Goal: Task Accomplishment & Management: Complete application form

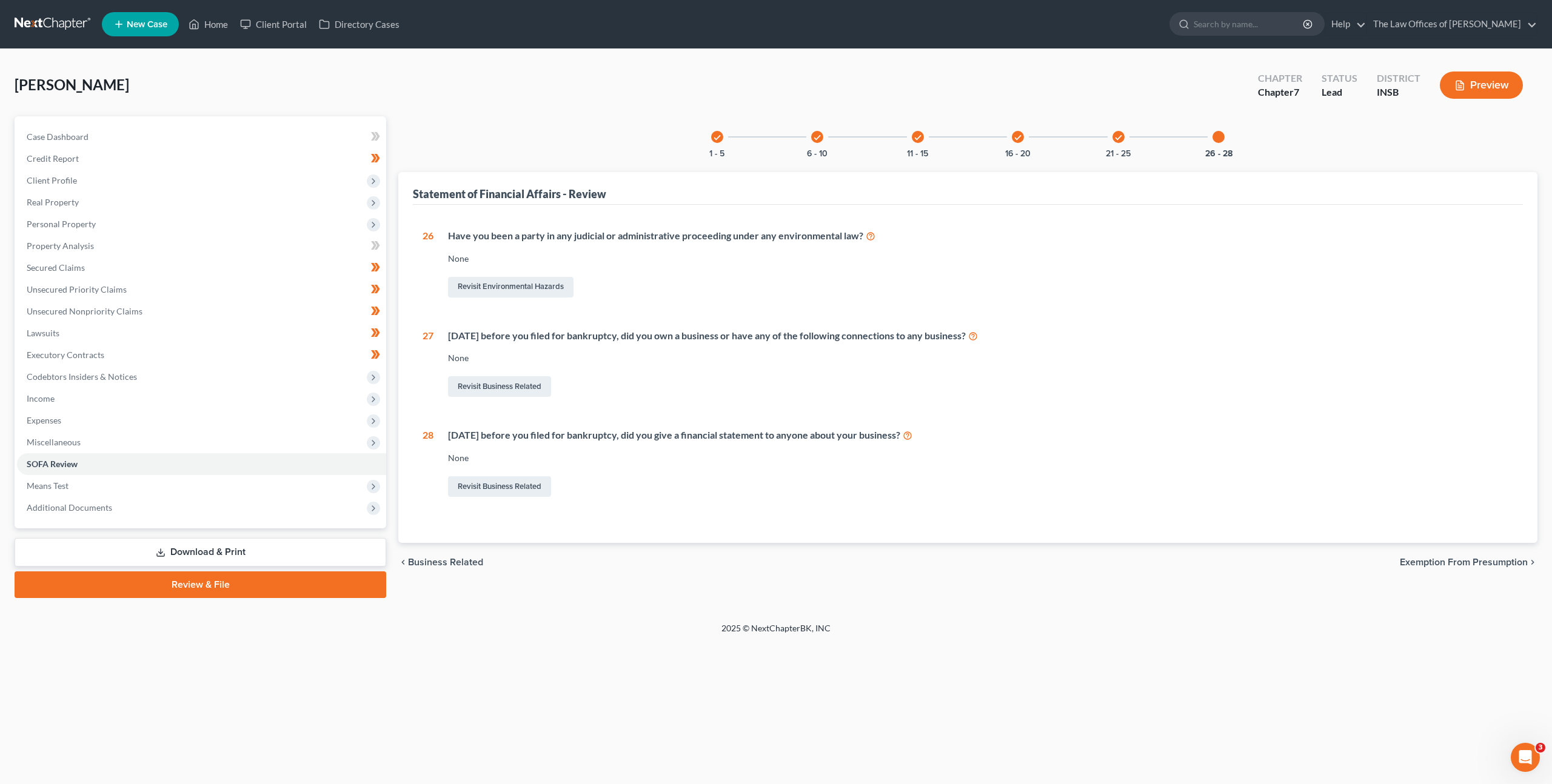
click at [65, 22] on link at bounding box center [54, 24] width 78 height 22
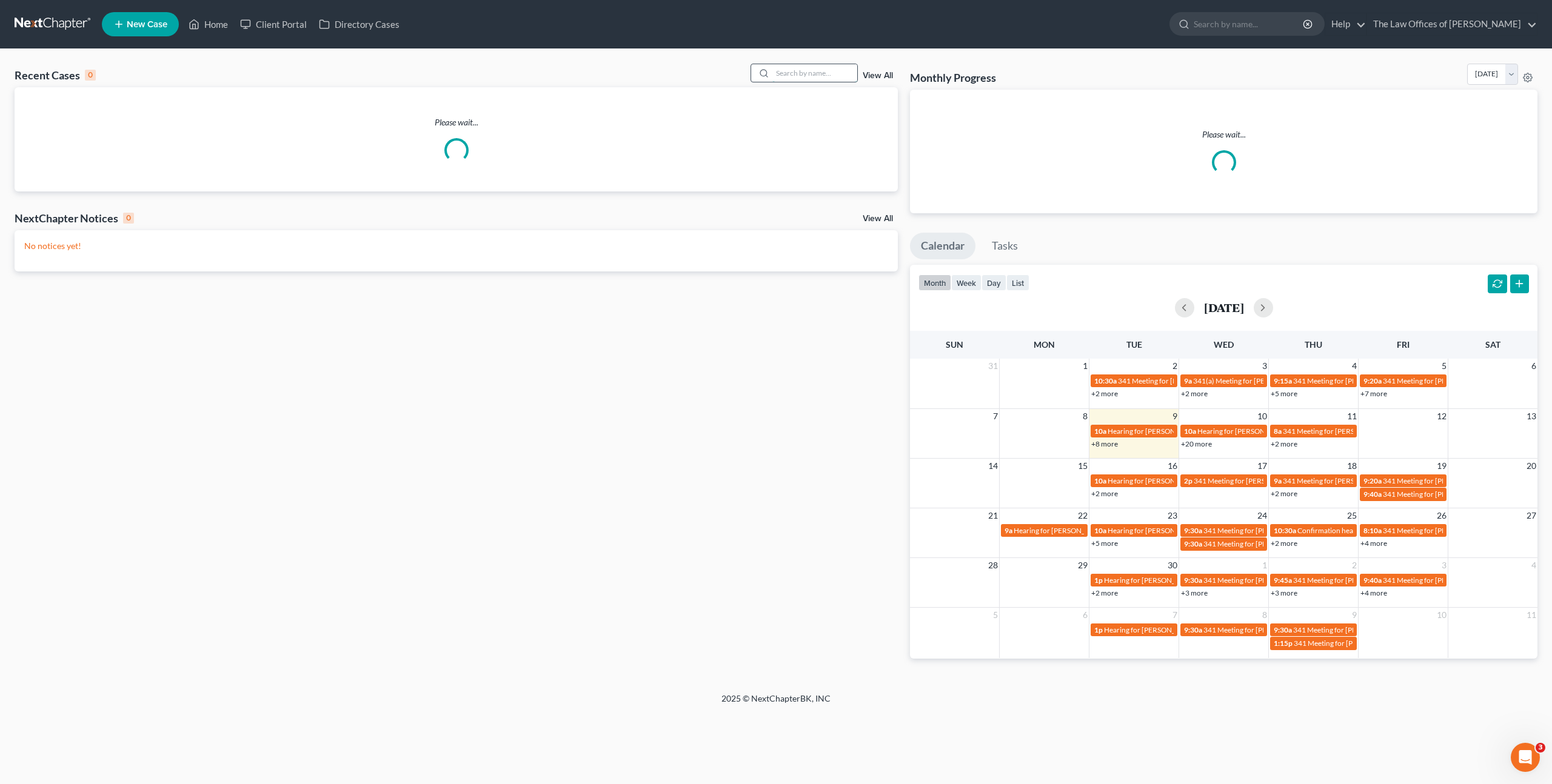
click at [820, 80] on input "search" at bounding box center [815, 73] width 85 height 18
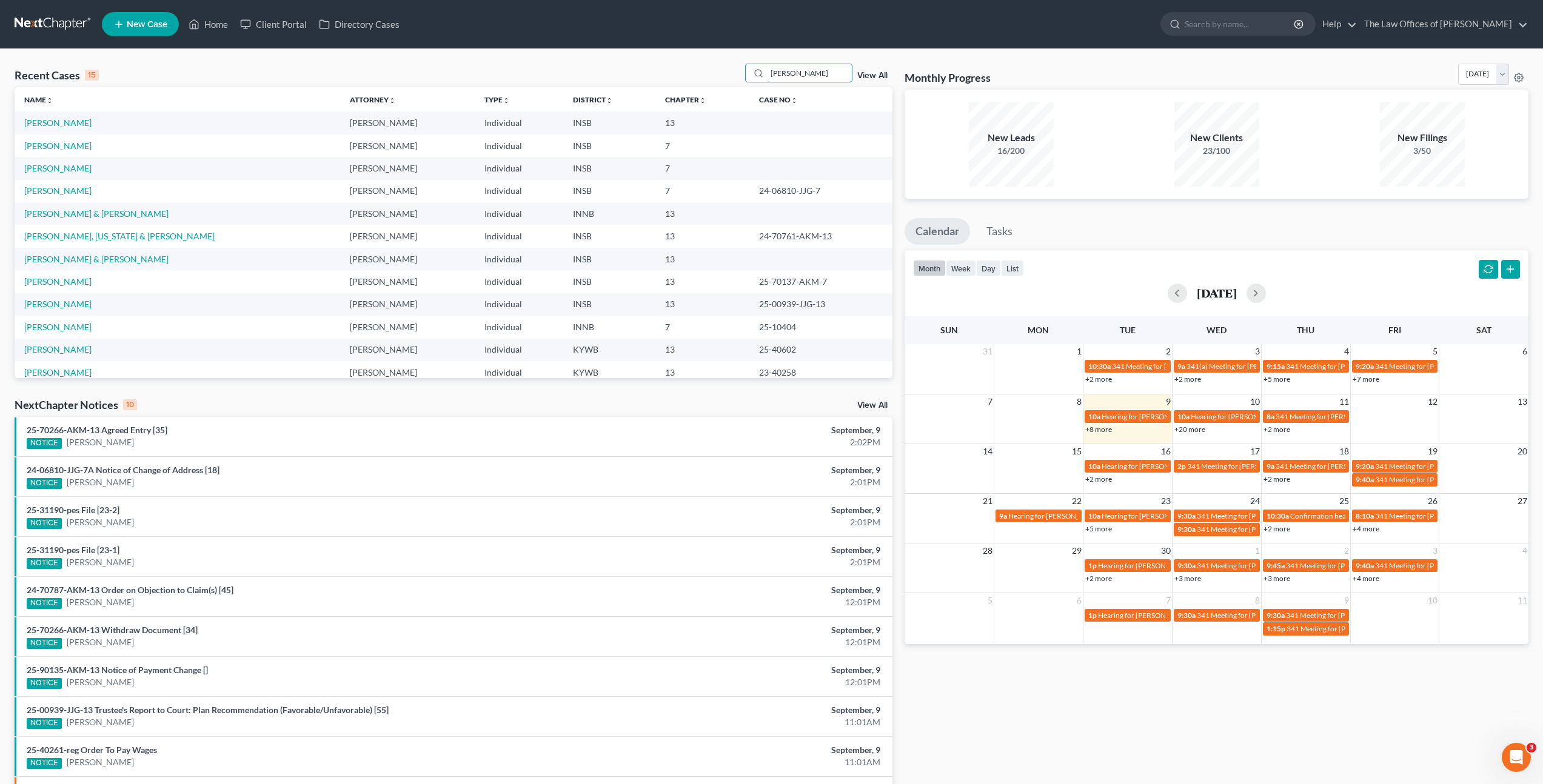
type input "[PERSON_NAME]"
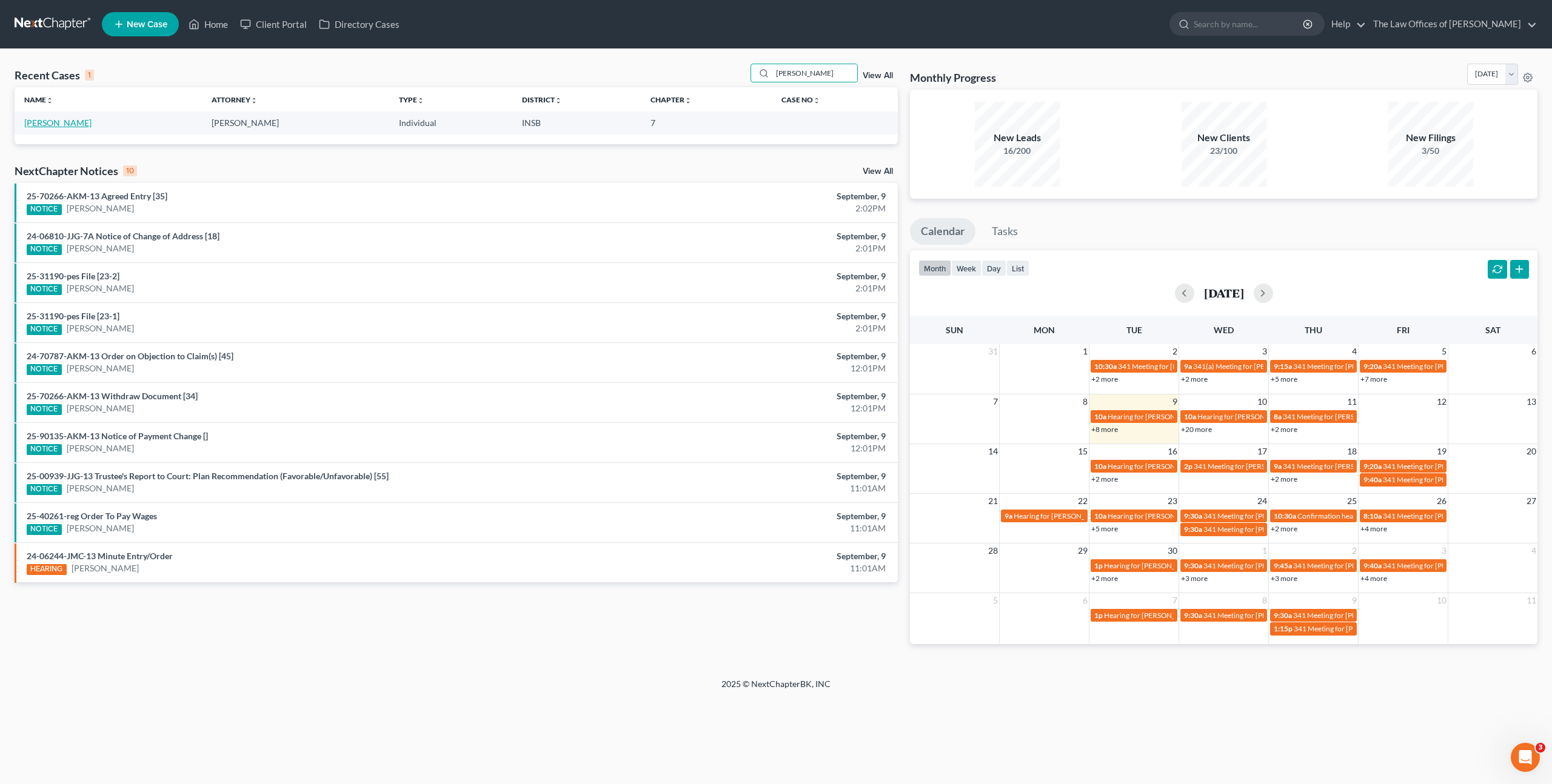
click at [68, 124] on link "Wood, Jacob" at bounding box center [57, 122] width 67 height 10
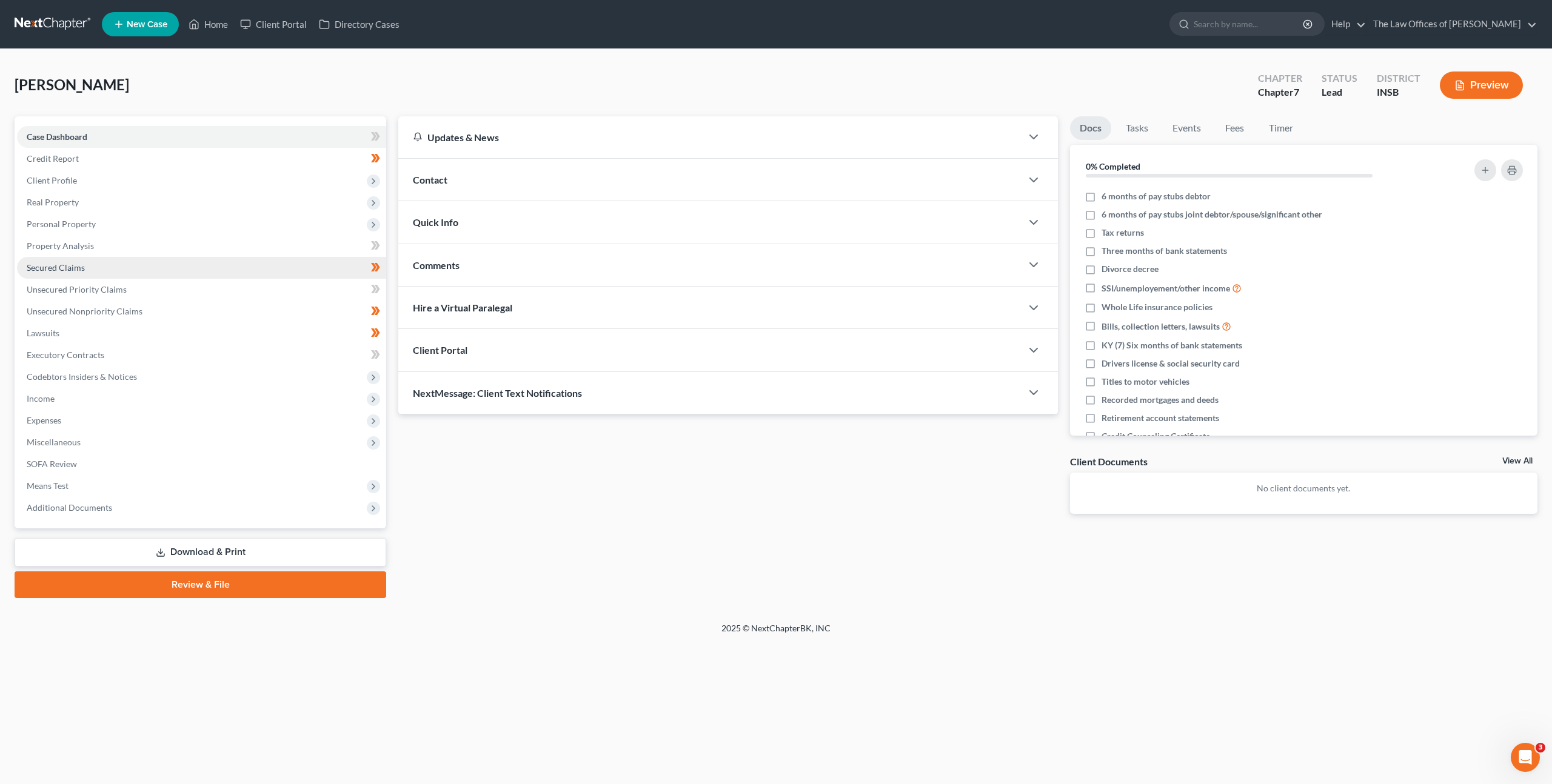
click at [230, 268] on link "Secured Claims" at bounding box center [202, 267] width 369 height 22
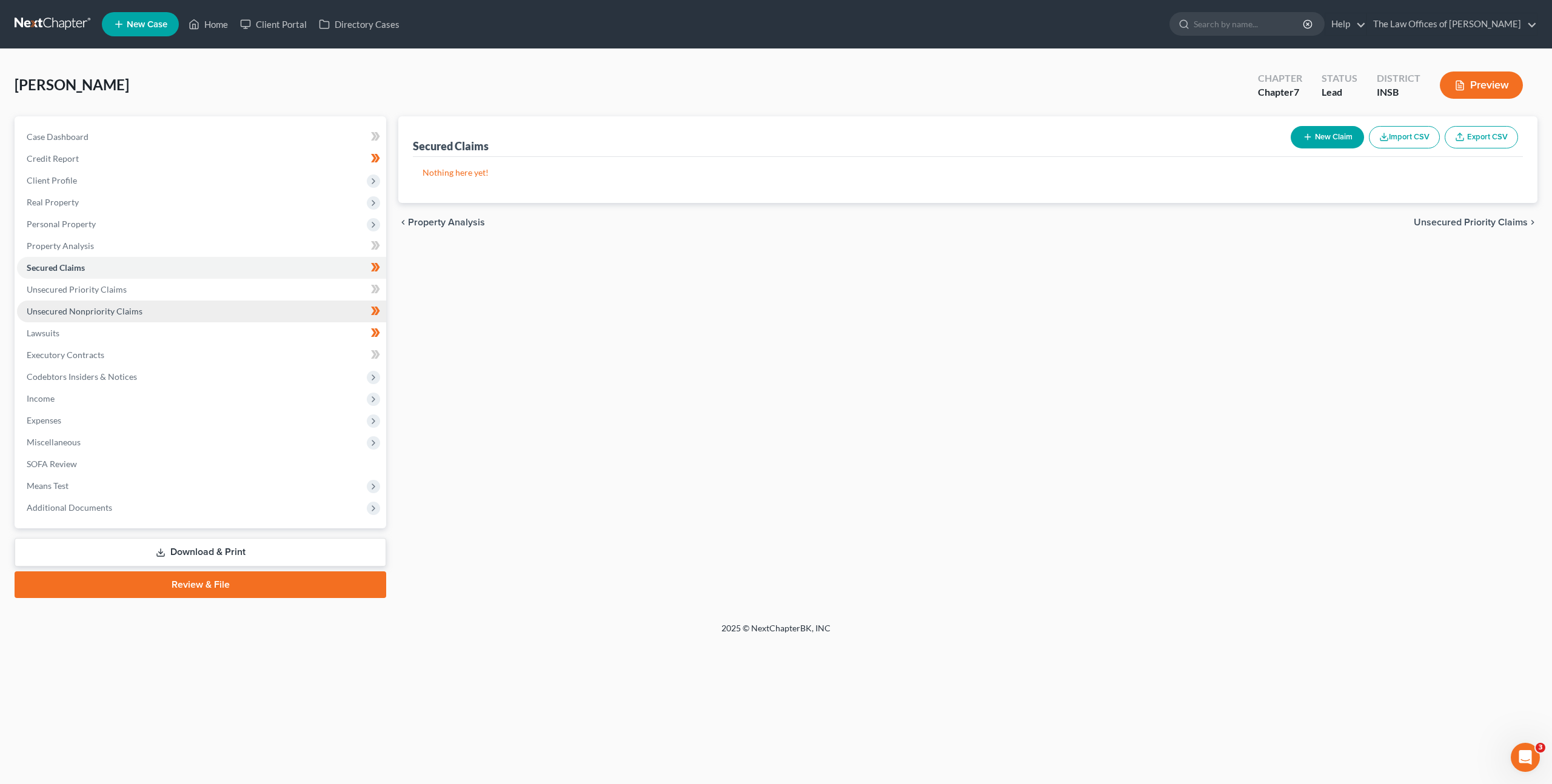
click at [231, 309] on link "Unsecured Nonpriority Claims" at bounding box center [202, 311] width 369 height 22
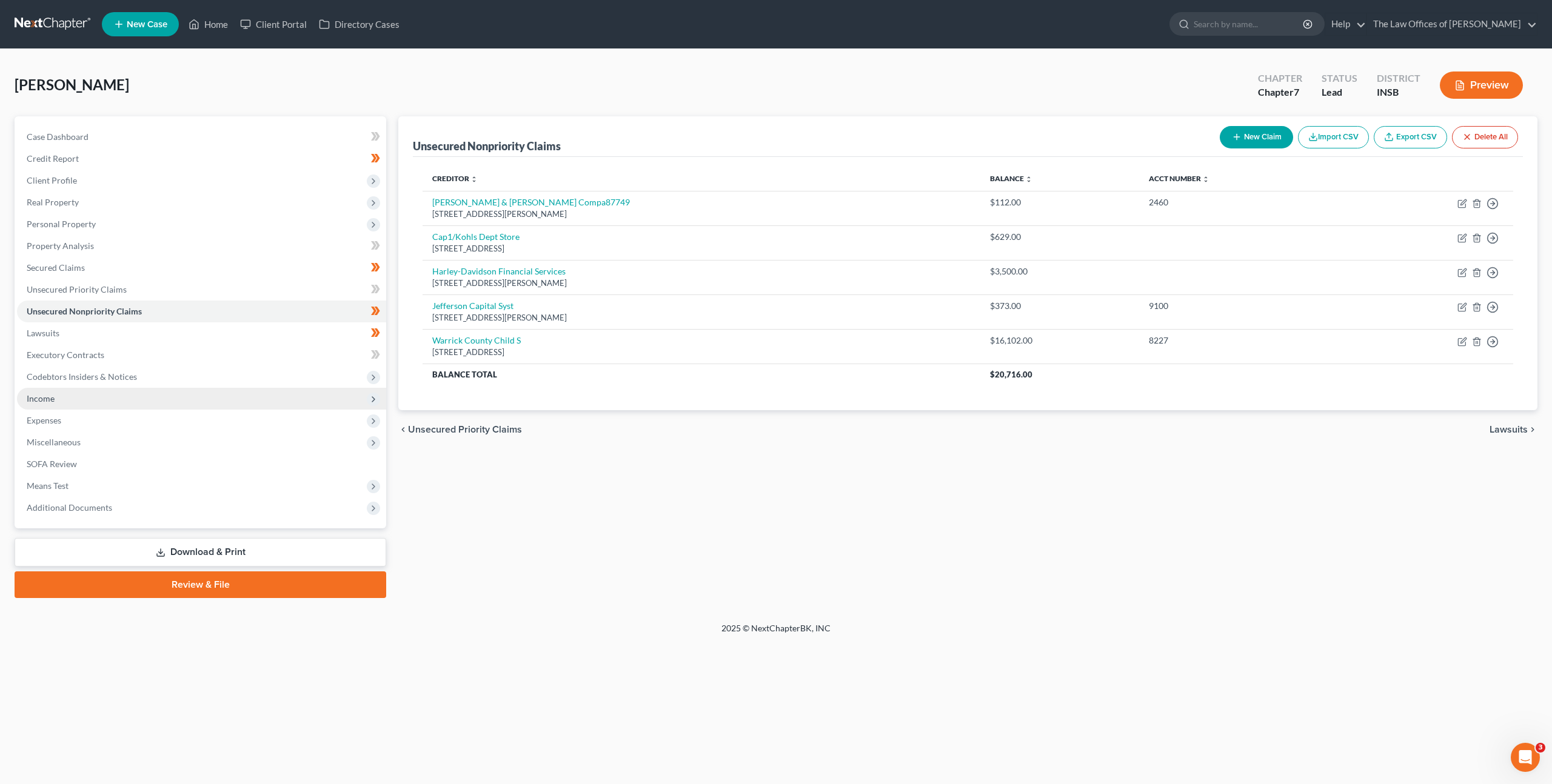
click at [93, 402] on span "Income" at bounding box center [202, 398] width 369 height 22
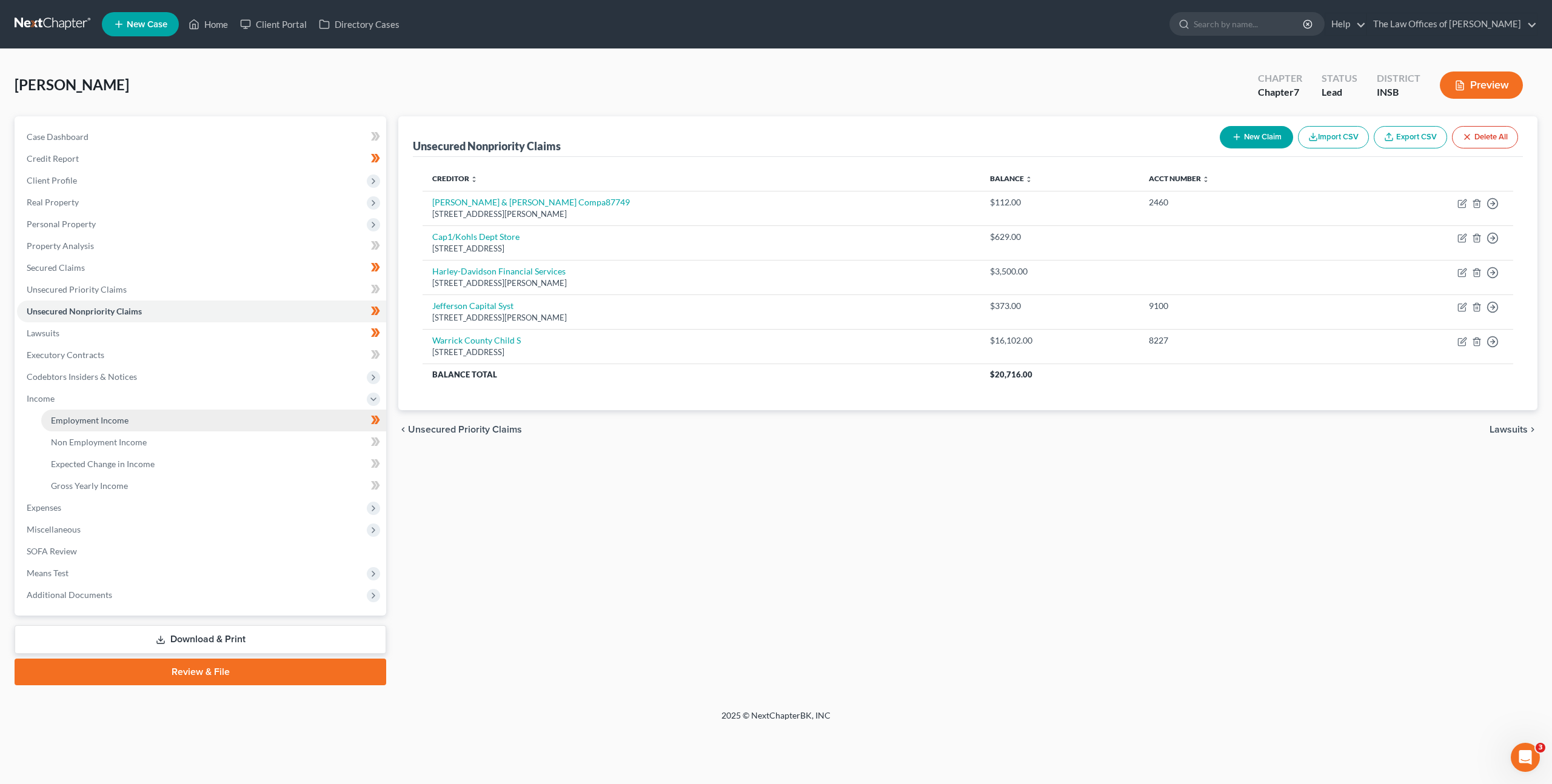
click at [125, 413] on link "Employment Income" at bounding box center [213, 420] width 345 height 22
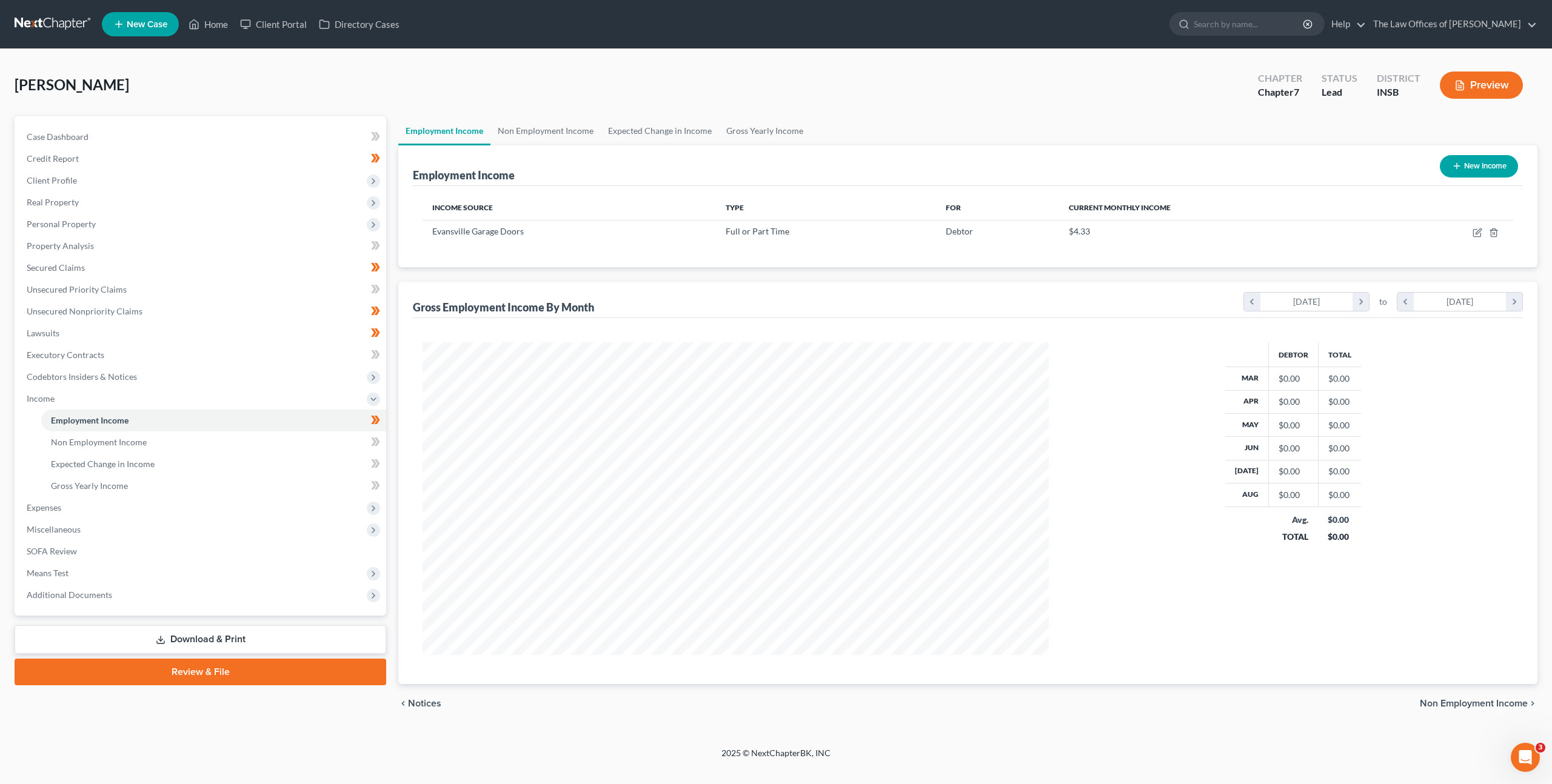
scroll to position [313, 650]
click at [1476, 232] on icon "button" at bounding box center [1478, 233] width 10 height 10
select select "0"
select select "15"
select select "3"
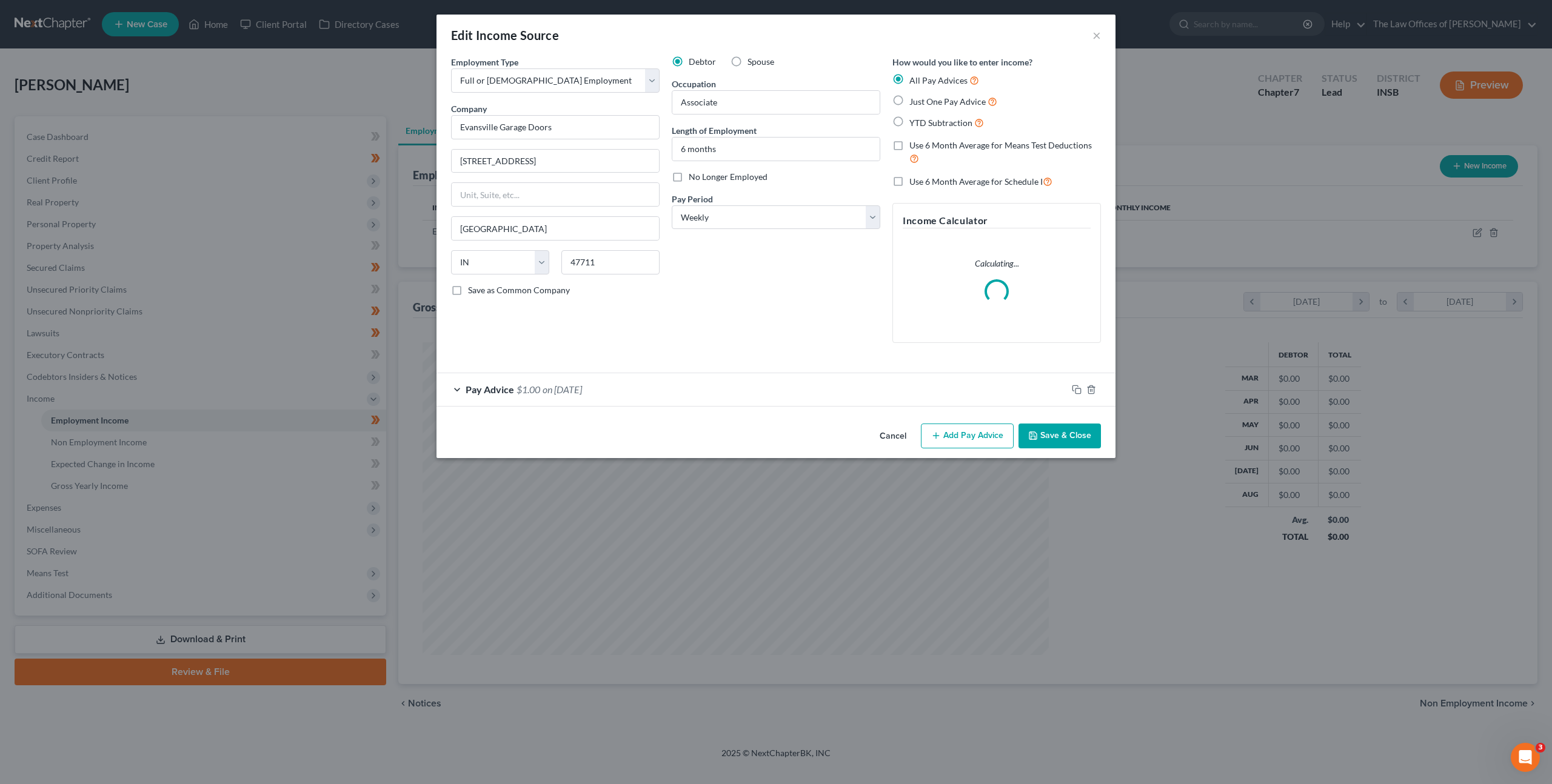
click at [691, 391] on div "Pay Advice $1.00 on 01/01/2025" at bounding box center [752, 389] width 631 height 32
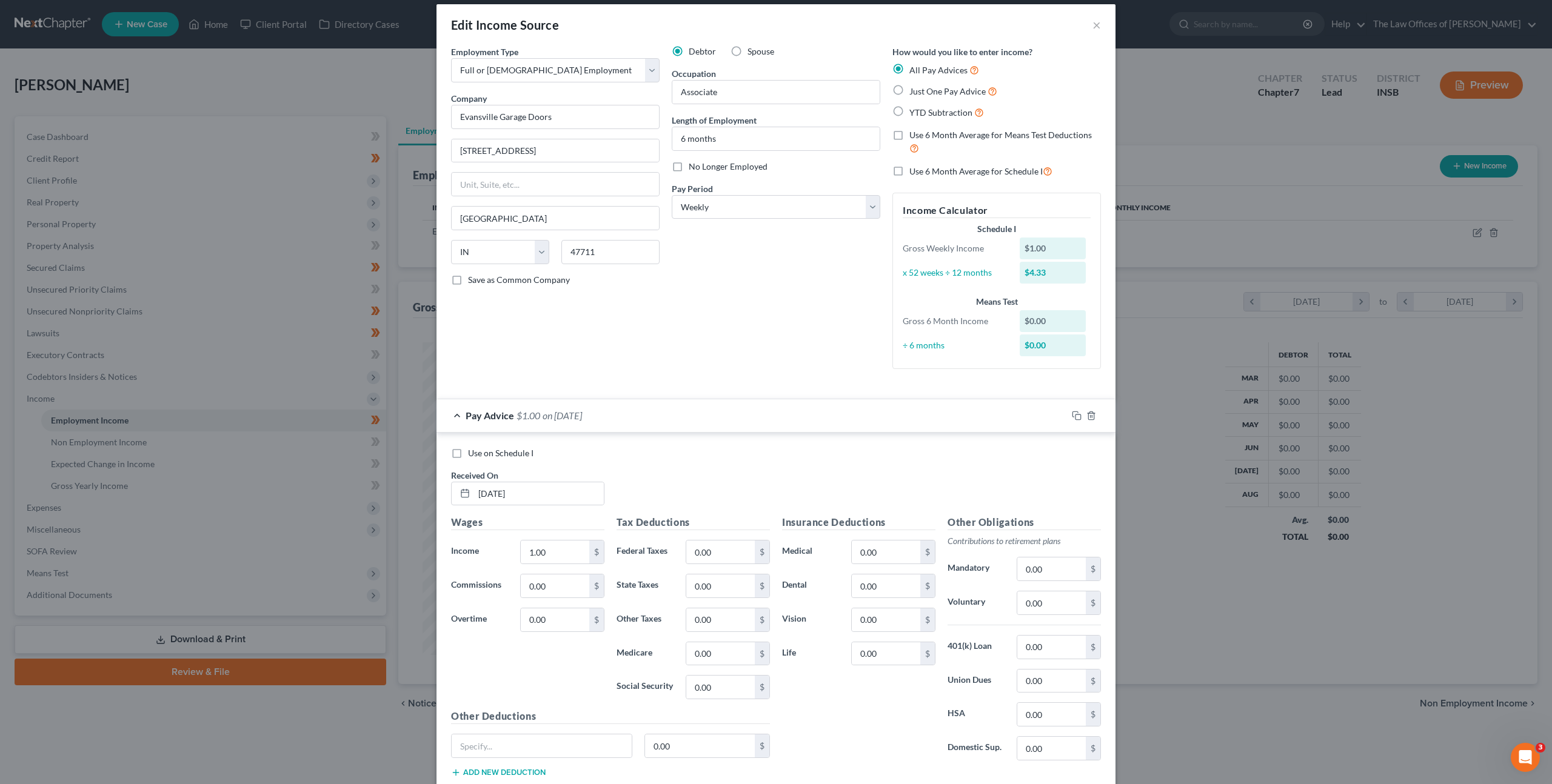
scroll to position [24, 0]
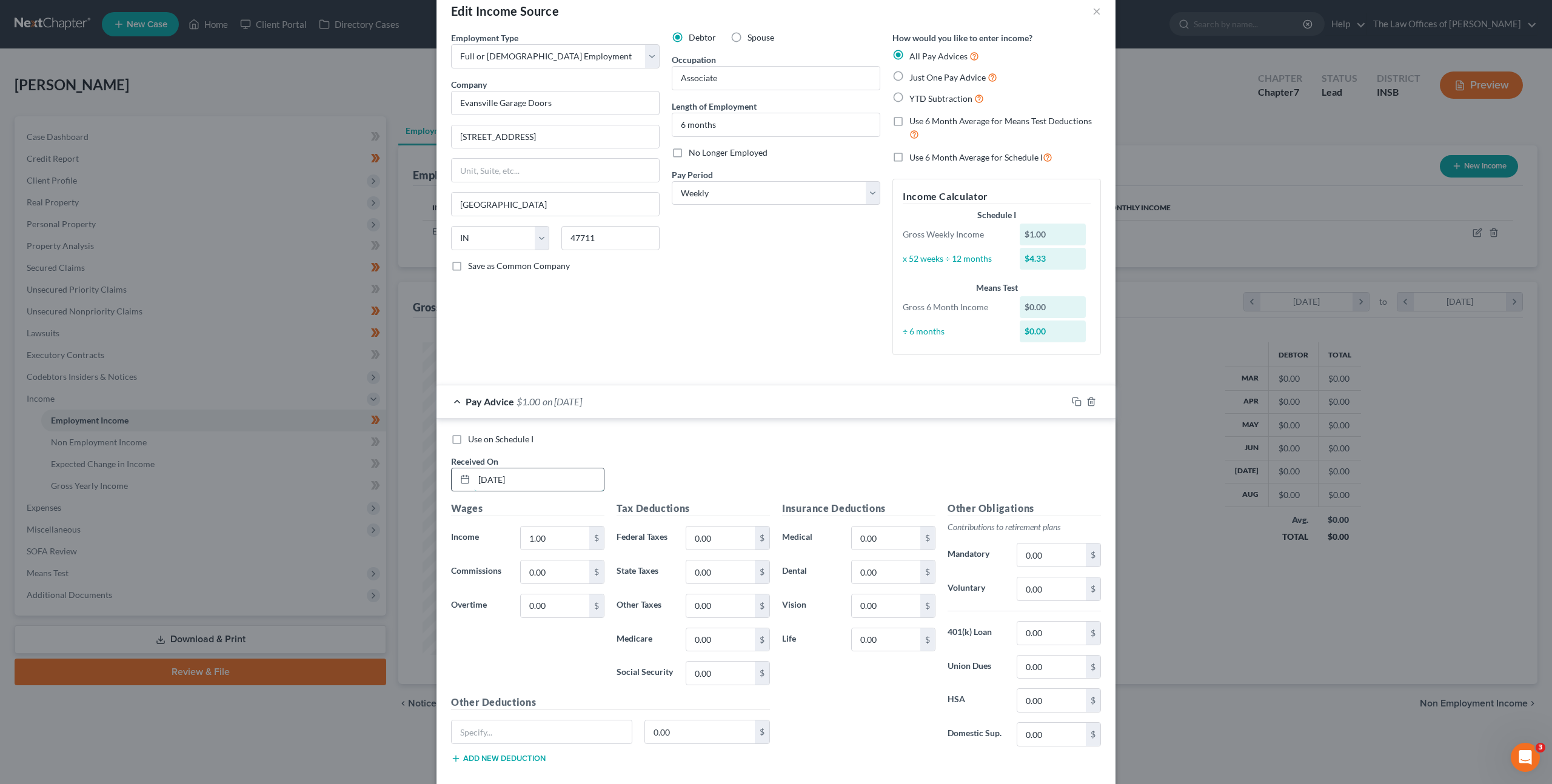
drag, startPoint x: 517, startPoint y: 488, endPoint x: 530, endPoint y: 483, distance: 13.9
click at [517, 488] on input "01/01/2025" at bounding box center [539, 480] width 130 height 23
drag, startPoint x: 545, startPoint y: 481, endPoint x: 428, endPoint y: 462, distance: 118.5
click at [445, 469] on div "Received On * 01/01/2025" at bounding box center [527, 473] width 165 height 37
type input "03/28/2025"
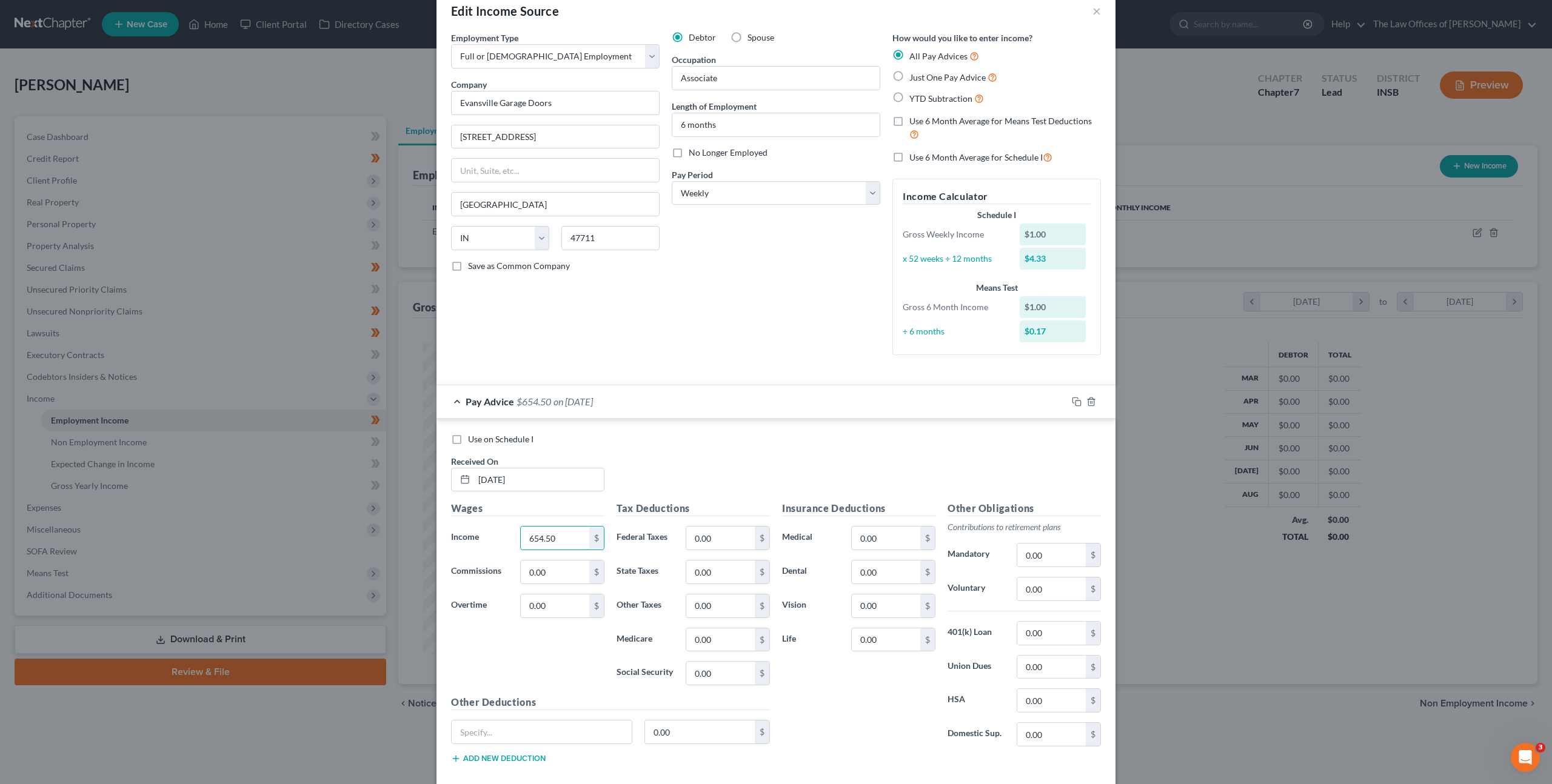
type input "654.50"
type input "39"
type input "19.06"
type input "7.94"
type input "9.49"
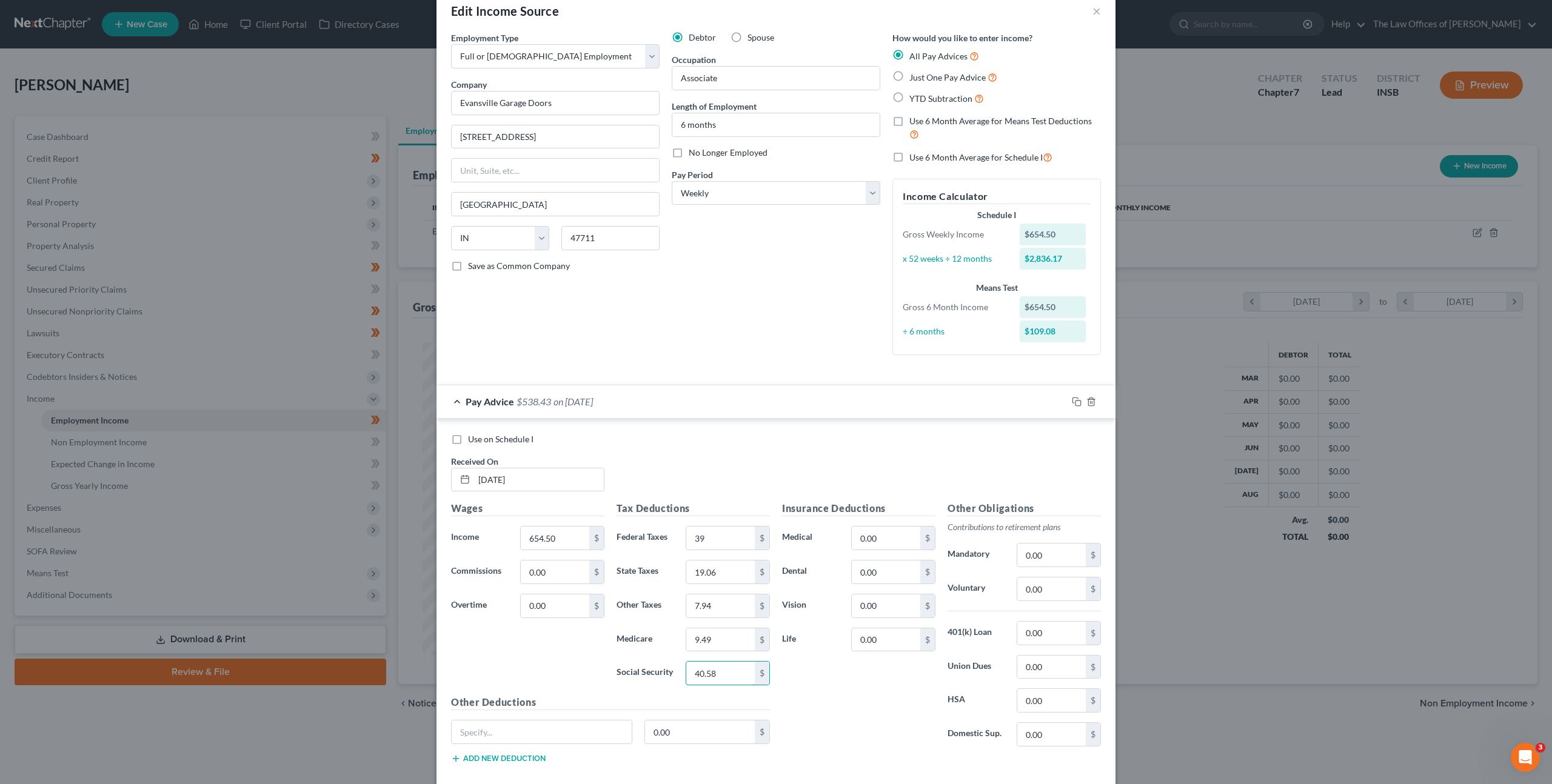
type input "40.58"
click at [901, 470] on div "Use on Schedule I Received On * 03/28/2025" at bounding box center [776, 467] width 662 height 68
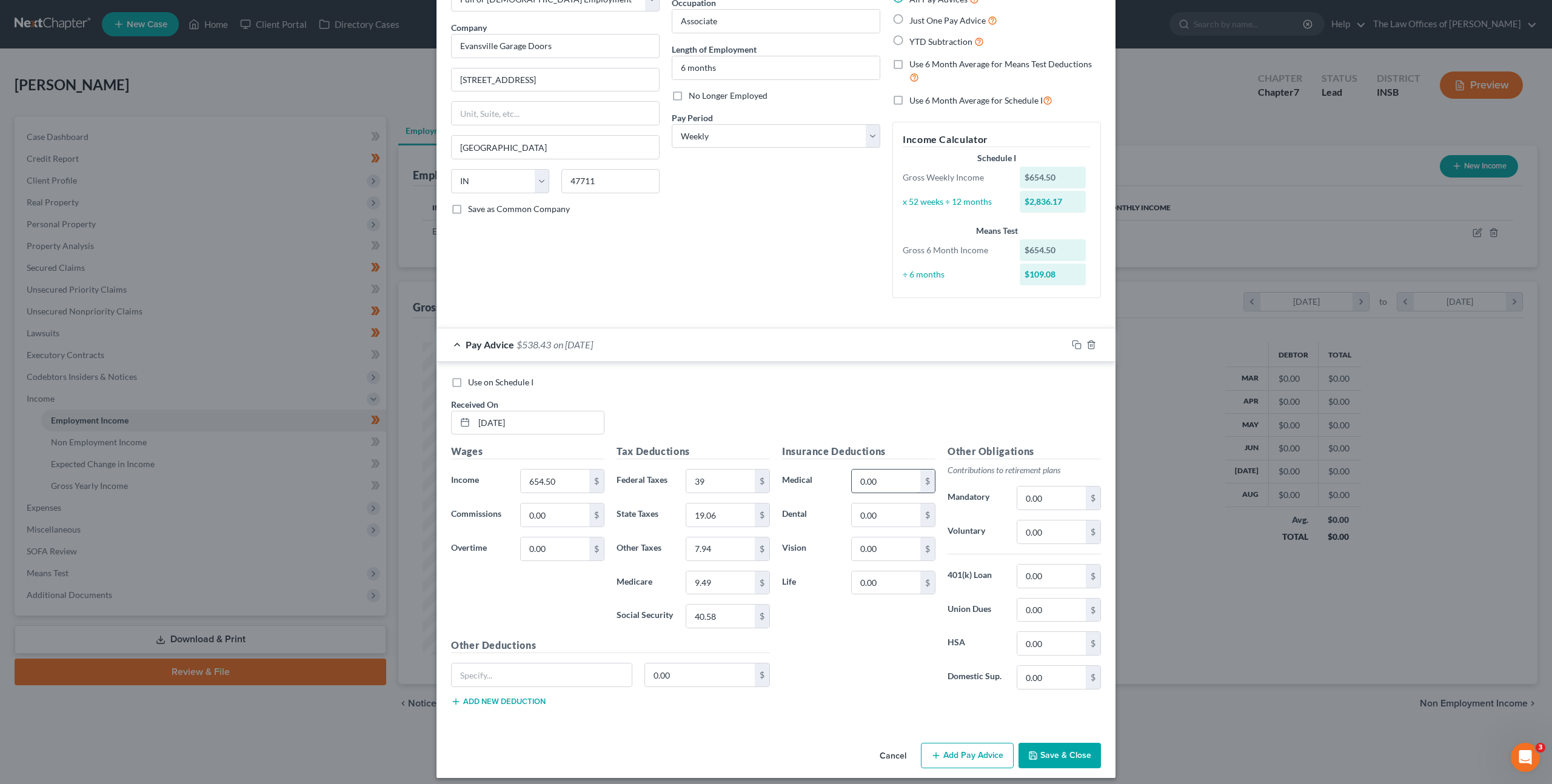
scroll to position [90, 0]
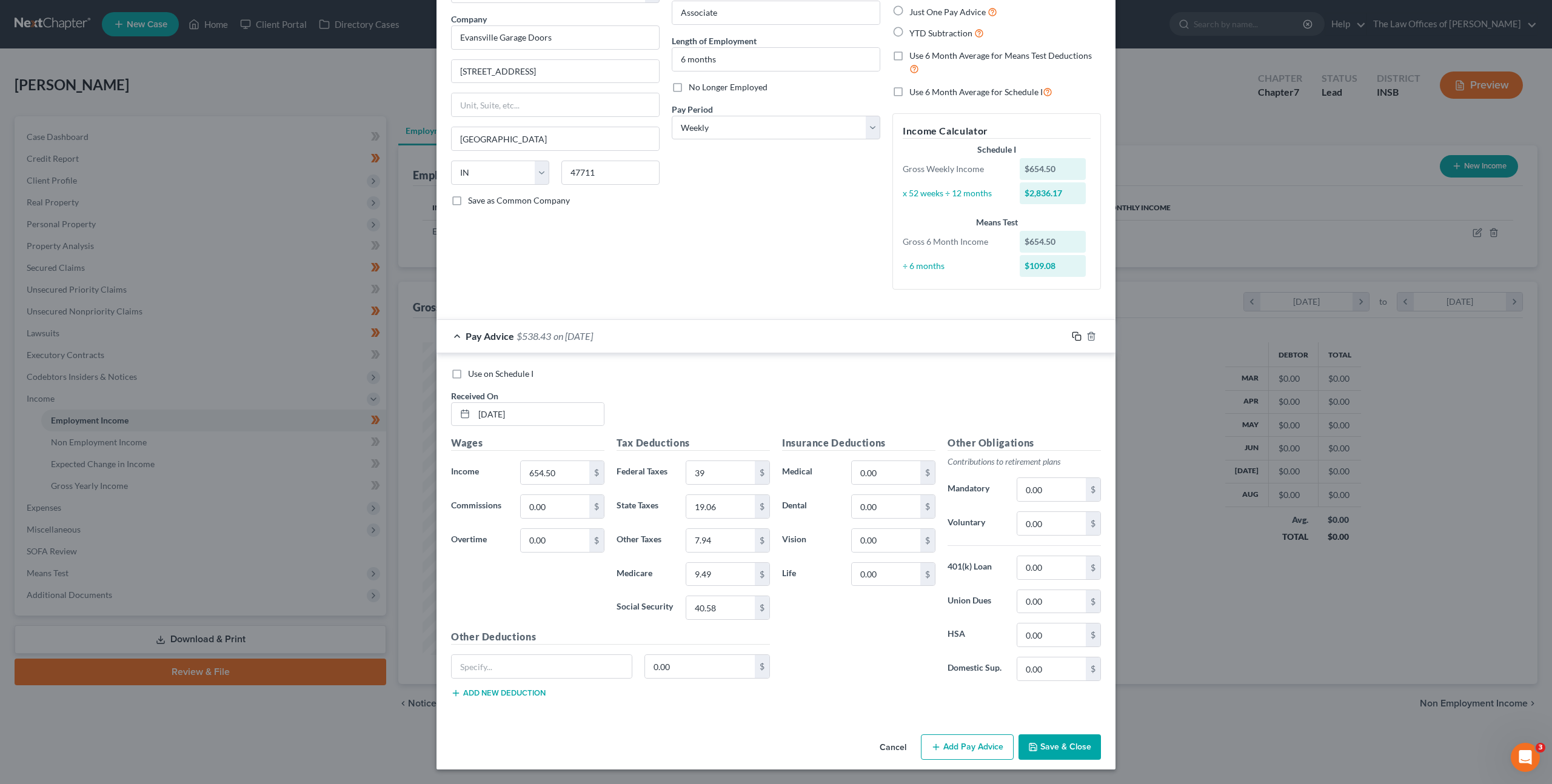
click at [1074, 336] on icon "button" at bounding box center [1076, 336] width 10 height 10
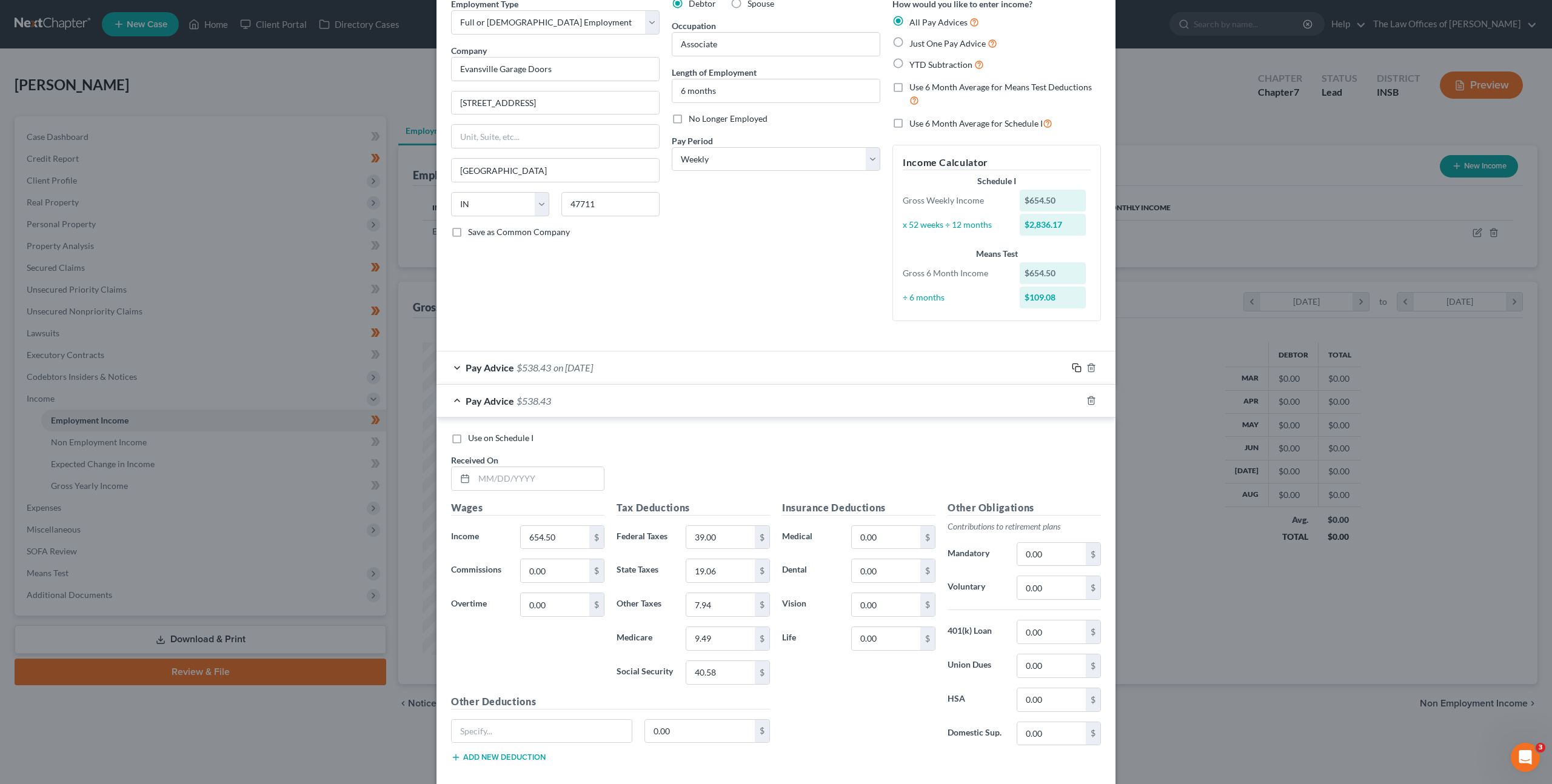
scroll to position [122, 0]
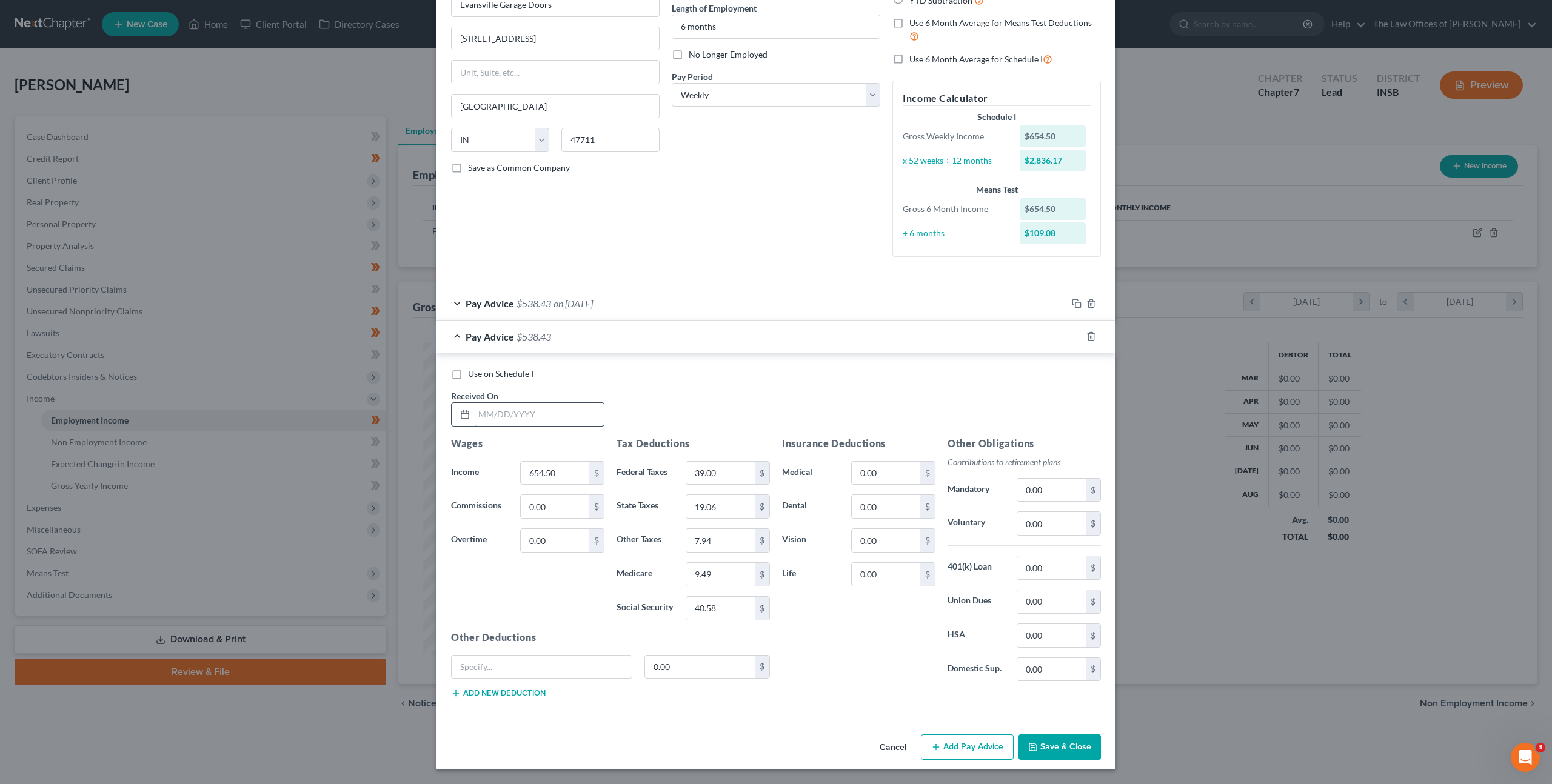
click at [567, 424] on input "text" at bounding box center [539, 414] width 130 height 23
click at [1086, 339] on icon "button" at bounding box center [1091, 336] width 10 height 10
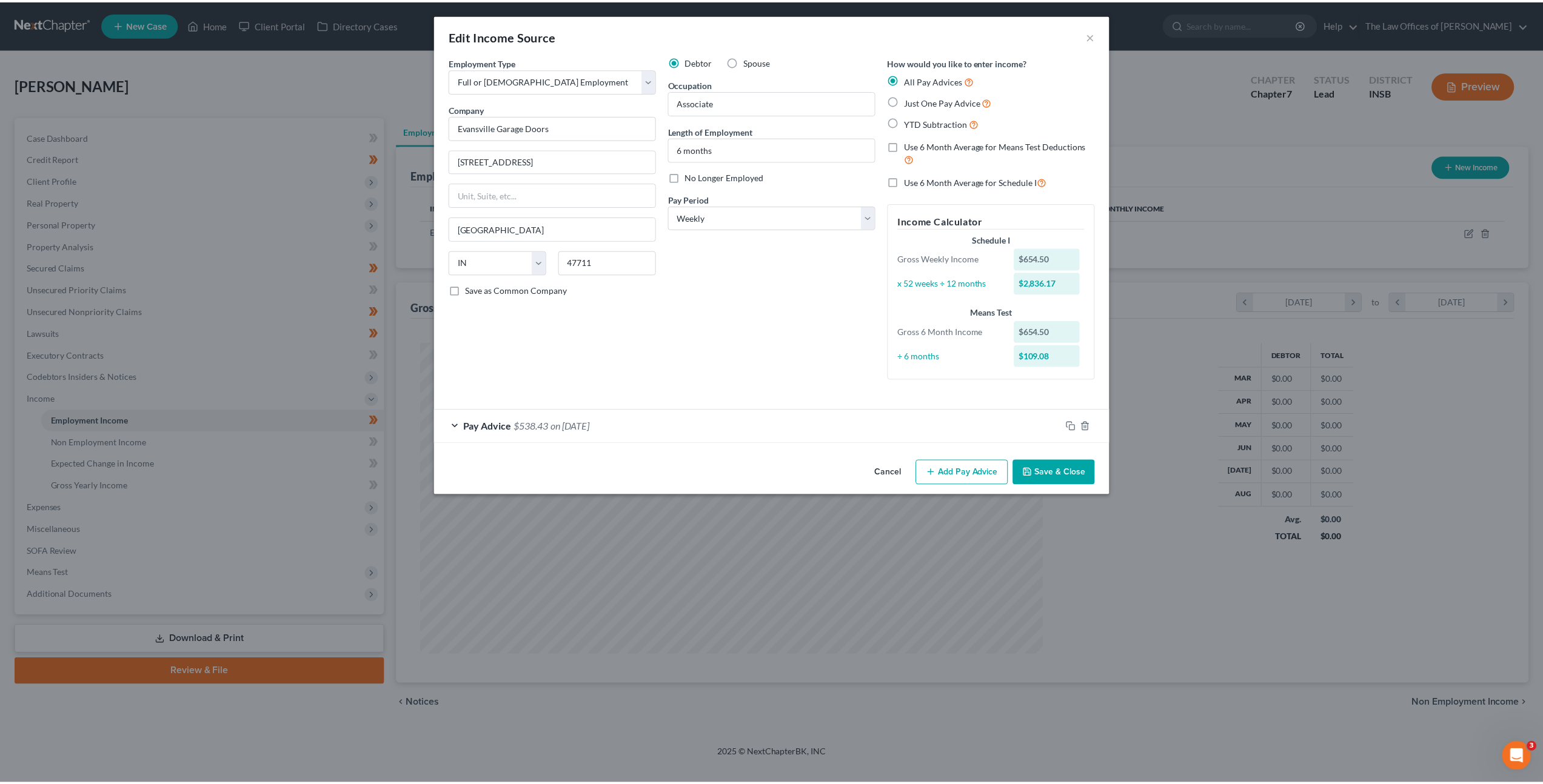
scroll to position [0, 0]
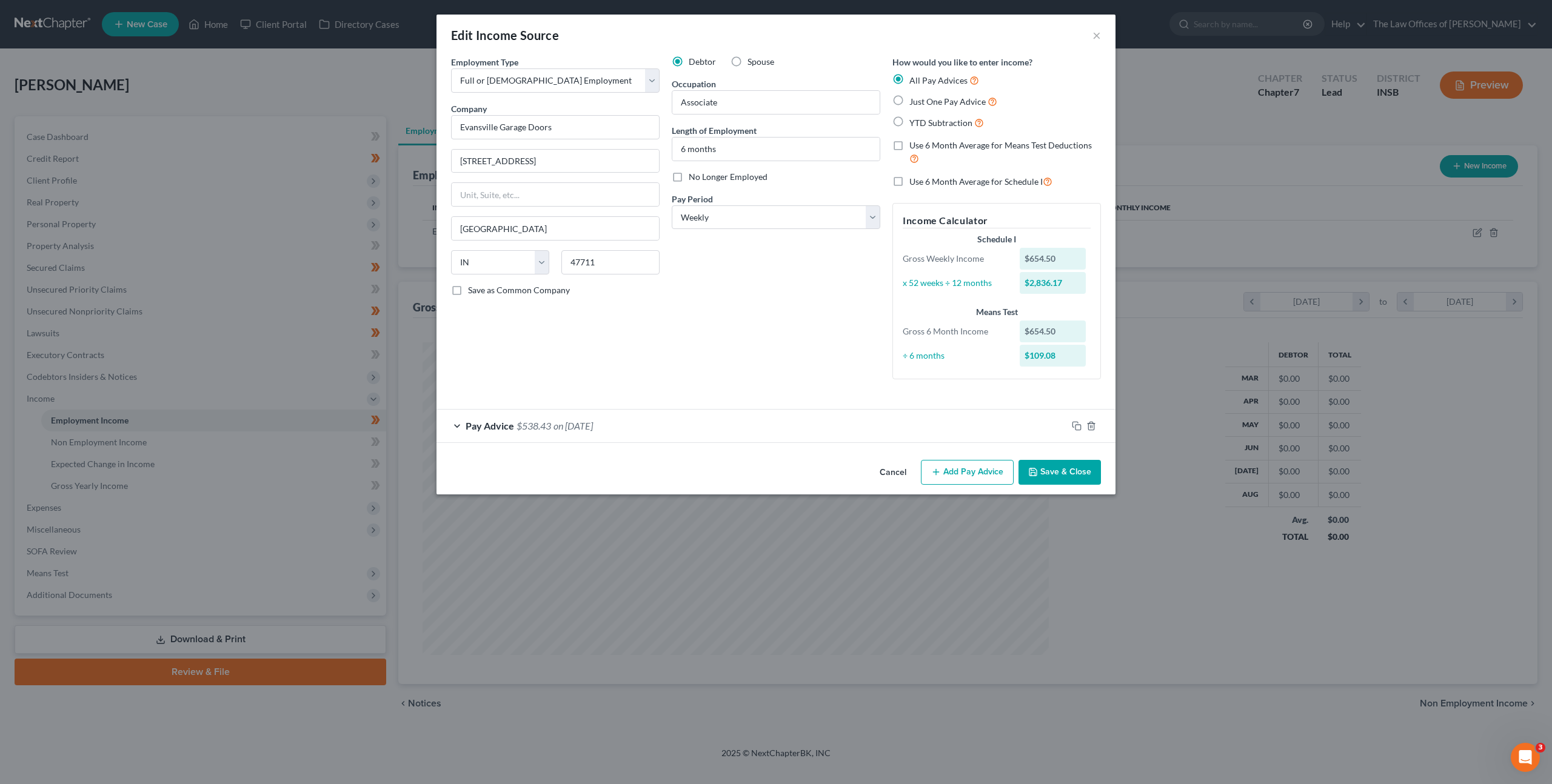
drag, startPoint x: 1051, startPoint y: 466, endPoint x: 1029, endPoint y: 448, distance: 28.4
click at [1051, 466] on button "Save & Close" at bounding box center [1060, 472] width 82 height 25
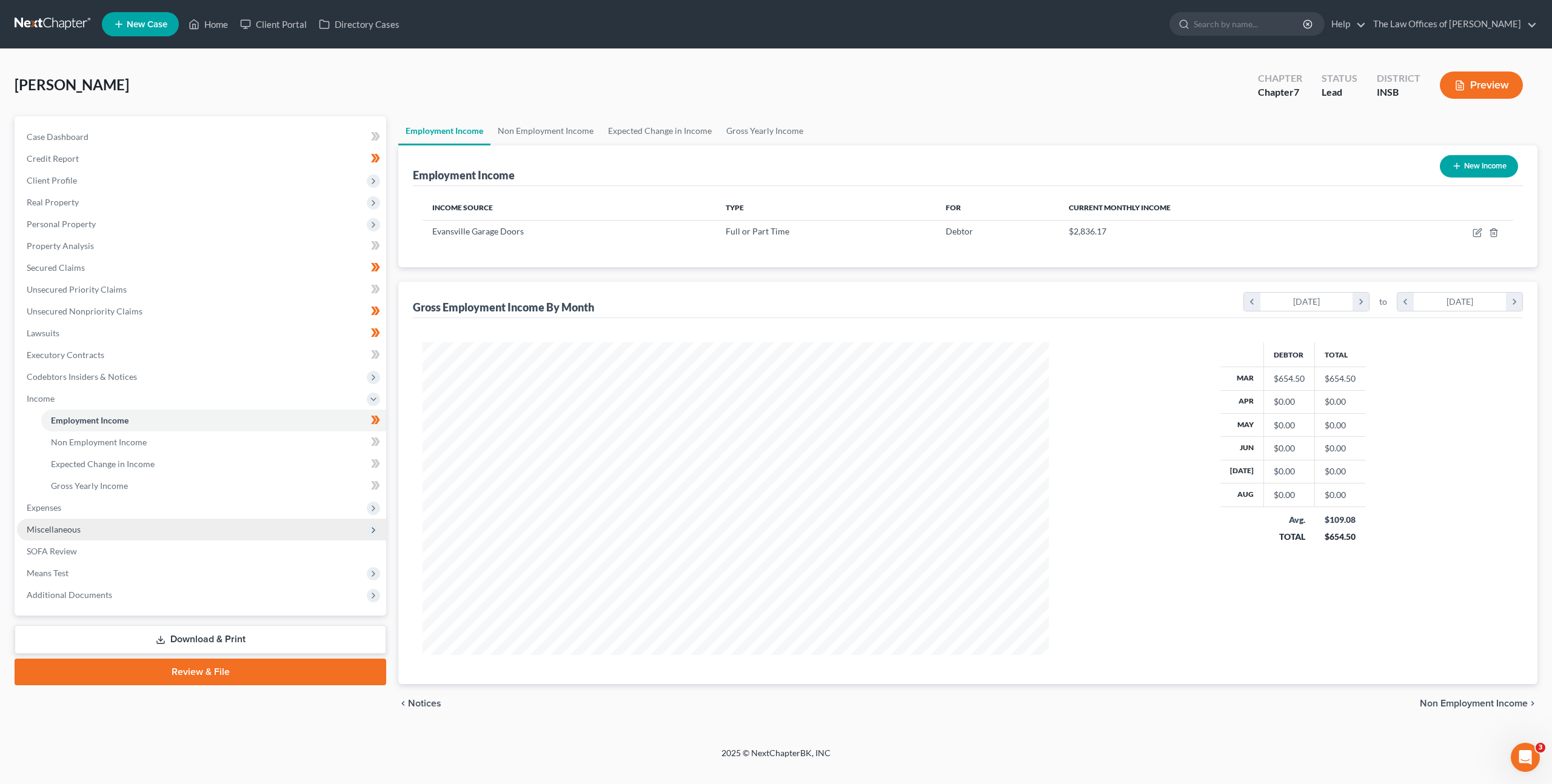
click at [104, 535] on span "Miscellaneous" at bounding box center [202, 529] width 369 height 22
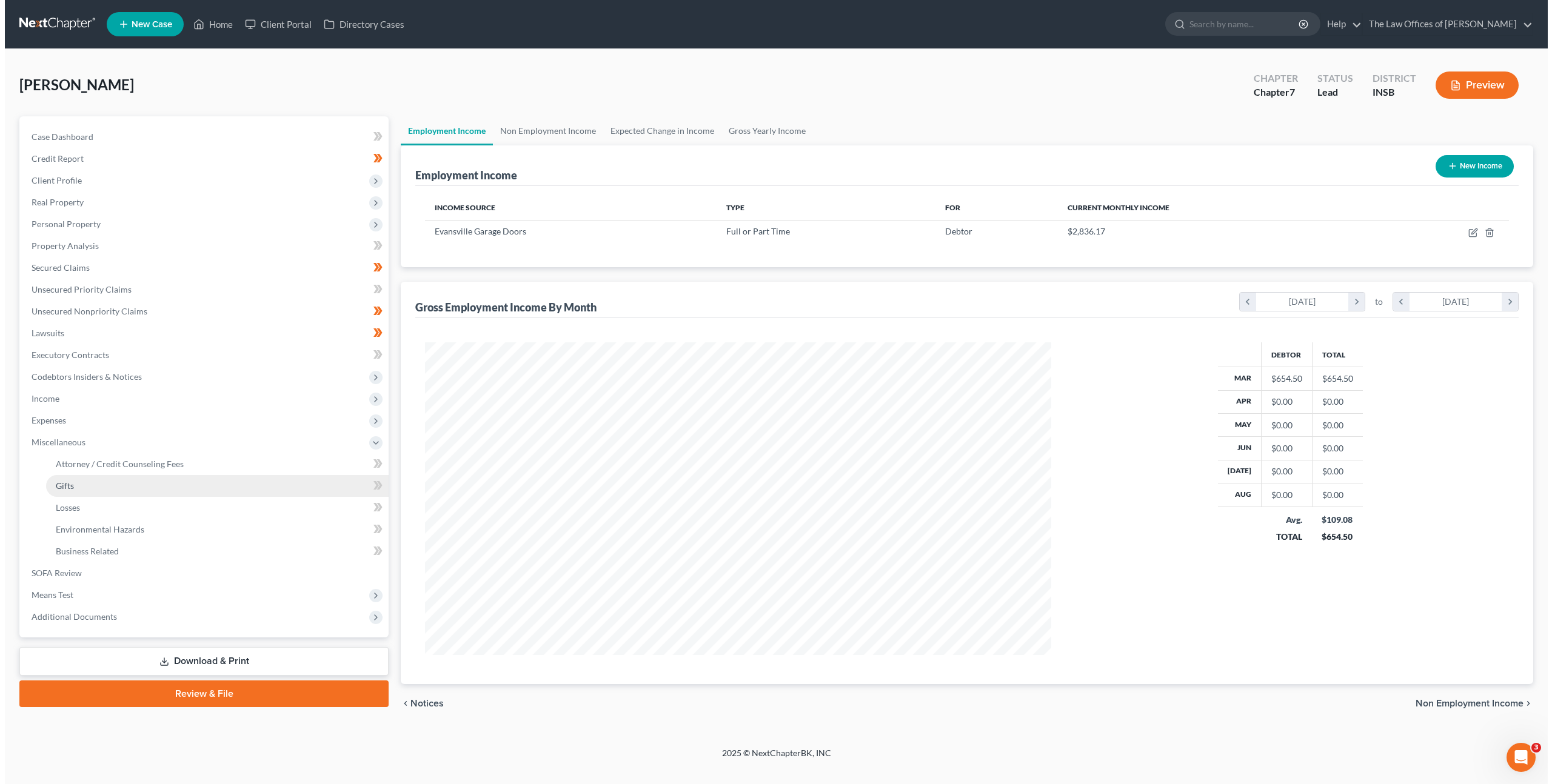
scroll to position [605675, 605572]
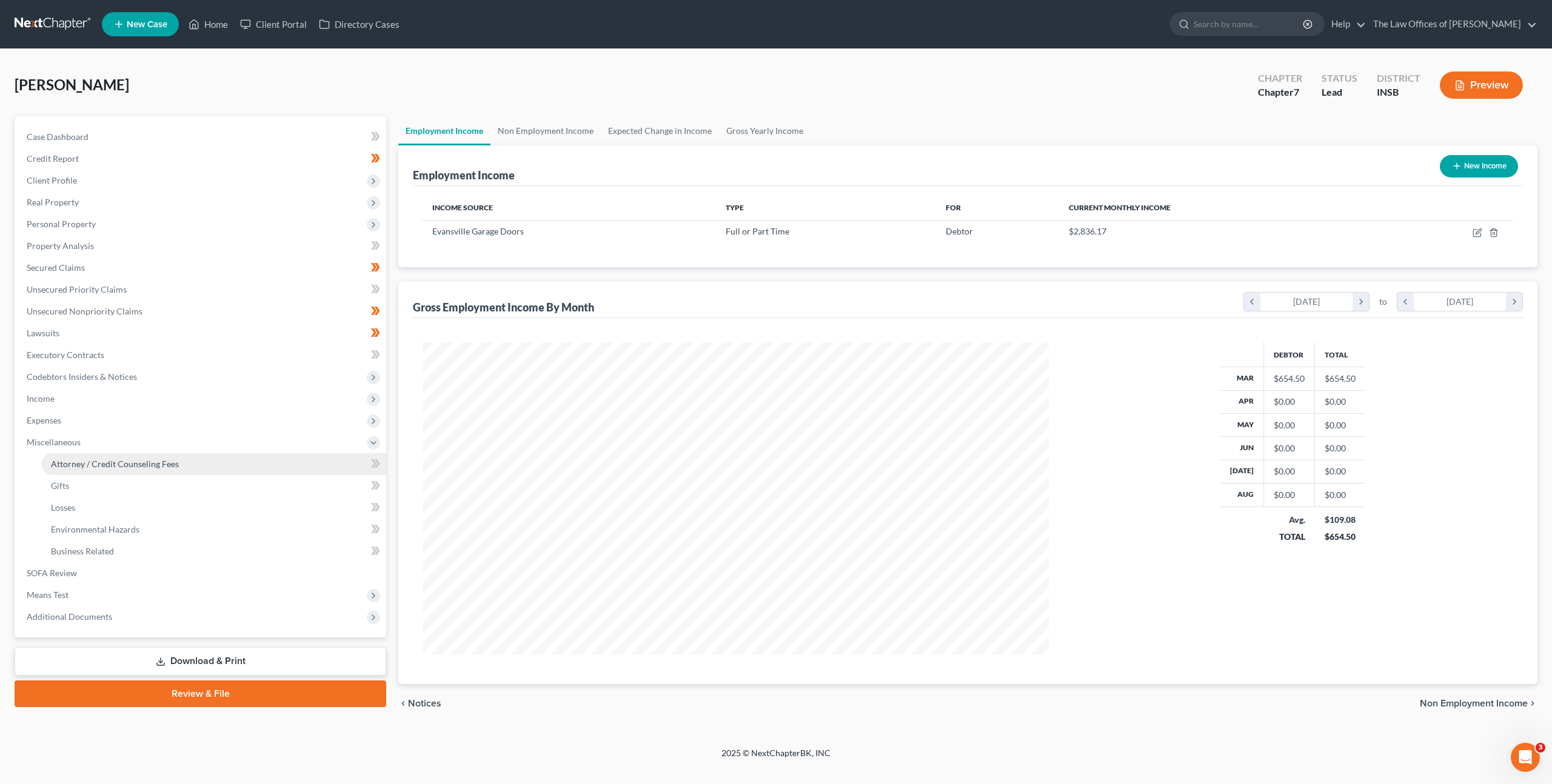
click at [154, 470] on link "Attorney / Credit Counseling Fees" at bounding box center [213, 464] width 345 height 22
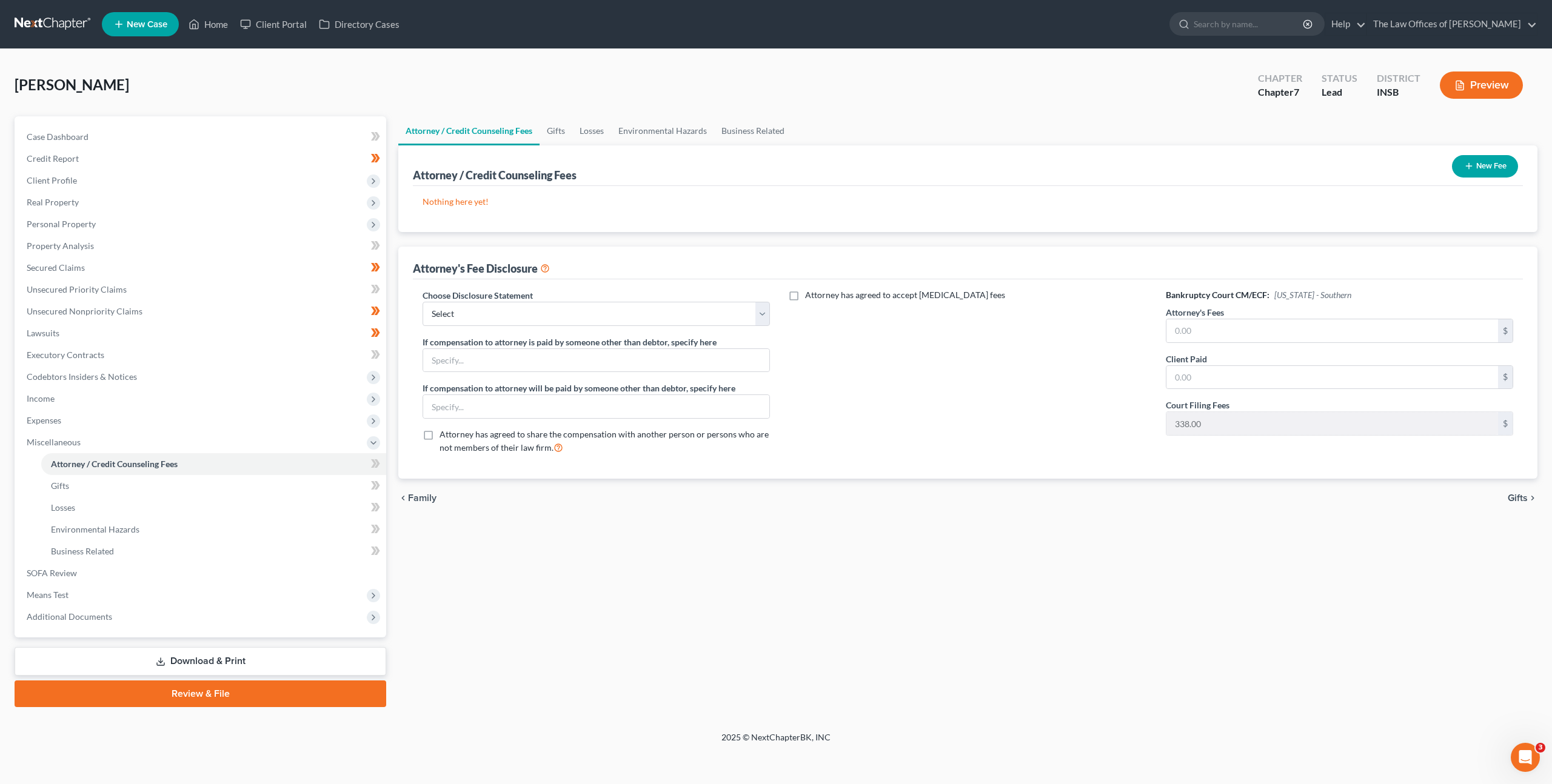
click at [1488, 167] on button "New Fee" at bounding box center [1484, 166] width 66 height 22
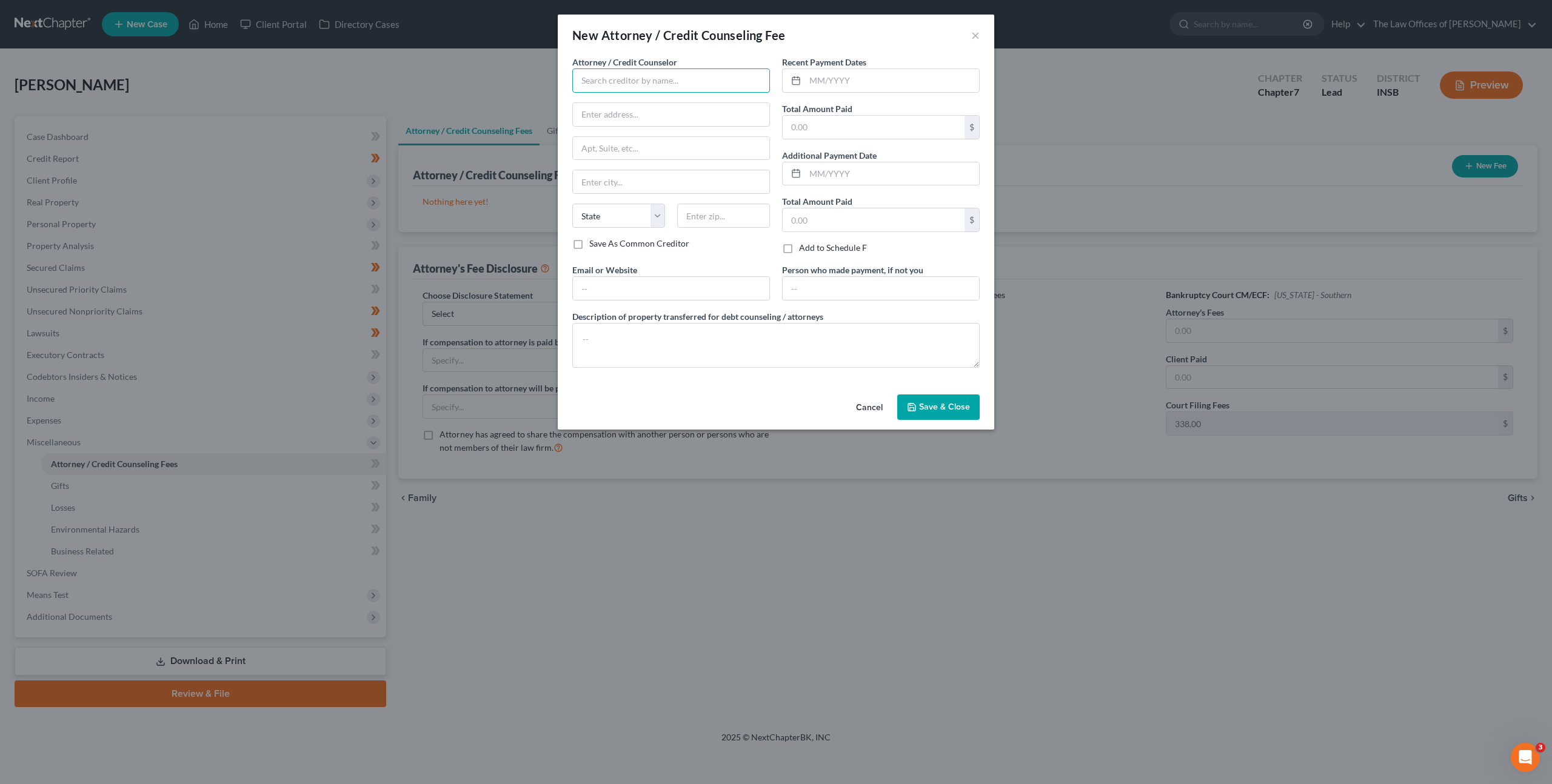
click at [631, 89] on input "text" at bounding box center [671, 80] width 197 height 24
click at [617, 106] on div "The Law Office of Dax J. Miller, LLC" at bounding box center [659, 102] width 156 height 12
type input "The Law Office of Dax J. Miller, LLC"
type input "201 NW 4th St"
type input "Suite 111"
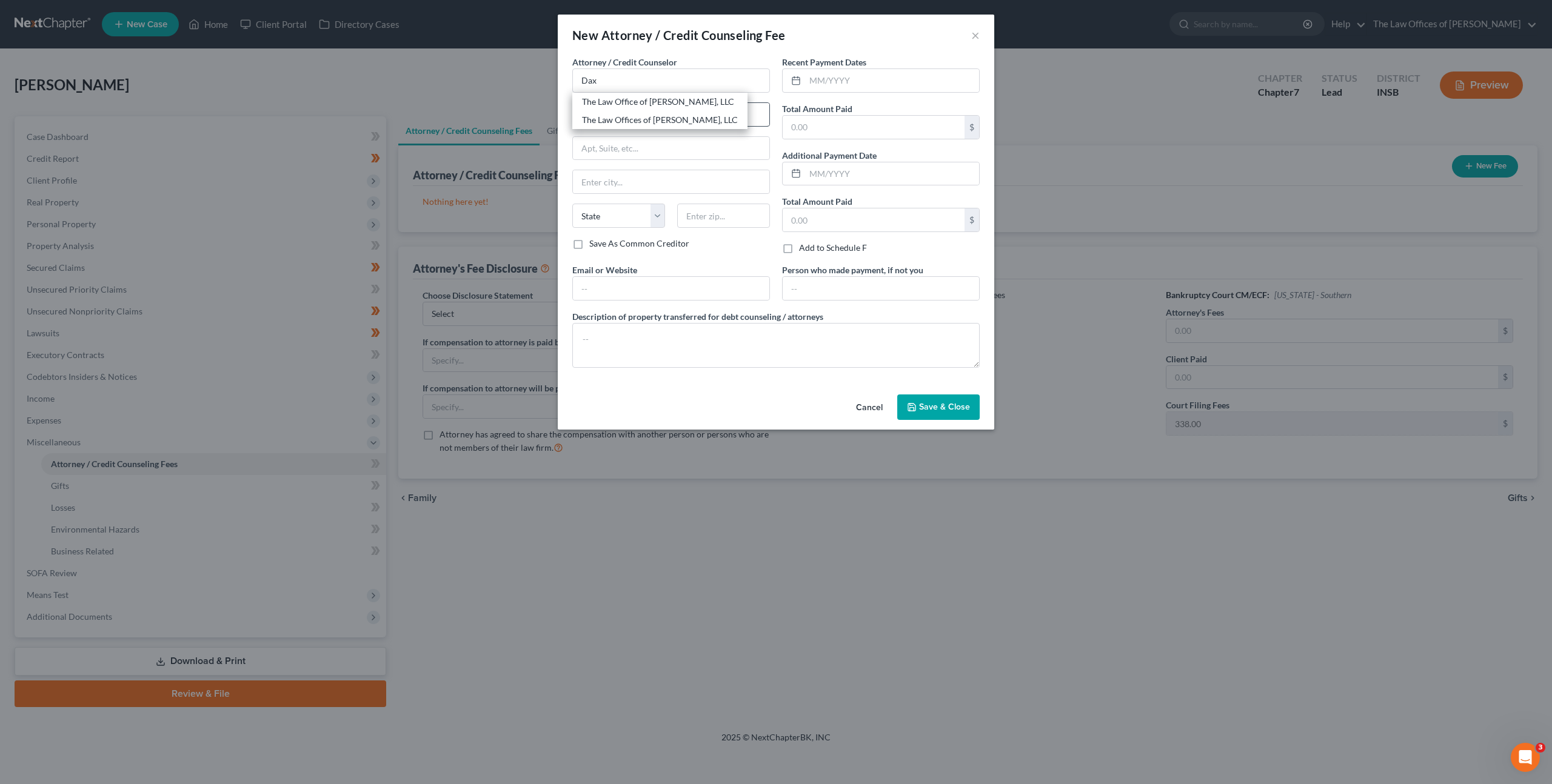
type input "Evansville"
select select "15"
type input "47708"
click at [827, 79] on input "text" at bounding box center [892, 80] width 174 height 23
type input "08/26/2025"
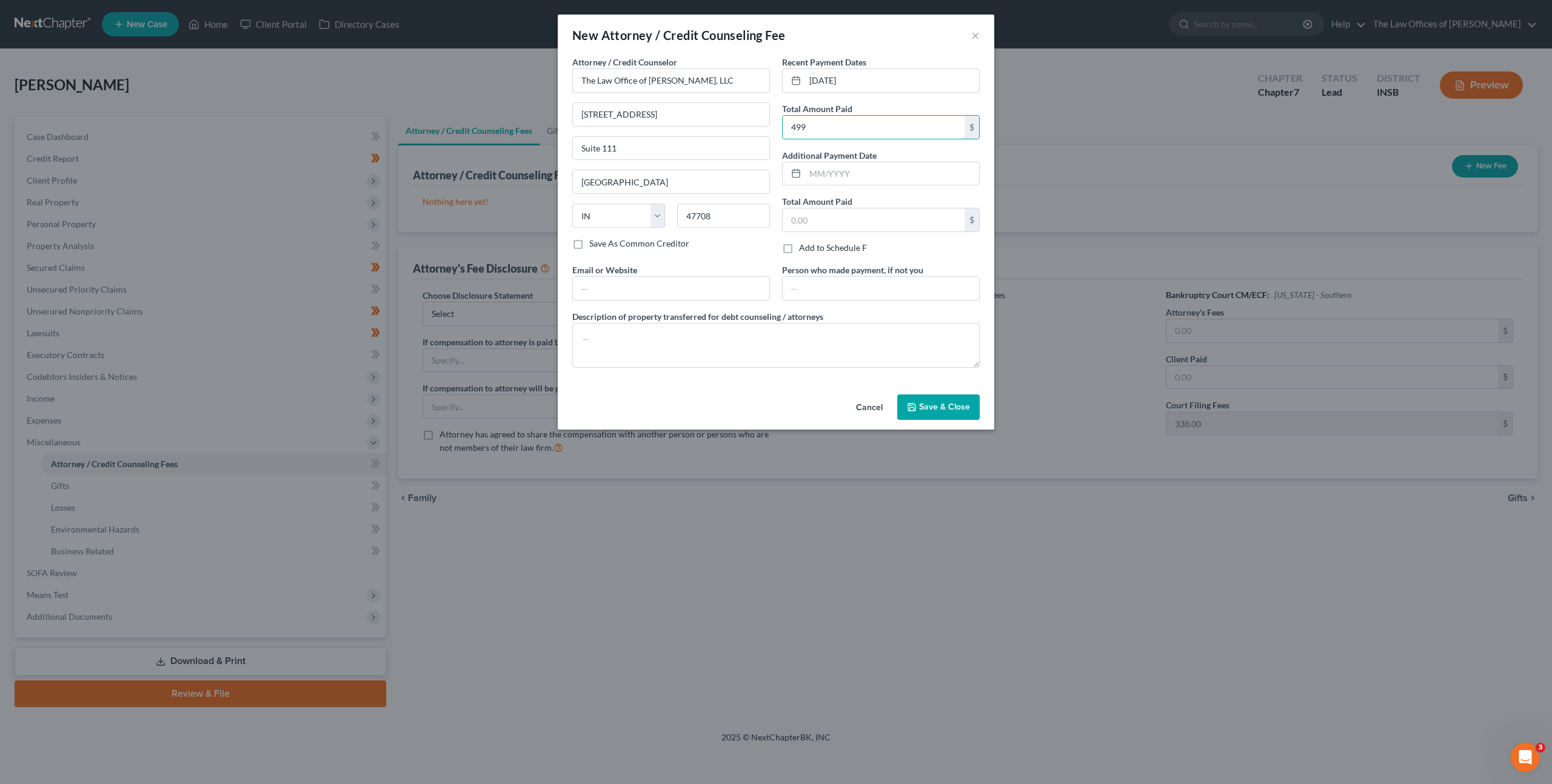
type input "499"
click at [667, 274] on div "Email or Website" at bounding box center [671, 282] width 210 height 37
click at [663, 279] on input "text" at bounding box center [671, 288] width 196 height 23
type input "dax@daxjmiller.com"
paste textarea "$499.00 - Court Filing Fee $338.00, Credit Reports $38.25, Credit Counseling $1…"
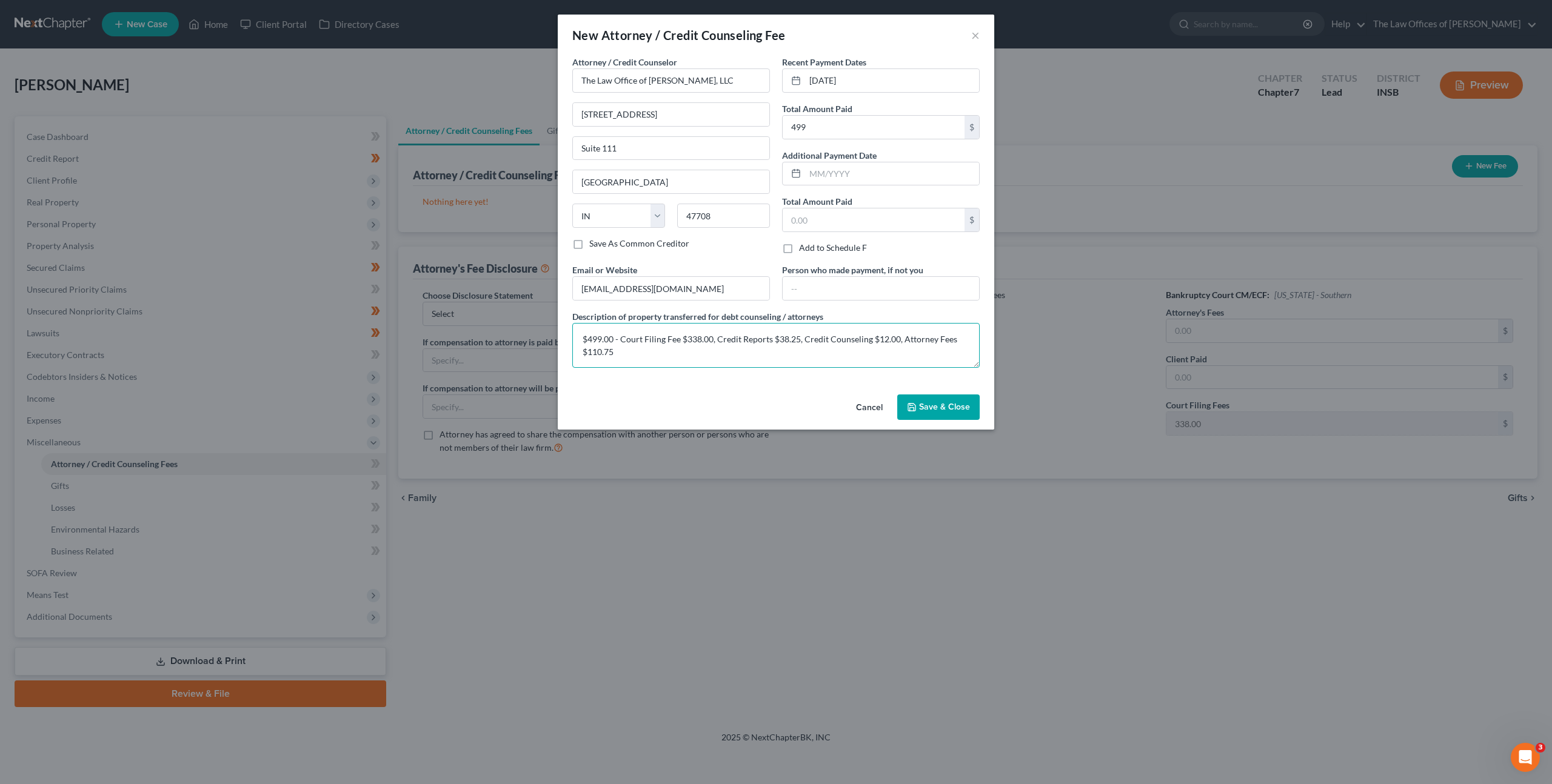
click at [702, 358] on textarea "$499.00 - Court Filing Fee $338.00, Credit Reports $38.25, Credit Counseling $1…" at bounding box center [776, 345] width 407 height 45
type textarea "$499.00 - Court Filing Fee $338.00, Credit Reports $38.25, Credit Counseling $1…"
click at [734, 373] on div "Attorney / Credit Counselor * The Law Office of Dax J. Miller, LLC 201 NW 4th S…" at bounding box center [776, 216] width 420 height 322
click at [933, 416] on button "Save & Close" at bounding box center [939, 407] width 82 height 25
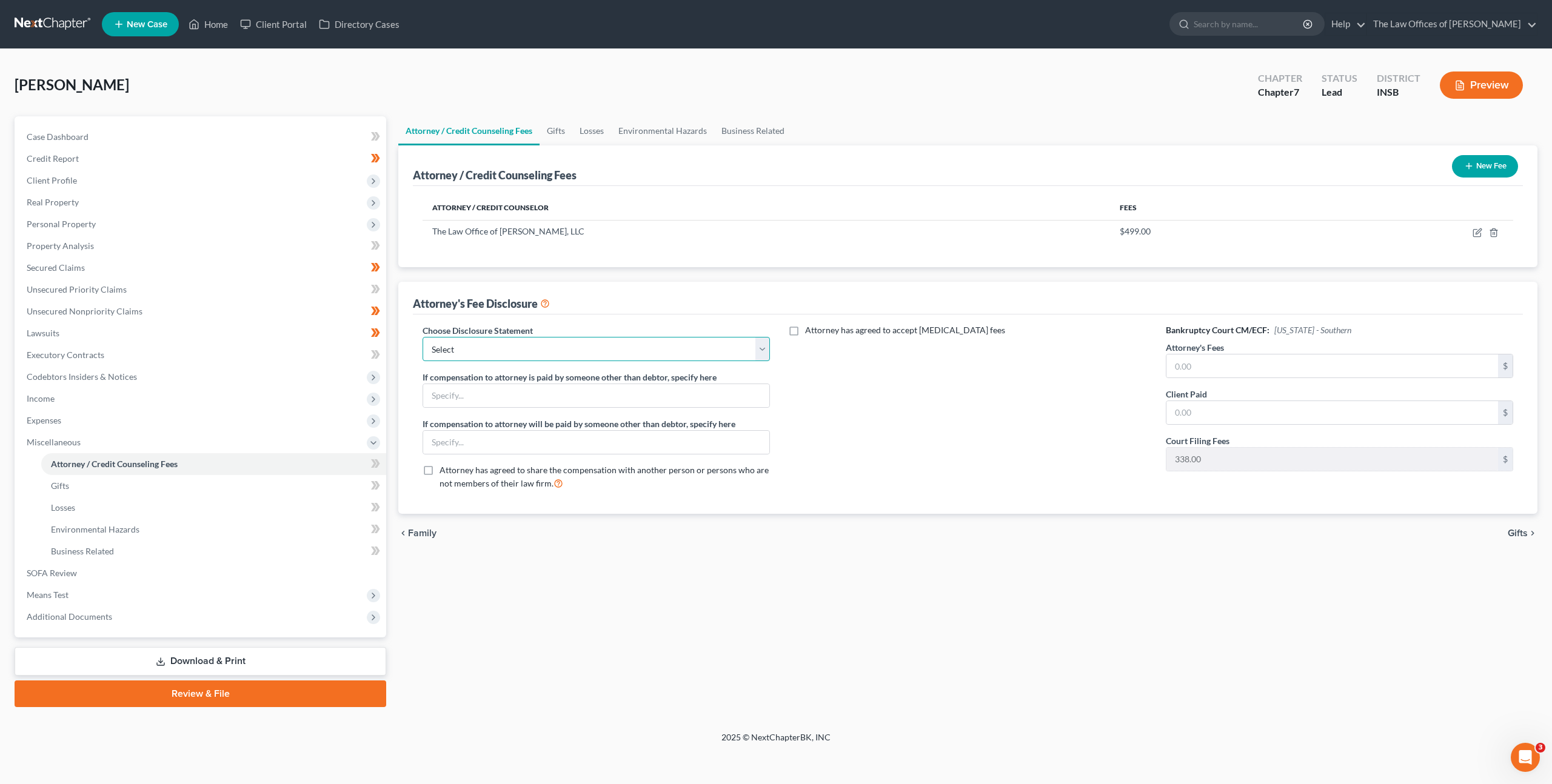
click at [680, 348] on select "Select INNB - $0.00 Down, Recoup $313.00 outside plan KYWB - Ch. 13 - $313.00+ …" at bounding box center [596, 349] width 348 height 24
select select "18"
click at [423, 337] on select "Select INNB - $0.00 Down, Recoup $313.00 outside plan KYWB - Ch. 13 - $313.00+ …" at bounding box center [596, 349] width 348 height 24
click at [1003, 448] on div "Attorney has agreed to accept retainer fees" at bounding box center [968, 411] width 372 height 175
click at [1259, 362] on input "text" at bounding box center [1332, 366] width 332 height 23
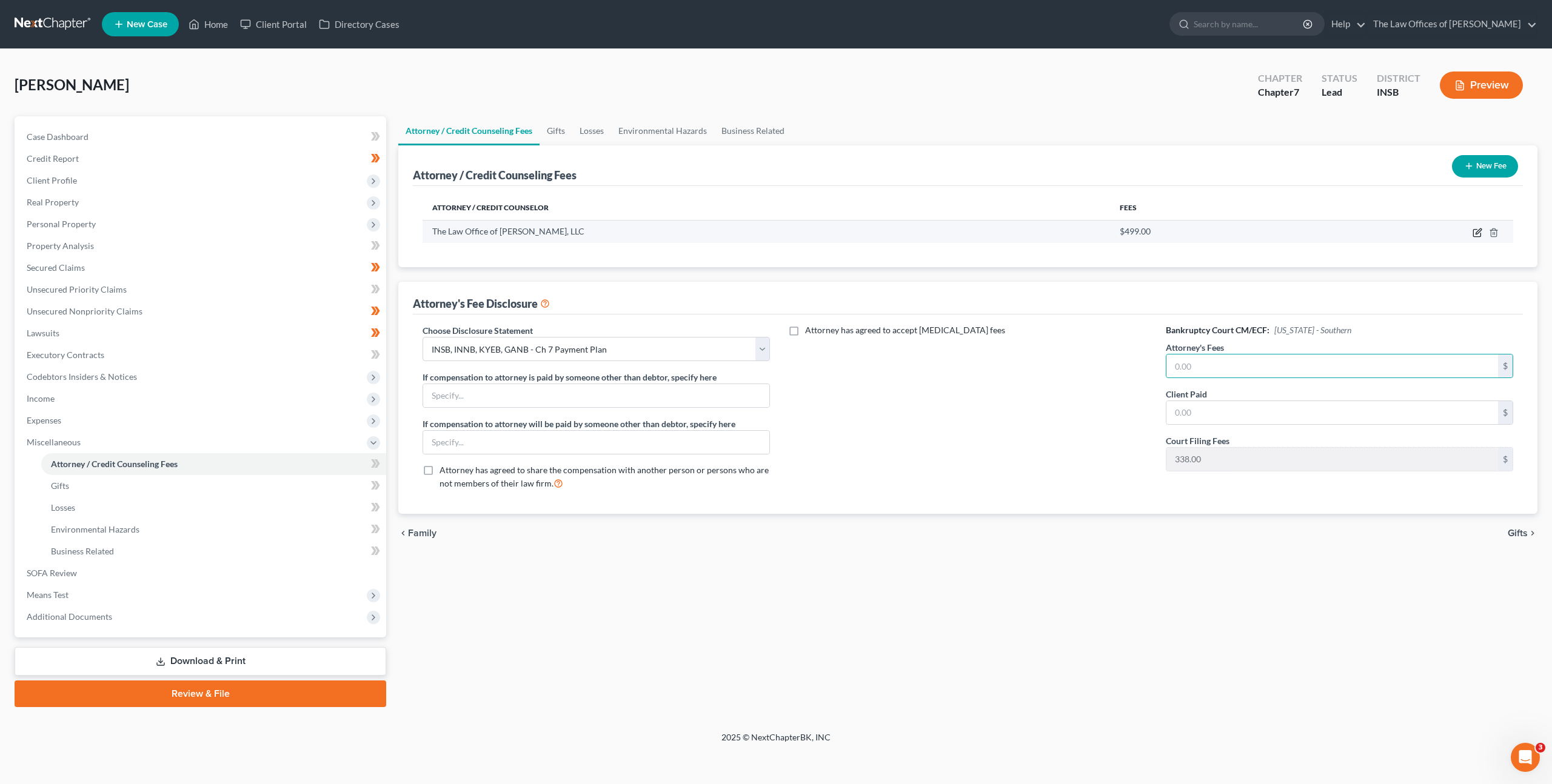
click at [1482, 233] on icon "button" at bounding box center [1478, 233] width 10 height 10
select select "15"
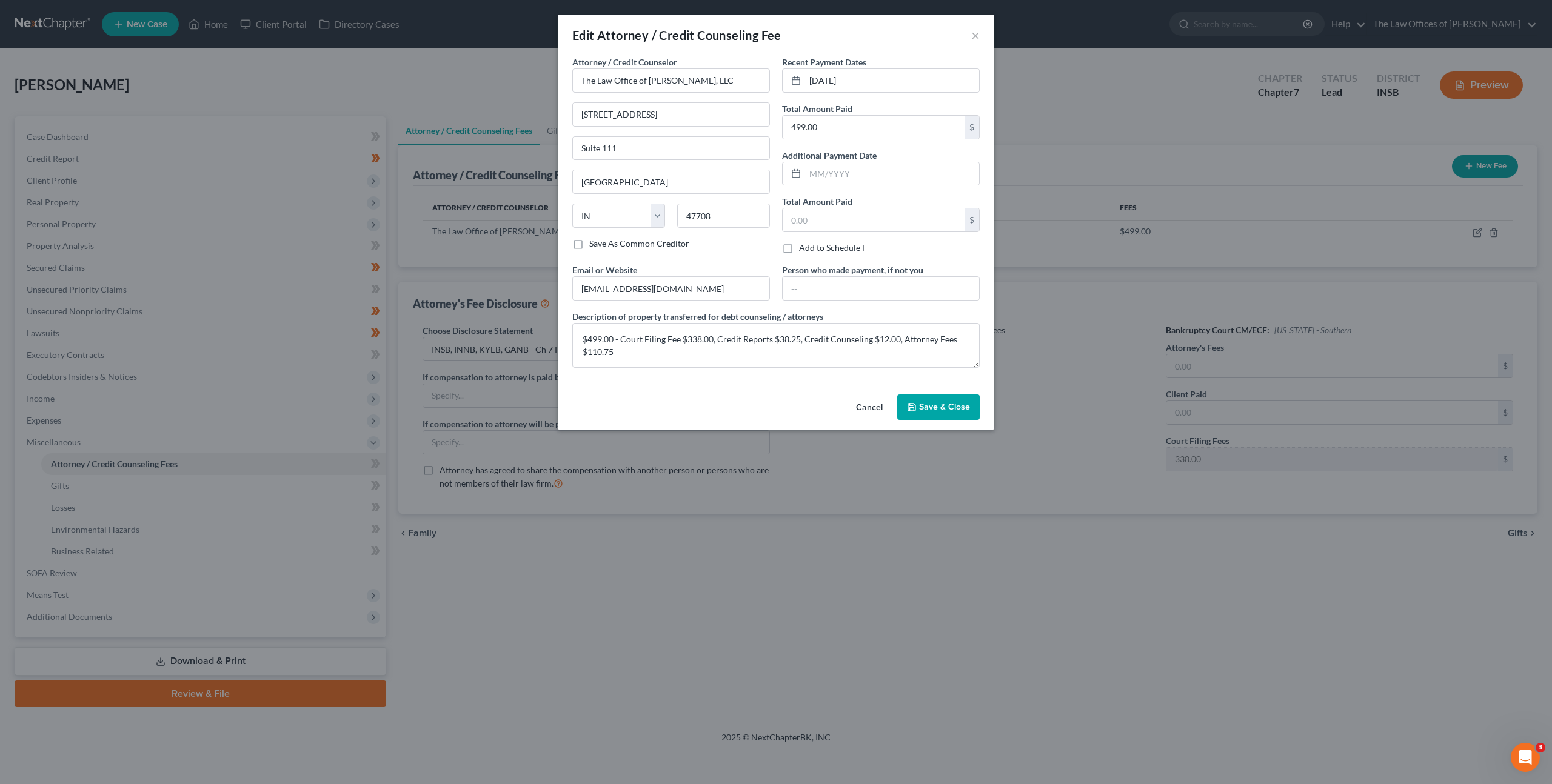
click at [862, 399] on button "Cancel" at bounding box center [869, 408] width 46 height 24
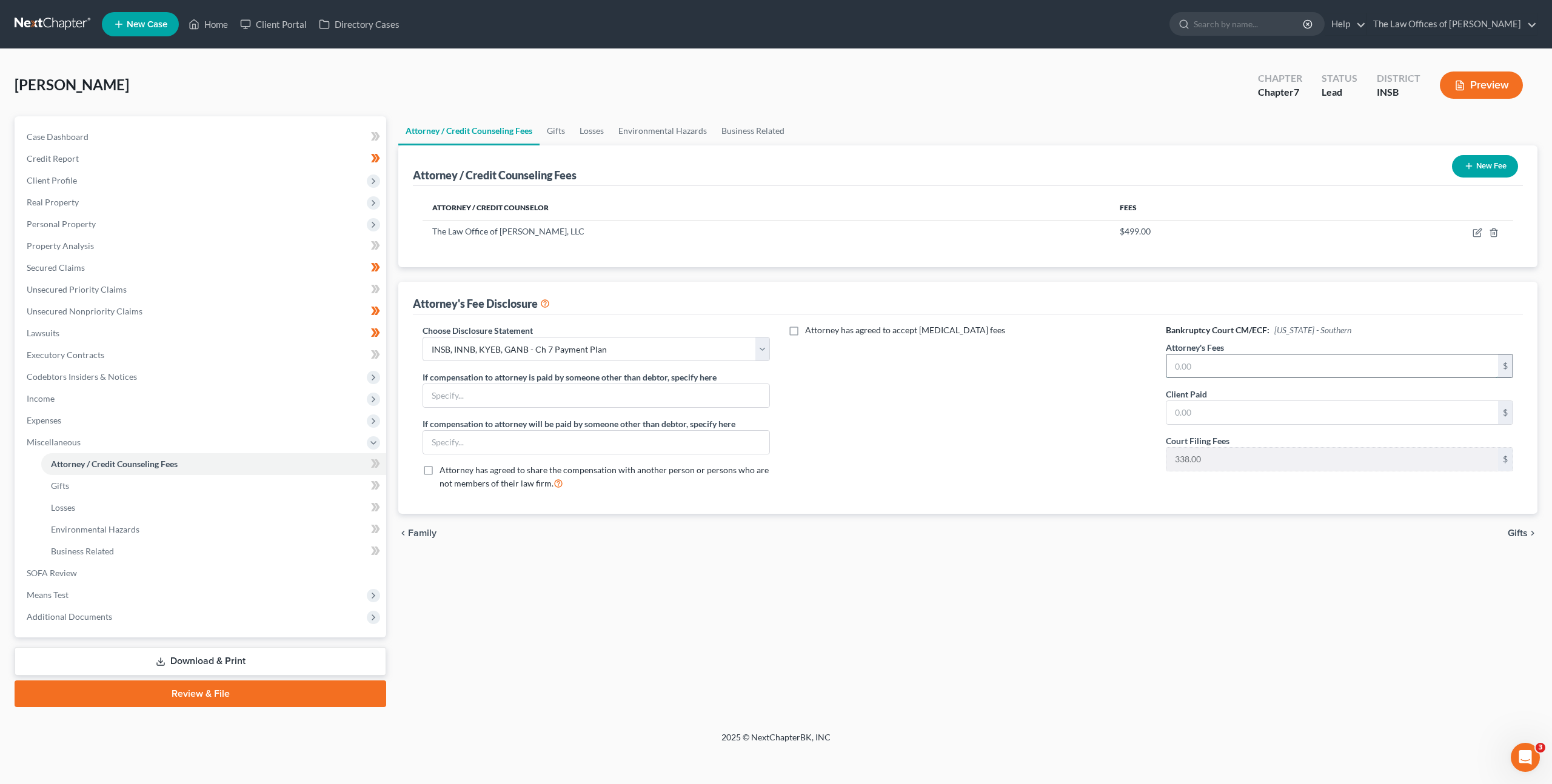
click at [1196, 369] on input "text" at bounding box center [1332, 366] width 332 height 23
type input "2,060.75"
type input "110.75"
drag, startPoint x: 934, startPoint y: 571, endPoint x: 353, endPoint y: 624, distance: 583.4
click at [934, 571] on div "Attorney / Credit Counseling Fees Gifts Losses Environmental Hazards Business R…" at bounding box center [968, 411] width 1151 height 591
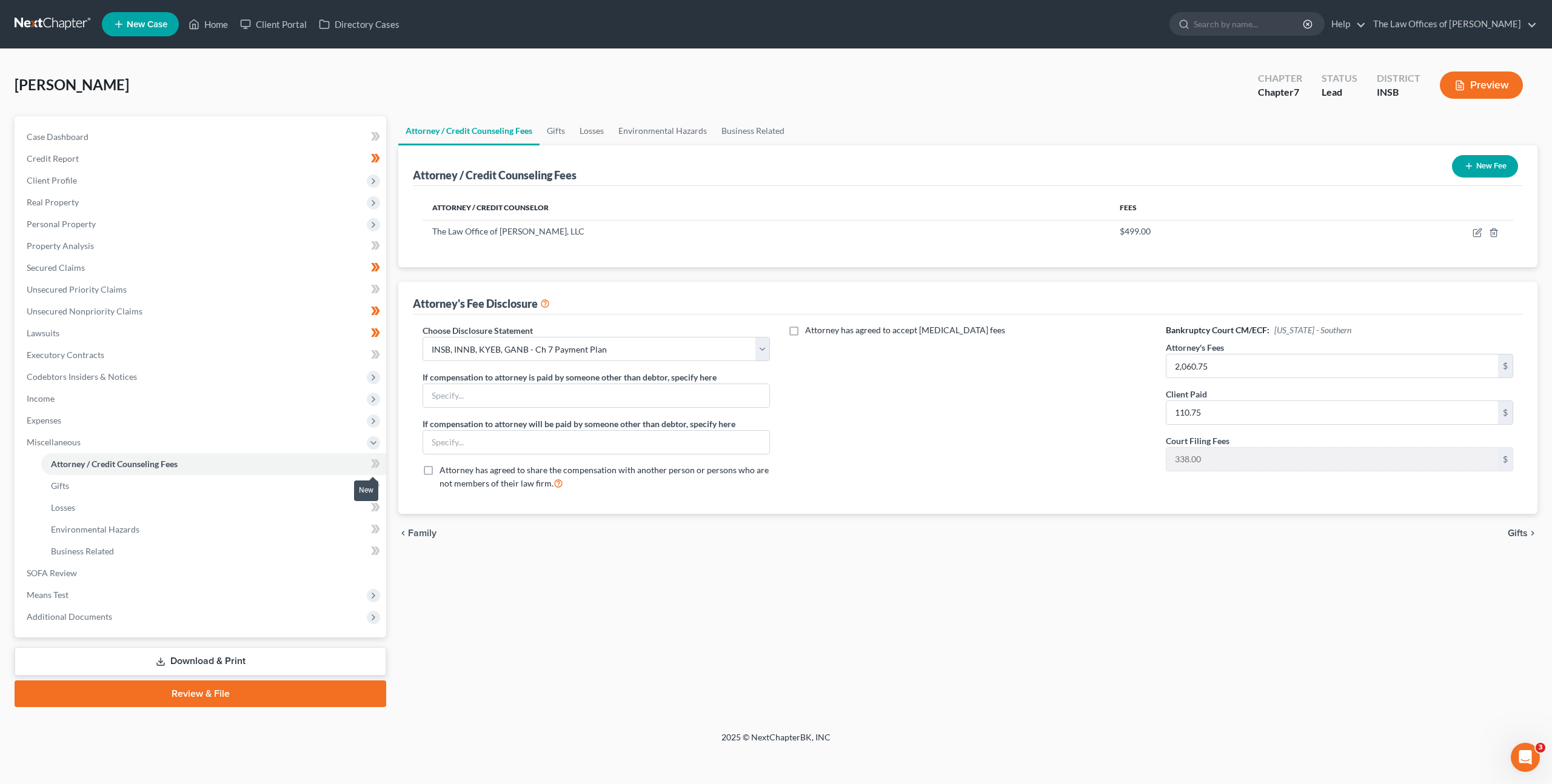
click at [371, 461] on icon at bounding box center [375, 464] width 9 height 15
click at [538, 601] on div "Attorney / Credit Counseling Fees Gifts Losses Environmental Hazards Business R…" at bounding box center [968, 411] width 1151 height 591
click at [289, 662] on link "Download & Print" at bounding box center [201, 662] width 372 height 28
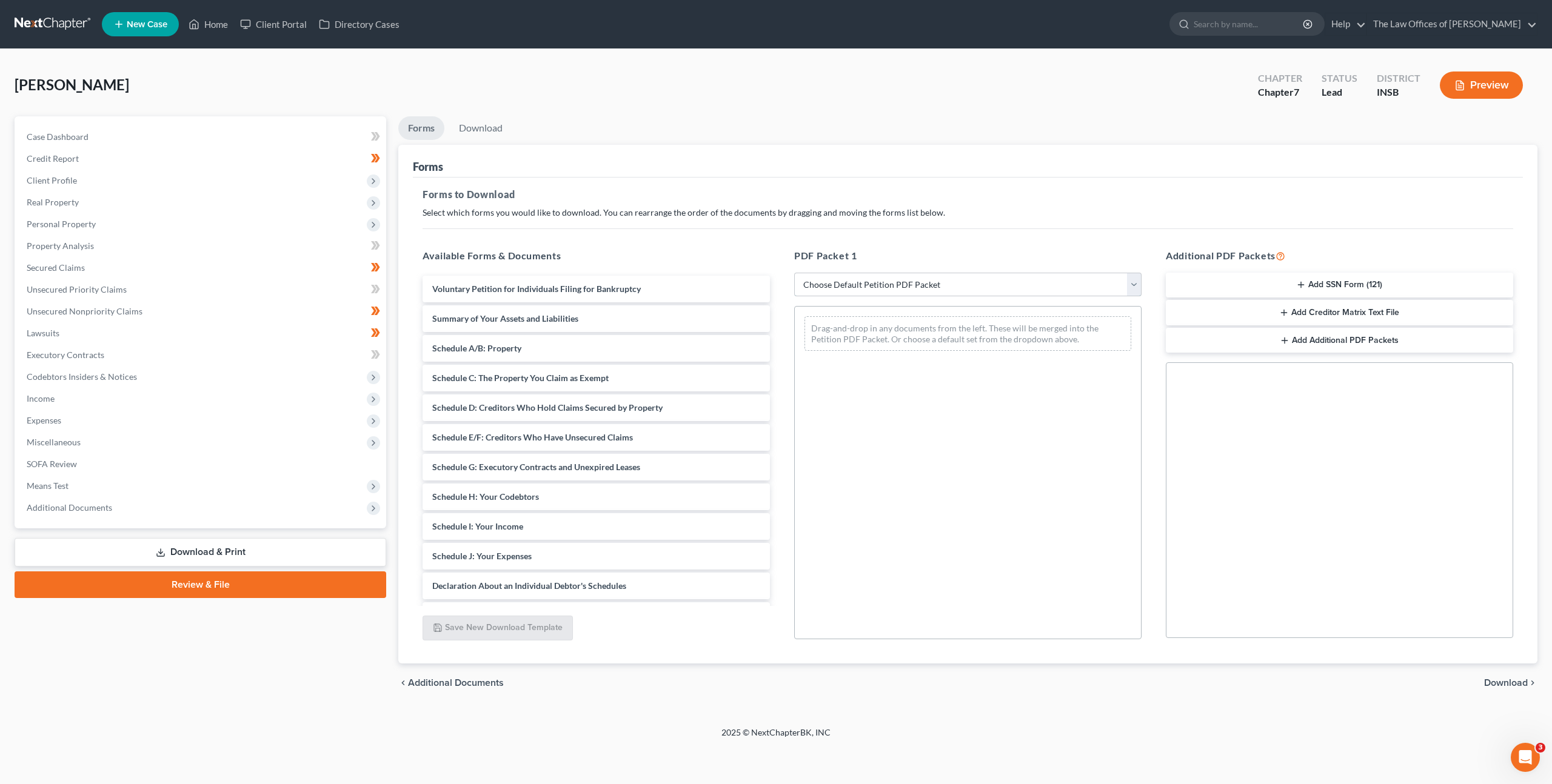
click at [934, 294] on select "Choose Default Petition PDF Packet Complete Bankruptcy Petition (all forms and …" at bounding box center [968, 284] width 348 height 24
select select "3"
click at [794, 272] on select "Choose Default Petition PDF Packet Complete Bankruptcy Petition (all forms and …" at bounding box center [968, 284] width 348 height 24
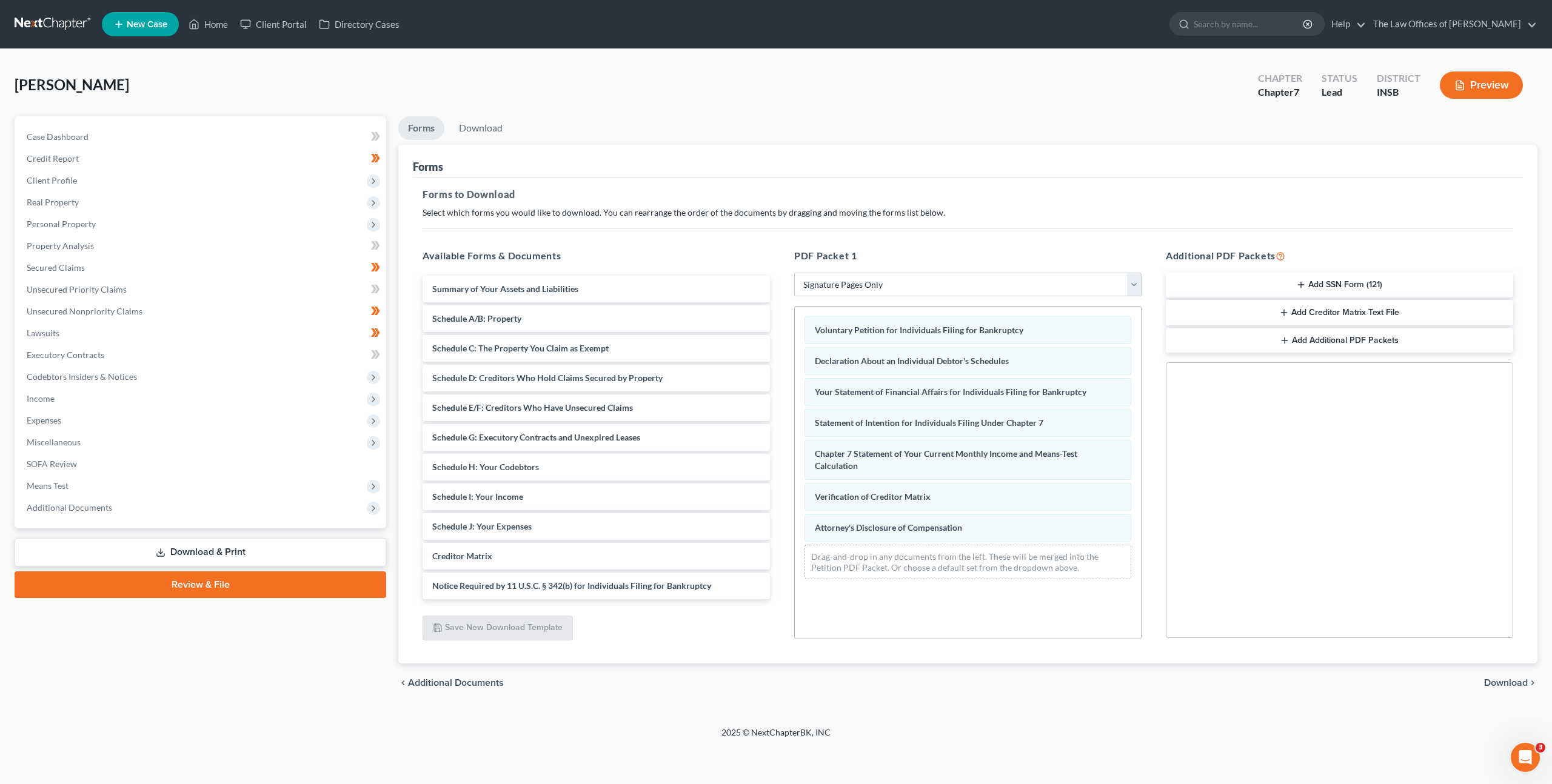
click at [1326, 285] on button "Add SSN Form (121)" at bounding box center [1339, 285] width 348 height 25
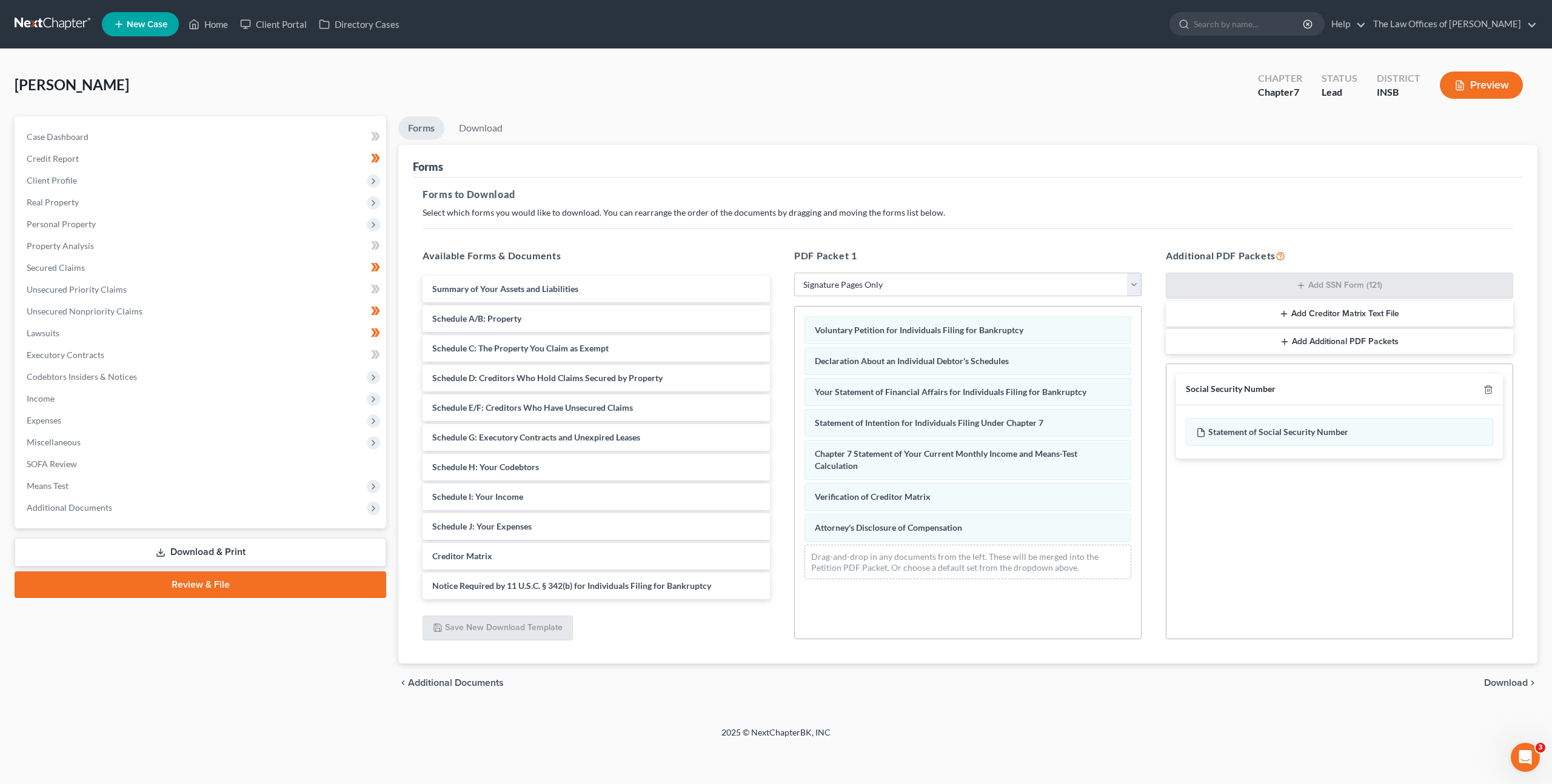
click at [1497, 685] on span "Download" at bounding box center [1506, 683] width 44 height 10
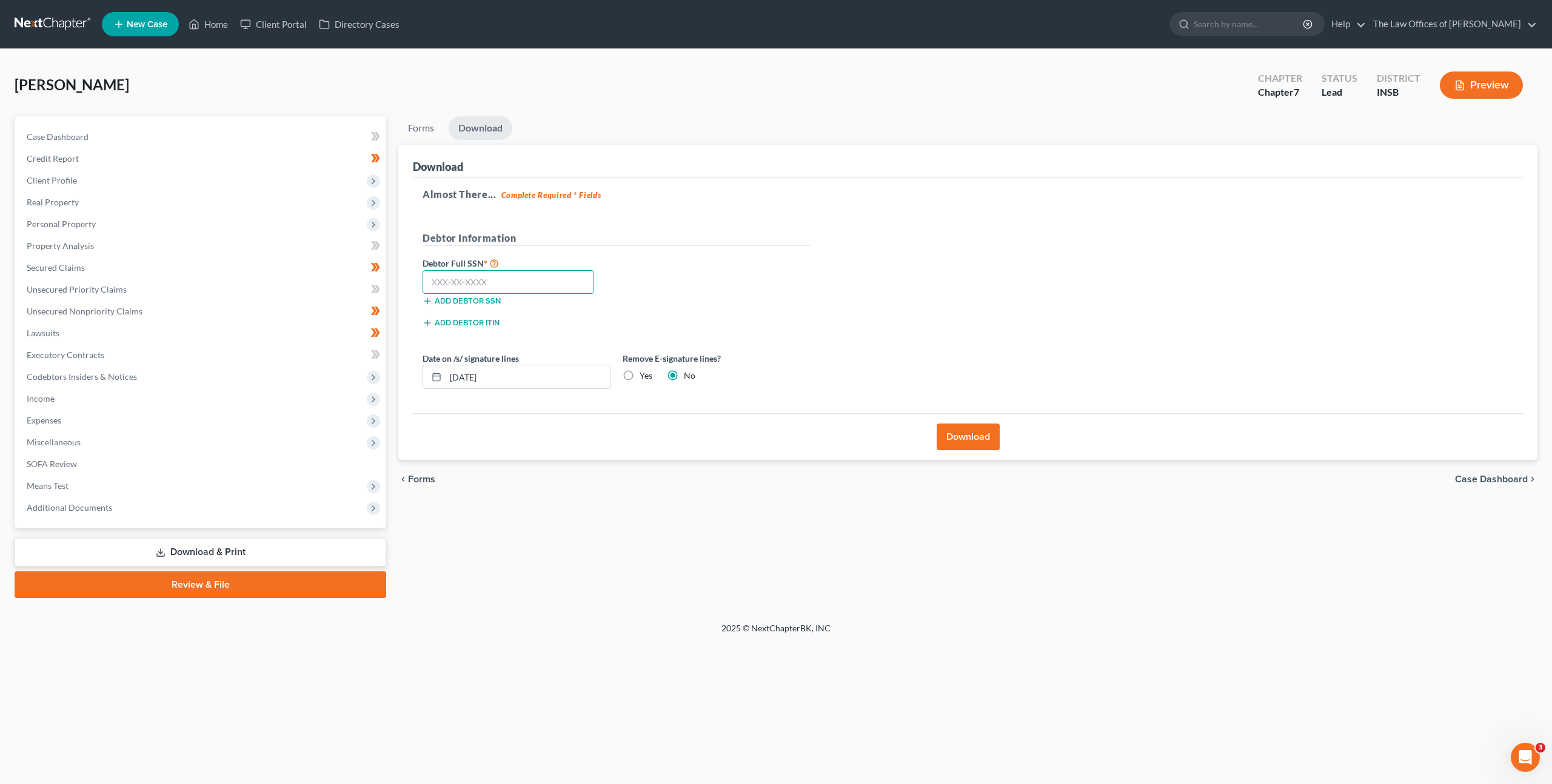
click at [535, 285] on input "text" at bounding box center [508, 282] width 172 height 24
paste input "563-83-4631"
type input "563-83-4631"
click at [691, 292] on div "Debtor Full SSN * 563-83-4631 Add debtor SSN" at bounding box center [616, 286] width 400 height 61
click at [640, 374] on label "Yes" at bounding box center [646, 376] width 13 height 12
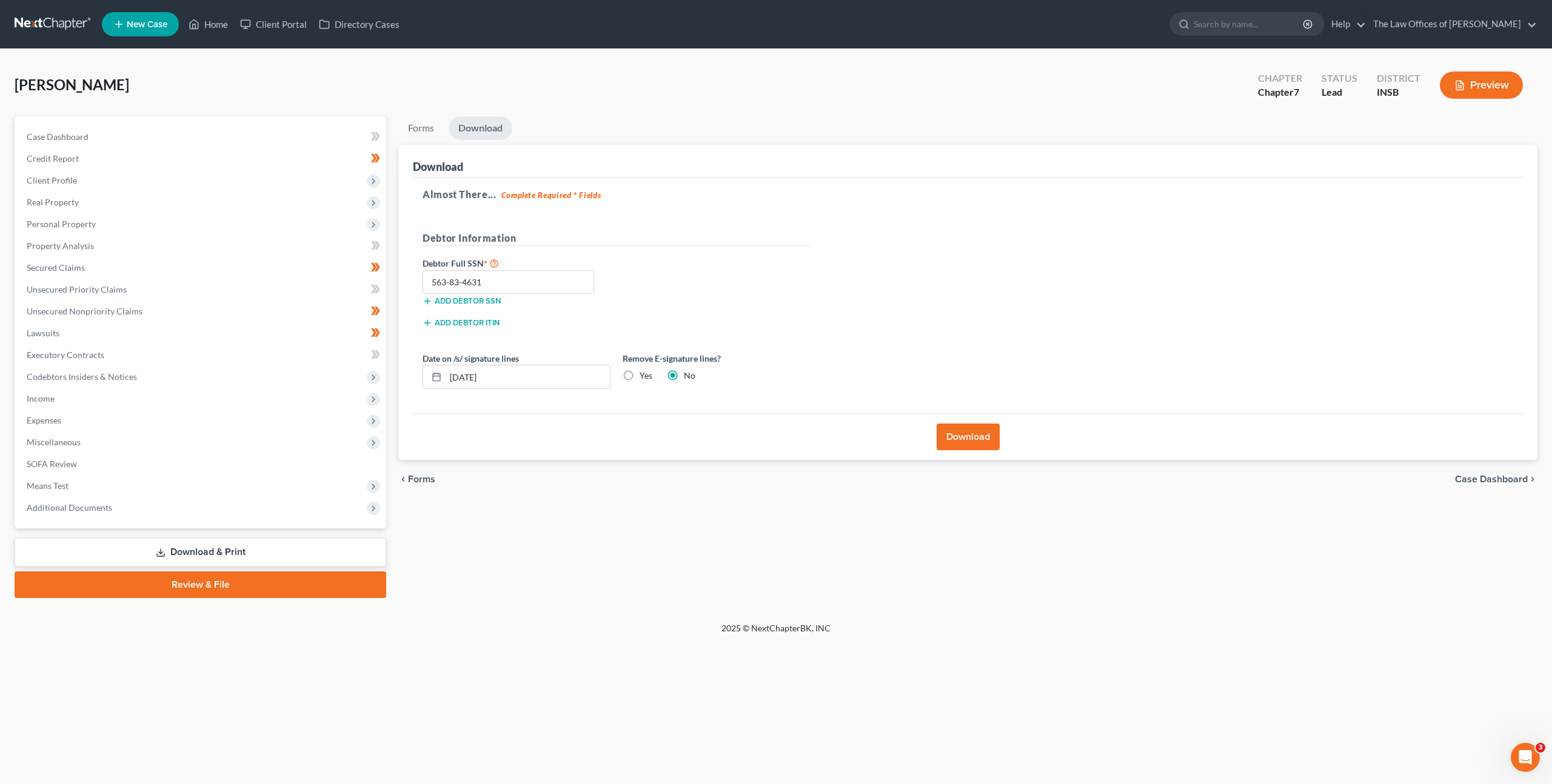
click at [645, 374] on input "Yes" at bounding box center [648, 373] width 8 height 8
radio input "true"
radio input "false"
click at [962, 434] on button "Download" at bounding box center [968, 437] width 63 height 26
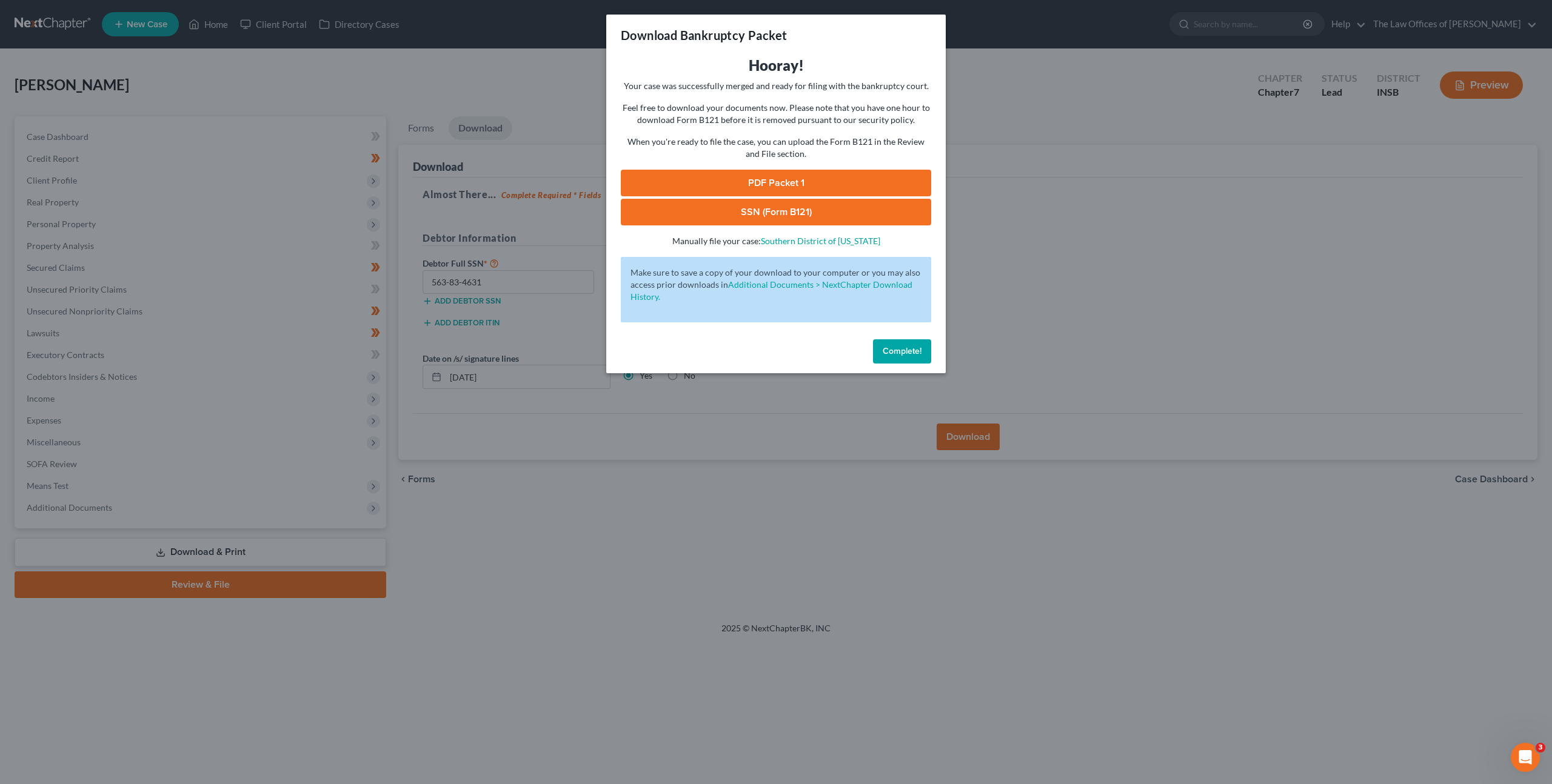
click at [772, 179] on link "PDF Packet 1" at bounding box center [776, 183] width 311 height 26
click at [713, 189] on link "PDF Packet 1" at bounding box center [776, 183] width 311 height 26
click at [766, 212] on link "SSN (Form B121)" at bounding box center [776, 212] width 311 height 26
click at [890, 350] on span "Complete!" at bounding box center [902, 351] width 39 height 10
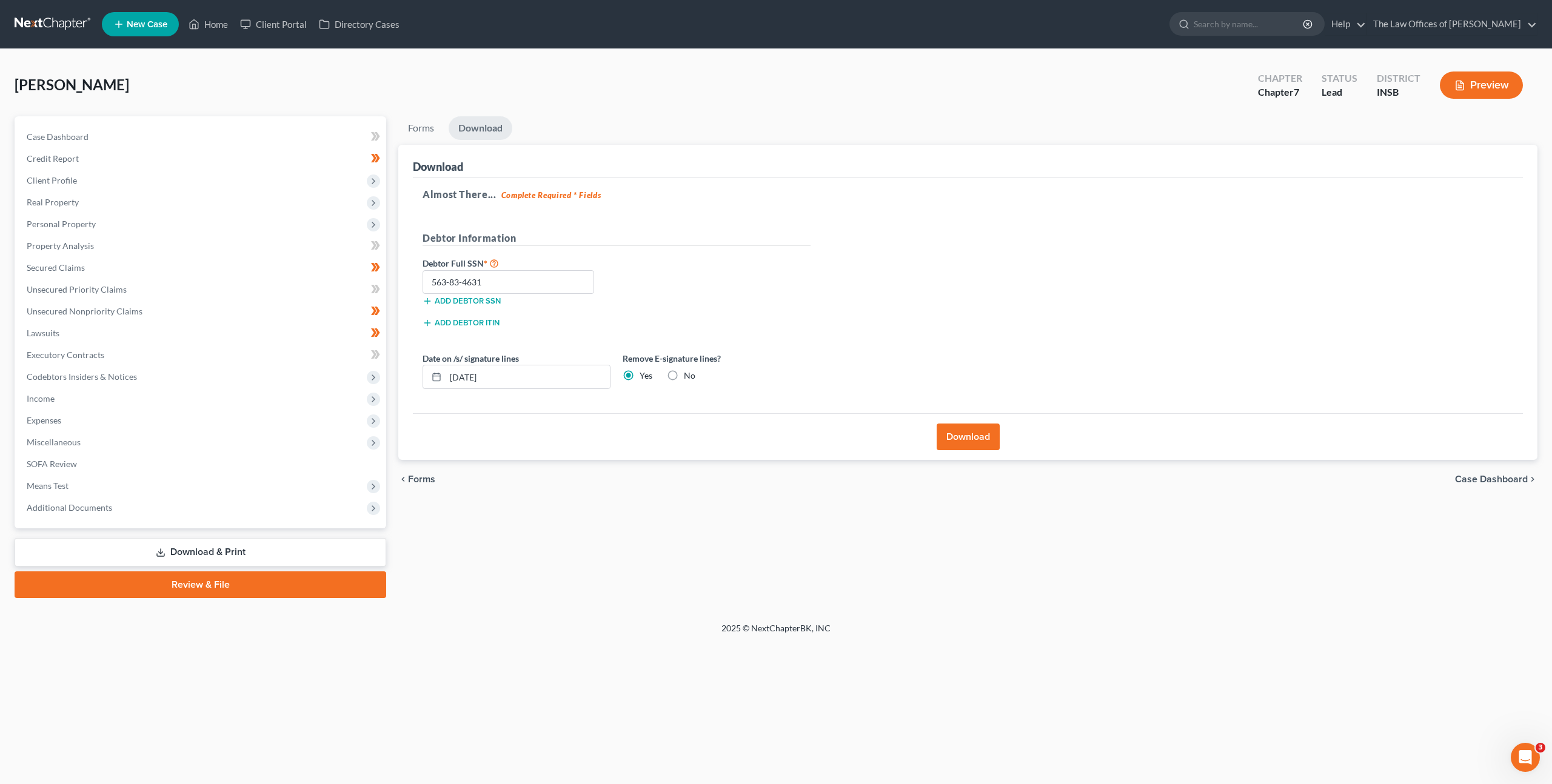
click at [50, 25] on link at bounding box center [54, 24] width 78 height 22
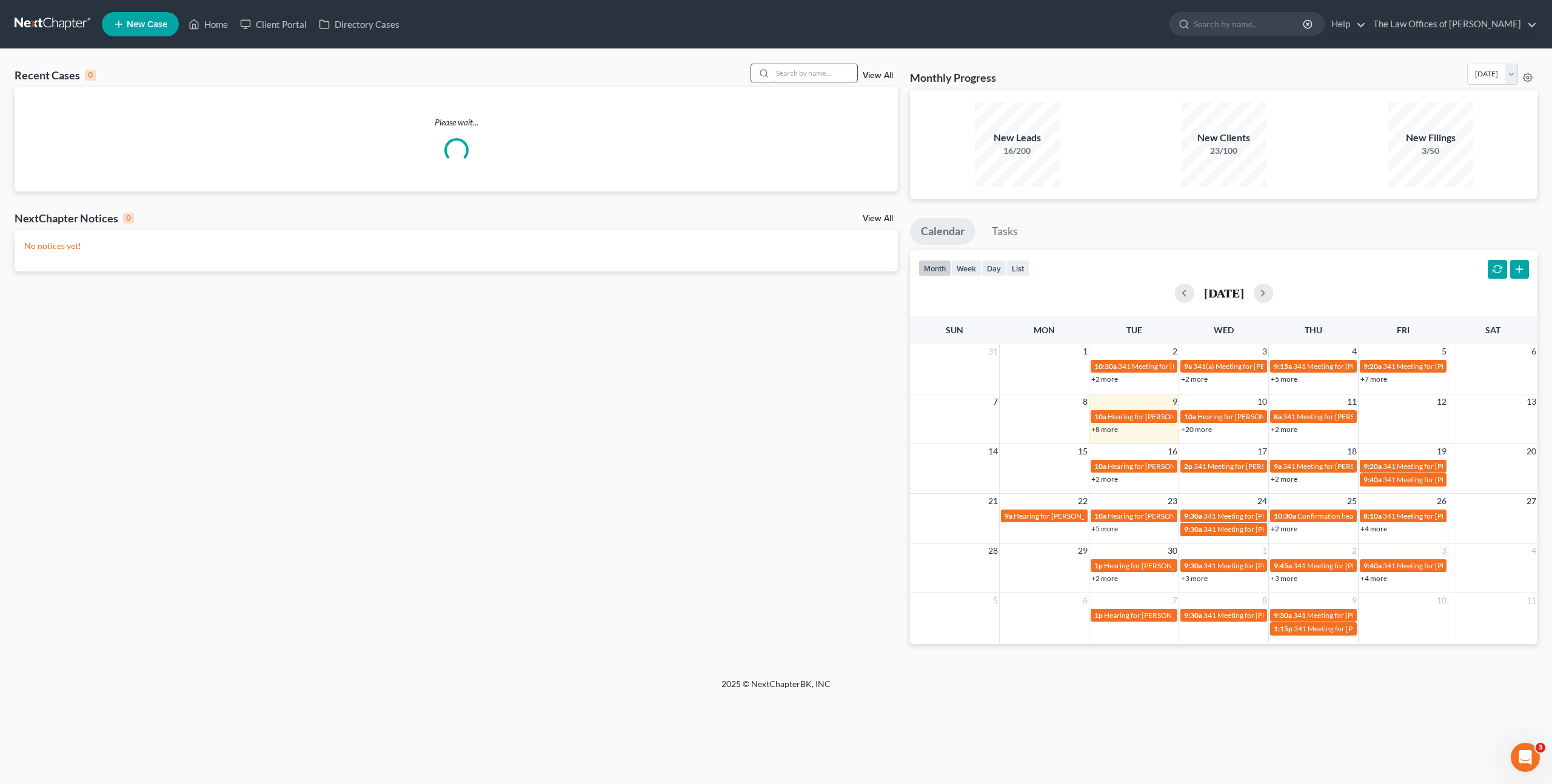
click at [816, 69] on input "search" at bounding box center [815, 73] width 85 height 18
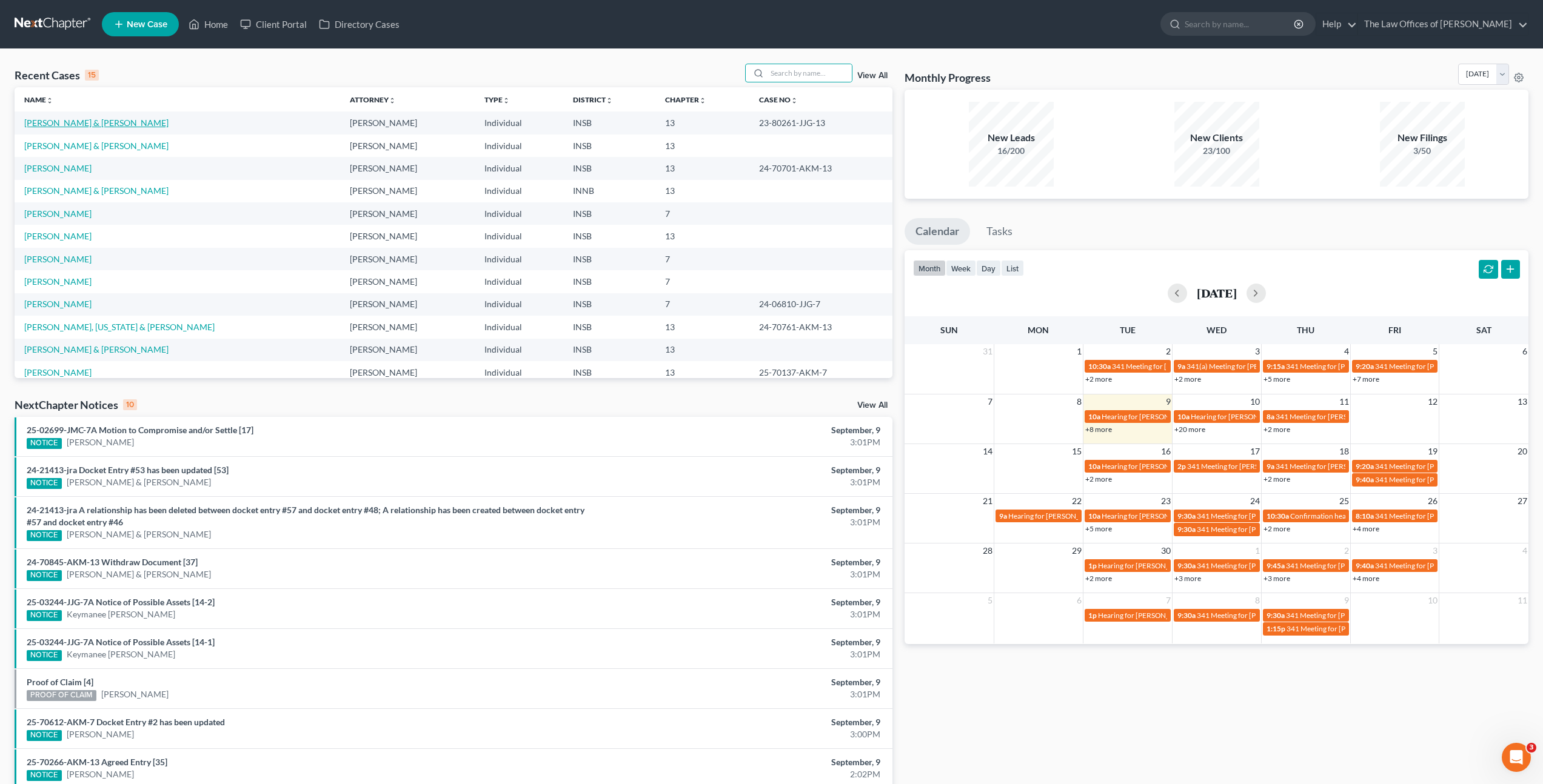
click at [97, 124] on link "[PERSON_NAME] & [PERSON_NAME]" at bounding box center [96, 122] width 145 height 10
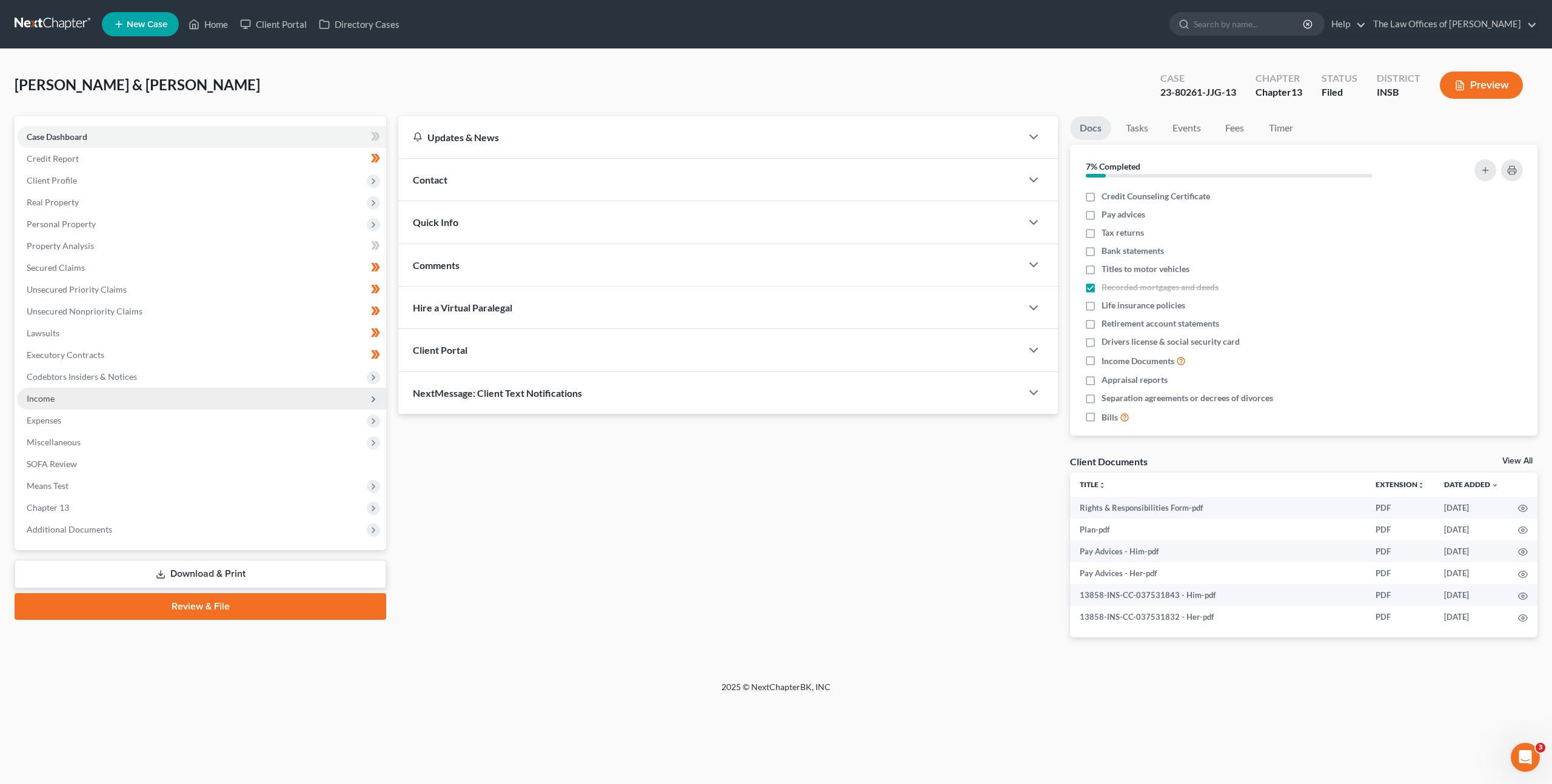
click at [161, 405] on span "Income" at bounding box center [202, 398] width 369 height 22
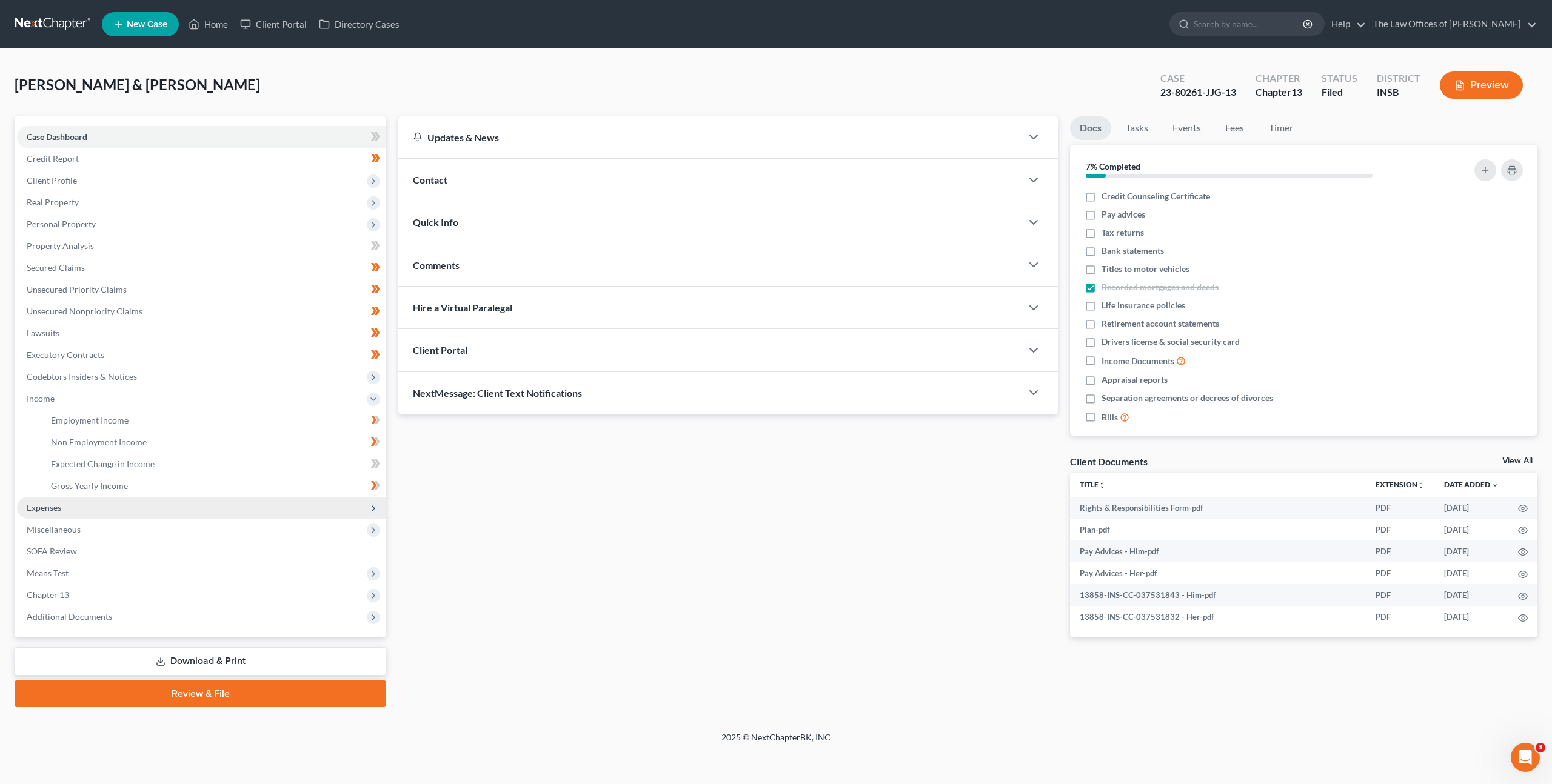
click at [170, 502] on span "Expenses" at bounding box center [202, 507] width 369 height 22
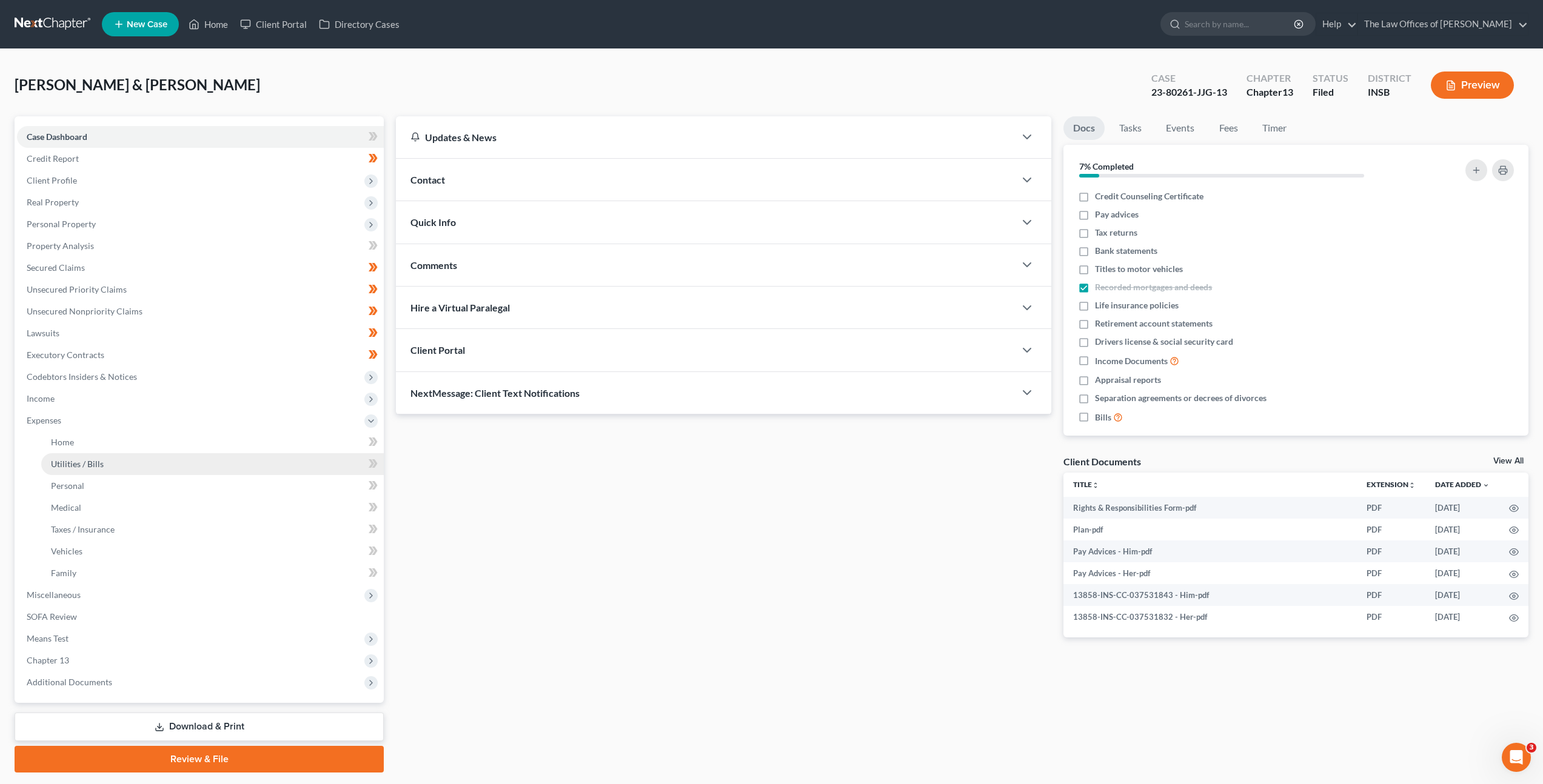
click at [184, 471] on link "Utilities / Bills" at bounding box center [212, 464] width 343 height 22
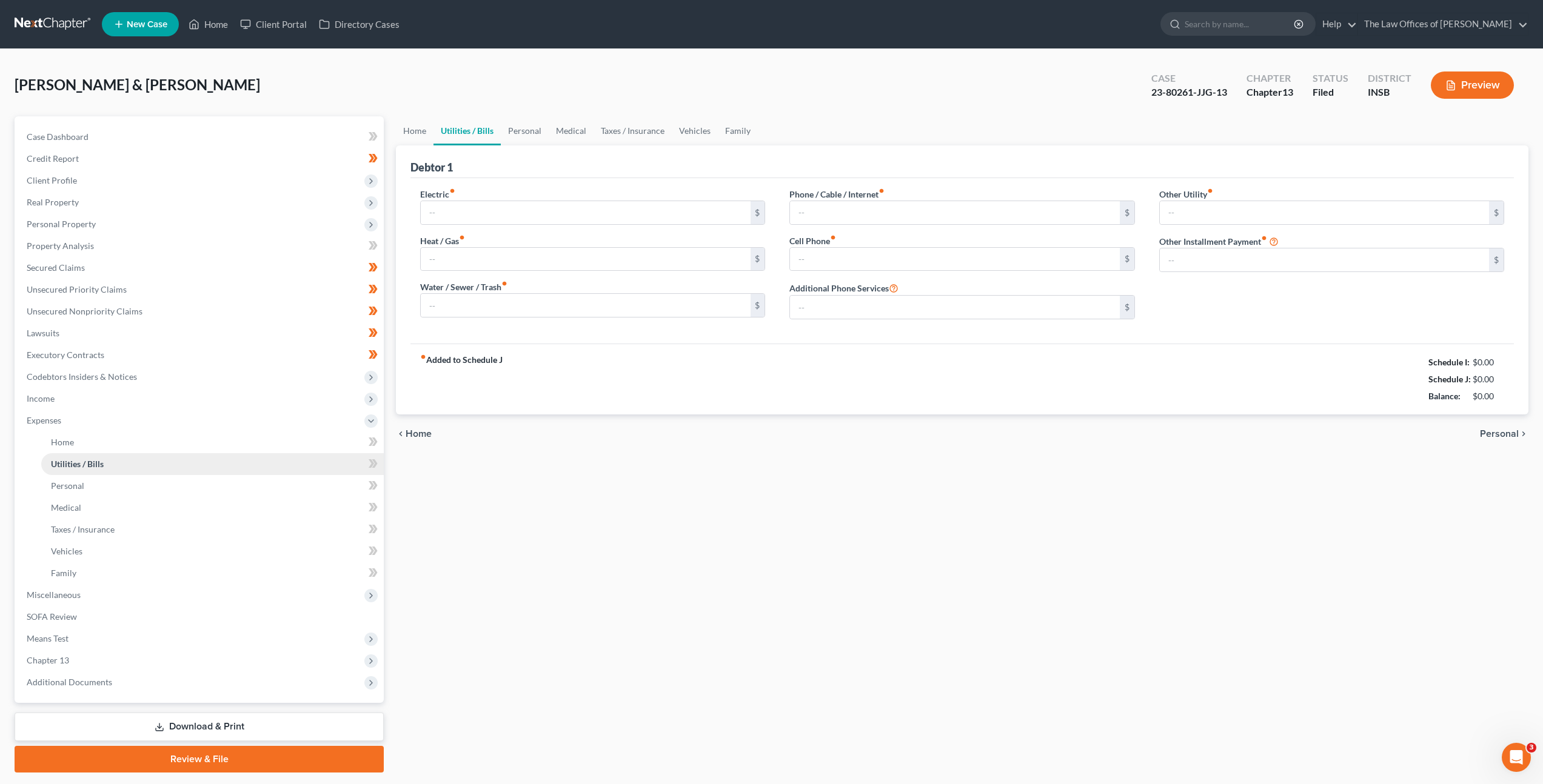
type input "400.00"
type input "0.00"
type input "95.00"
type input "220.00"
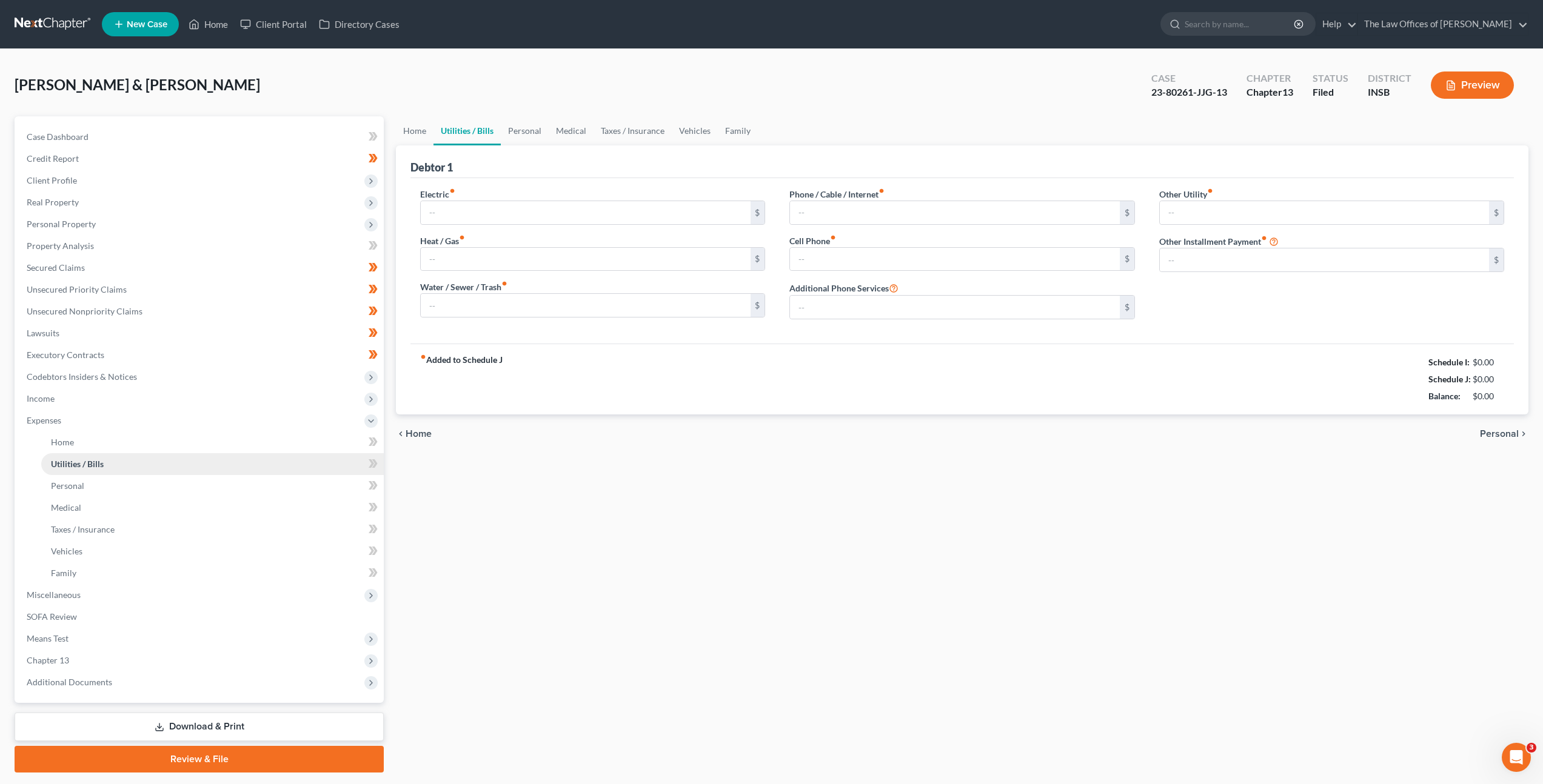
type input "0.00"
click at [167, 642] on span "Means Test" at bounding box center [201, 638] width 367 height 22
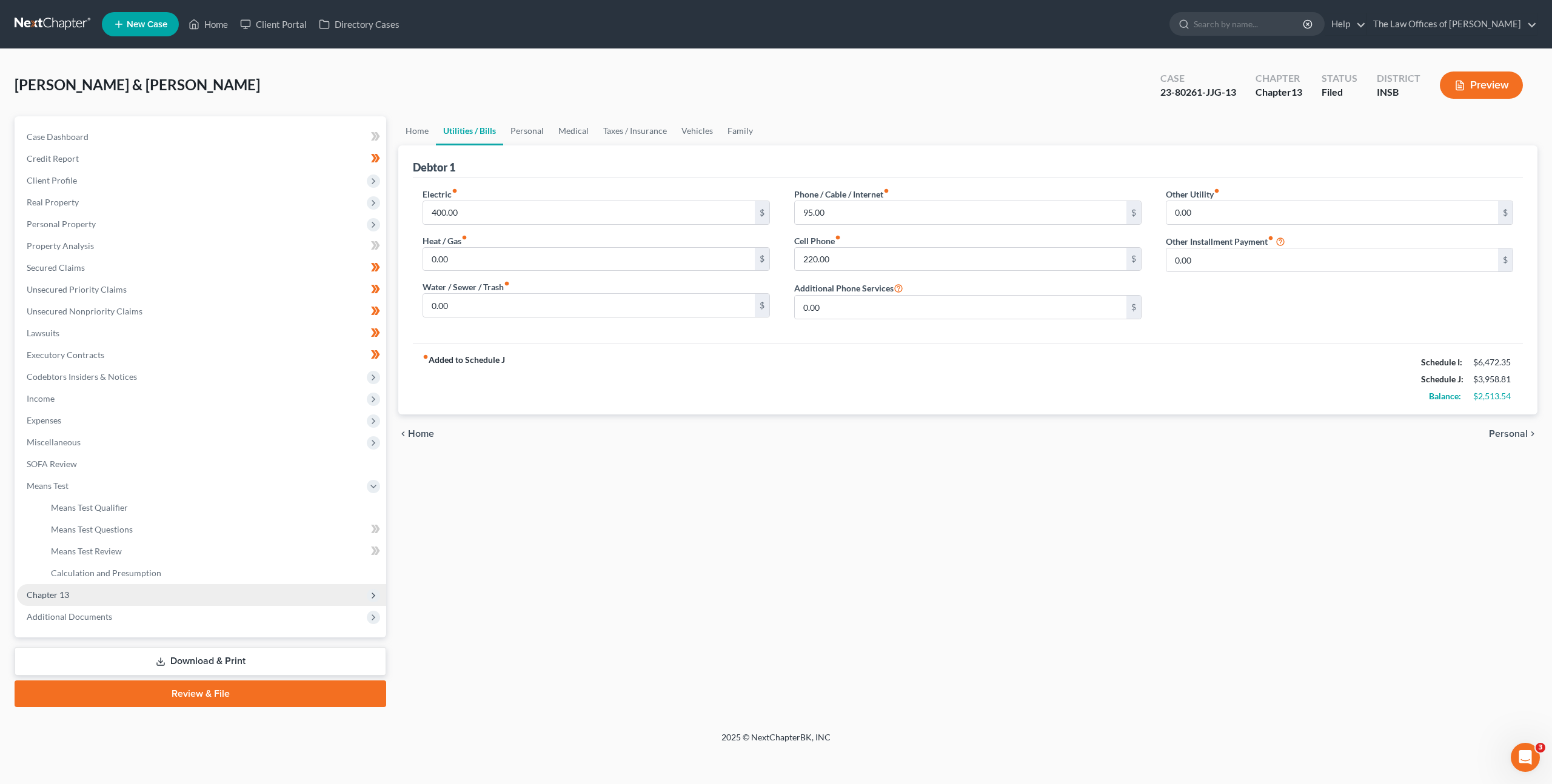
click at [164, 592] on span "Chapter 13" at bounding box center [202, 595] width 369 height 22
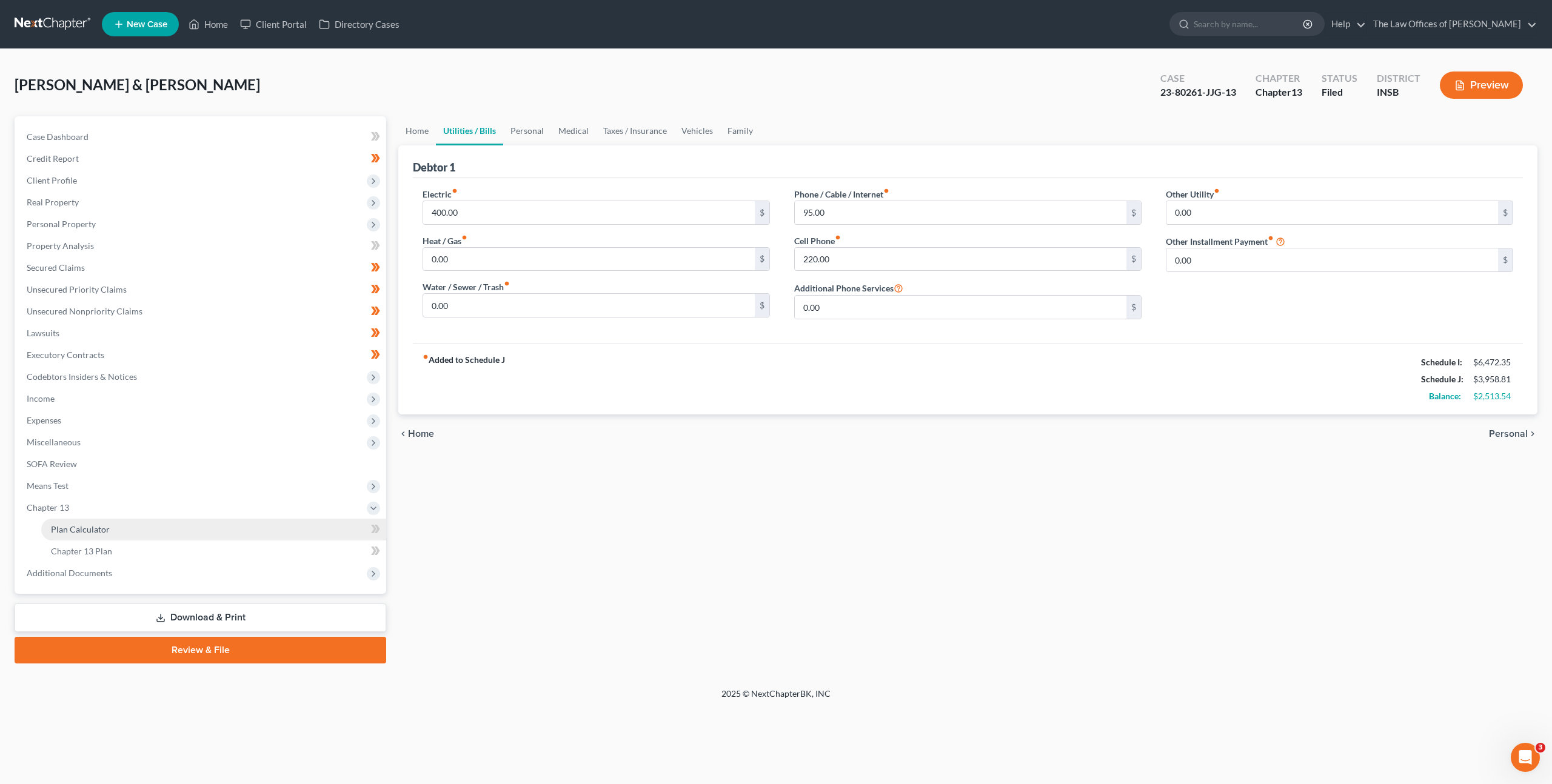
click at [189, 534] on link "Plan Calculator" at bounding box center [213, 529] width 345 height 22
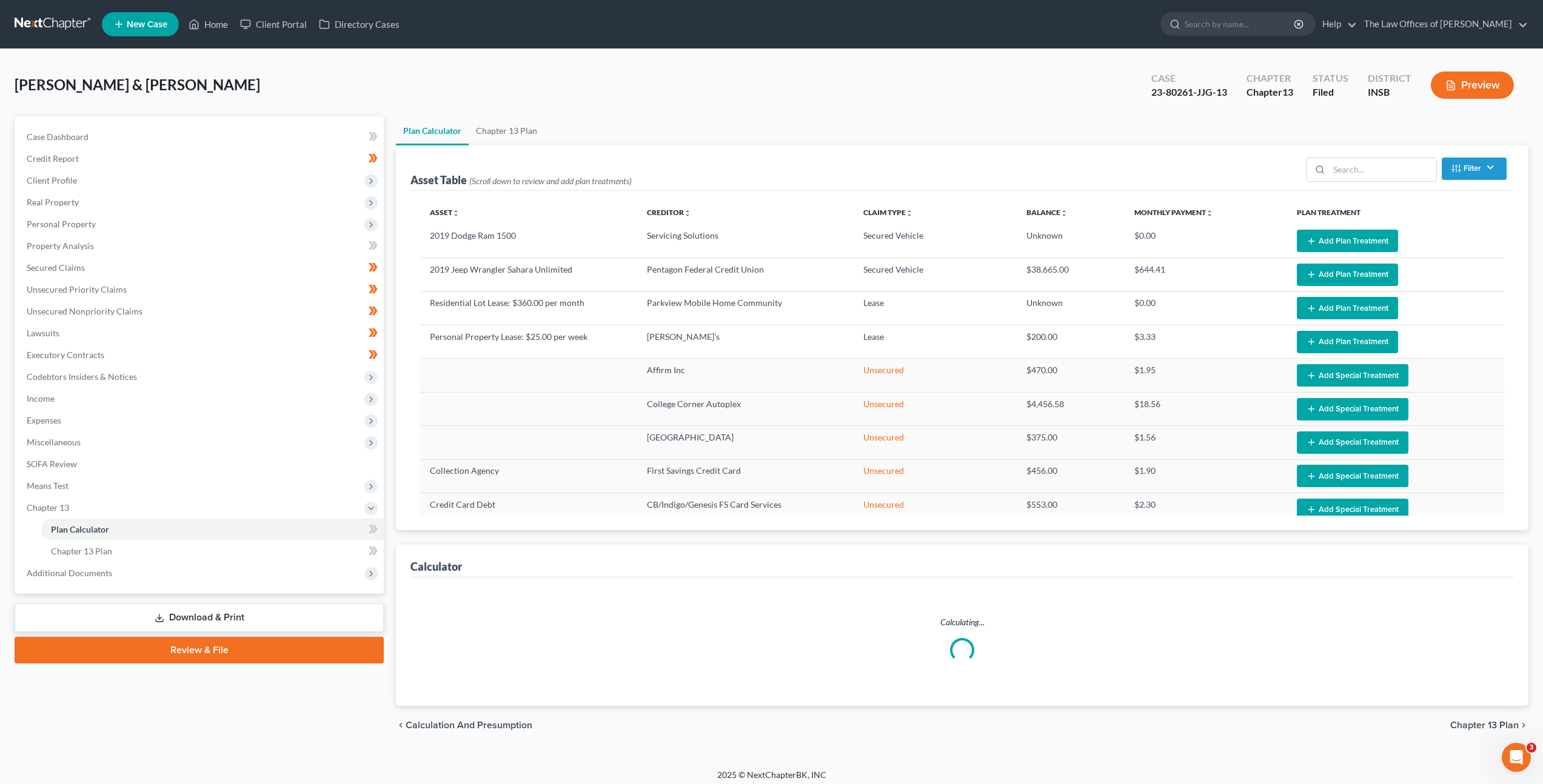
select select "59"
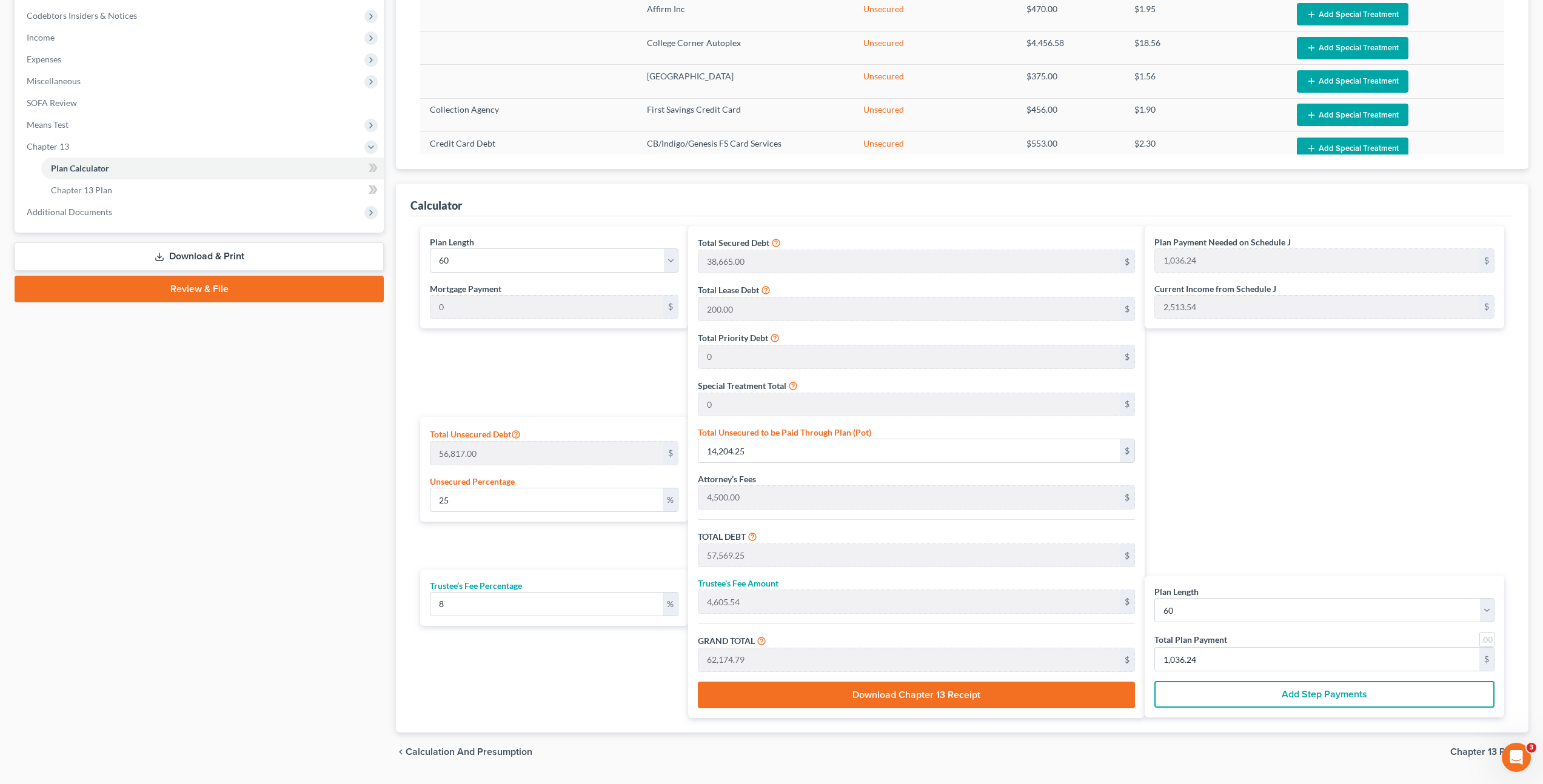
scroll to position [395, 0]
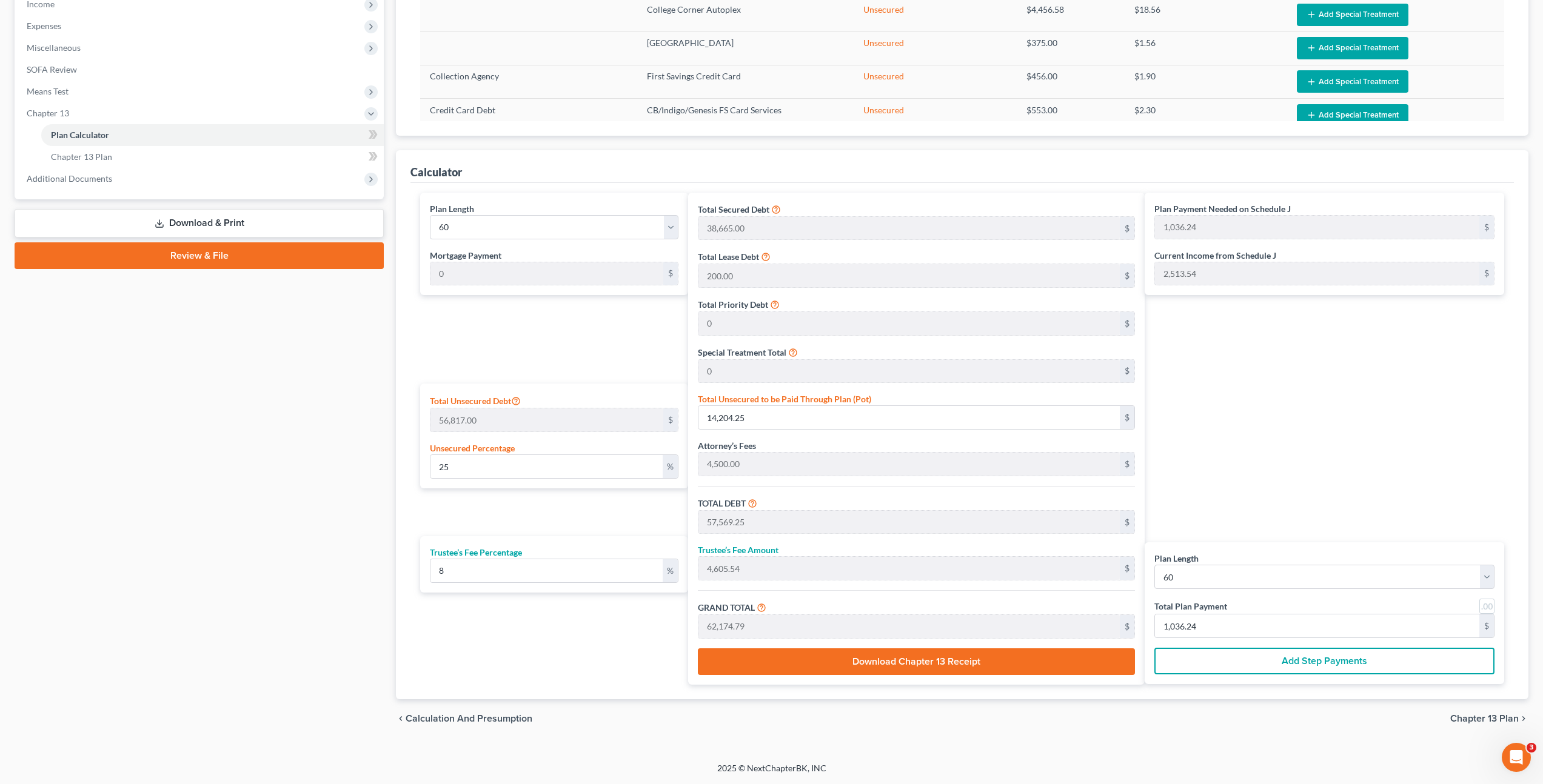
click at [1268, 403] on div "Plan Payment Needed on Schedule J 1,036.24 $ Current Income from Schedule J 2,5…" at bounding box center [1328, 438] width 365 height 492
click at [504, 475] on input "25" at bounding box center [546, 466] width 232 height 23
click at [268, 438] on div "Petition Navigation Case Dashboard Payments Invoices Payments Payments Credit R…" at bounding box center [772, 230] width 1526 height 1016
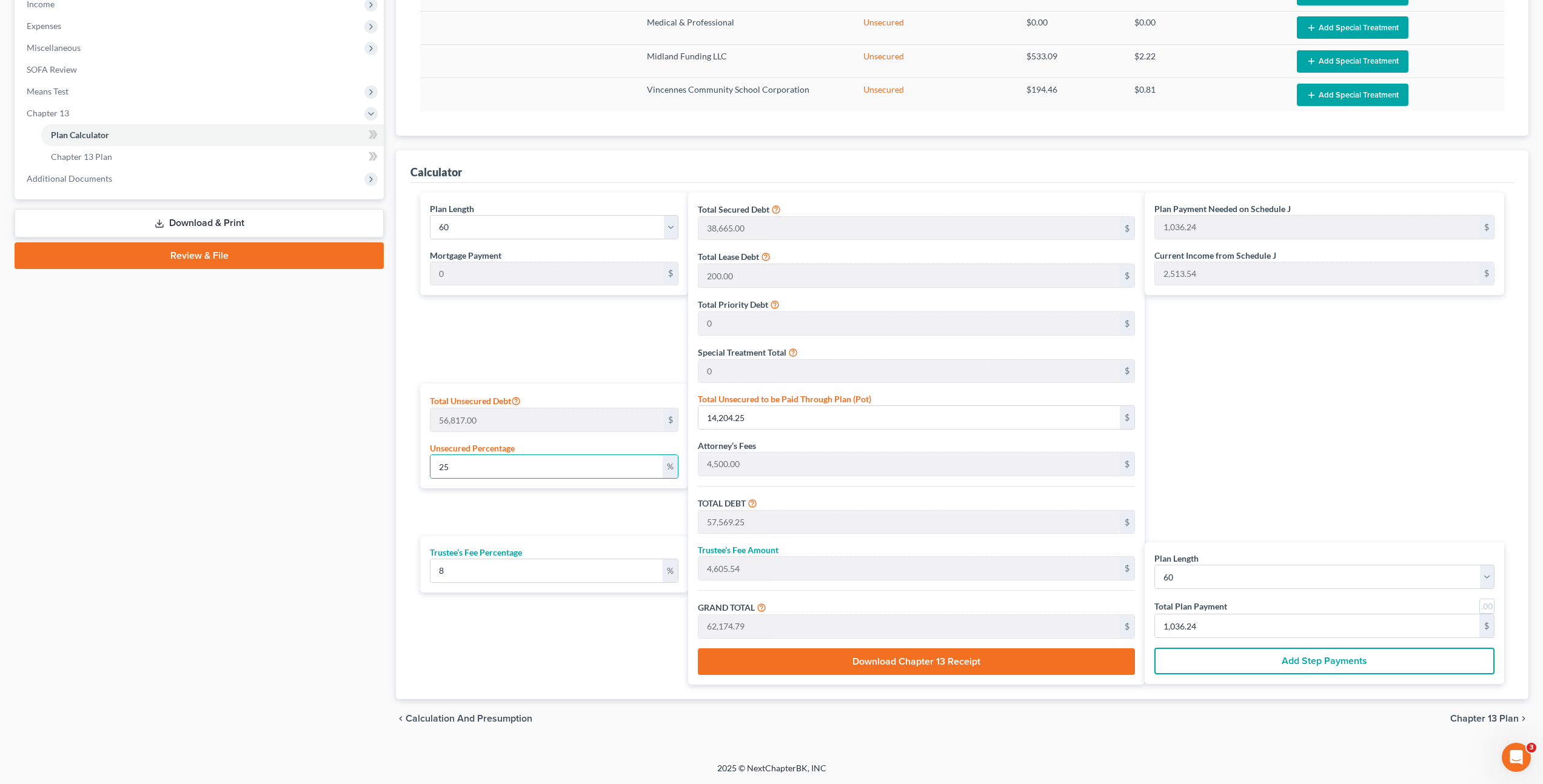
click at [1198, 373] on div "Plan Payment Needed on Schedule J 1,036.24 $ Current Income from Schedule J 2,5…" at bounding box center [1328, 438] width 365 height 492
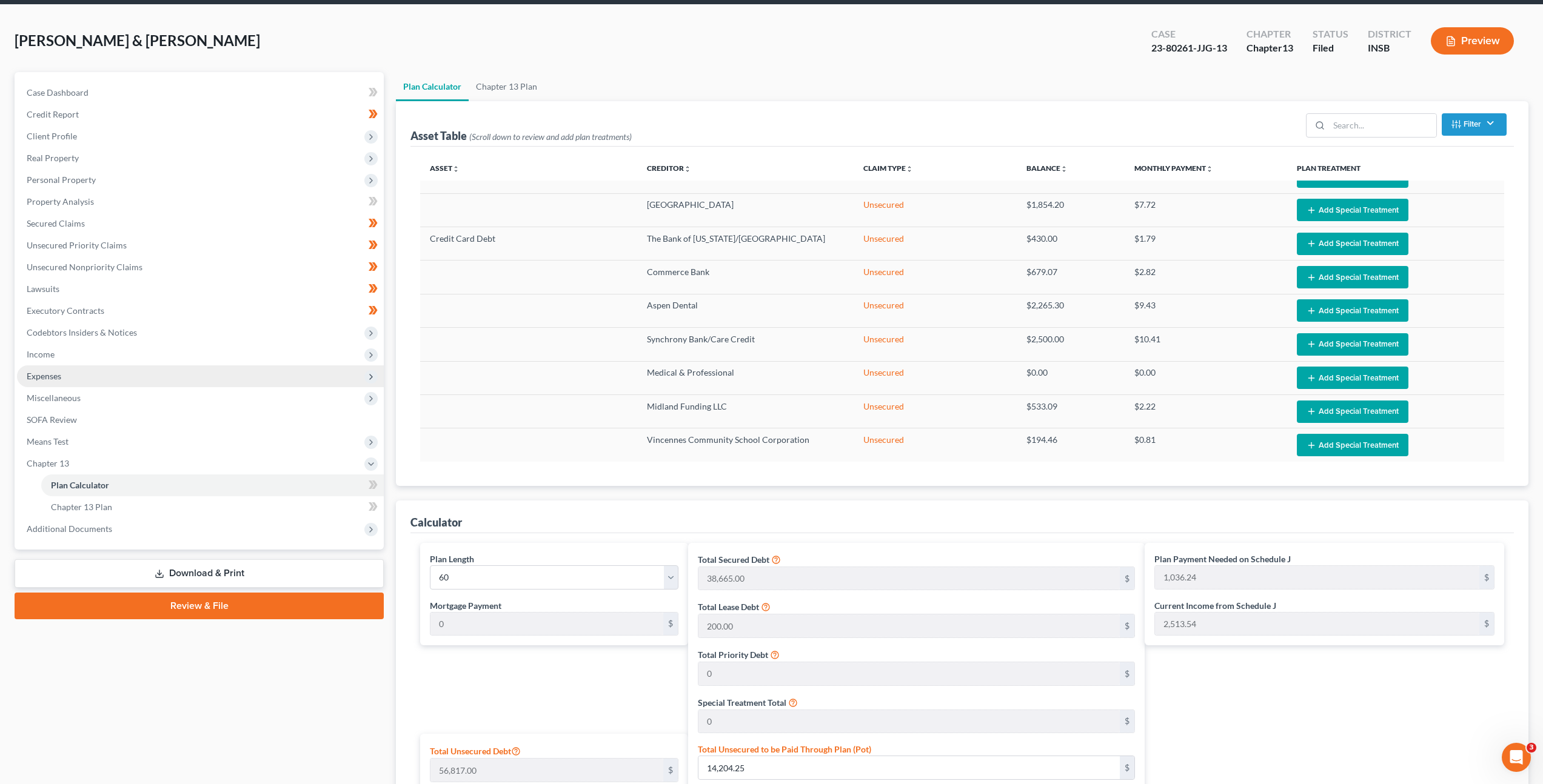
click at [202, 374] on span "Expenses" at bounding box center [201, 376] width 367 height 22
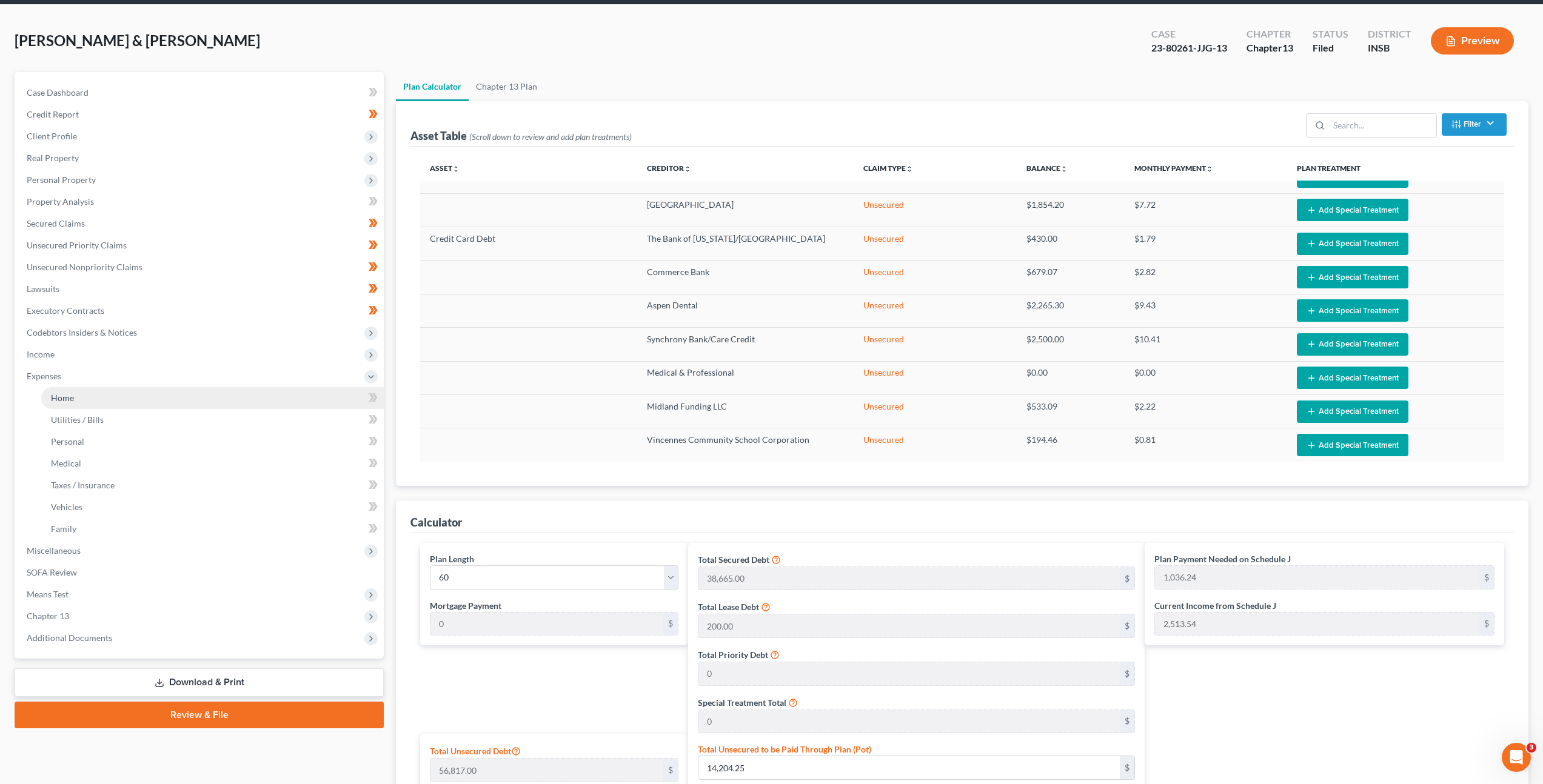
click at [262, 396] on link "Home" at bounding box center [212, 398] width 343 height 22
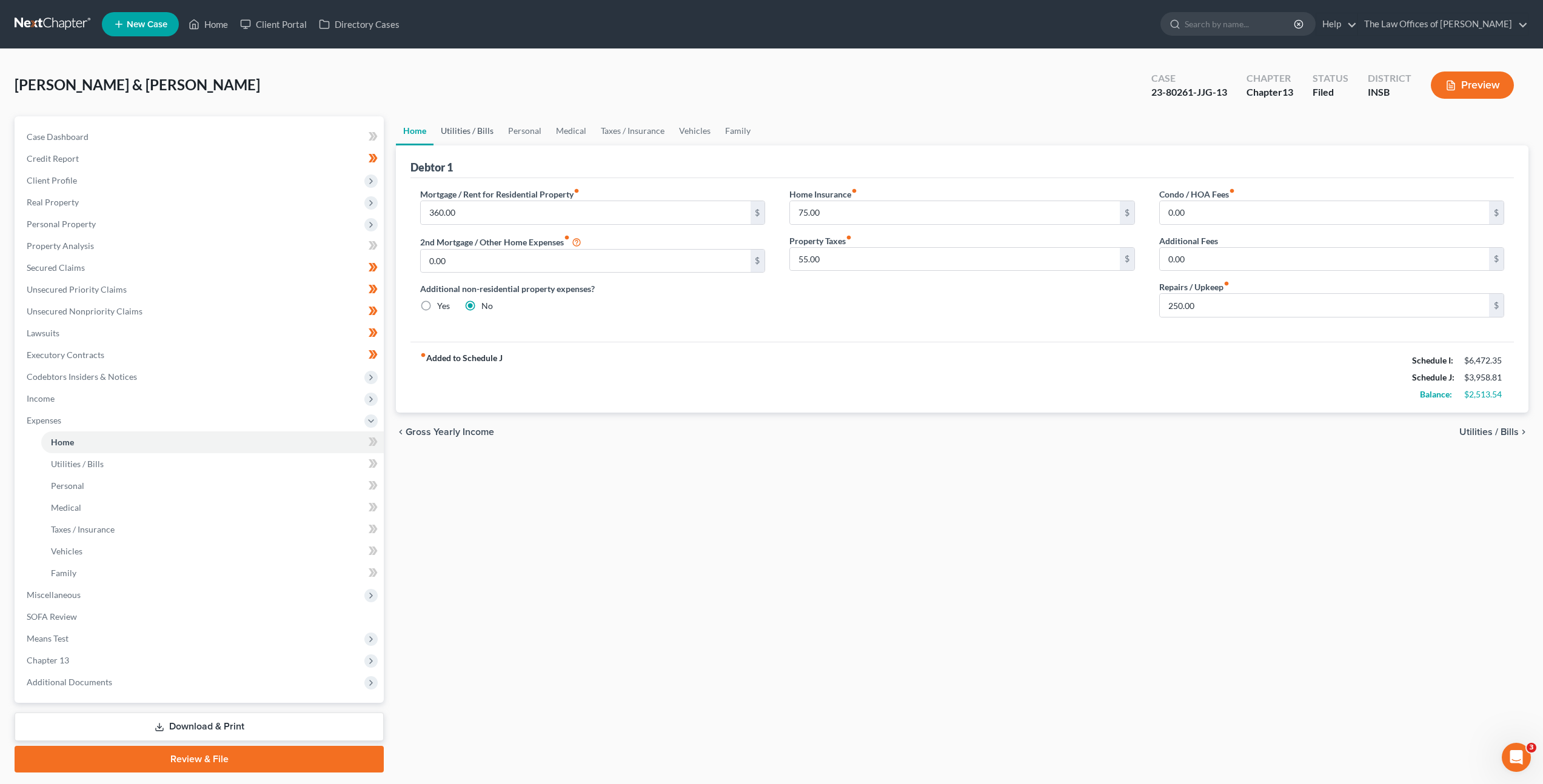
click at [468, 136] on link "Utilities / Bills" at bounding box center [467, 130] width 67 height 29
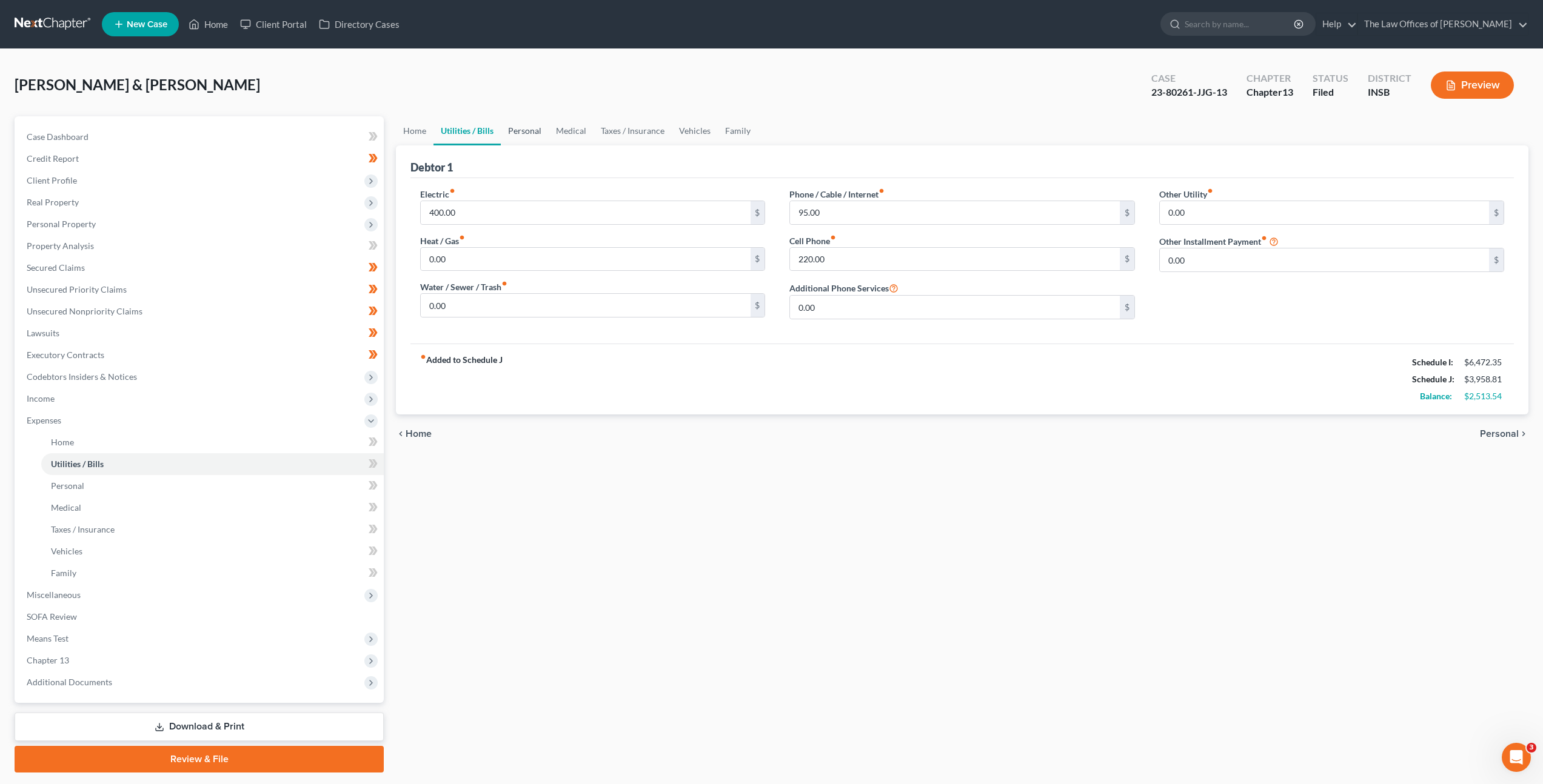
click at [504, 126] on link "Personal" at bounding box center [525, 130] width 48 height 29
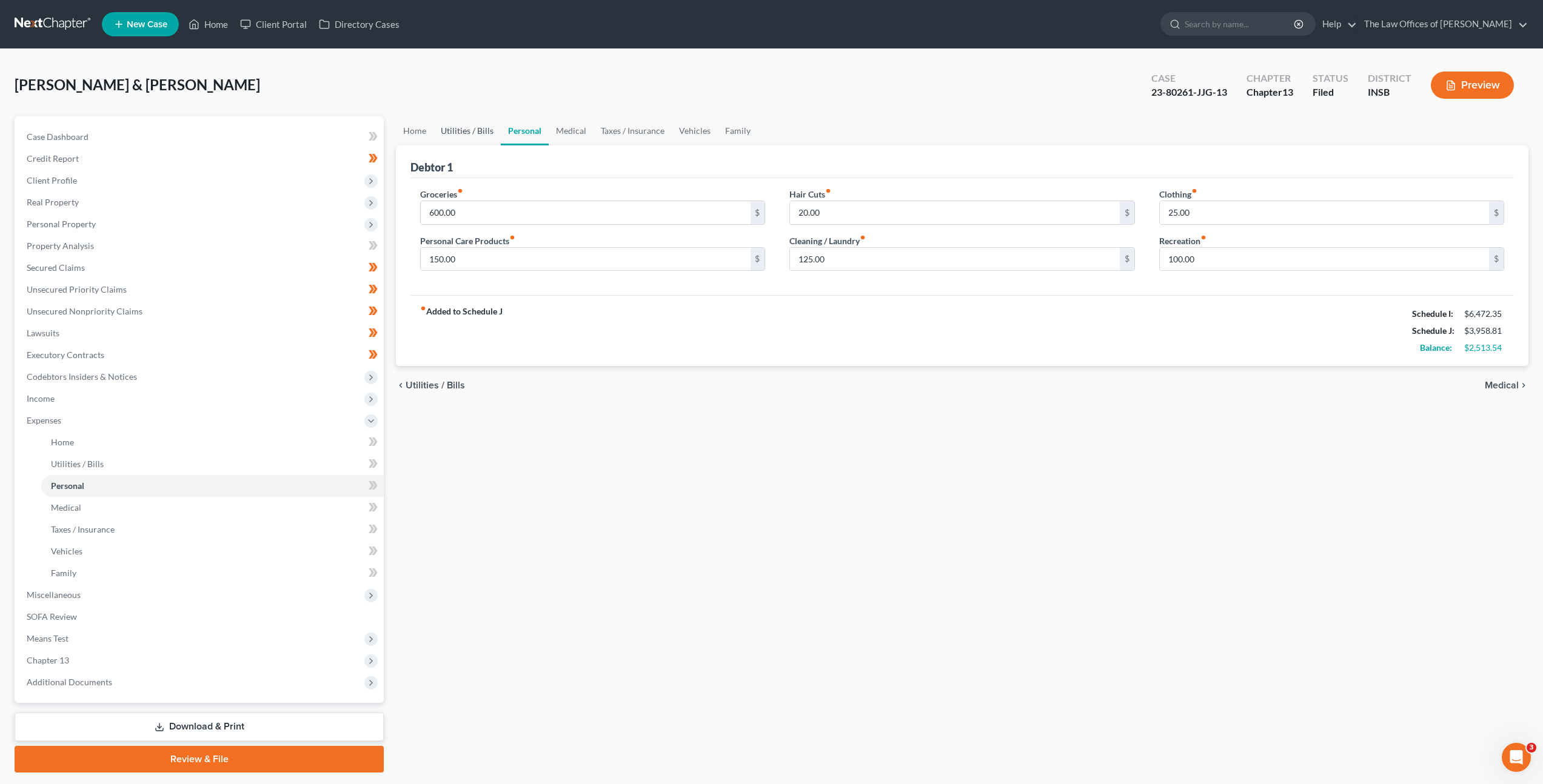
click at [480, 130] on link "Utilities / Bills" at bounding box center [467, 130] width 67 height 29
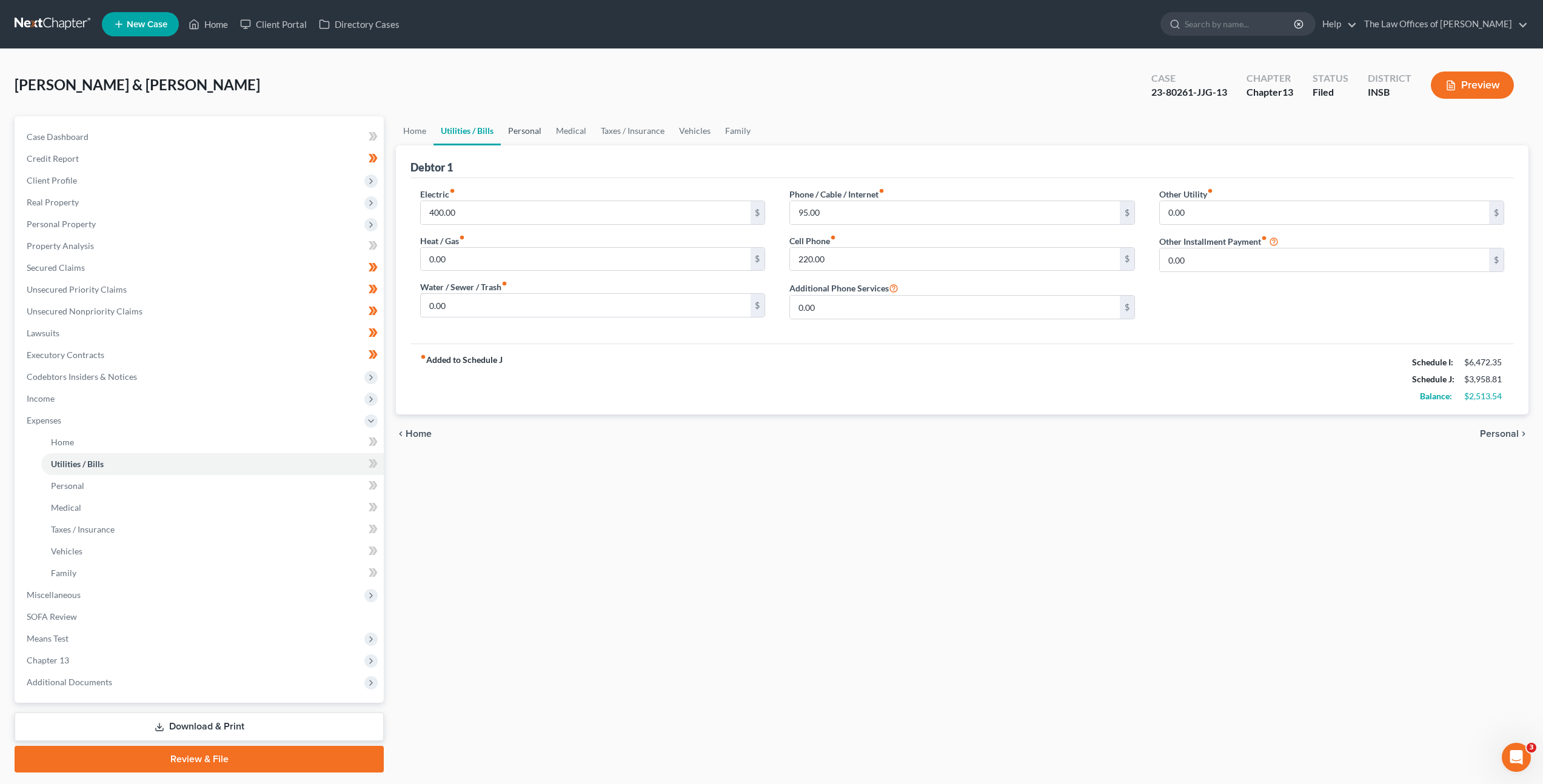
click at [532, 121] on link "Personal" at bounding box center [525, 130] width 48 height 29
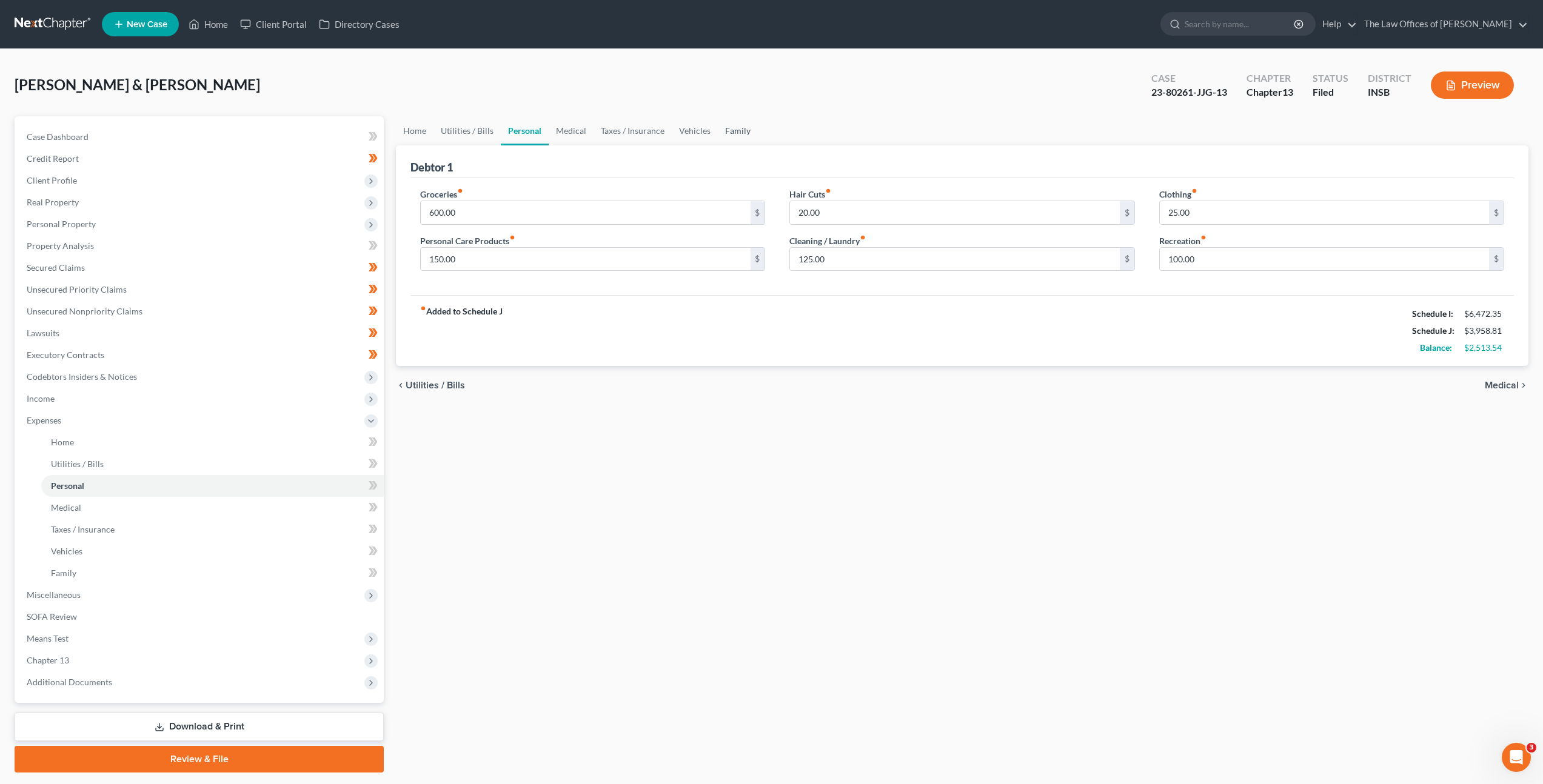
click at [729, 130] on link "Family" at bounding box center [738, 130] width 40 height 29
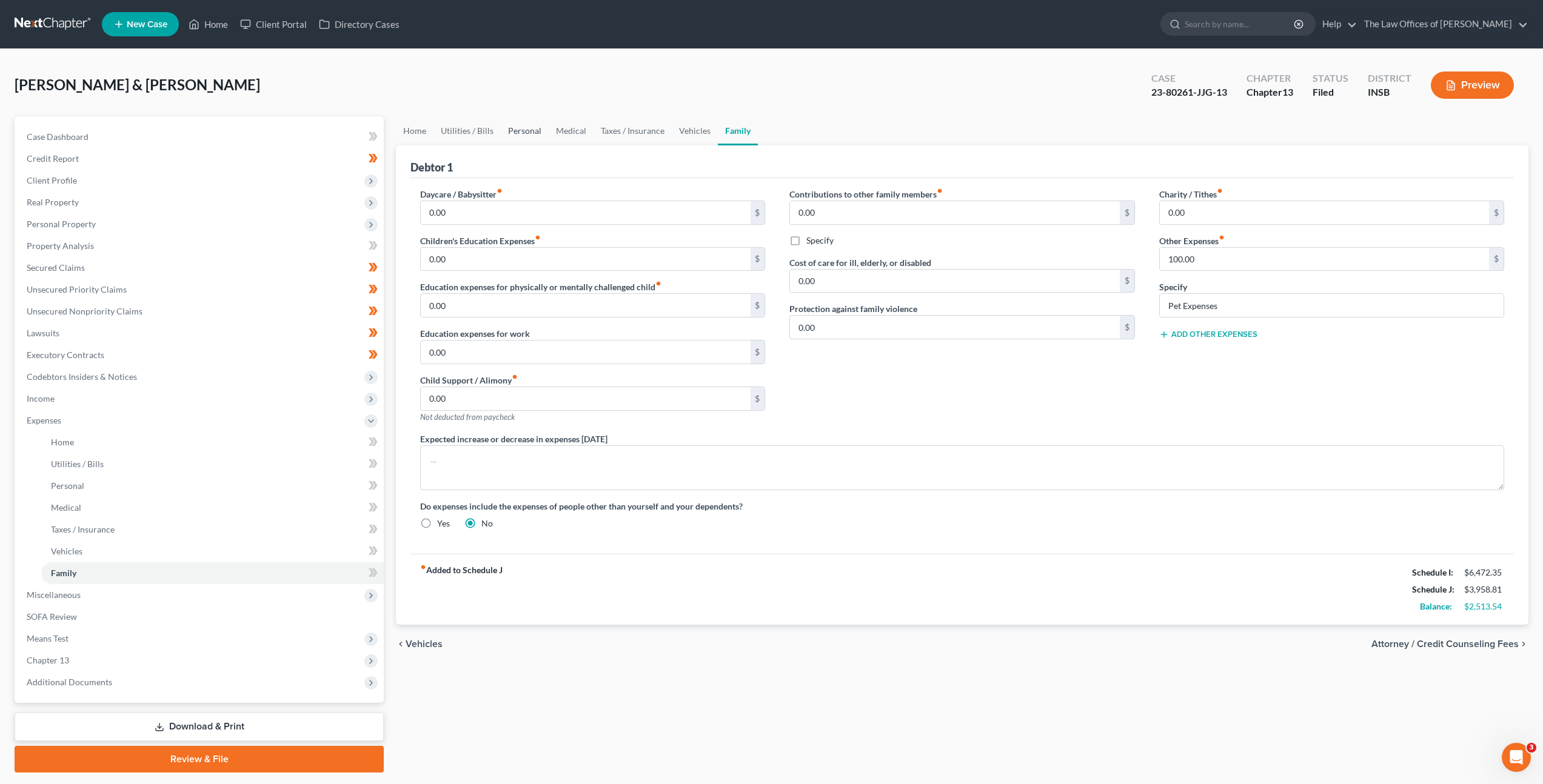
click at [533, 121] on link "Personal" at bounding box center [525, 130] width 48 height 29
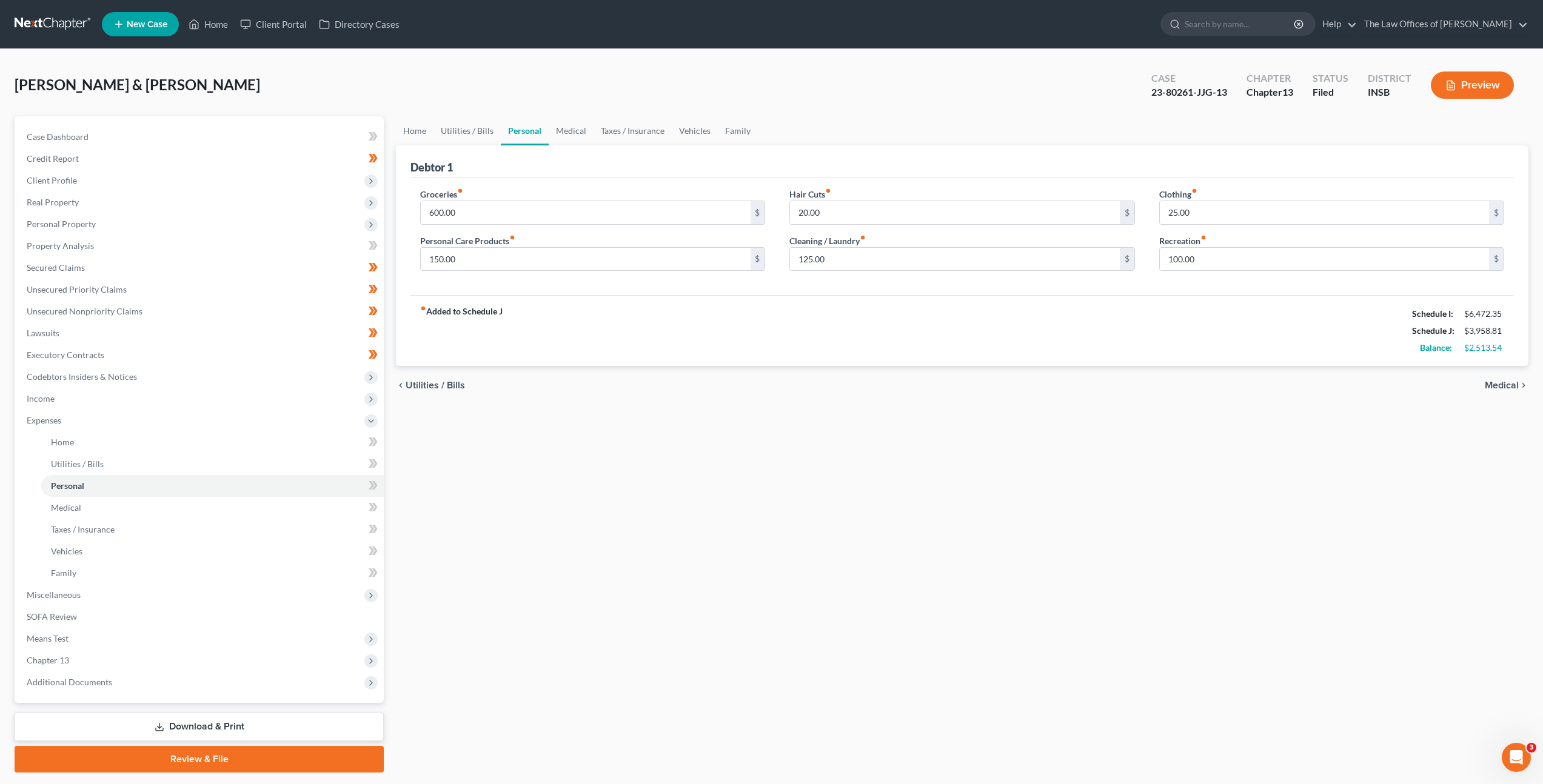
click at [686, 299] on div "fiber_manual_record Added to Schedule J Schedule I: $6,472.35 Schedule J: $3,95…" at bounding box center [962, 330] width 1104 height 71
click at [742, 129] on link "Family" at bounding box center [738, 130] width 40 height 29
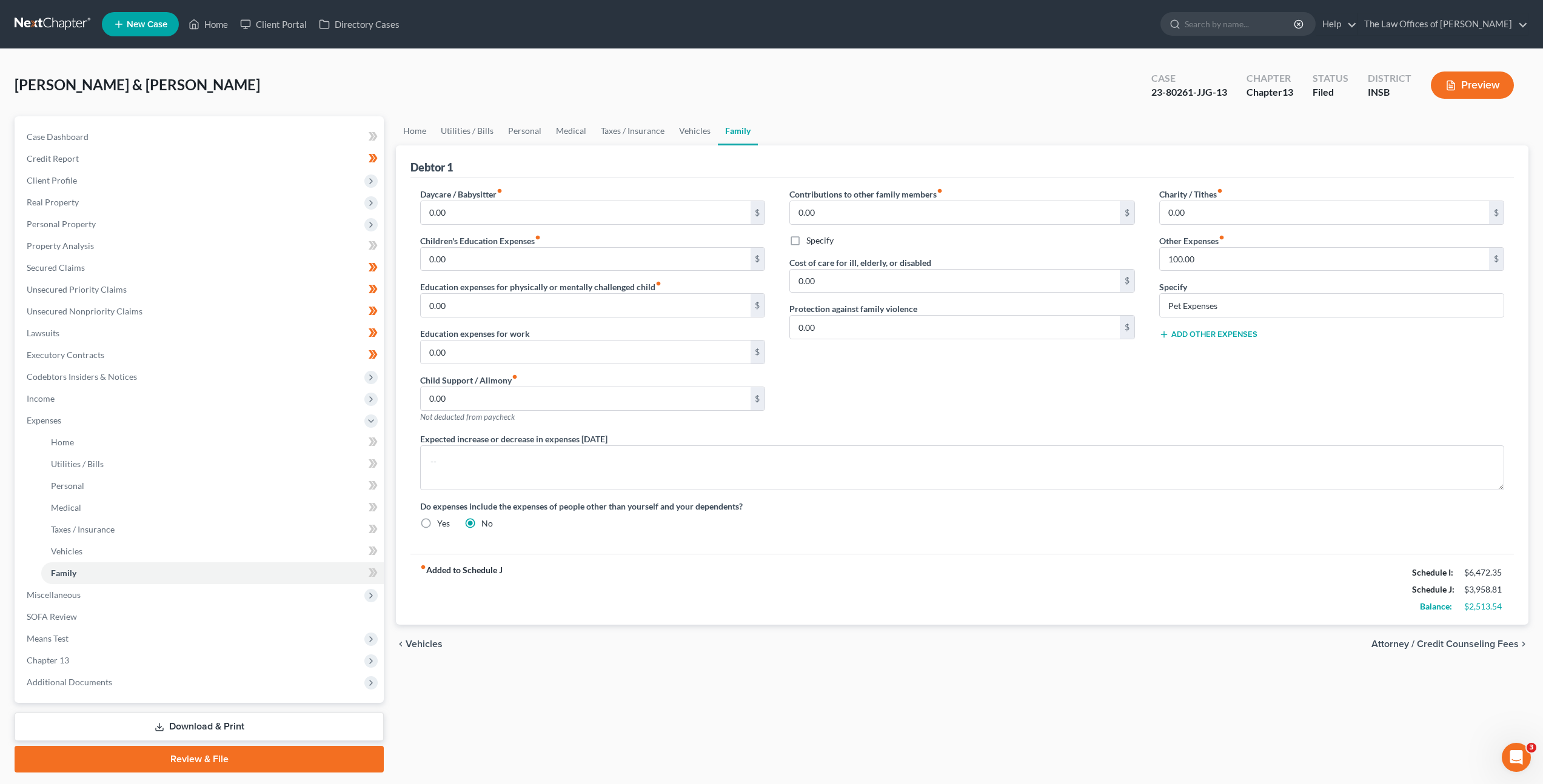
click at [904, 385] on div "Contributions to other family members fiber_manual_record 0.00 $ Specify Cost o…" at bounding box center [962, 311] width 369 height 245
click at [690, 130] on link "Vehicles" at bounding box center [695, 130] width 46 height 29
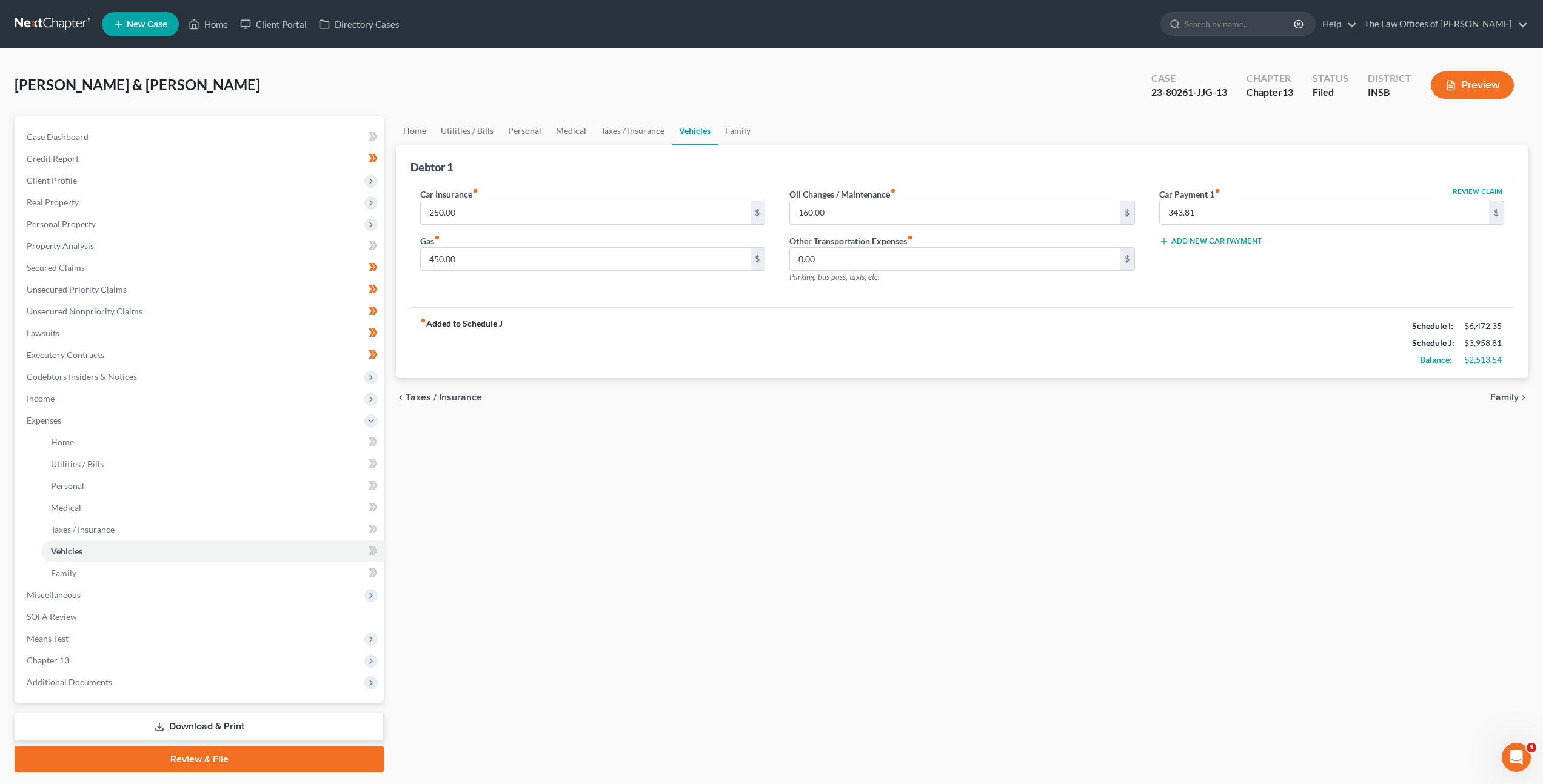
click at [796, 311] on div "fiber_manual_record Added to Schedule J Schedule I: $6,472.35 Schedule J: $3,95…" at bounding box center [962, 343] width 1104 height 71
click at [35, 14] on link at bounding box center [54, 24] width 78 height 22
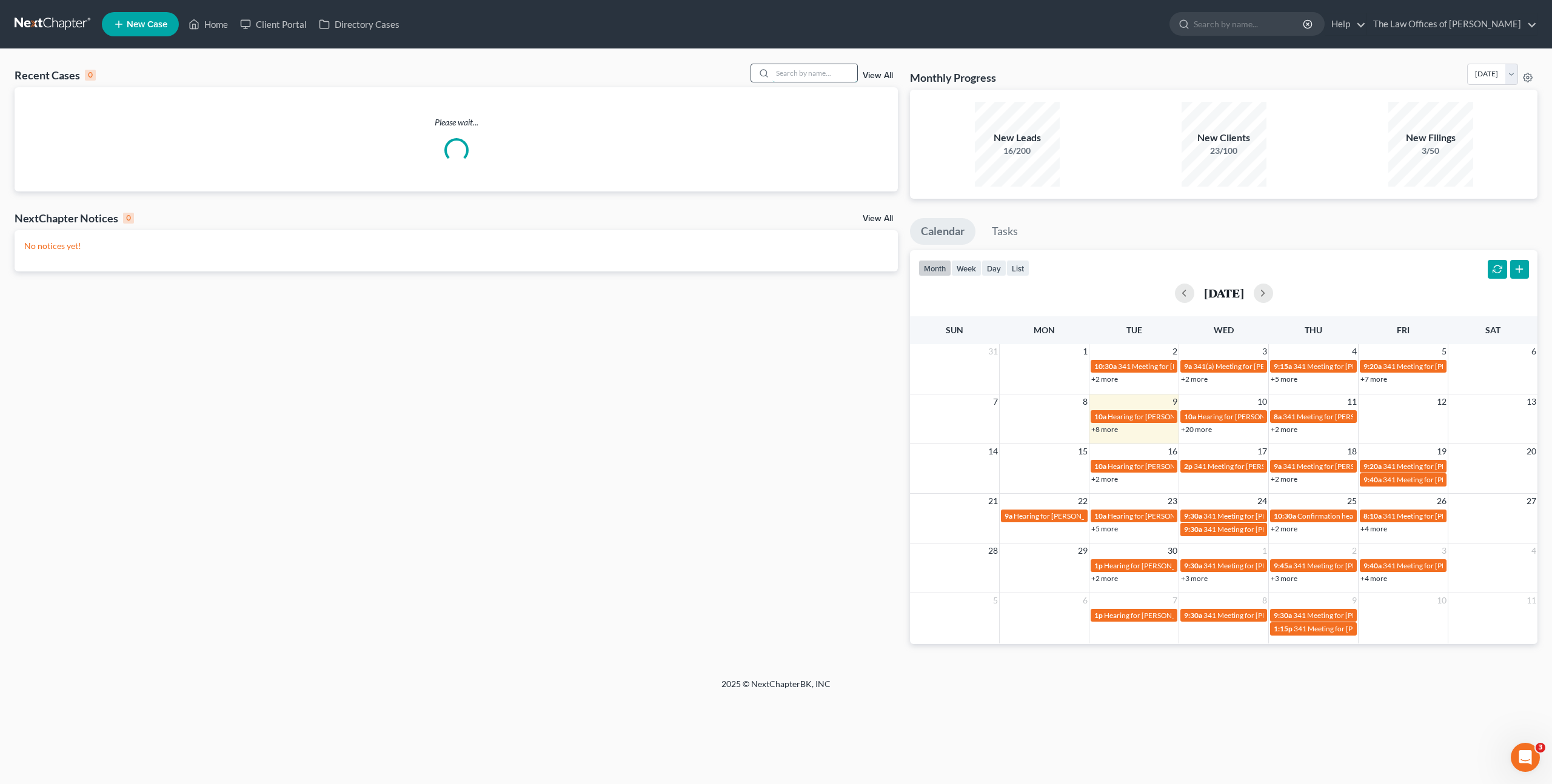
click at [794, 69] on input "search" at bounding box center [815, 73] width 85 height 18
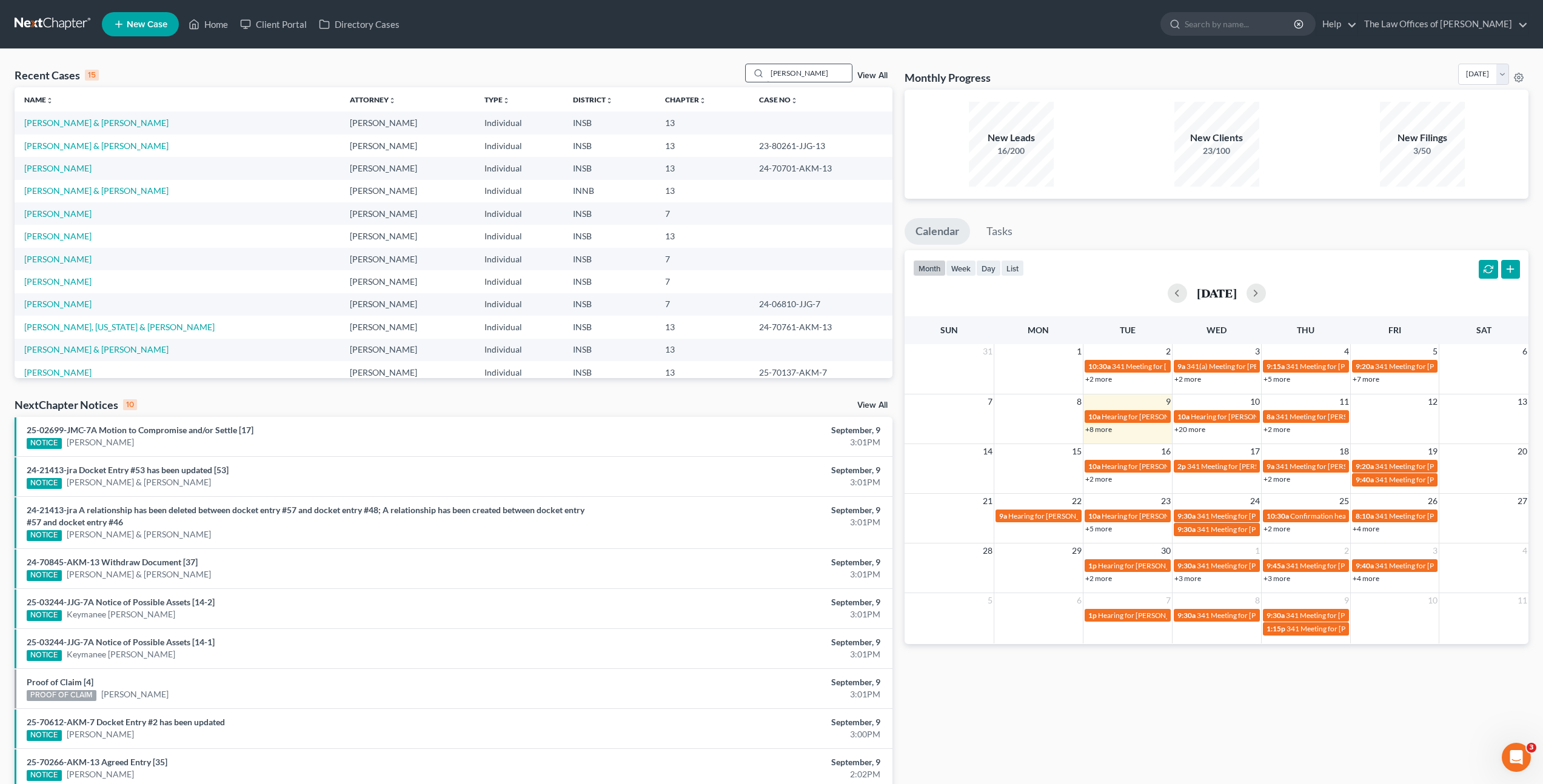
type input "Costello"
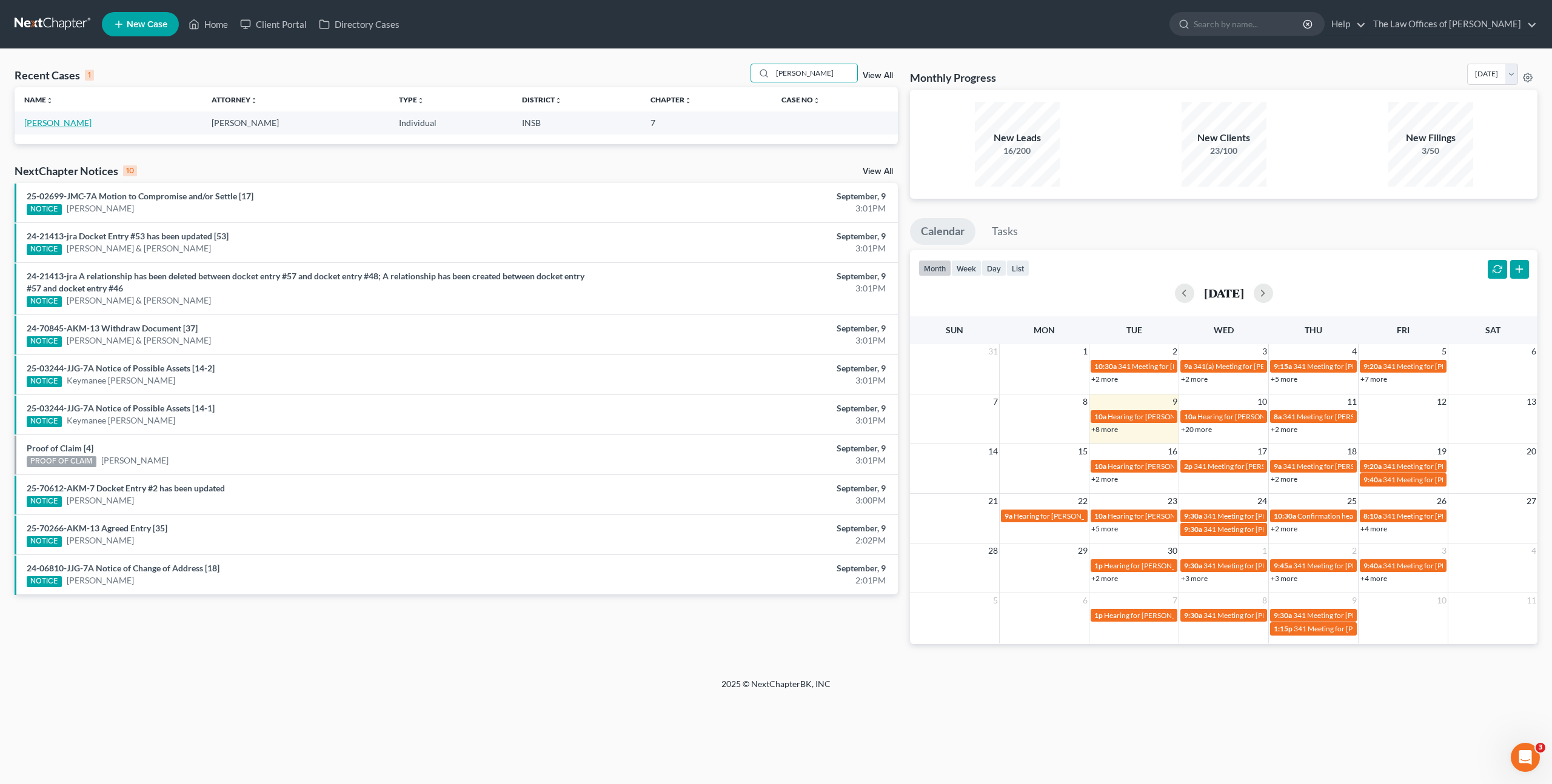
click at [62, 119] on link "[PERSON_NAME]" at bounding box center [57, 122] width 67 height 10
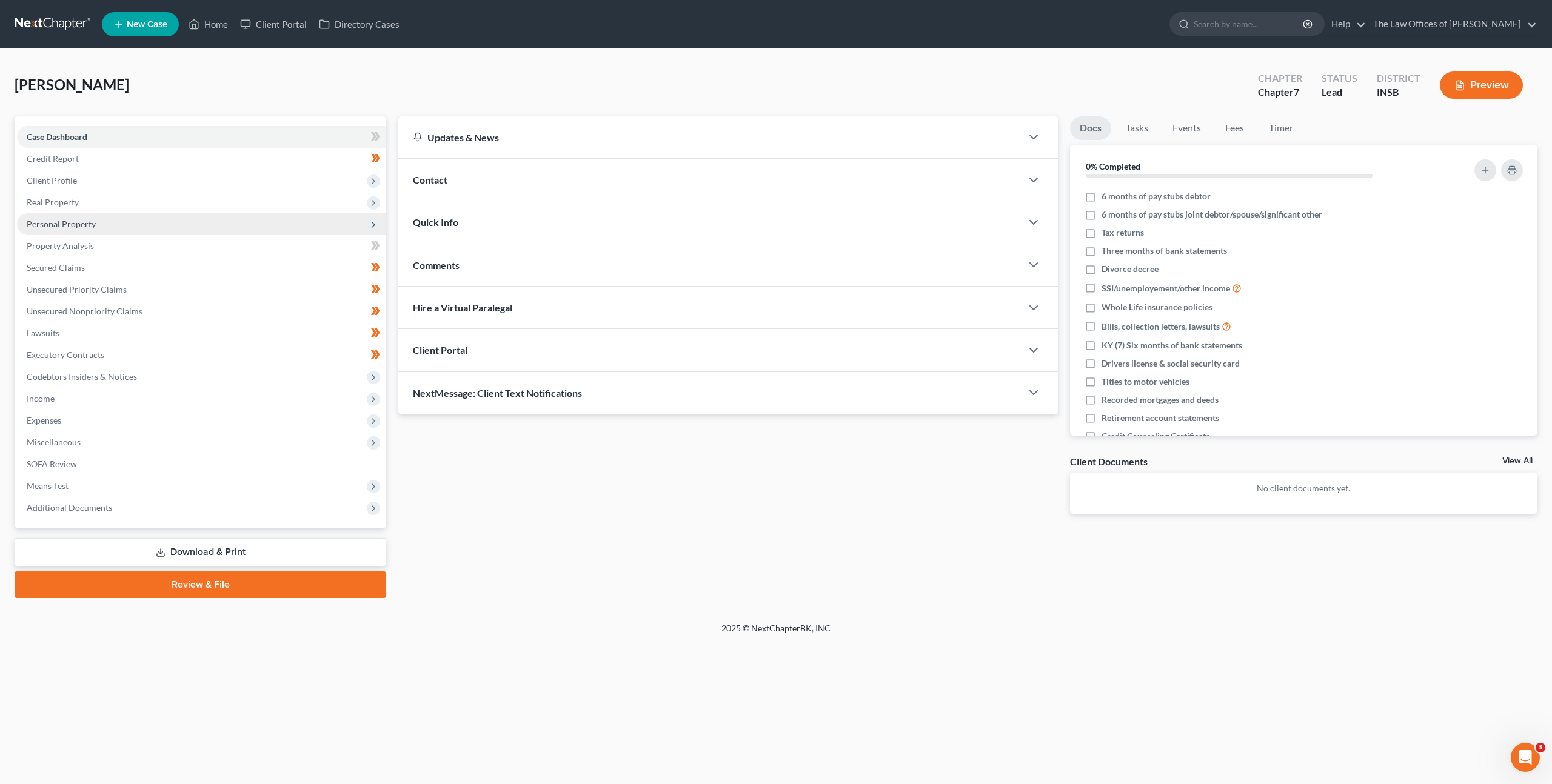
click at [105, 213] on span "Personal Property" at bounding box center [202, 224] width 369 height 22
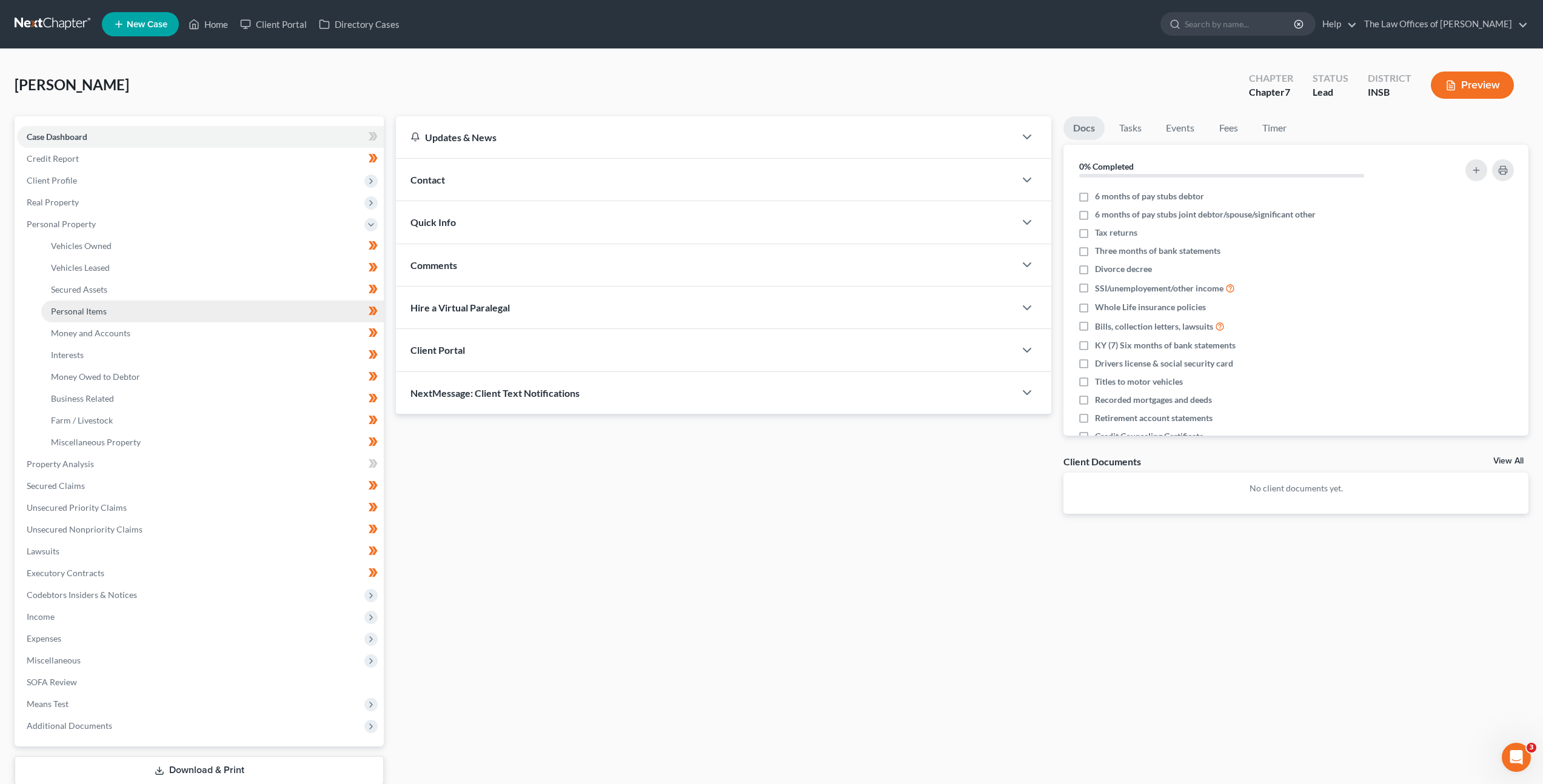
click at [122, 309] on link "Personal Items" at bounding box center [212, 311] width 343 height 22
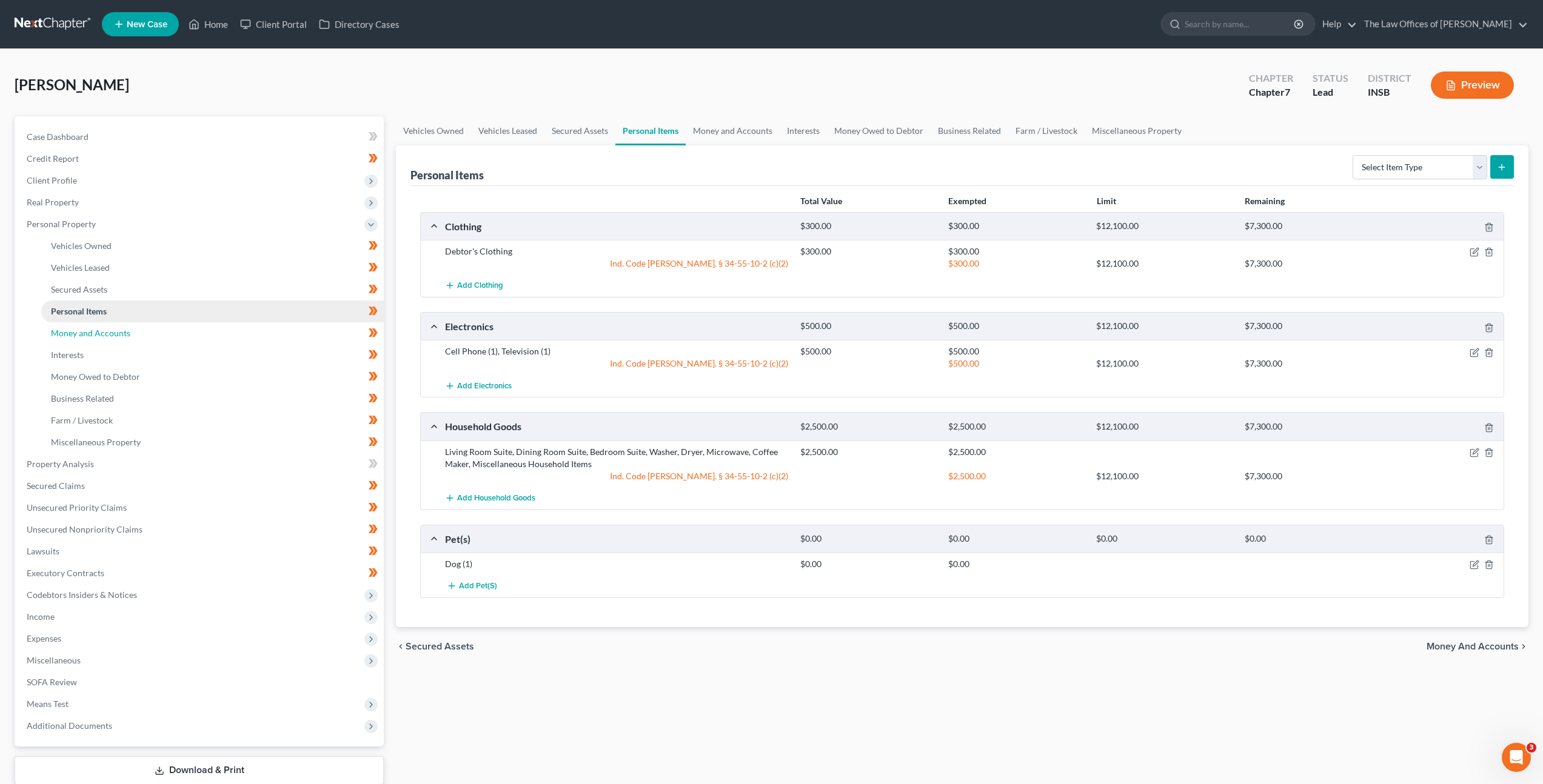
drag, startPoint x: 160, startPoint y: 333, endPoint x: 223, endPoint y: 311, distance: 66.7
click at [160, 333] on link "Money and Accounts" at bounding box center [212, 333] width 343 height 22
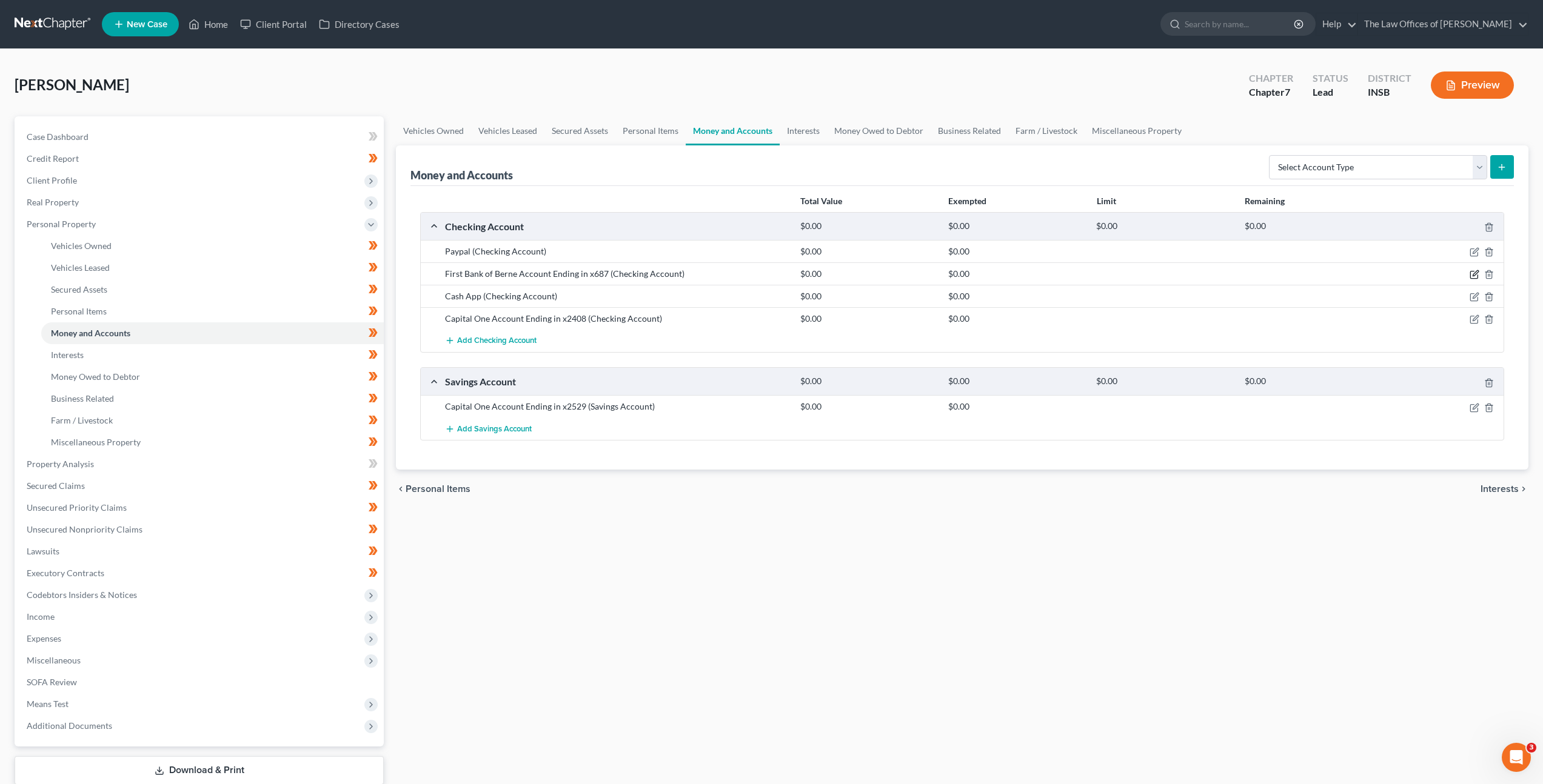
click at [1470, 272] on icon "button" at bounding box center [1475, 275] width 10 height 10
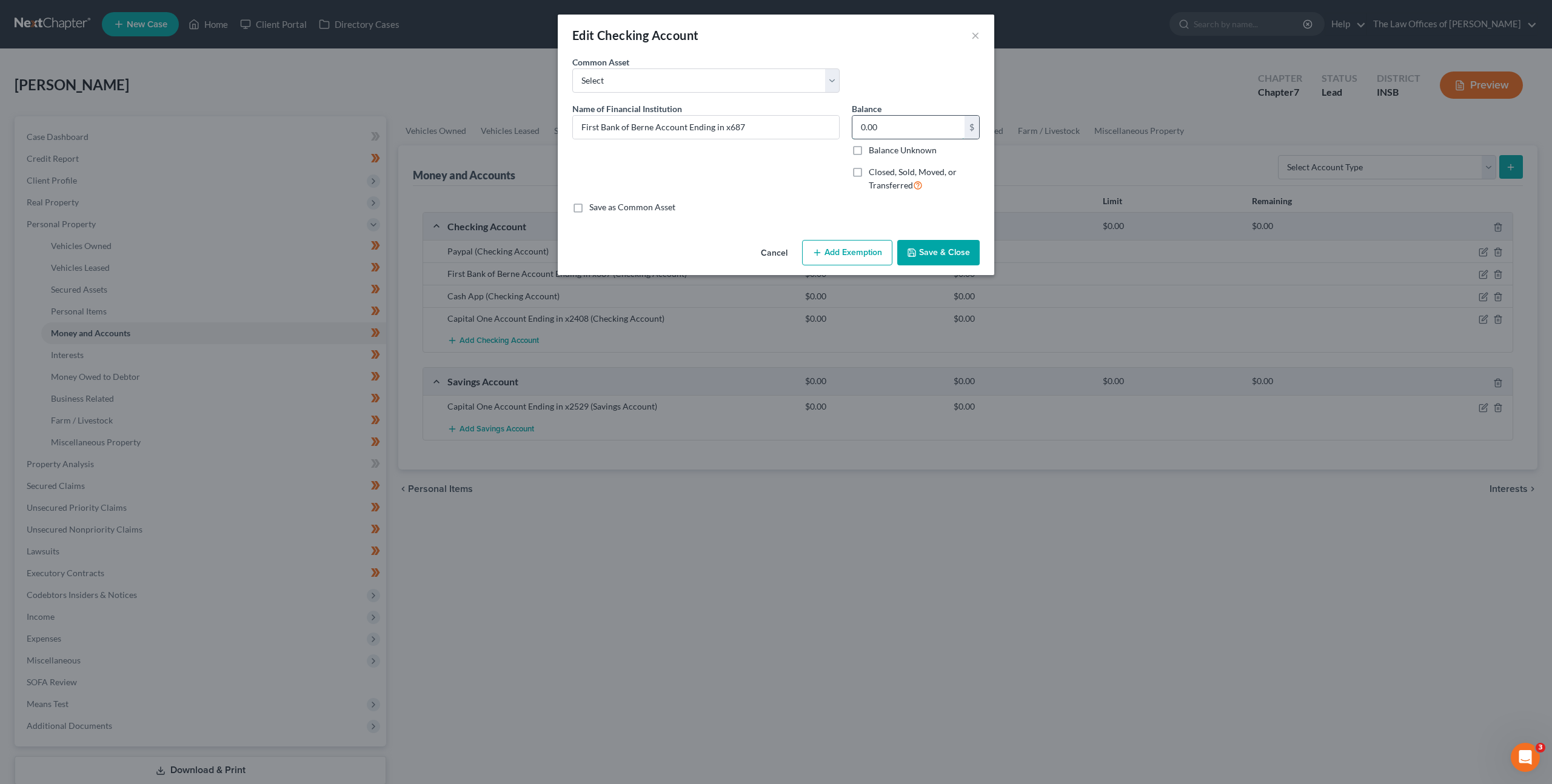
click at [909, 132] on input "0.00" at bounding box center [909, 127] width 112 height 23
type input "161.83"
click at [734, 198] on div "Name of Financial Institution * First Bank of Berne Account Ending in x687" at bounding box center [706, 152] width 279 height 100
click at [861, 255] on button "Add Exemption" at bounding box center [847, 252] width 90 height 25
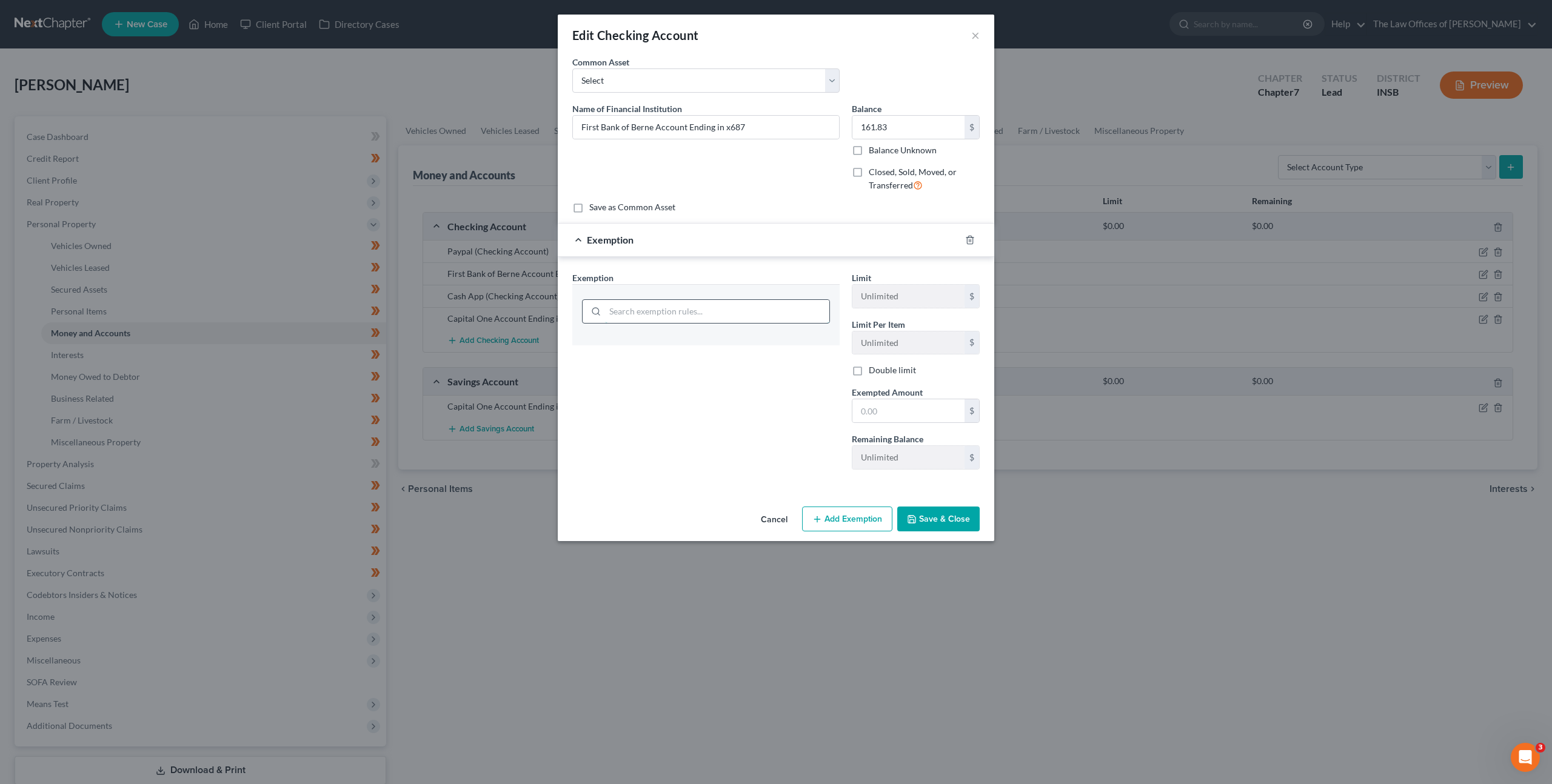
drag, startPoint x: 722, startPoint y: 306, endPoint x: 773, endPoint y: 301, distance: 51.2
click at [722, 306] on input "search" at bounding box center [717, 311] width 225 height 23
type input "intan"
click at [744, 358] on li "- Intangible Personal Property - Ind. Code [PERSON_NAME]. § 34-55-10-2 (c)(3)" at bounding box center [706, 352] width 248 height 34
click at [888, 415] on input "text" at bounding box center [909, 410] width 112 height 23
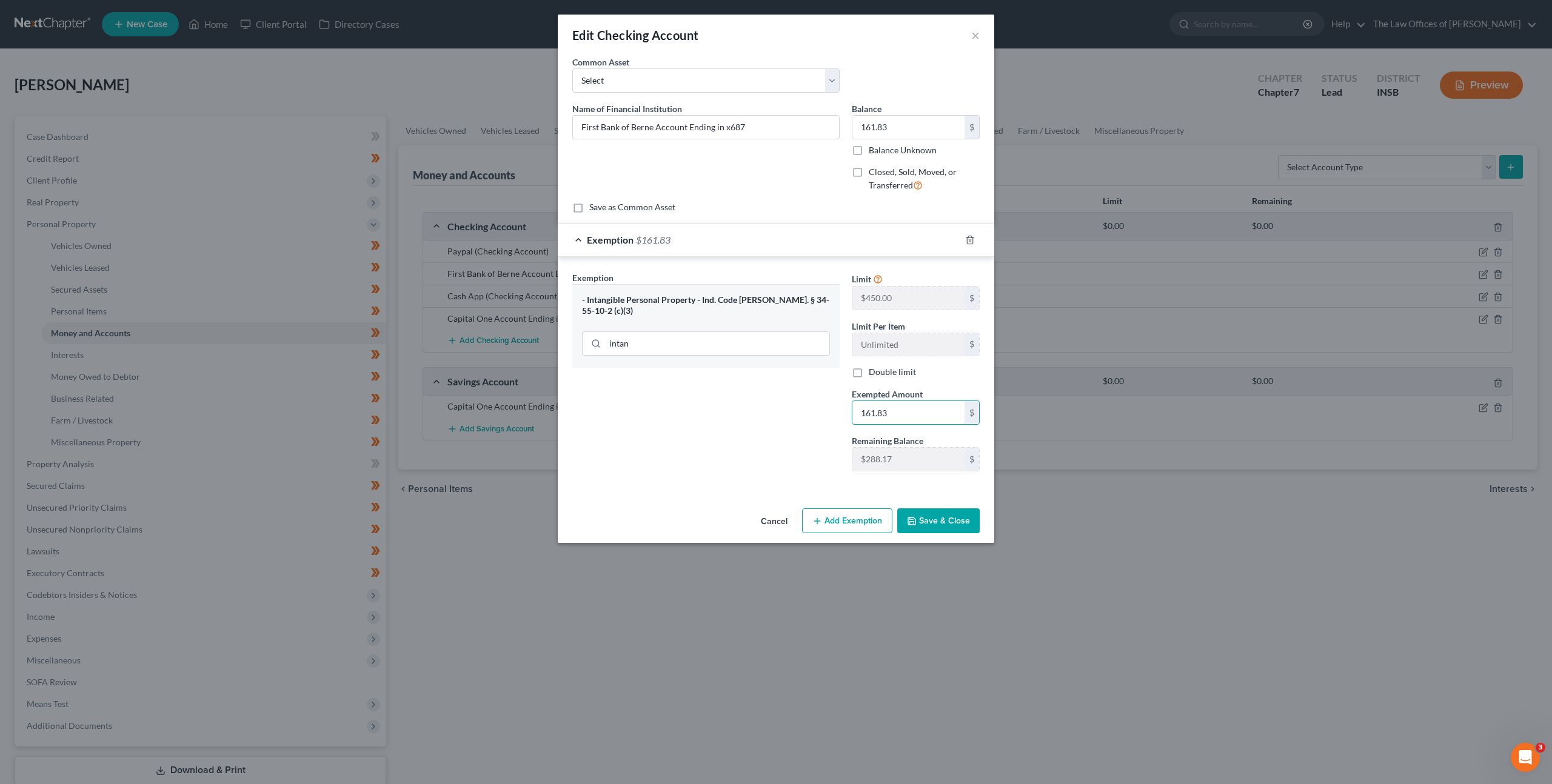
type input "161.83"
drag, startPoint x: 738, startPoint y: 402, endPoint x: 822, endPoint y: 429, distance: 88.2
click at [755, 410] on div "Exemption Set must be selected for CA. Exemption * - Intangible Personal Proper…" at bounding box center [706, 376] width 279 height 210
click at [915, 523] on icon "button" at bounding box center [912, 521] width 10 height 10
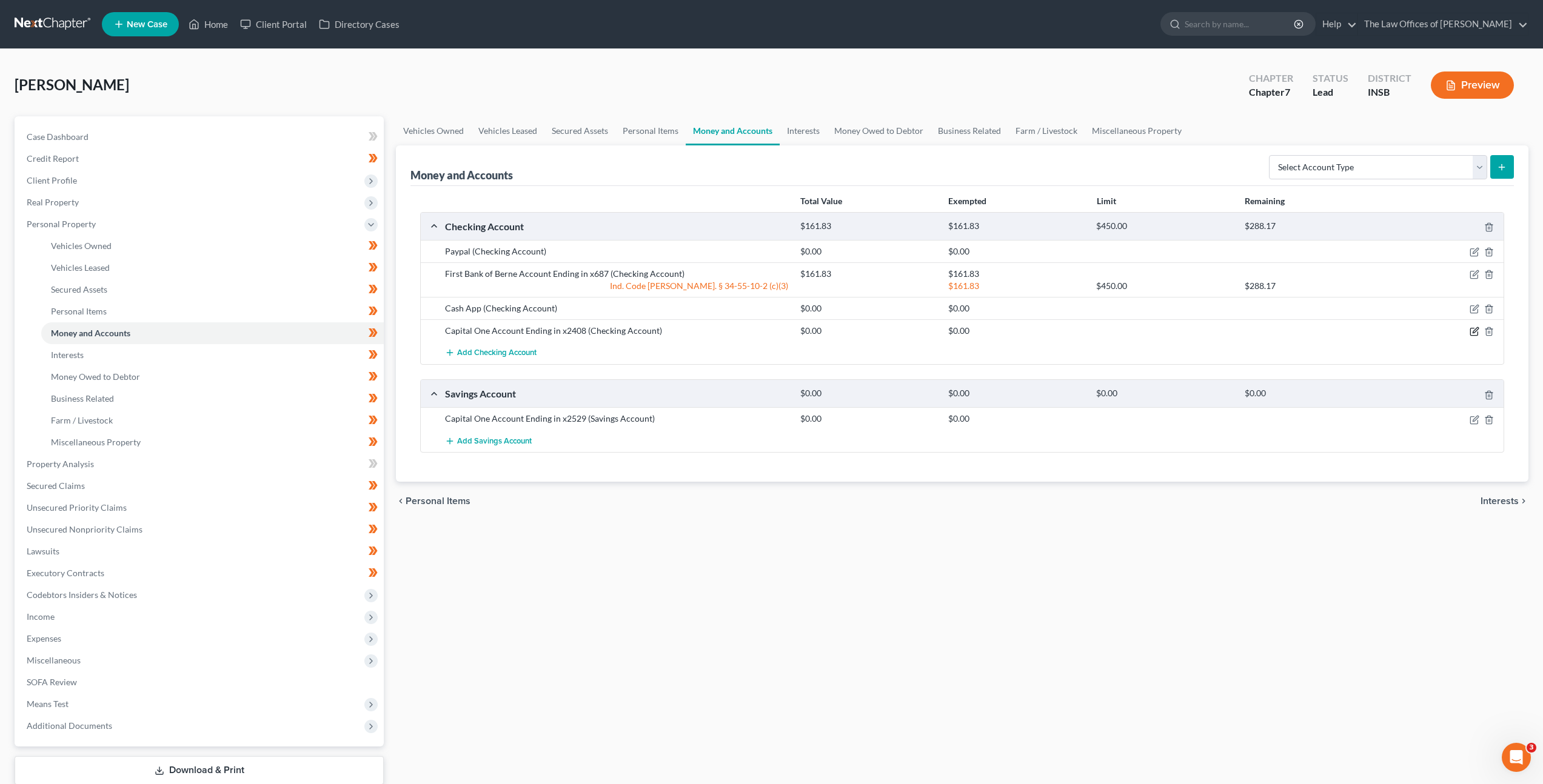
click at [1479, 331] on icon "button" at bounding box center [1475, 331] width 10 height 10
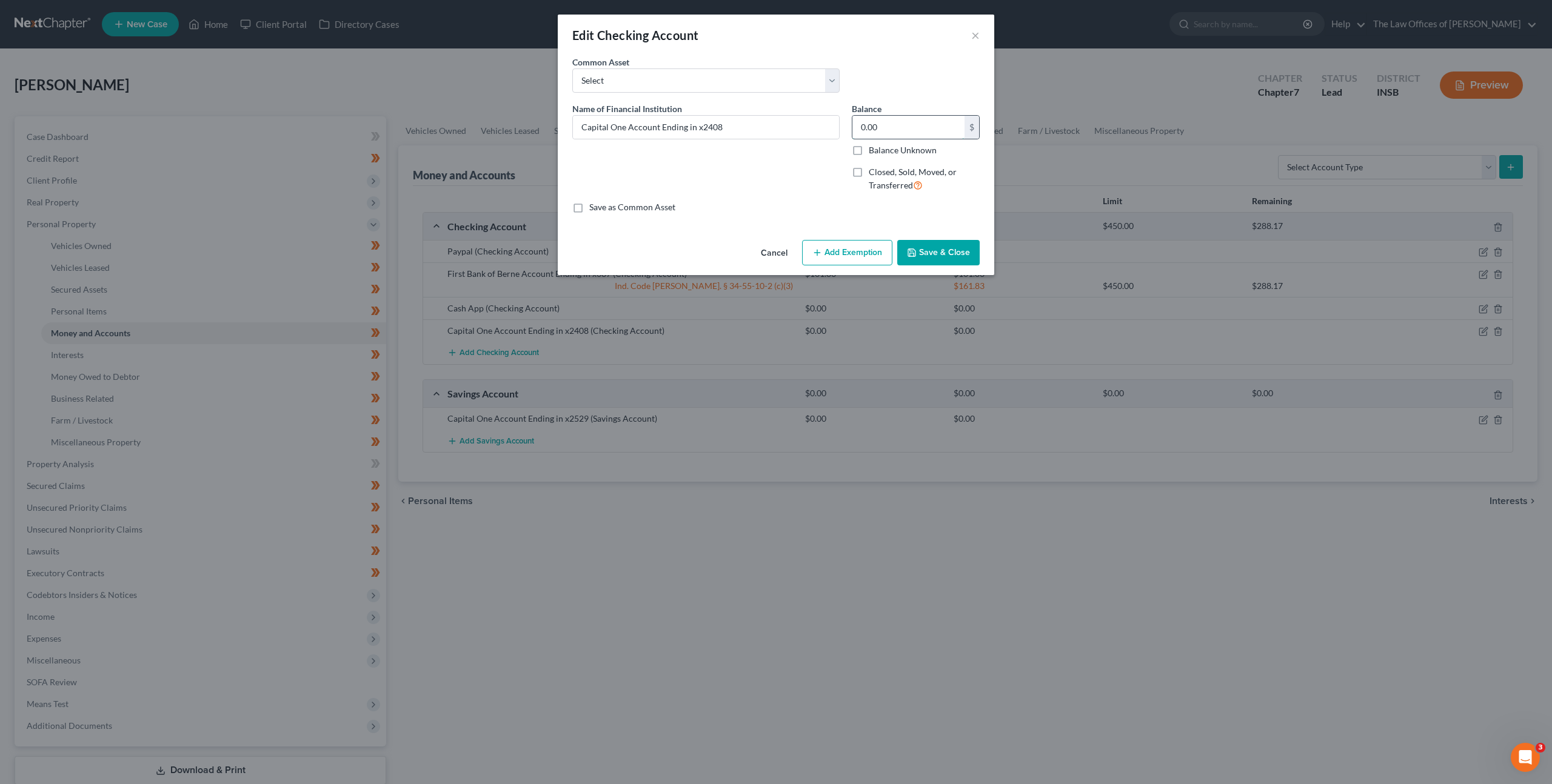
click at [901, 127] on input "0.00" at bounding box center [909, 127] width 112 height 23
type input "3.14"
click at [873, 255] on button "Add Exemption" at bounding box center [847, 252] width 90 height 25
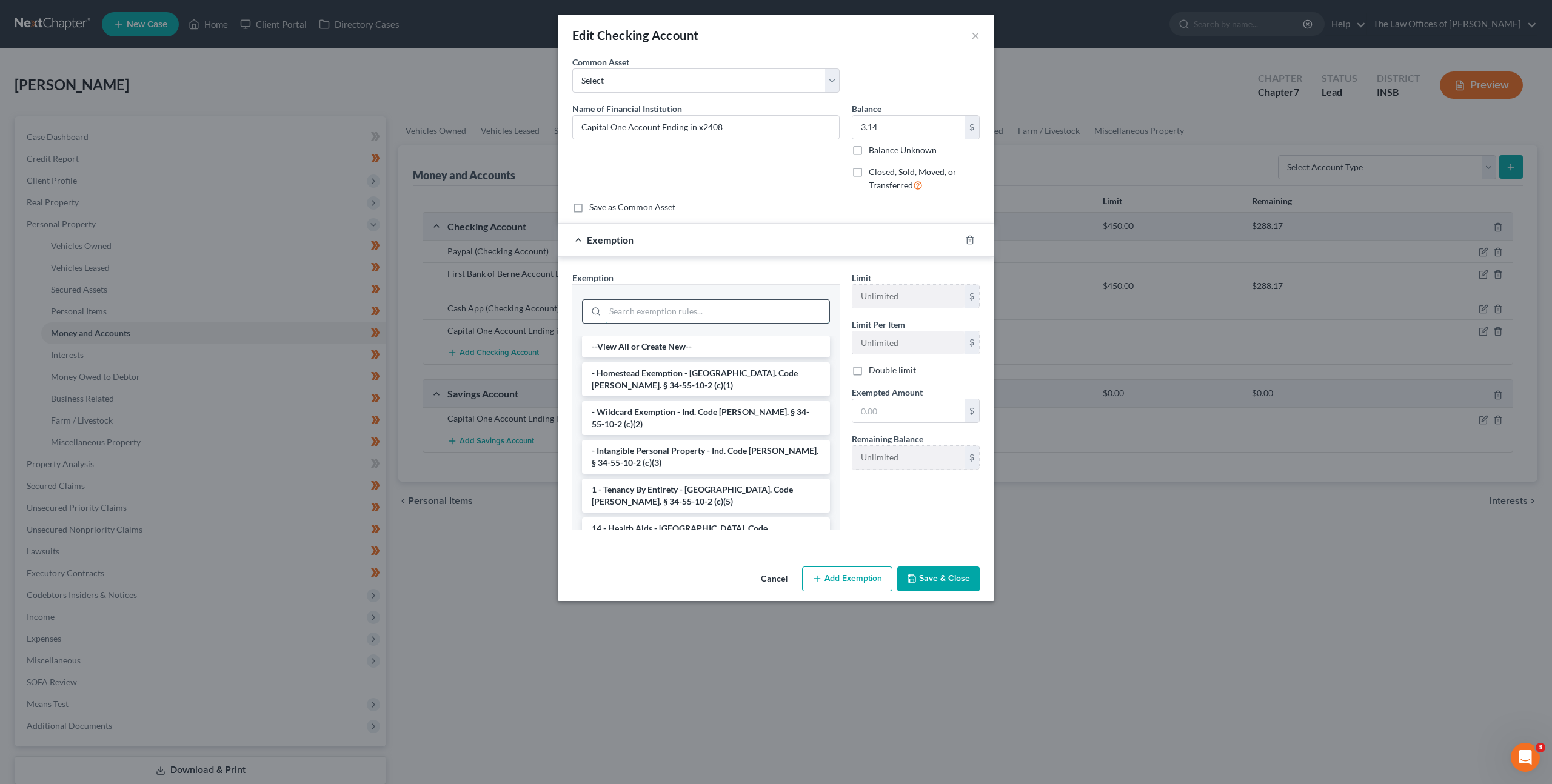
click at [732, 303] on input "search" at bounding box center [717, 311] width 225 height 23
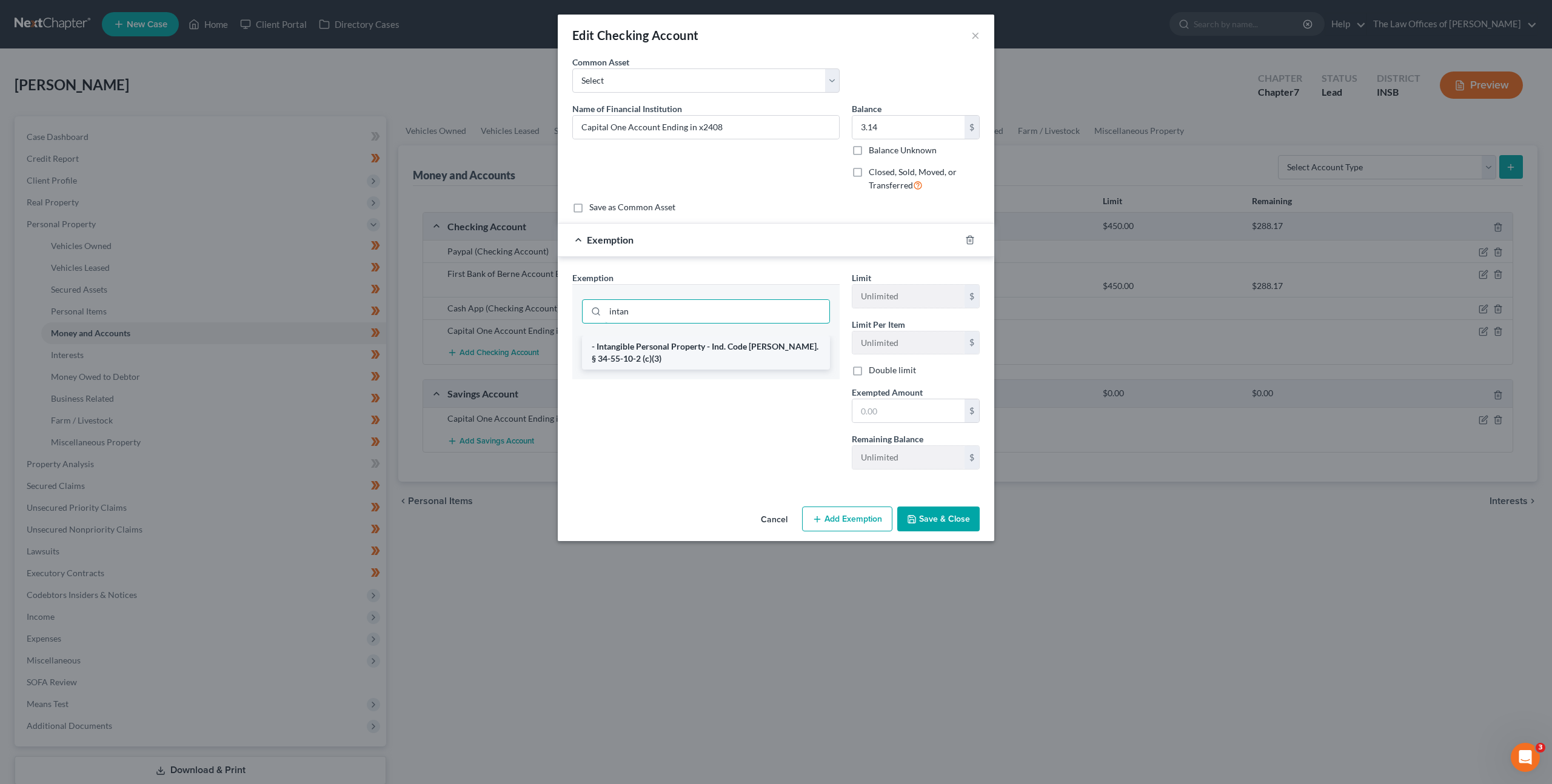
type input "intan"
click at [719, 360] on li "- Intangible Personal Property - Ind. Code [PERSON_NAME]. § 34-55-10-2 (c)(3)" at bounding box center [706, 352] width 248 height 34
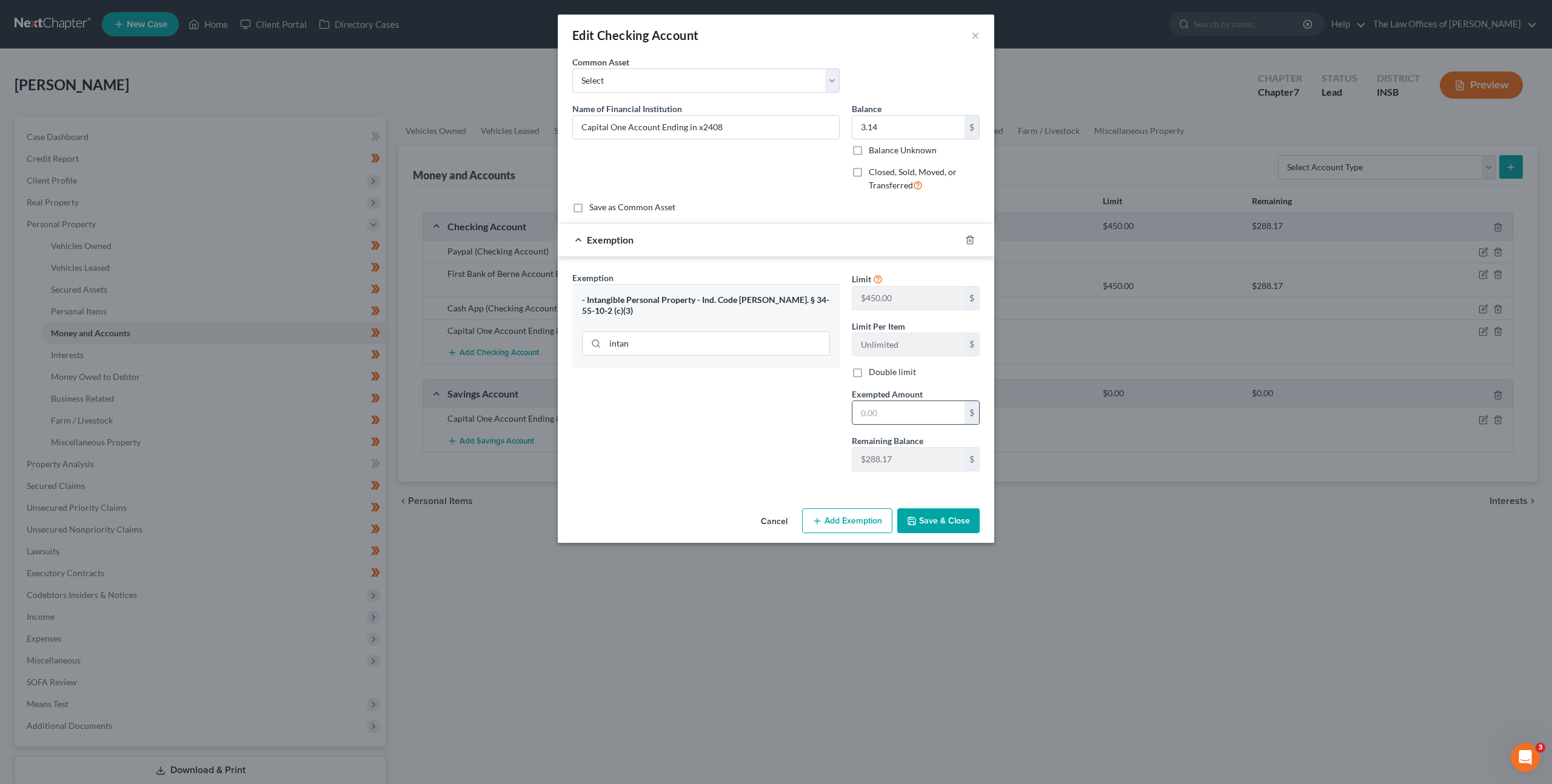
click at [887, 409] on input "text" at bounding box center [909, 412] width 112 height 23
type input "3.14"
drag, startPoint x: 733, startPoint y: 454, endPoint x: 840, endPoint y: 480, distance: 110.1
click at [736, 456] on div "Exemption Set must be selected for CA. Exemption * - Intangible Personal Proper…" at bounding box center [706, 376] width 279 height 210
click at [932, 518] on button "Save & Close" at bounding box center [939, 521] width 82 height 25
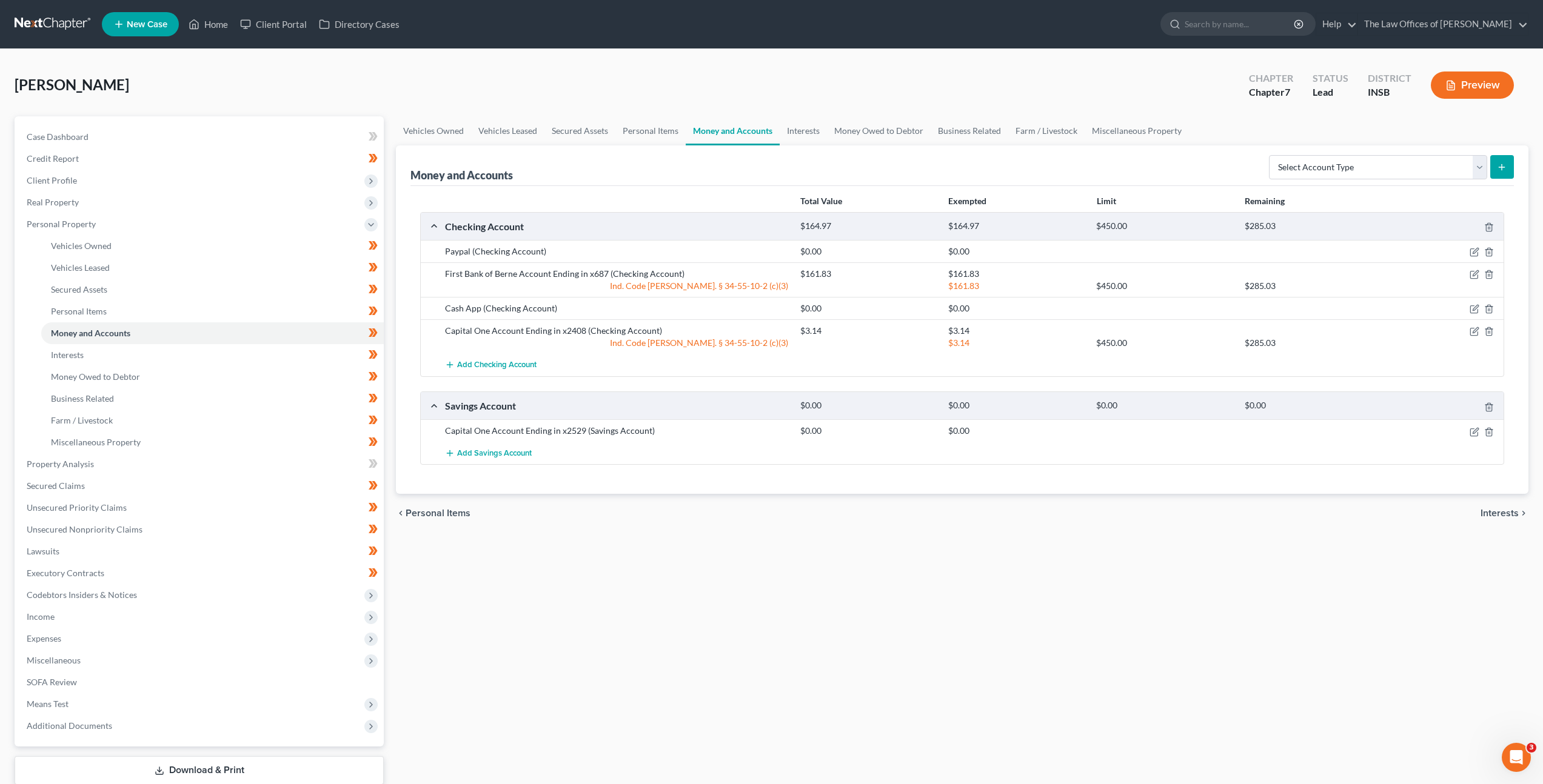
click at [834, 601] on div "Vehicles Owned Vehicles Leased Secured Assets Personal Items Money and Accounts…" at bounding box center [962, 466] width 1145 height 700
click at [794, 130] on link "Interests" at bounding box center [803, 130] width 47 height 29
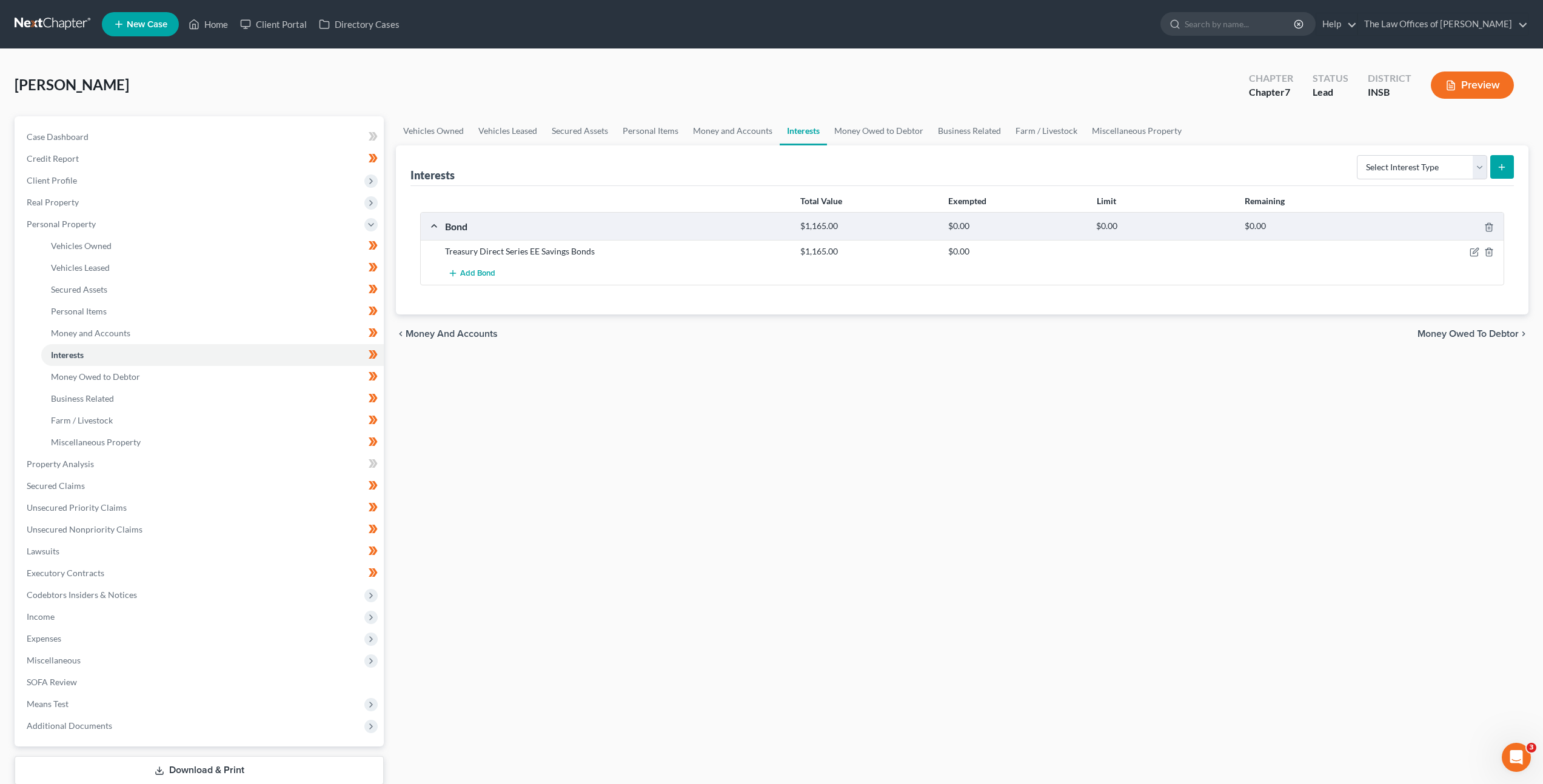
click at [911, 344] on div "chevron_left Money and Accounts Money Owed to Debtor chevron_right" at bounding box center [962, 333] width 1133 height 39
click at [59, 31] on link at bounding box center [54, 24] width 78 height 22
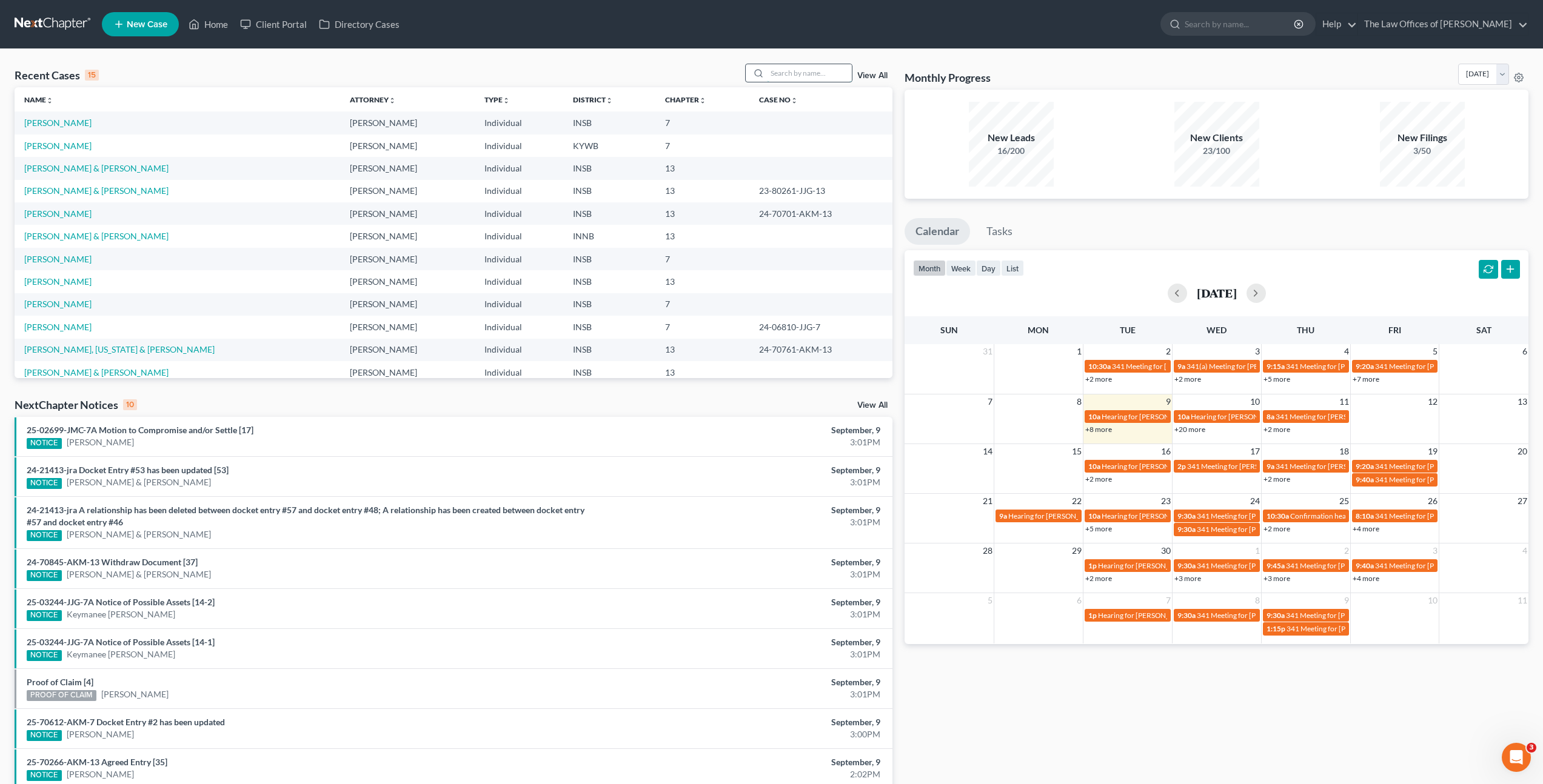
click at [794, 71] on input "search" at bounding box center [810, 73] width 85 height 18
click at [71, 121] on link "[PERSON_NAME]" at bounding box center [57, 122] width 67 height 10
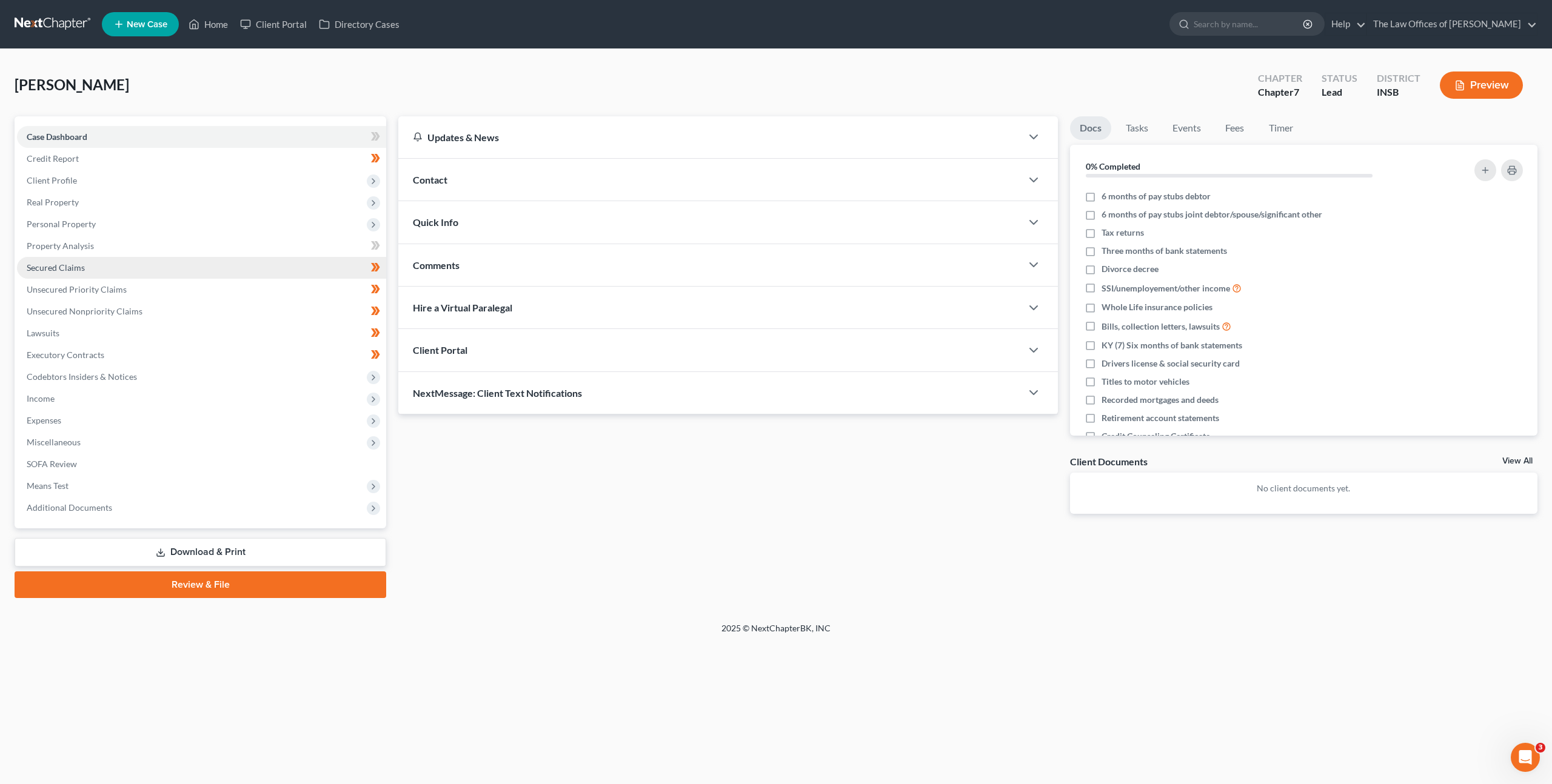
click at [200, 271] on link "Secured Claims" at bounding box center [202, 267] width 369 height 22
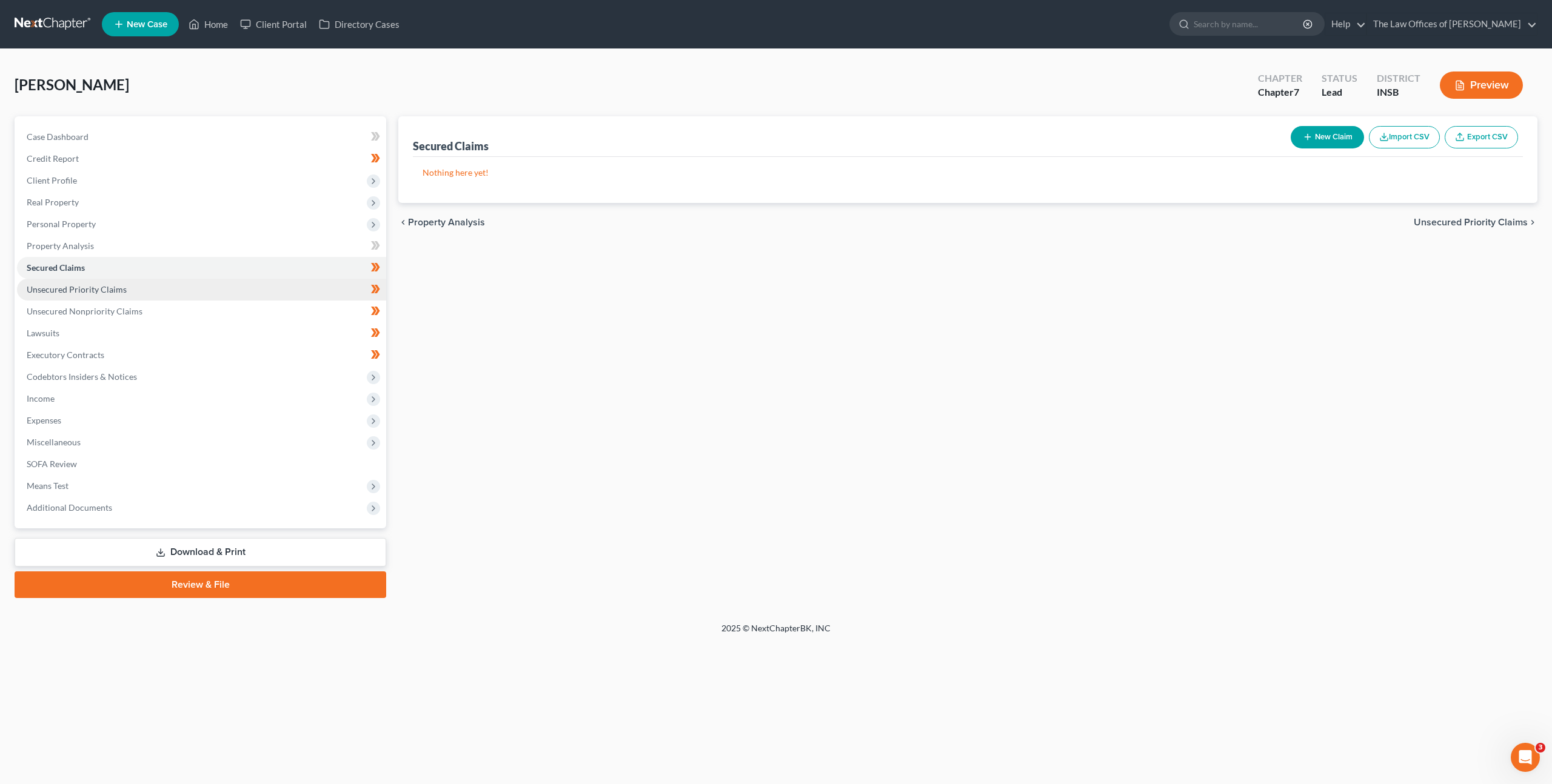
click at [226, 288] on link "Unsecured Priority Claims" at bounding box center [202, 289] width 369 height 22
click at [230, 303] on link "Unsecured Nonpriority Claims" at bounding box center [202, 311] width 369 height 22
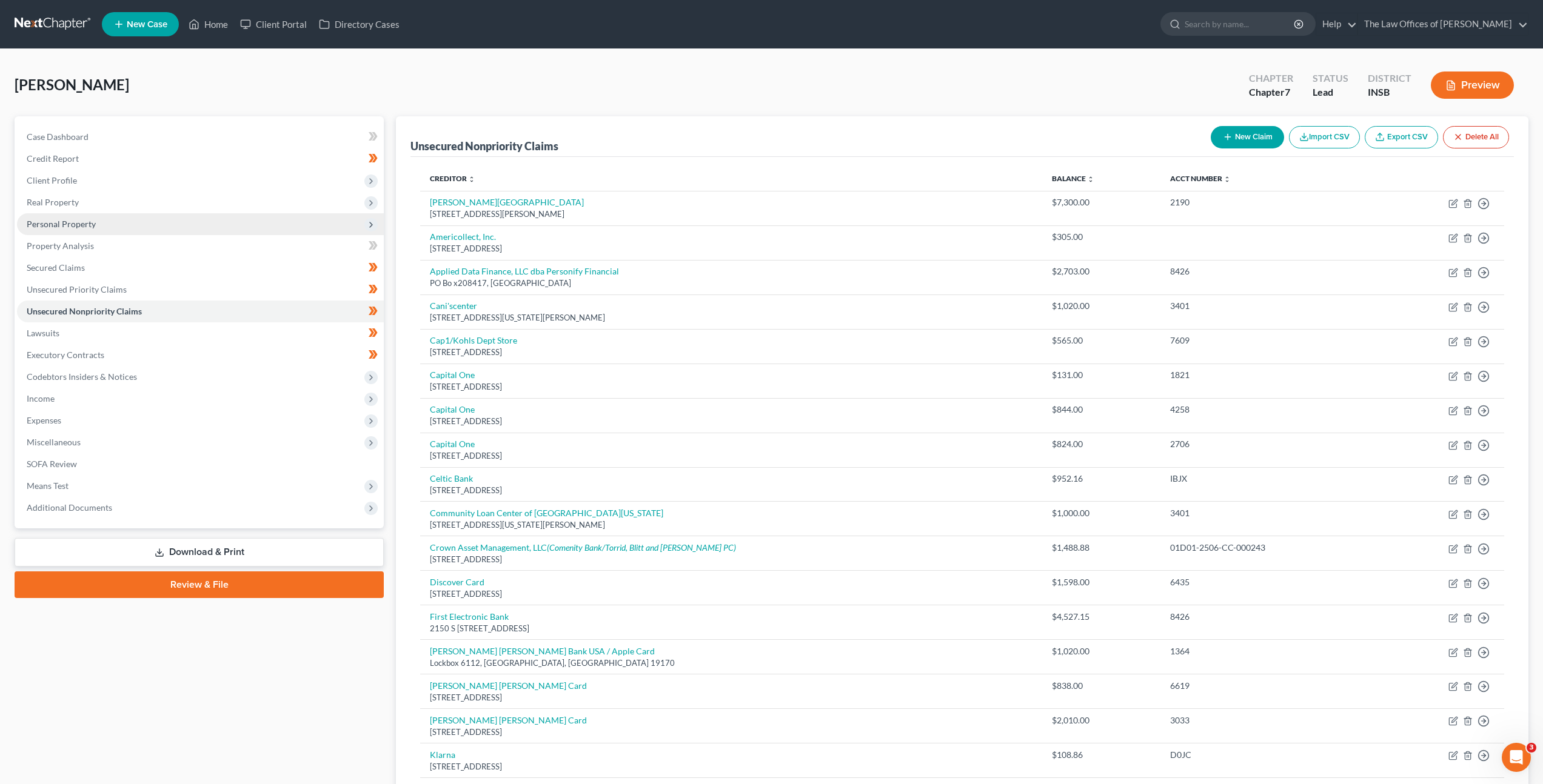
click at [154, 226] on span "Personal Property" at bounding box center [201, 224] width 367 height 22
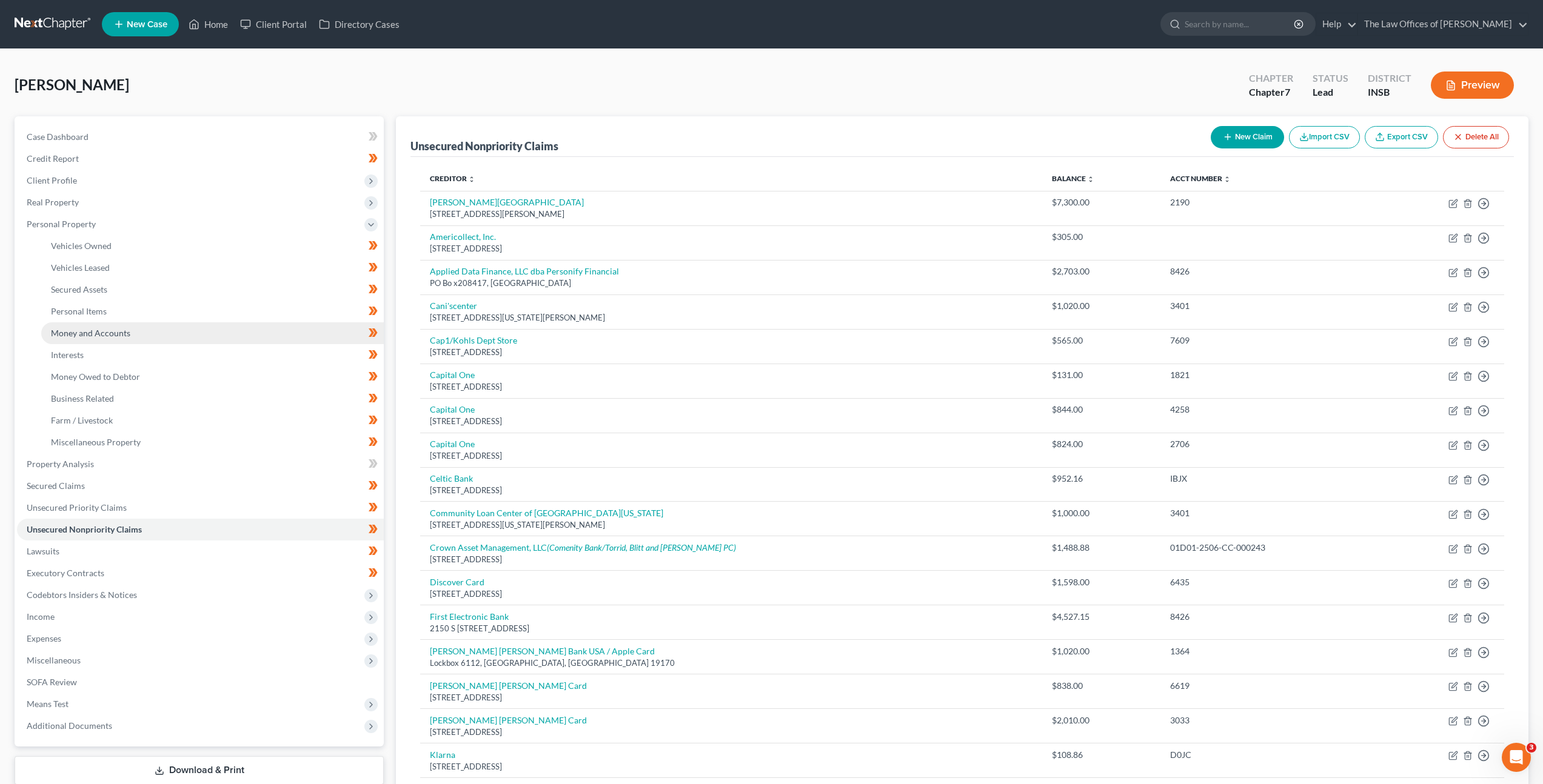
click at [170, 327] on link "Money and Accounts" at bounding box center [212, 333] width 343 height 22
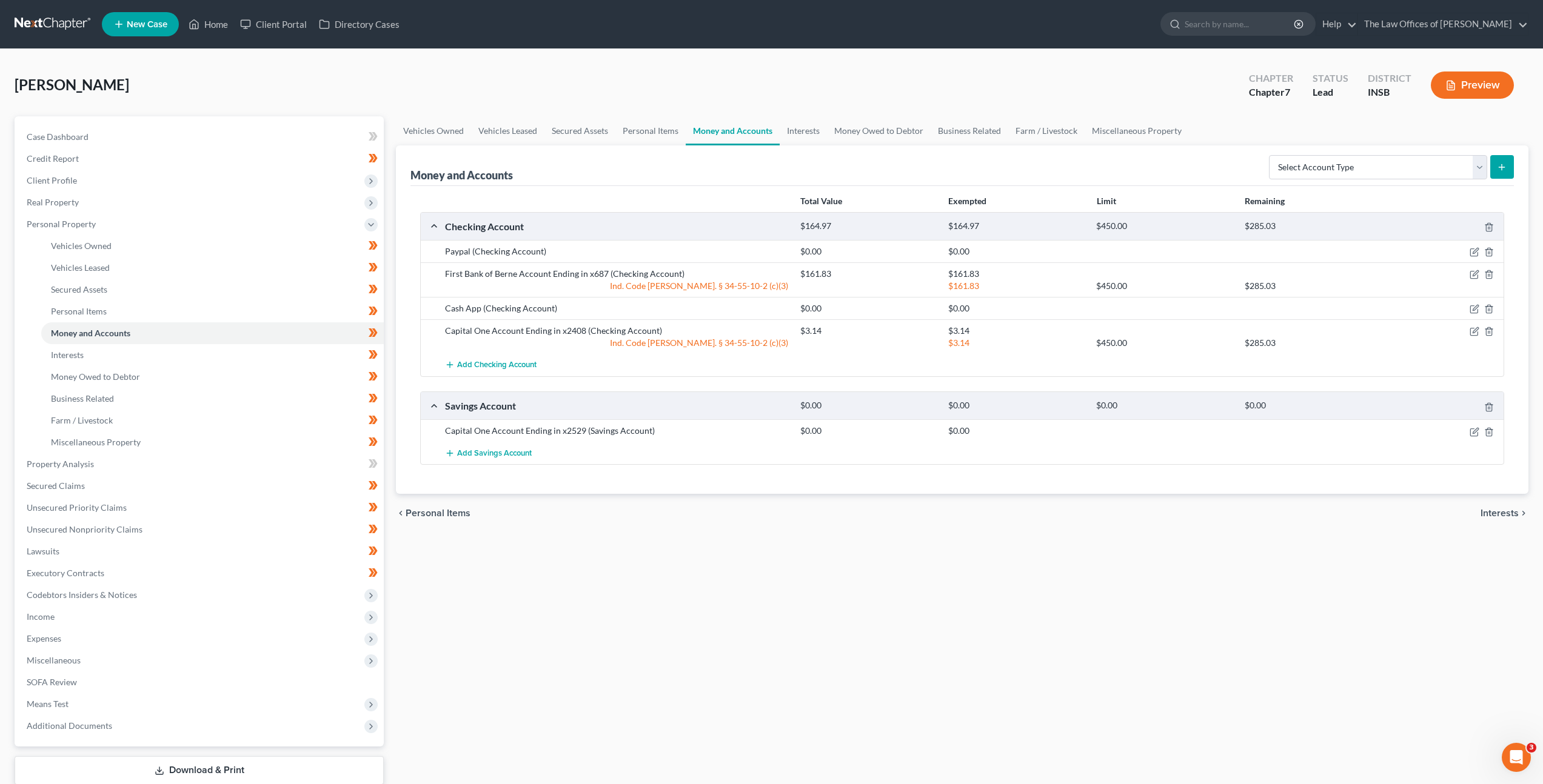
click at [971, 507] on div "chevron_left Personal Items Interests chevron_right" at bounding box center [962, 513] width 1133 height 39
click at [1323, 170] on select "Select Account Type Brokerage Cash on Hand Certificates of Deposit Checking Acc…" at bounding box center [1378, 167] width 218 height 24
click at [842, 606] on div "Vehicles Owned Vehicles Leased Secured Assets Personal Items Money and Accounts…" at bounding box center [962, 466] width 1145 height 700
click at [1331, 162] on select "Select Account Type Brokerage Cash on Hand Certificates of Deposit Checking Acc…" at bounding box center [1378, 167] width 218 height 24
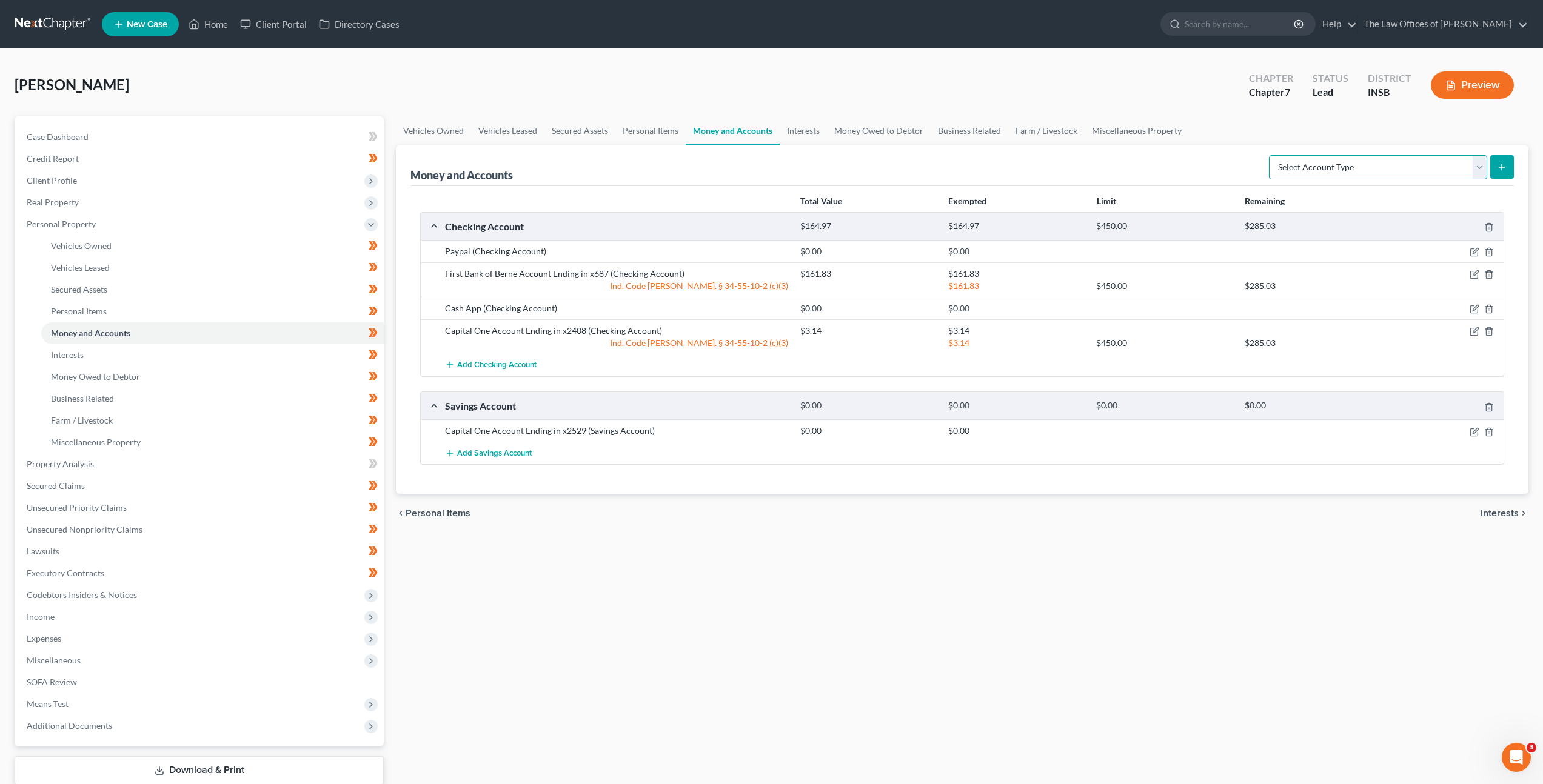
click at [1331, 164] on select "Select Account Type Brokerage Cash on Hand Certificates of Deposit Checking Acc…" at bounding box center [1378, 167] width 218 height 24
click at [38, 29] on link at bounding box center [54, 24] width 78 height 22
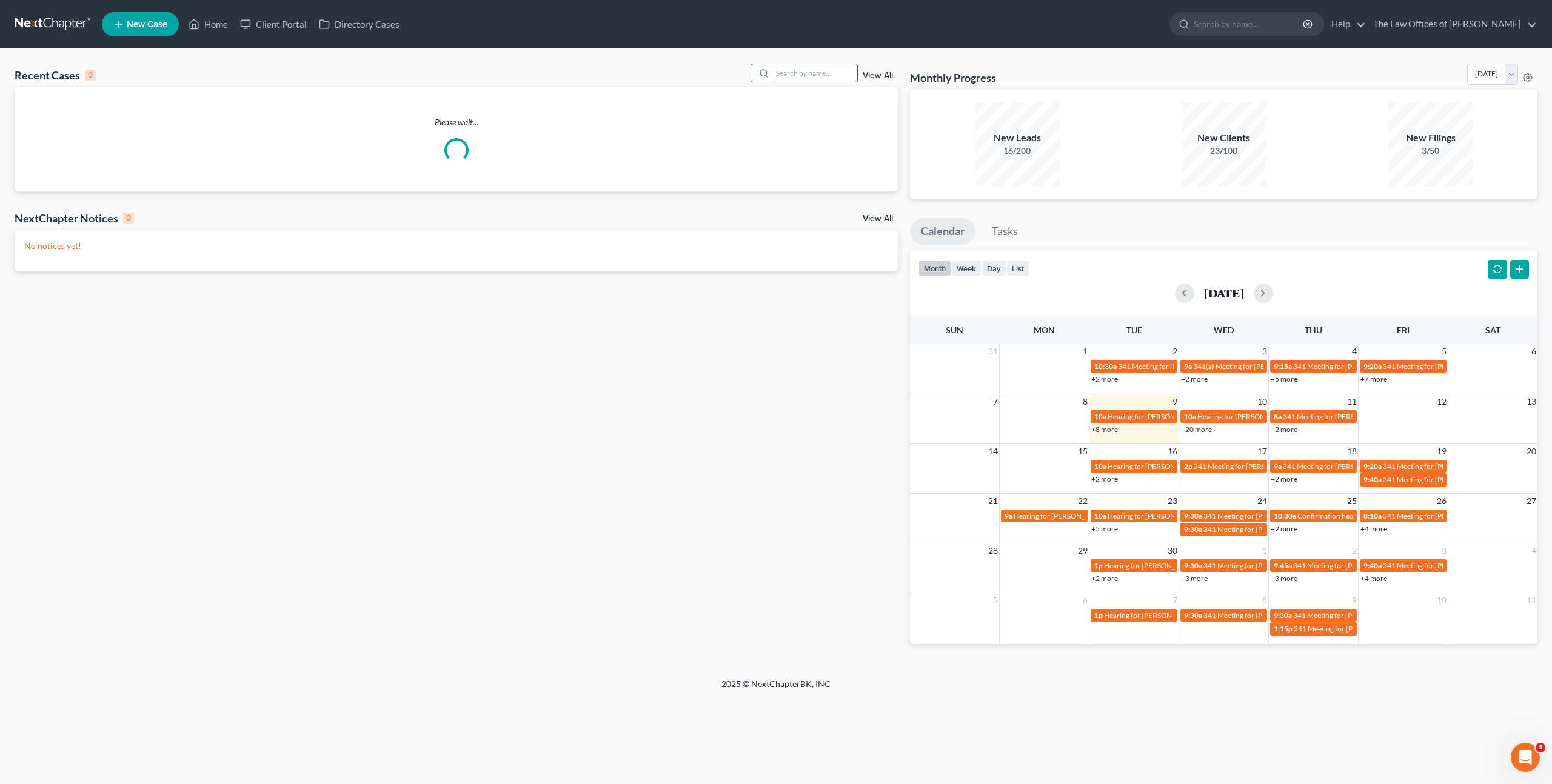
click at [814, 80] on input "search" at bounding box center [815, 73] width 85 height 18
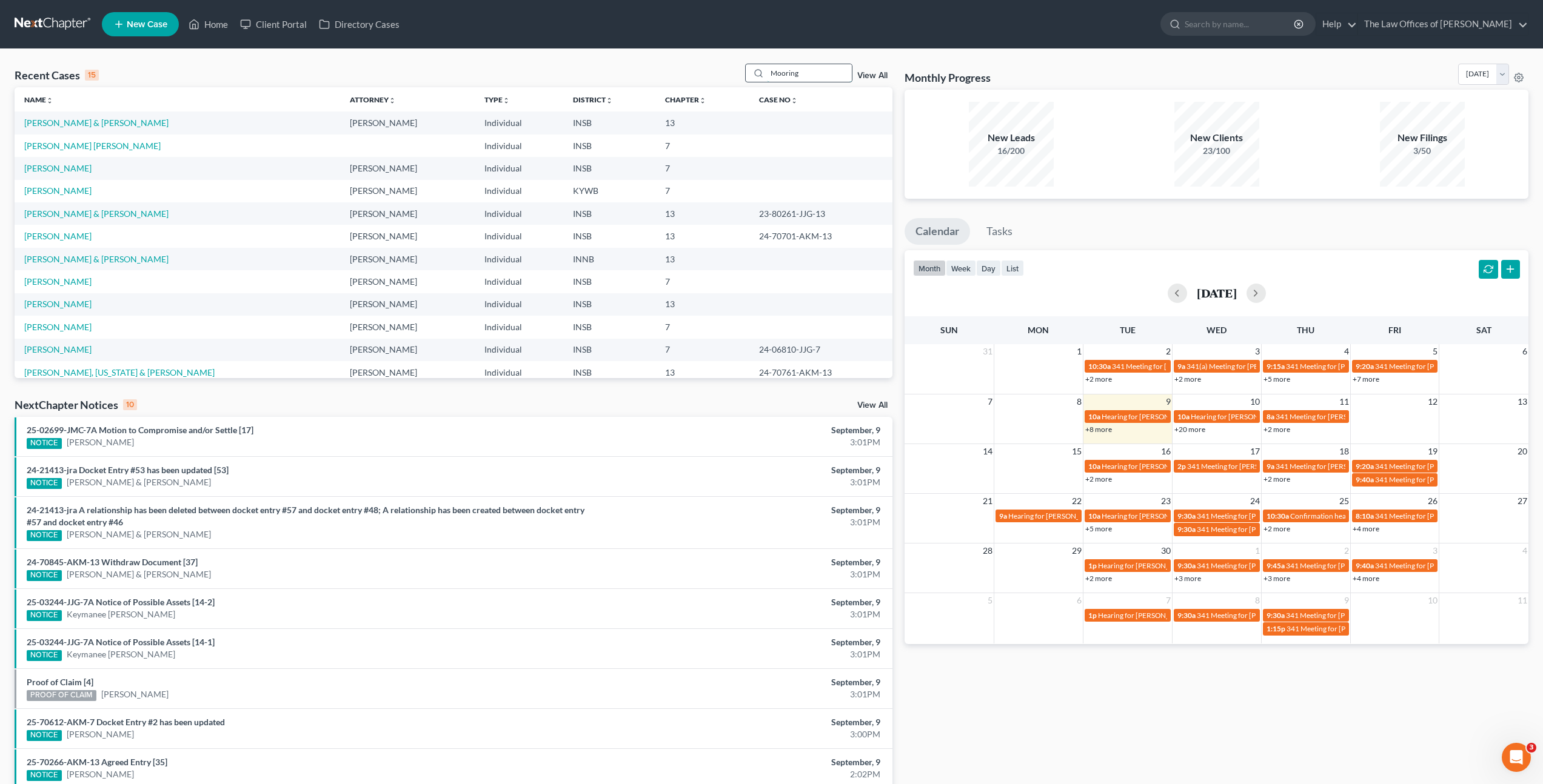
type input "Mooring"
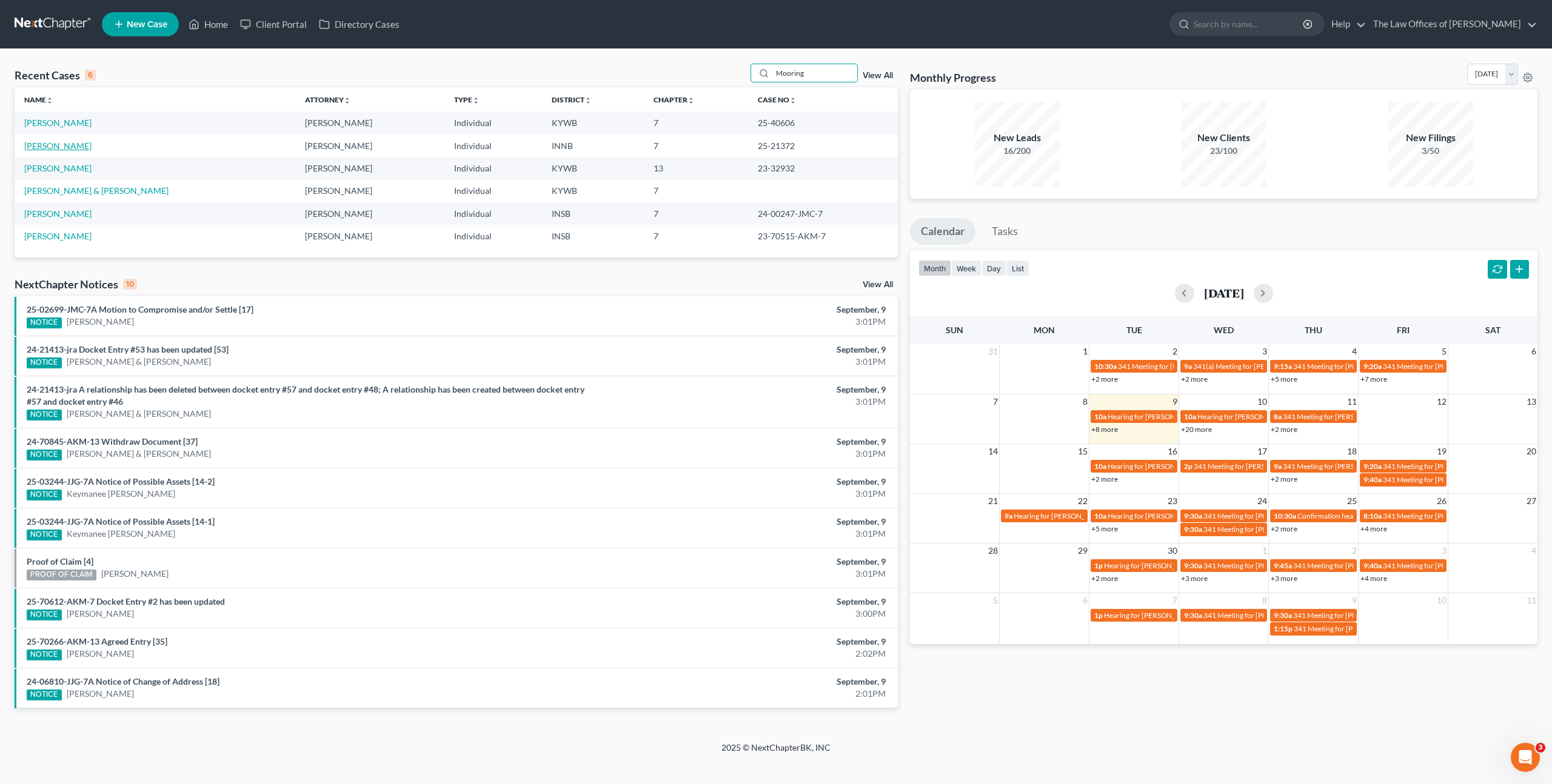
click at [57, 150] on link "[PERSON_NAME]" at bounding box center [57, 146] width 67 height 10
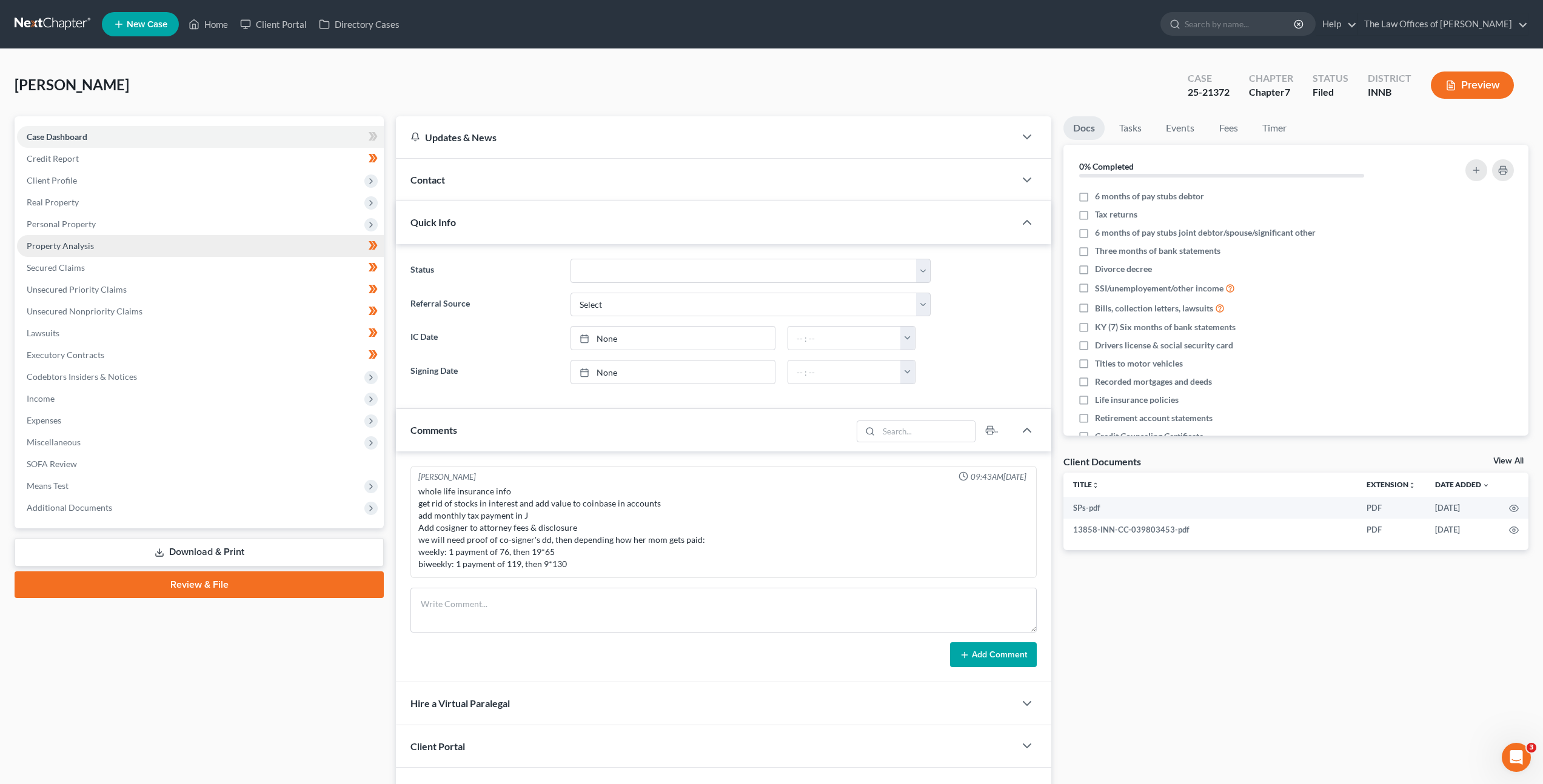
click at [177, 248] on link "Property Analysis" at bounding box center [201, 245] width 367 height 22
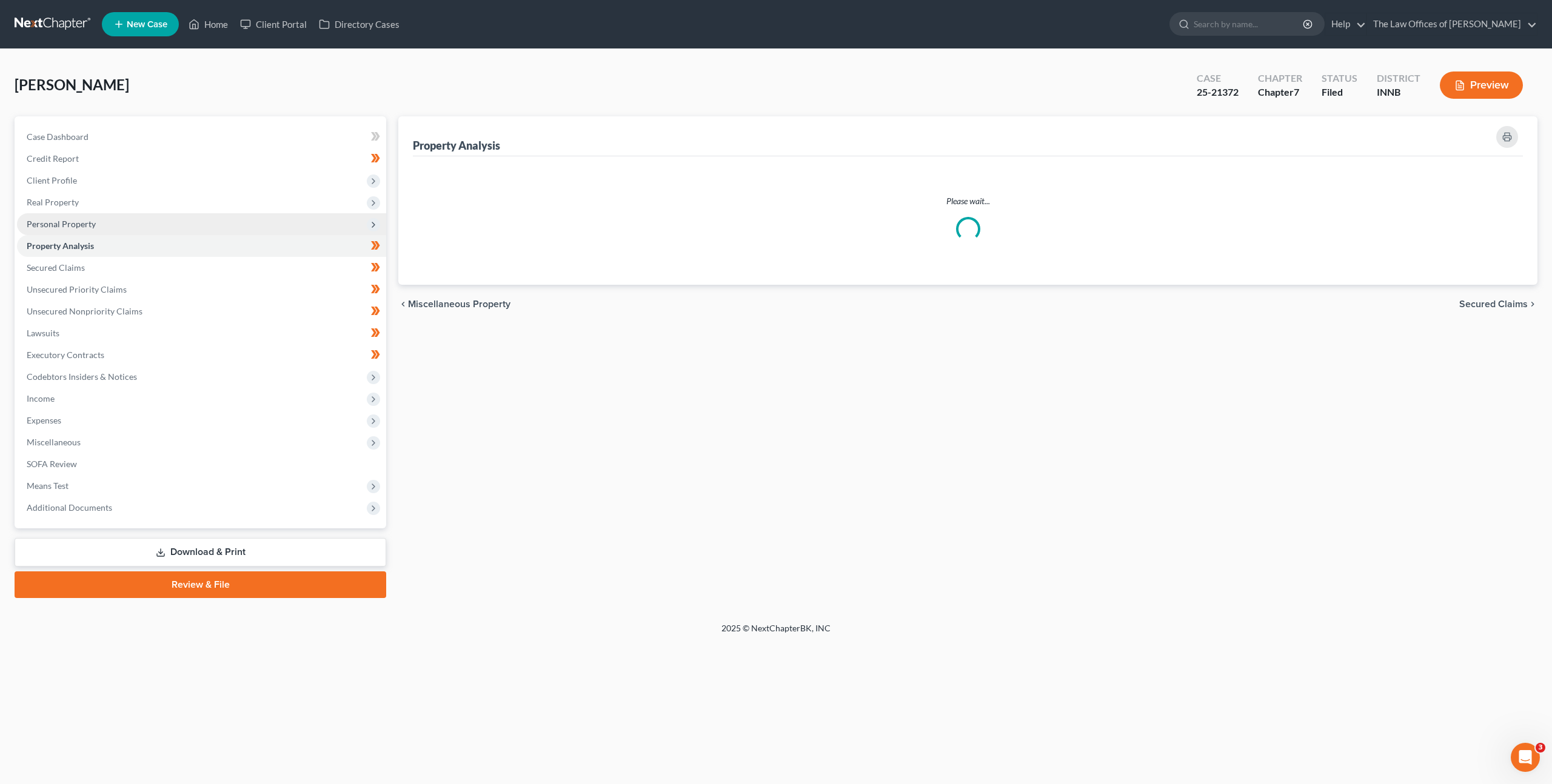
click at [182, 228] on span "Personal Property" at bounding box center [202, 224] width 369 height 22
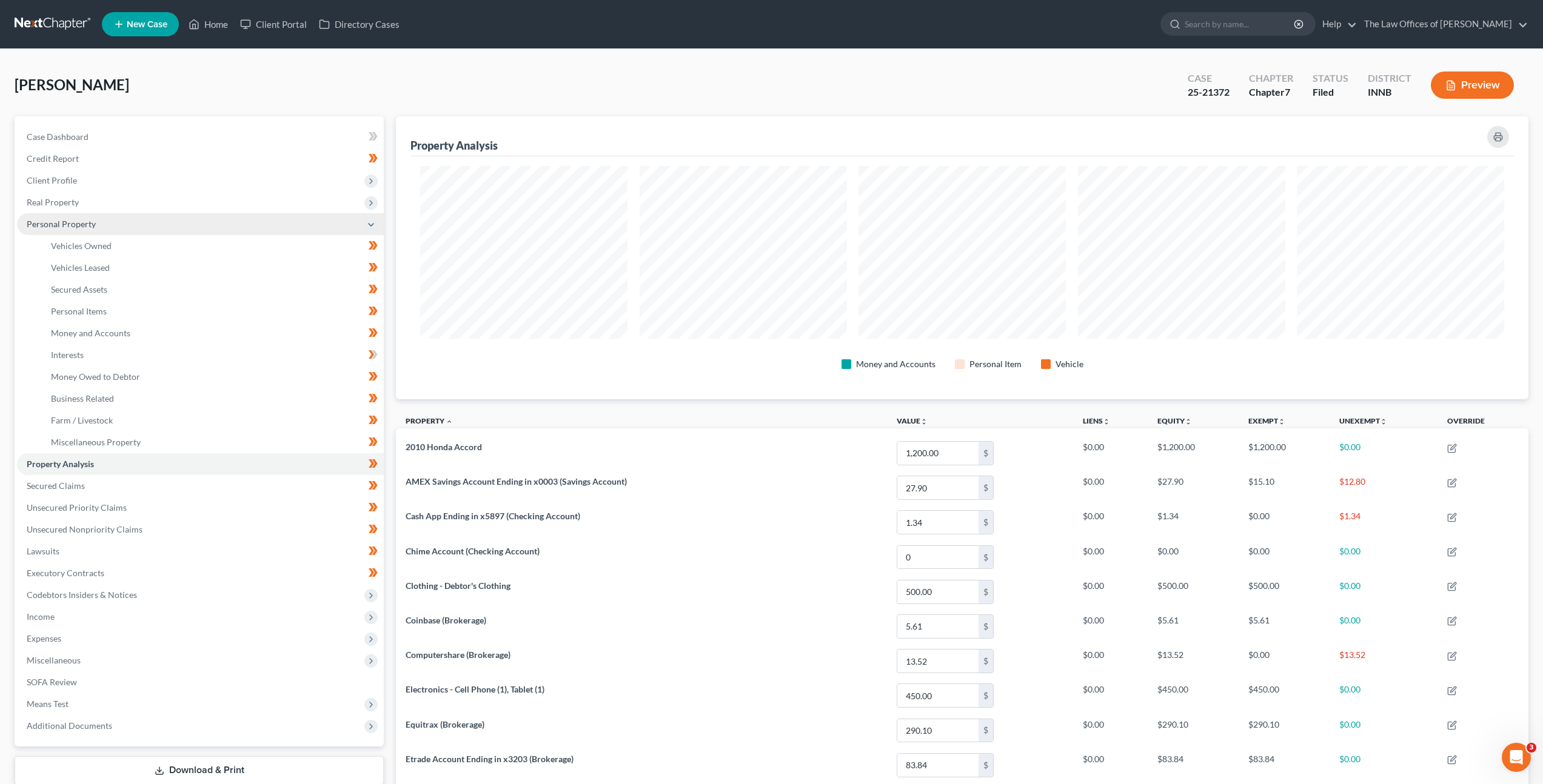
scroll to position [283, 1133]
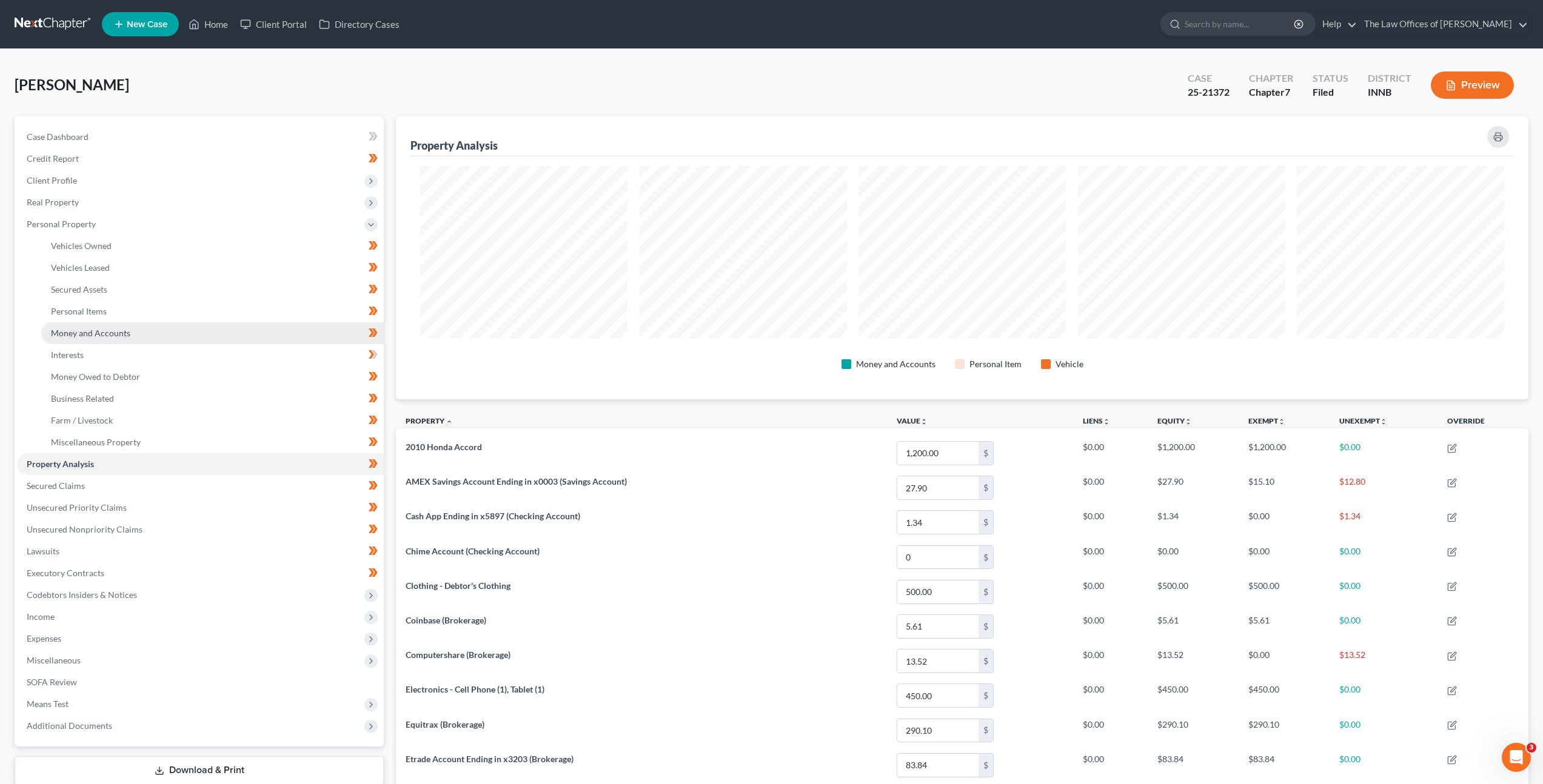
click at [169, 326] on link "Money and Accounts" at bounding box center [212, 333] width 343 height 22
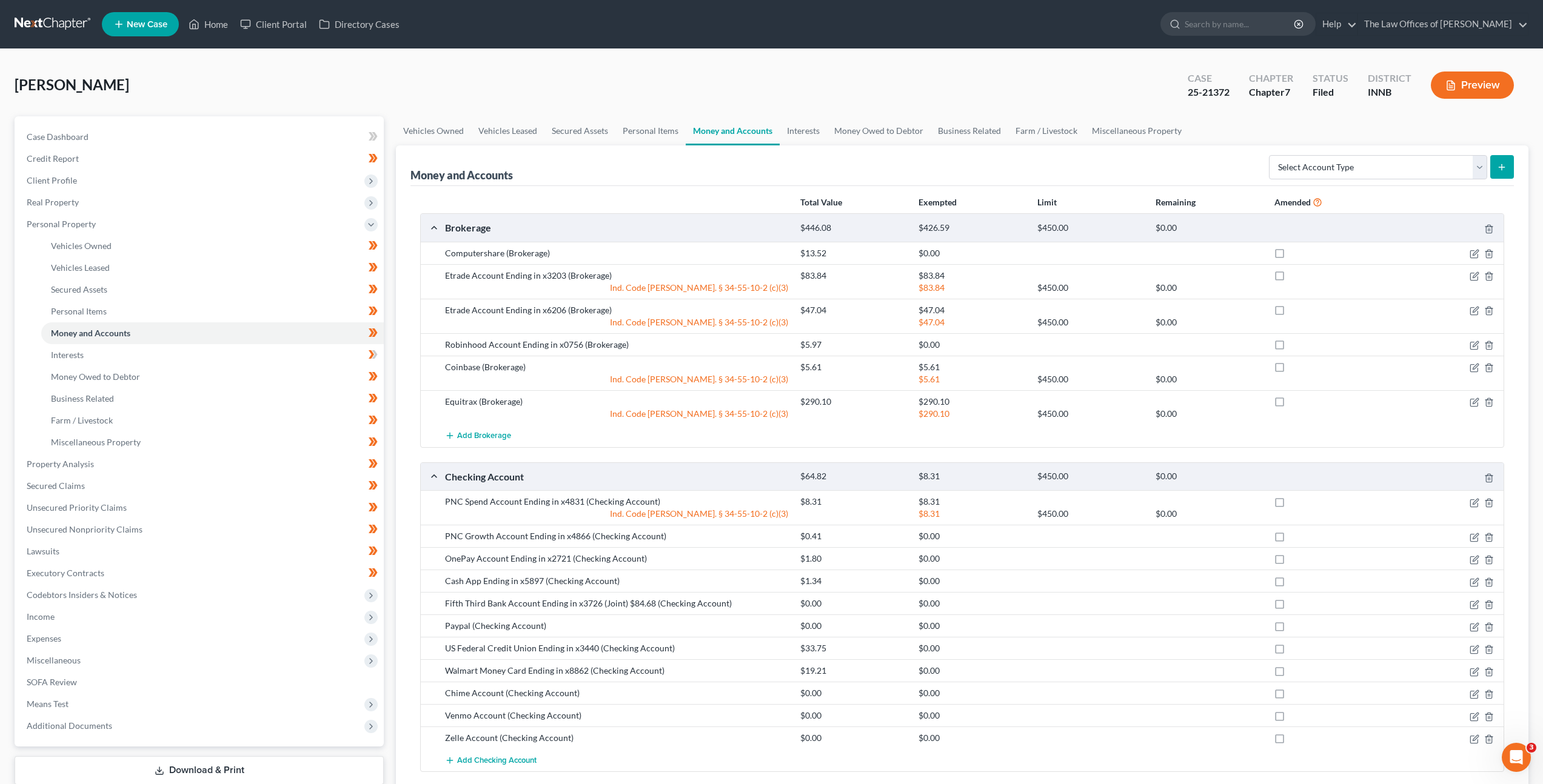
click at [62, 23] on link at bounding box center [54, 24] width 78 height 22
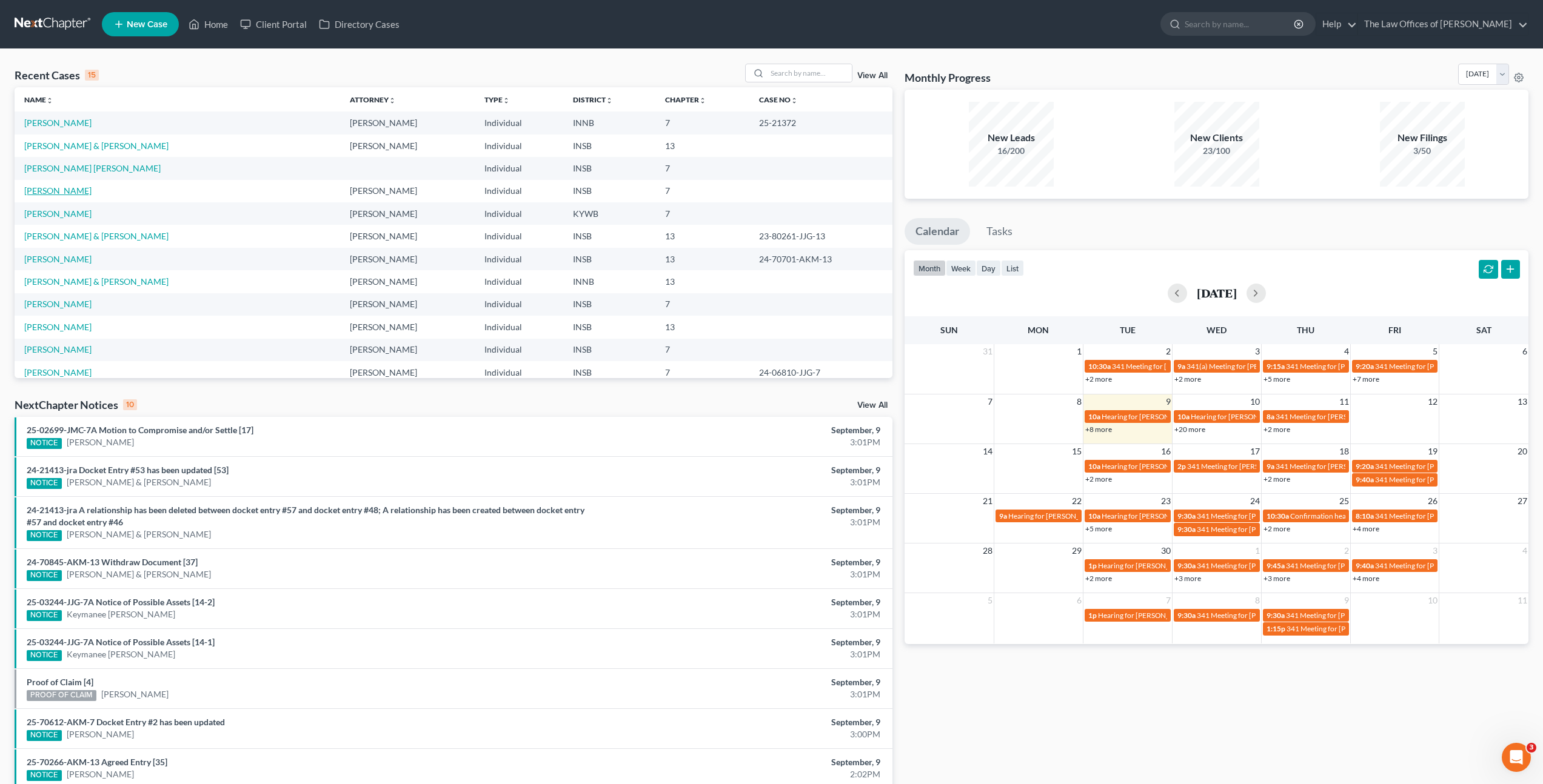
click at [60, 188] on link "[PERSON_NAME]" at bounding box center [57, 191] width 67 height 10
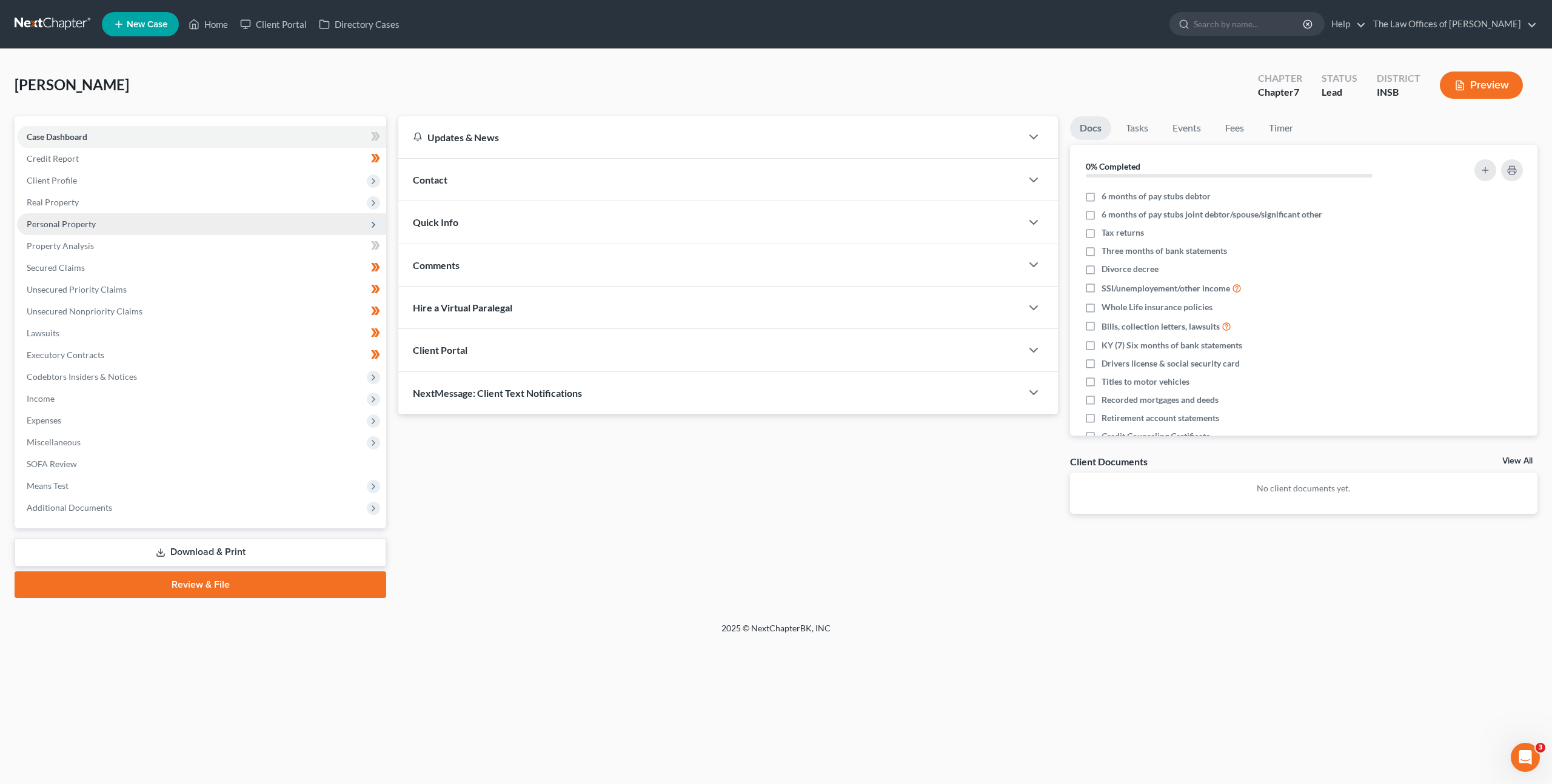
click at [199, 231] on span "Personal Property" at bounding box center [202, 224] width 369 height 22
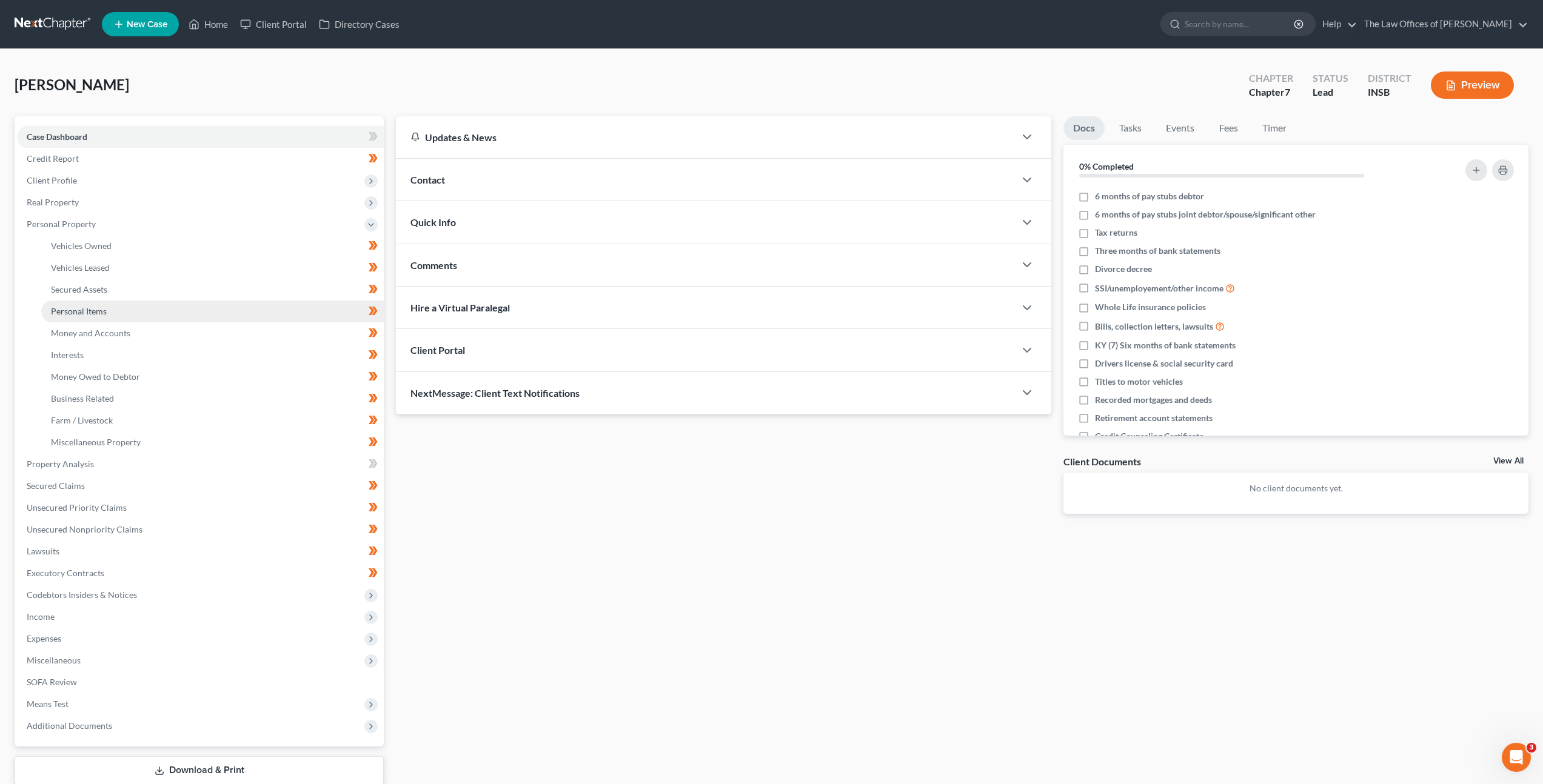
click at [199, 310] on link "Personal Items" at bounding box center [212, 311] width 343 height 22
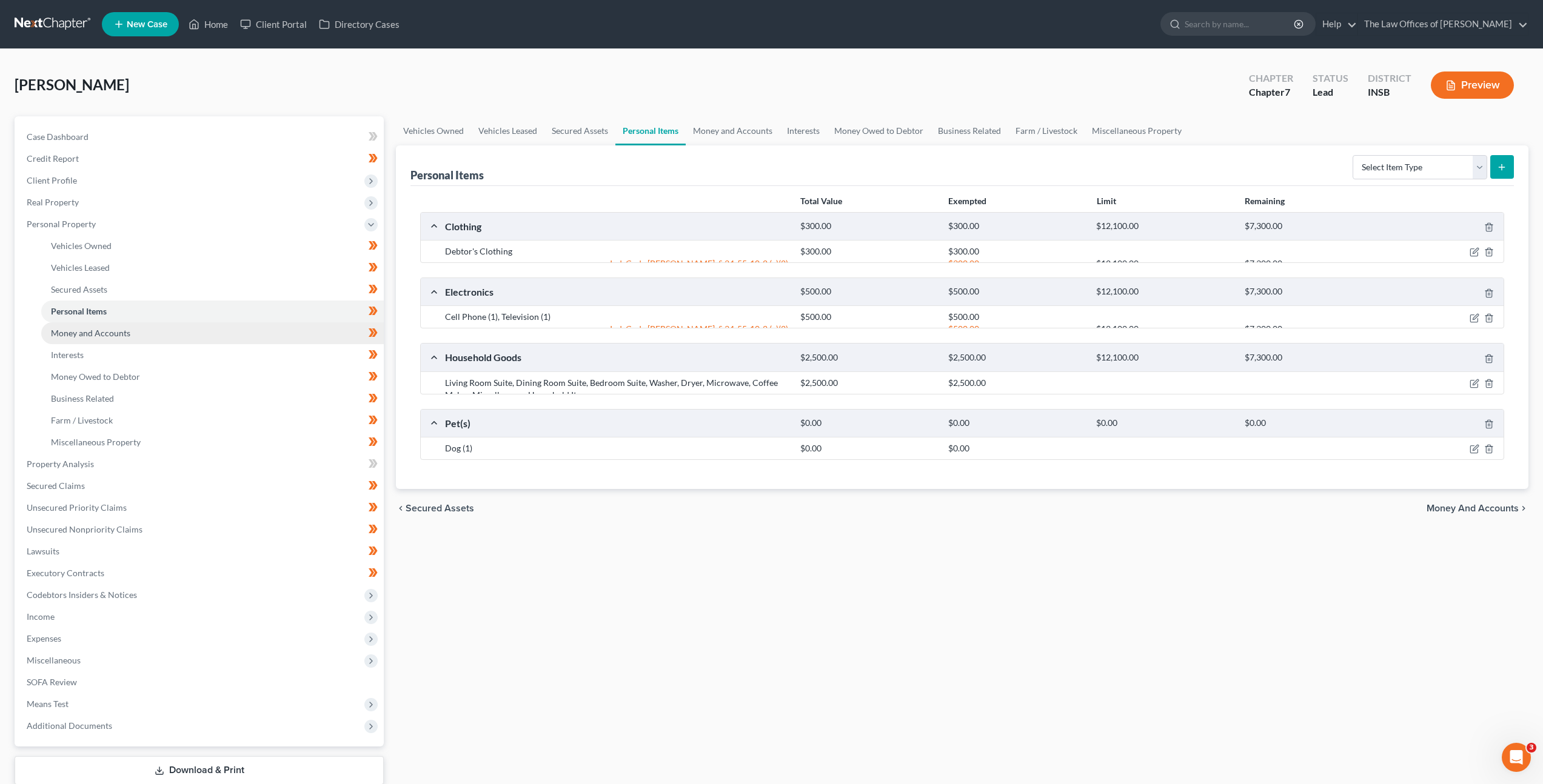
click at [195, 329] on link "Money and Accounts" at bounding box center [212, 333] width 343 height 22
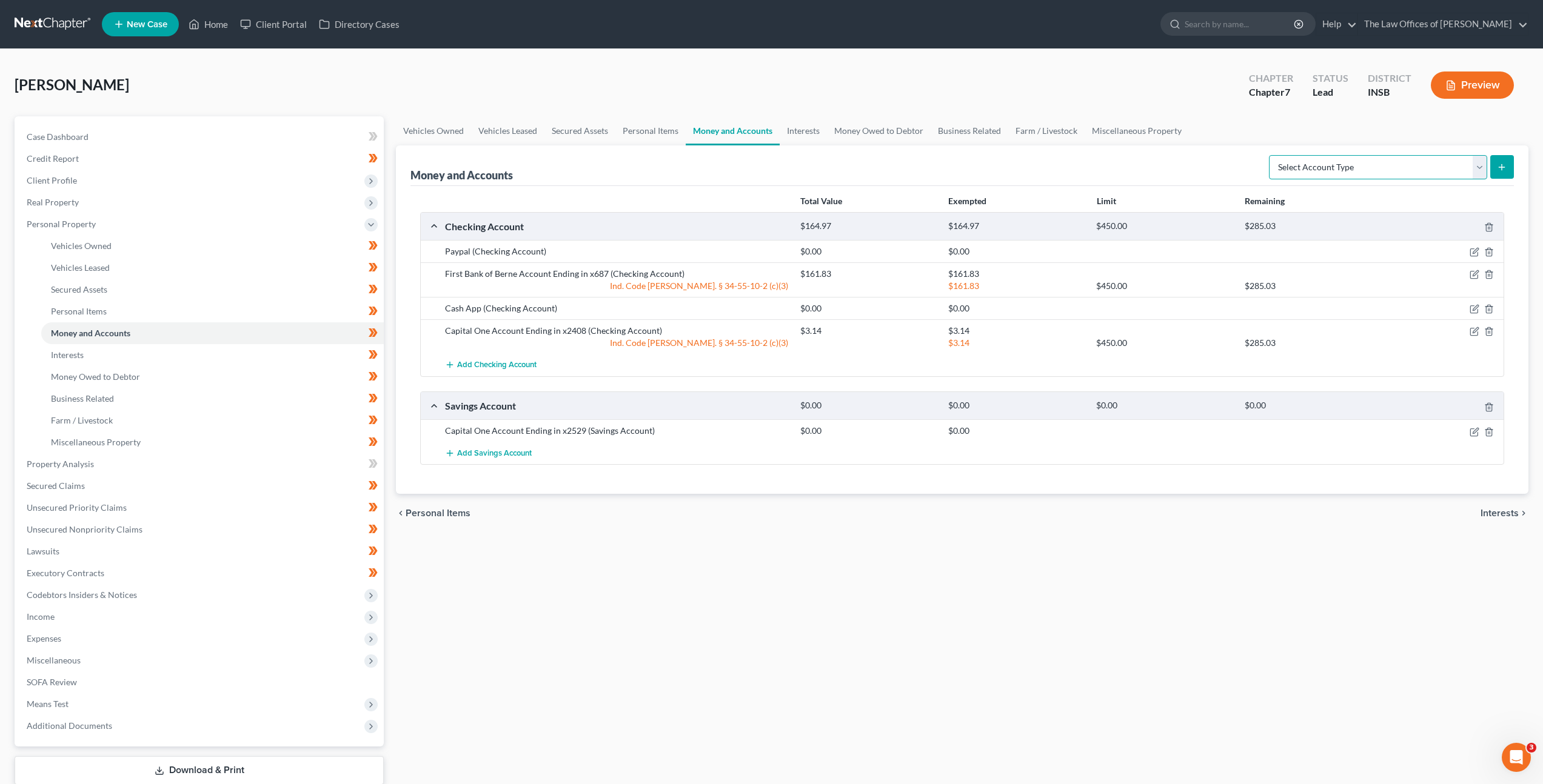
click at [1348, 156] on select "Select Account Type Brokerage Cash on Hand Certificates of Deposit Checking Acc…" at bounding box center [1378, 167] width 218 height 24
select select "brokerage"
click at [1272, 155] on select "Select Account Type Brokerage Cash on Hand Certificates of Deposit Checking Acc…" at bounding box center [1378, 167] width 218 height 24
click at [1513, 170] on button "submit" at bounding box center [1502, 167] width 23 height 23
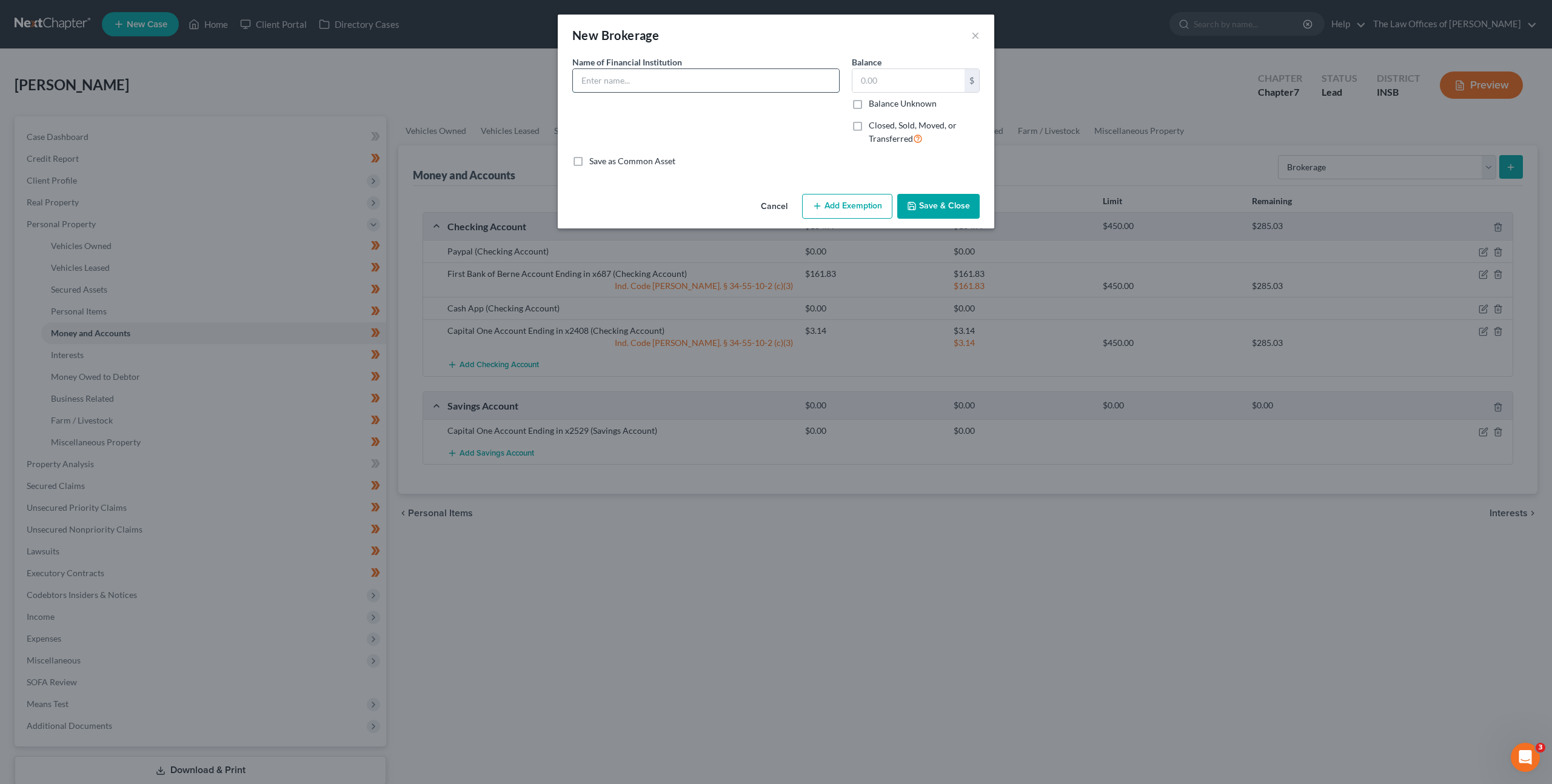
click at [696, 77] on input "text" at bounding box center [706, 80] width 266 height 23
type input "Fundrise"
click at [893, 79] on input "text" at bounding box center [909, 80] width 112 height 23
type input "62.29"
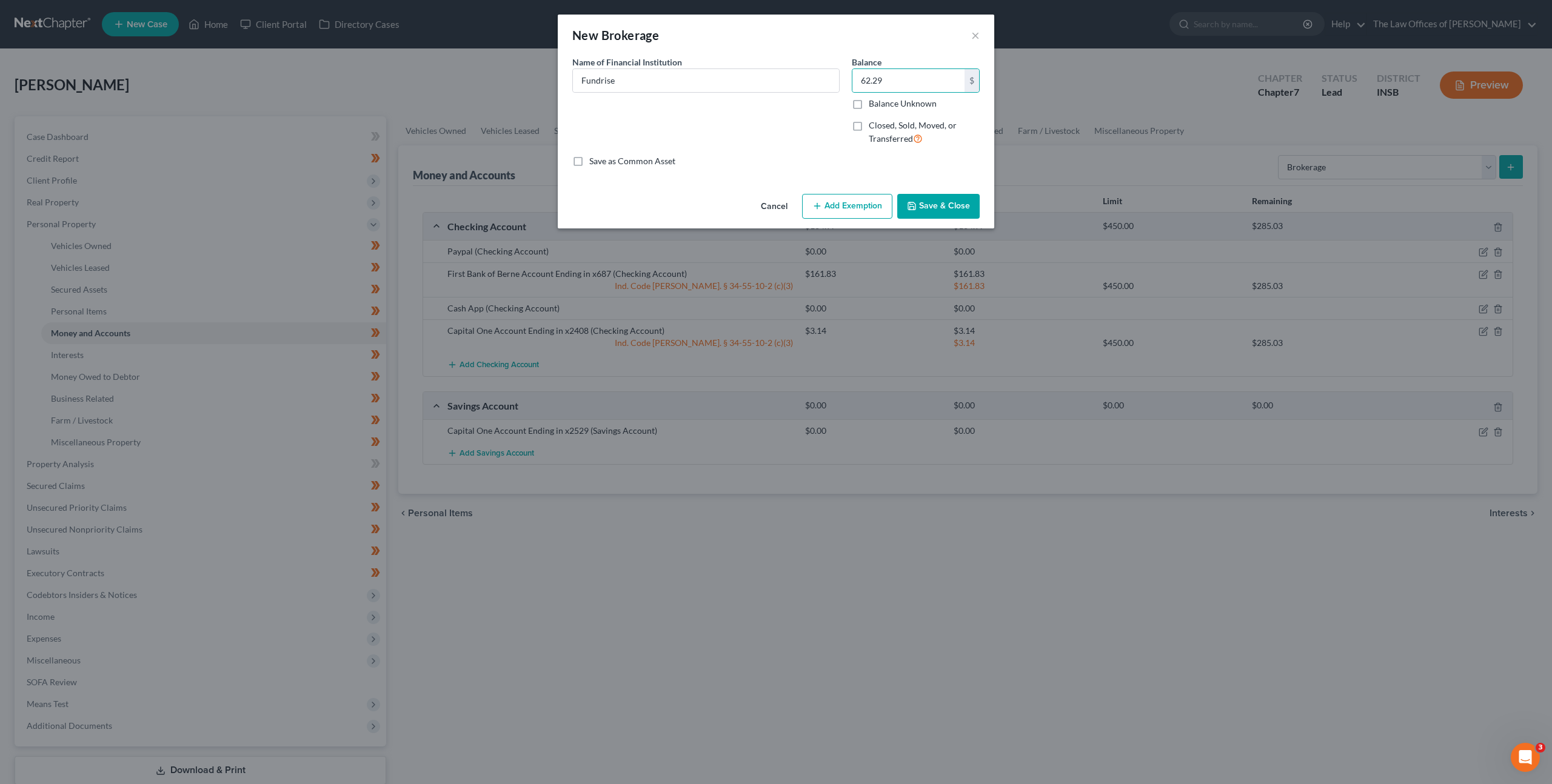
click at [833, 206] on button "Add Exemption" at bounding box center [847, 206] width 90 height 25
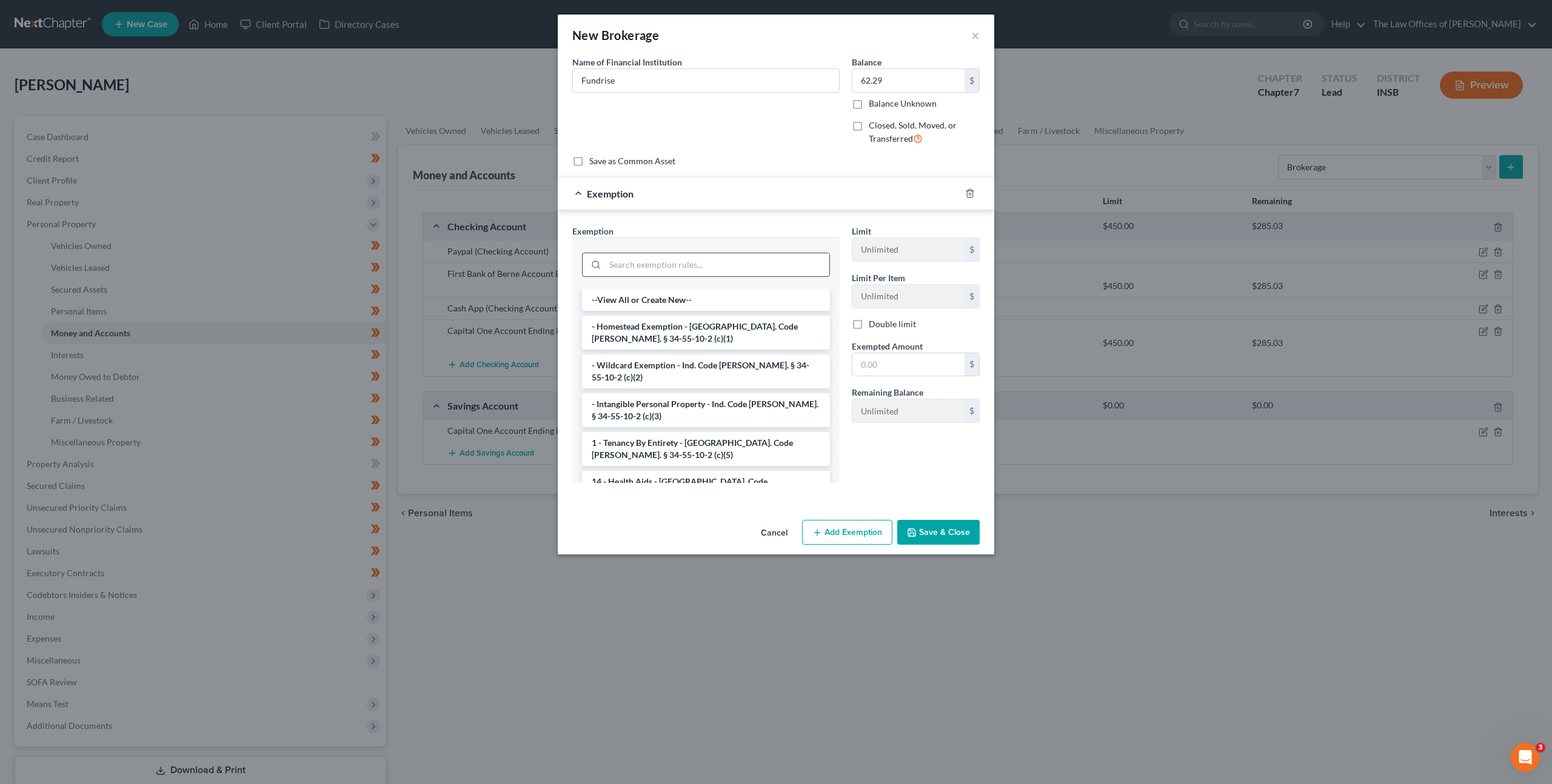
click at [656, 263] on input "search" at bounding box center [717, 264] width 225 height 23
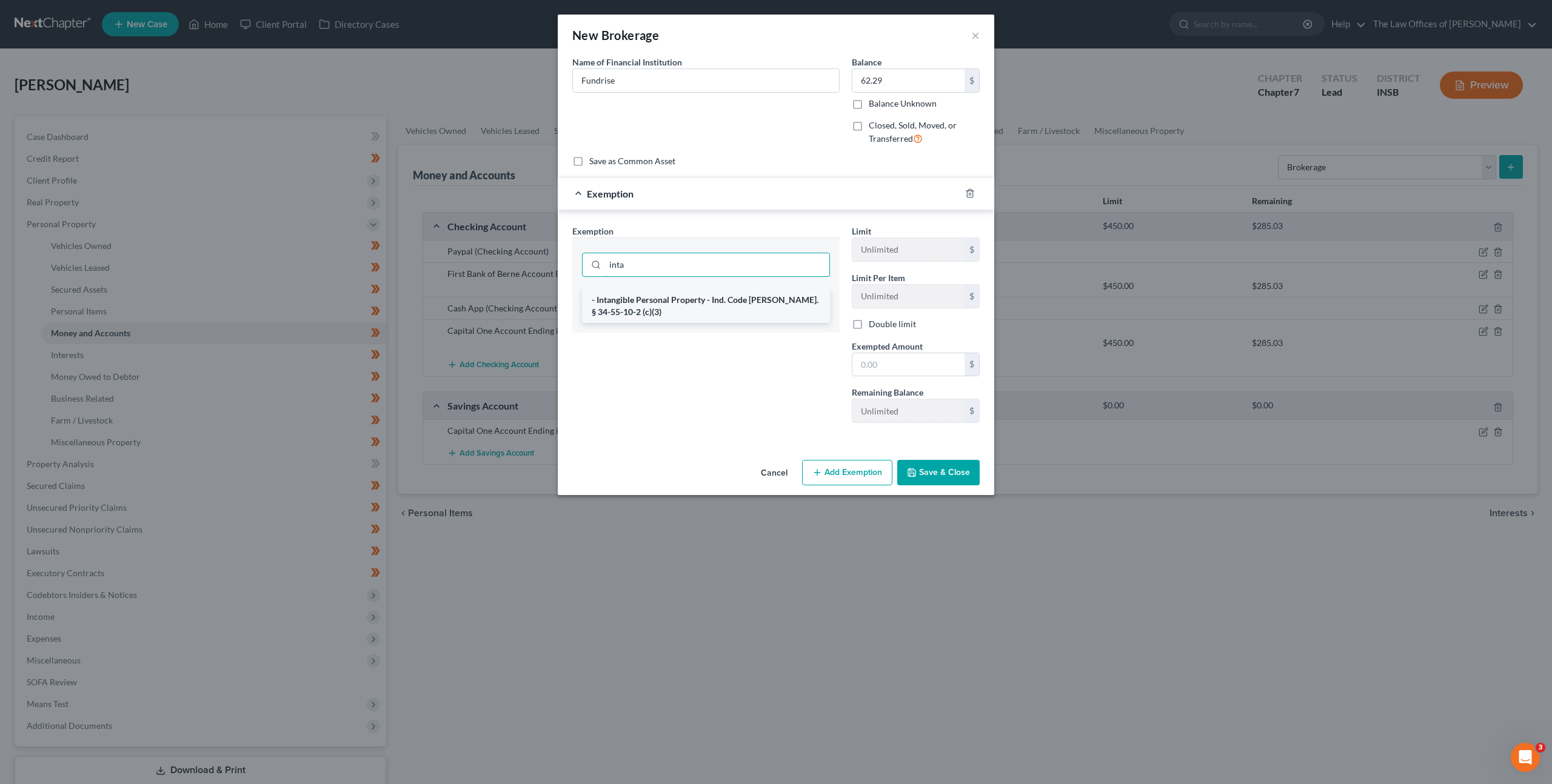
type input "inta"
click at [672, 309] on li "- Intangible Personal Property - Ind. Code [PERSON_NAME]. § 34-55-10-2 (c)(3)" at bounding box center [706, 306] width 248 height 34
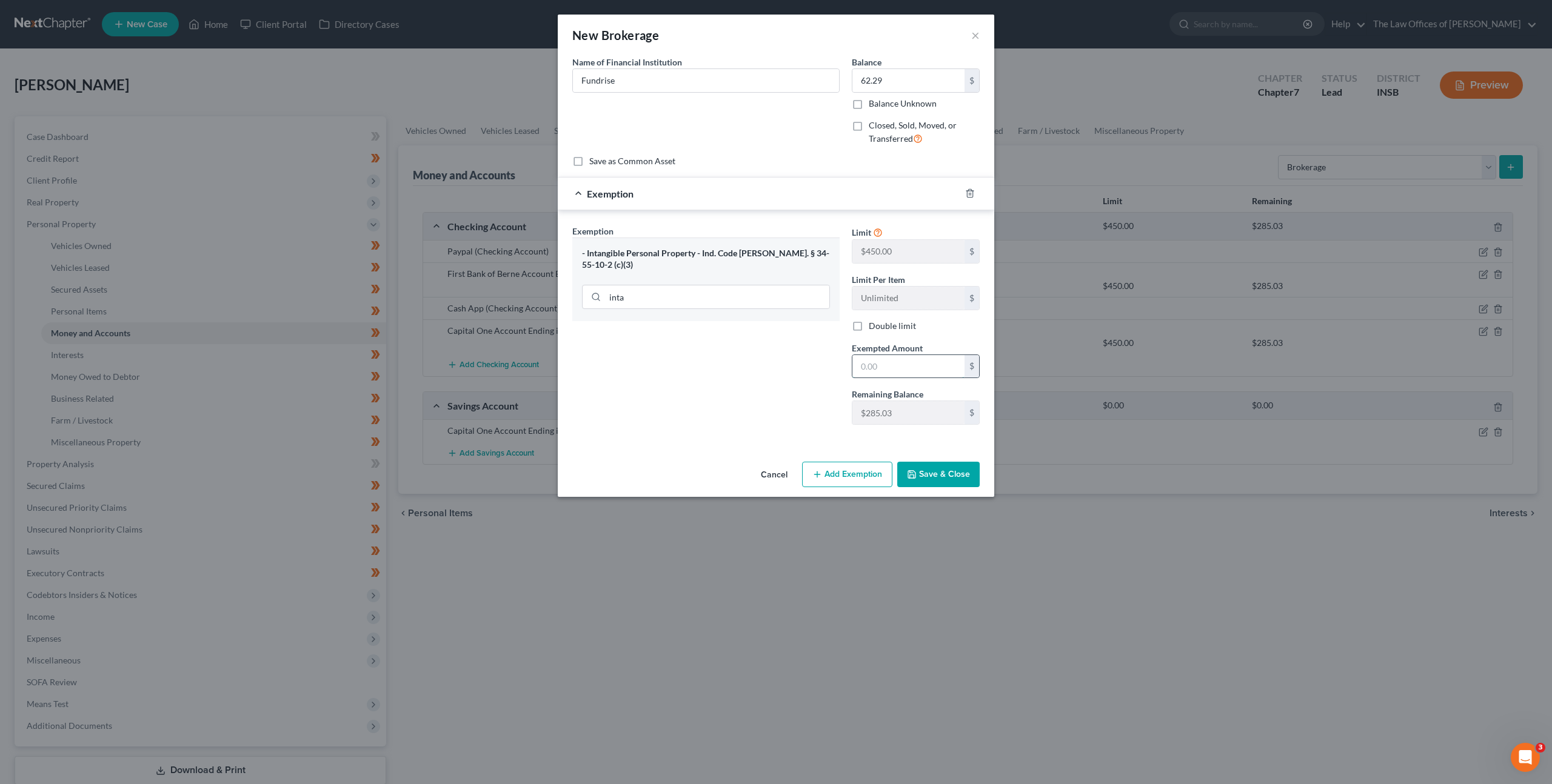
click at [884, 366] on input "text" at bounding box center [909, 366] width 112 height 23
type input "62.29"
click at [760, 418] on div "Exemption Set must be selected for CA. Exemption * - Intangible Personal Proper…" at bounding box center [706, 330] width 279 height 210
click at [955, 470] on button "Save & Close" at bounding box center [939, 474] width 82 height 25
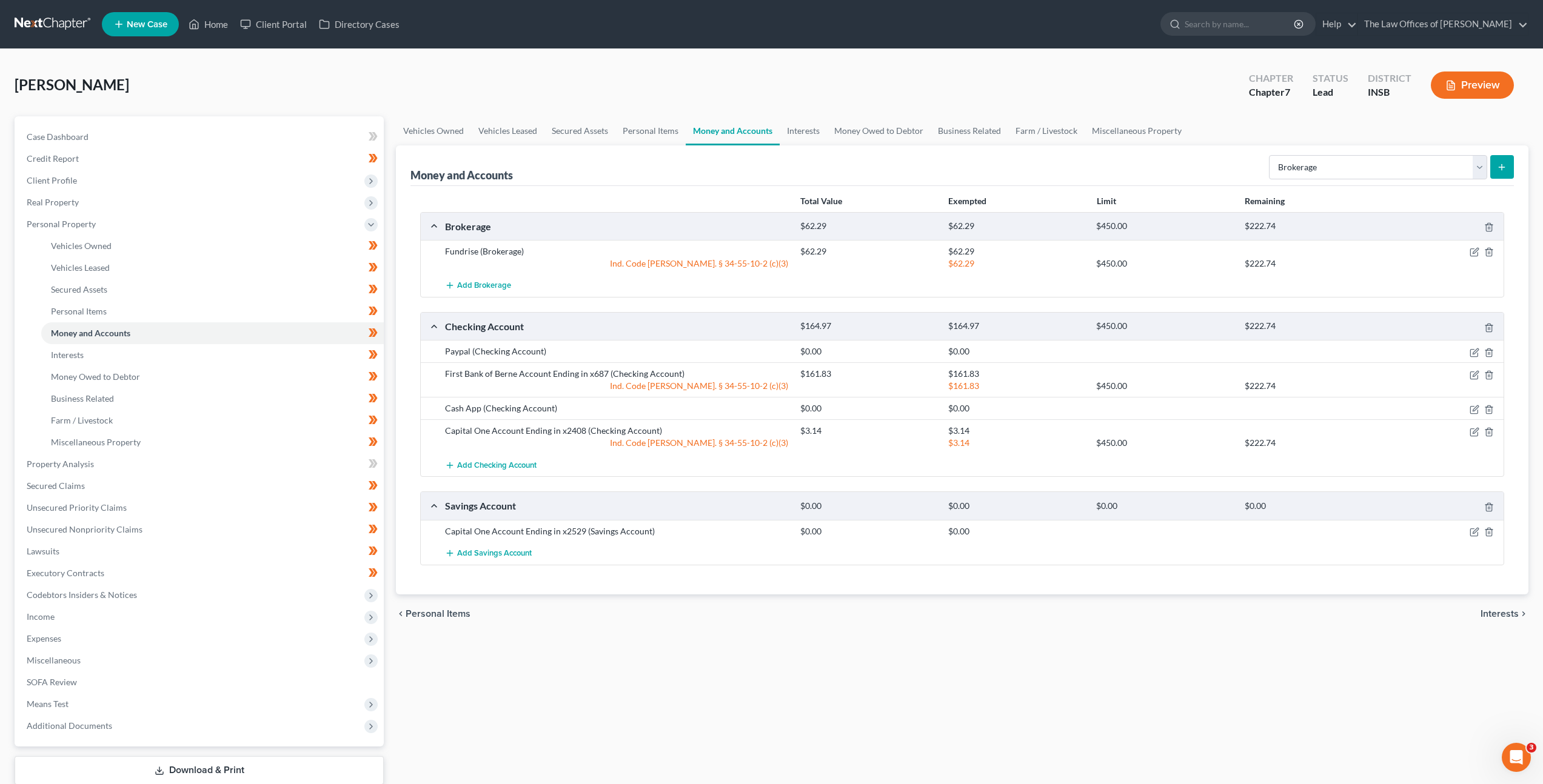
click at [757, 641] on div "Vehicles Owned Vehicles Leased Secured Assets Personal Items Money and Accounts…" at bounding box center [962, 466] width 1145 height 700
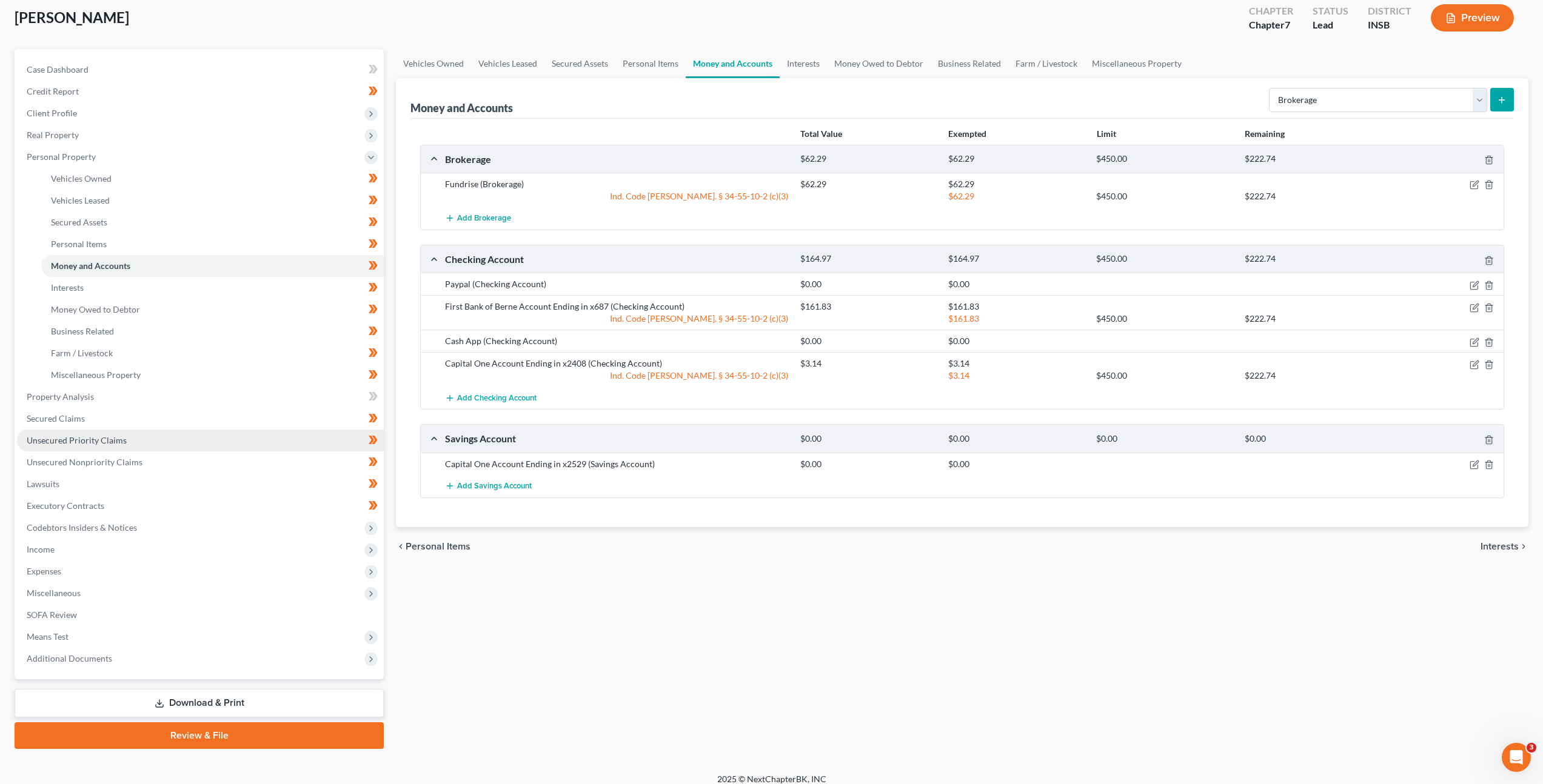
scroll to position [78, 0]
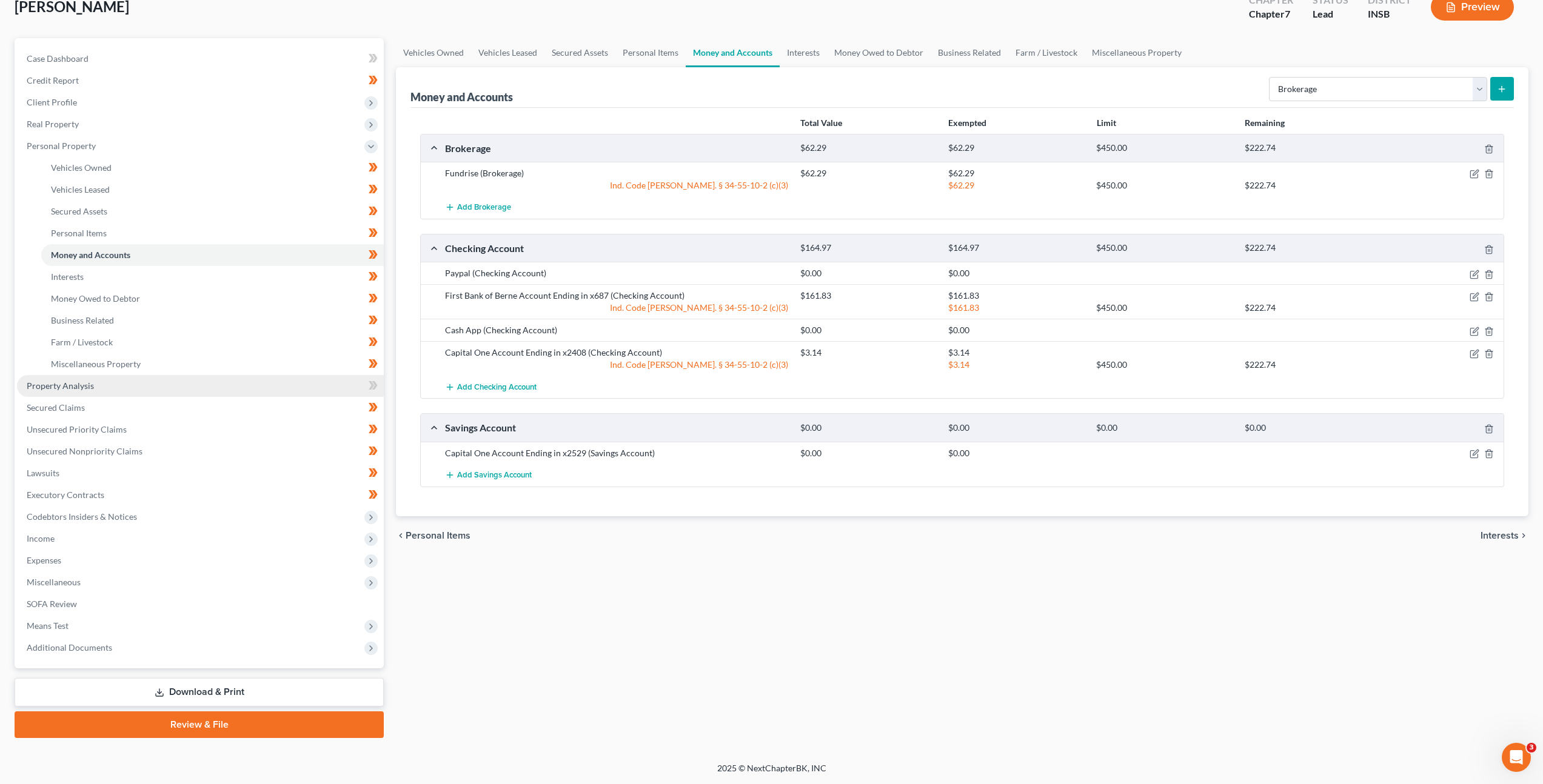
click at [301, 389] on link "Property Analysis" at bounding box center [201, 386] width 367 height 22
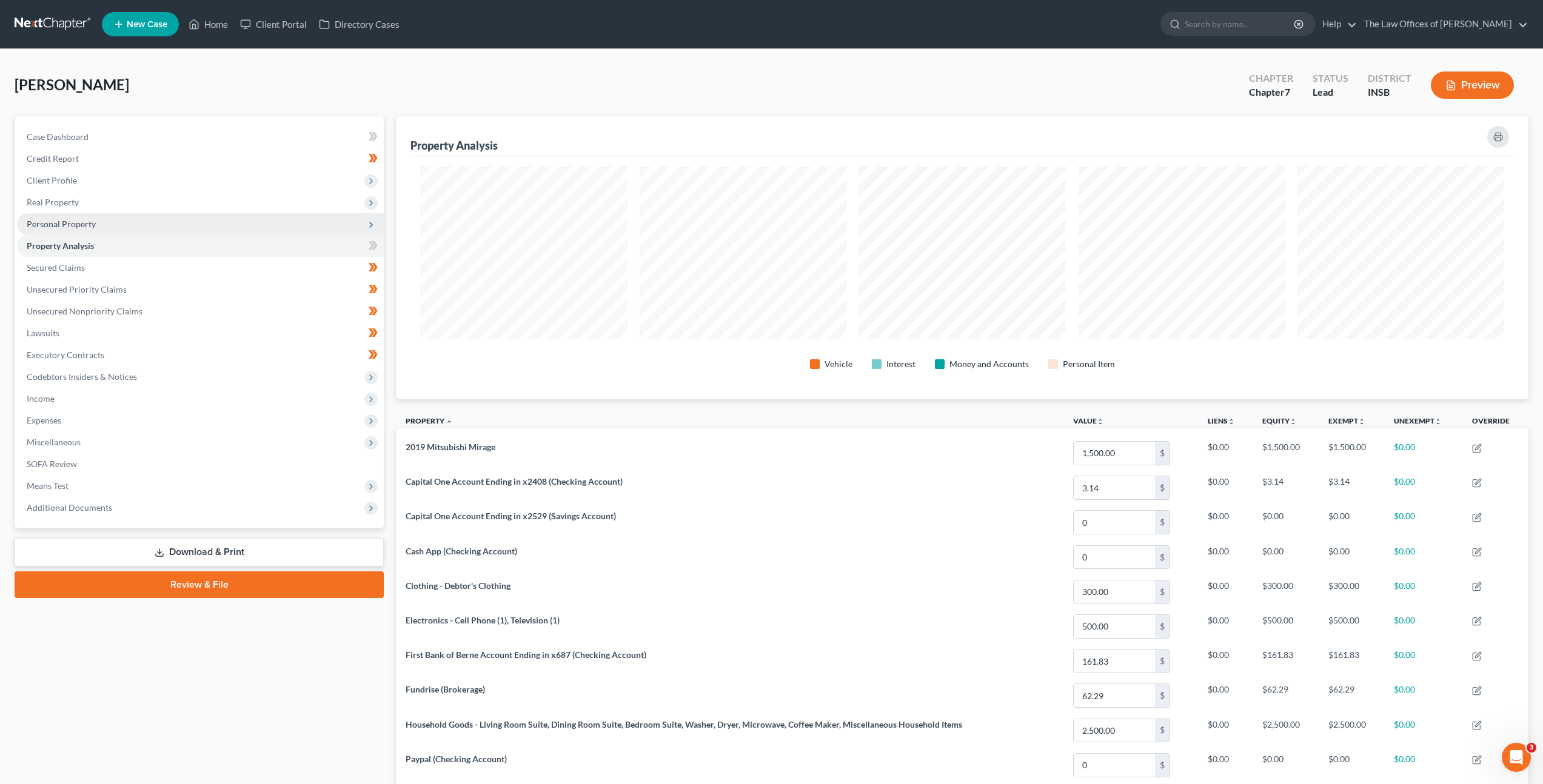
click at [188, 225] on span "Personal Property" at bounding box center [201, 224] width 367 height 22
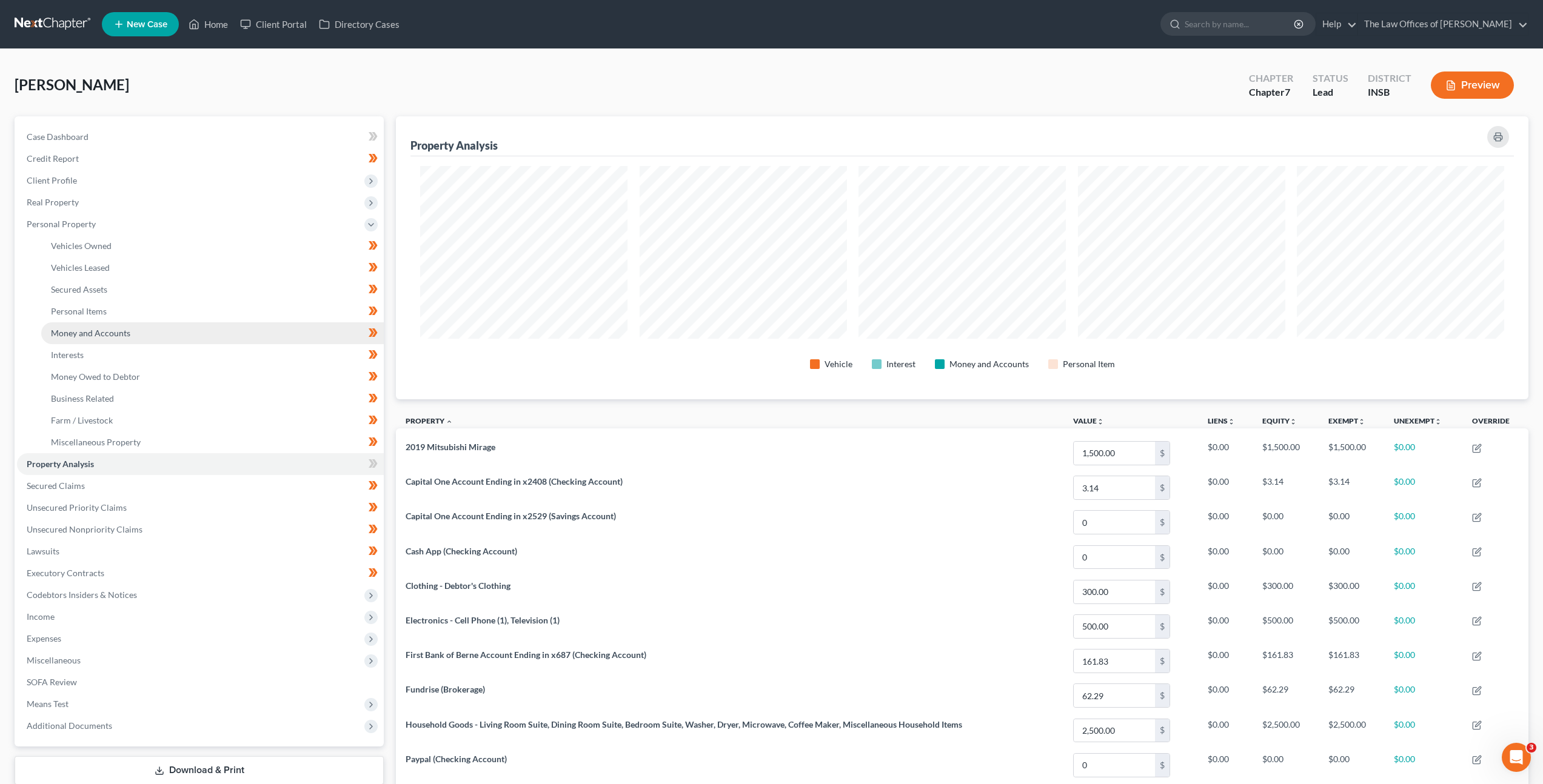
click at [163, 325] on link "Money and Accounts" at bounding box center [212, 333] width 343 height 22
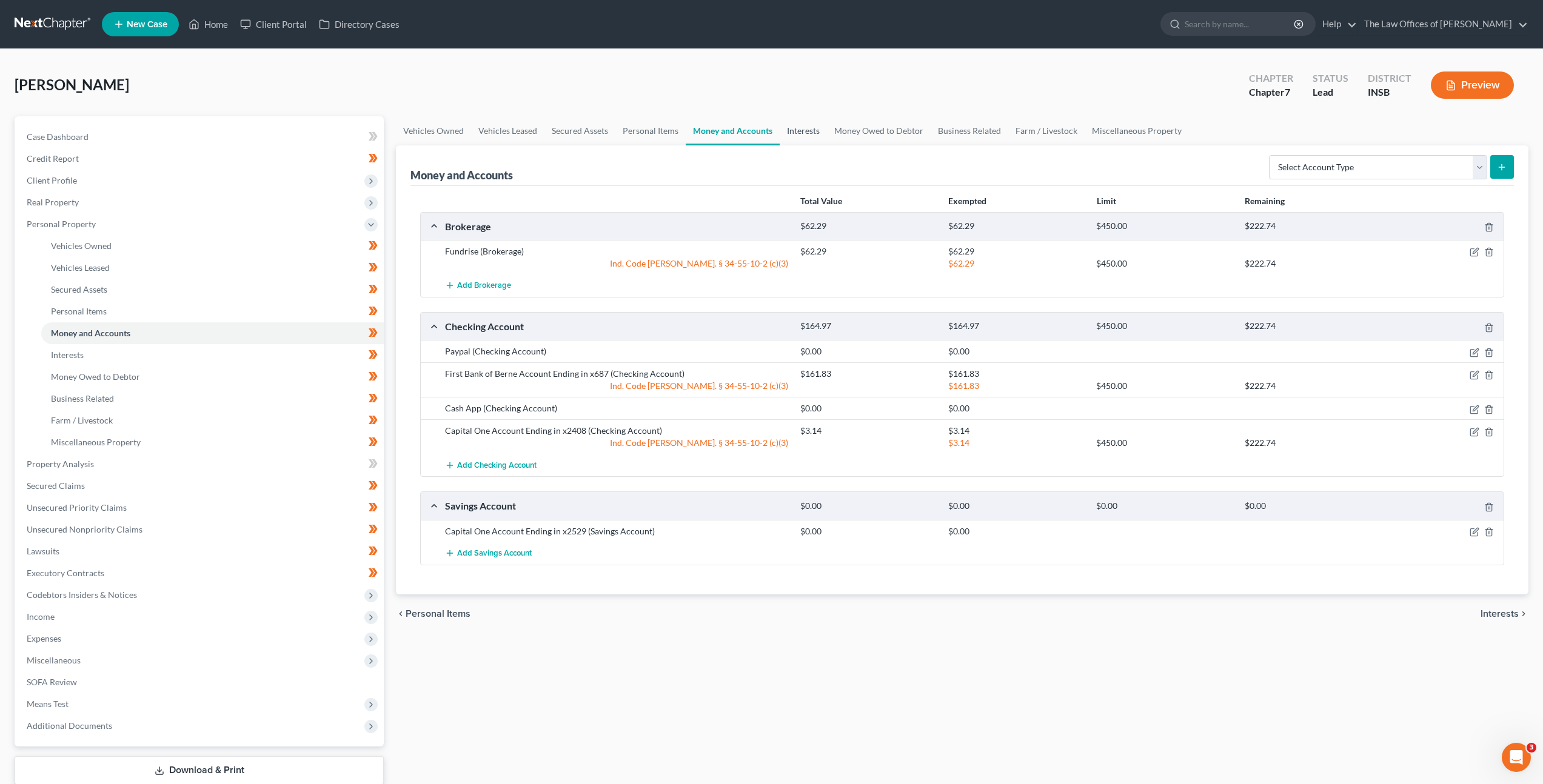
click at [799, 130] on link "Interests" at bounding box center [803, 130] width 47 height 29
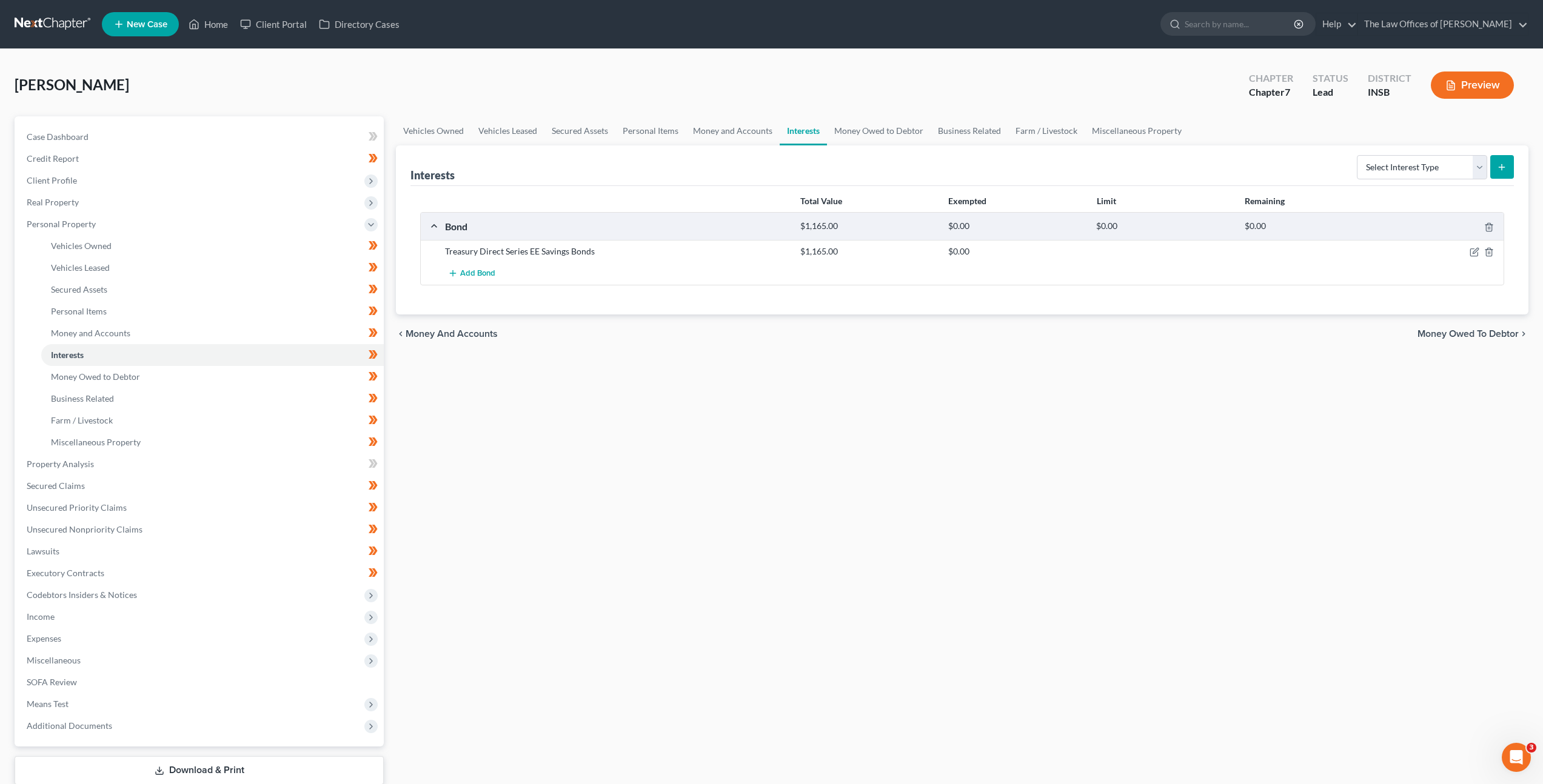
click at [1467, 250] on div at bounding box center [1446, 251] width 118 height 12
click at [1472, 251] on icon "button" at bounding box center [1475, 252] width 10 height 10
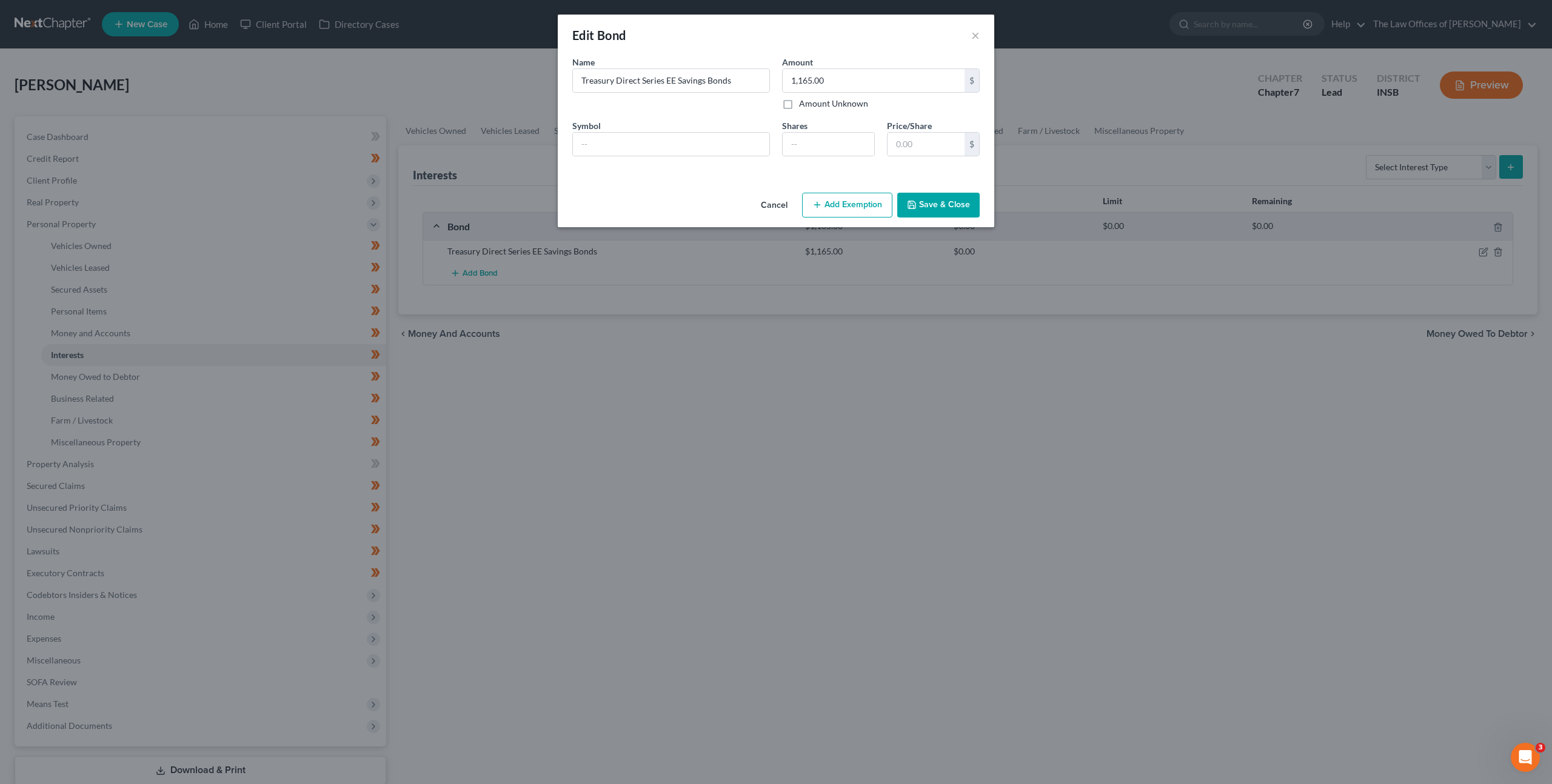
click at [845, 213] on button "Add Exemption" at bounding box center [847, 205] width 90 height 25
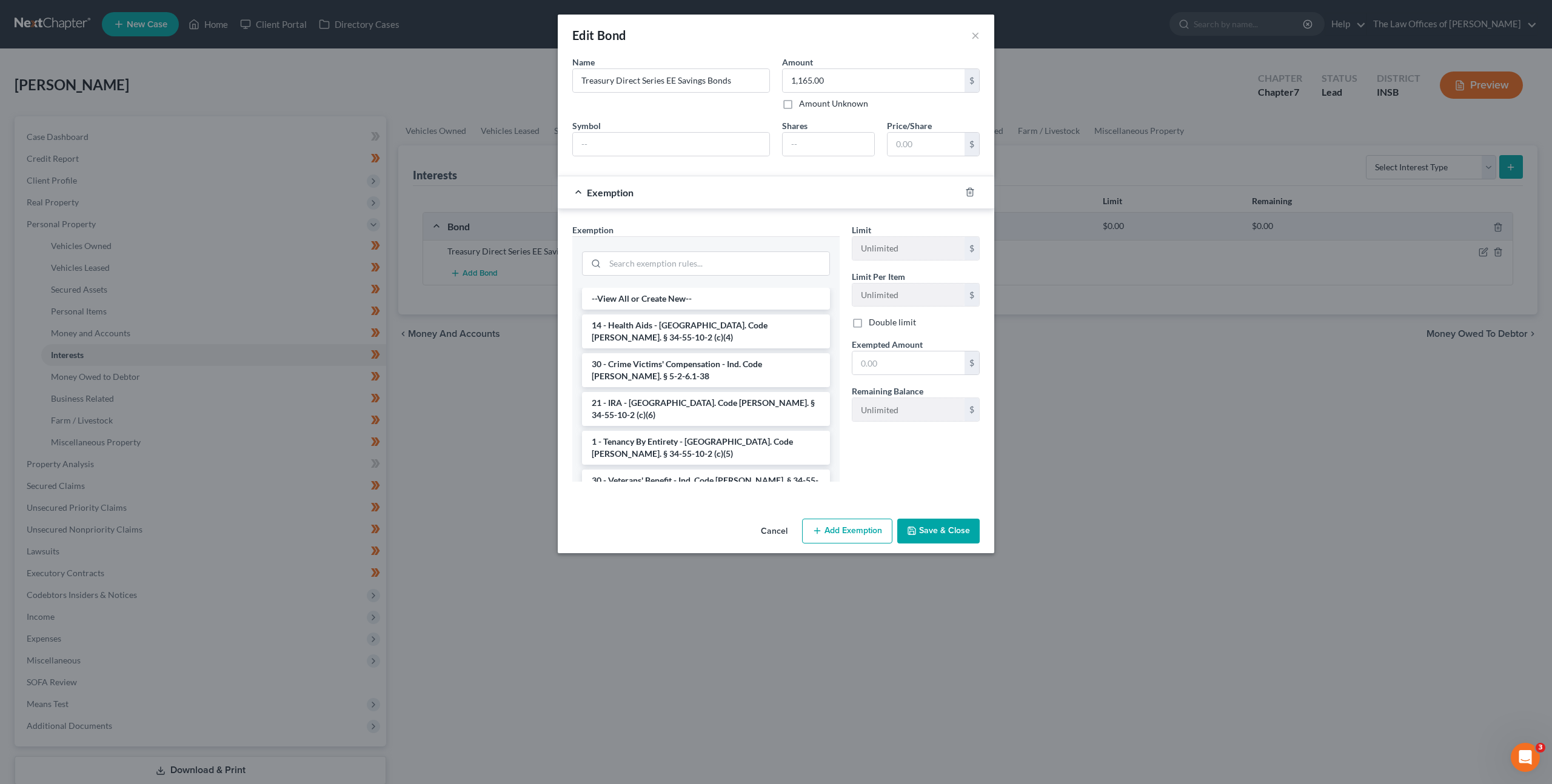
click at [699, 250] on div at bounding box center [706, 262] width 248 height 31
click at [701, 253] on input "search" at bounding box center [717, 263] width 225 height 23
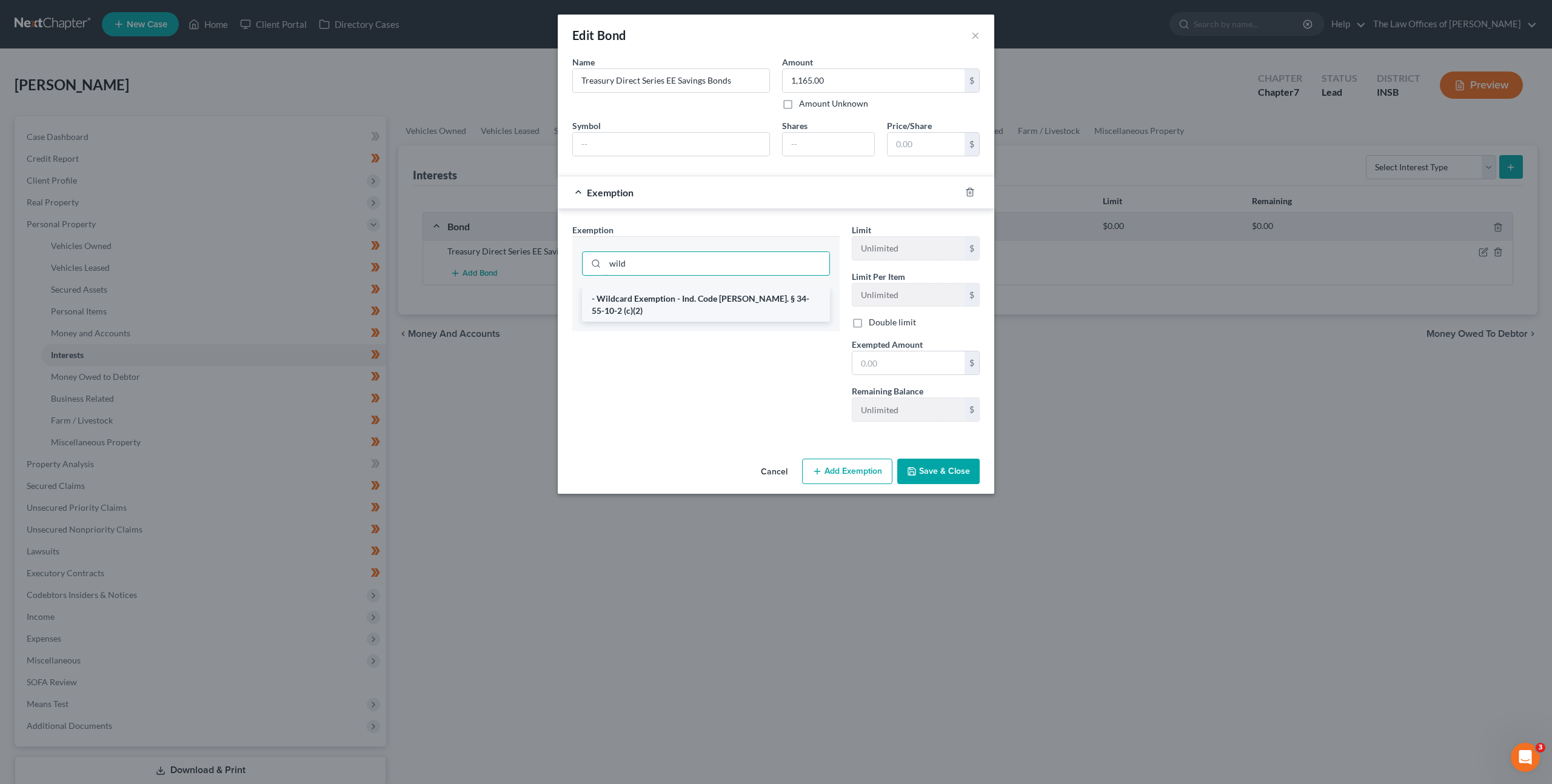
type input "wild"
click at [749, 305] on li "- Wildcard Exemption - Ind. Code [PERSON_NAME]. § 34-55-10-2 (c)(2)" at bounding box center [706, 304] width 248 height 34
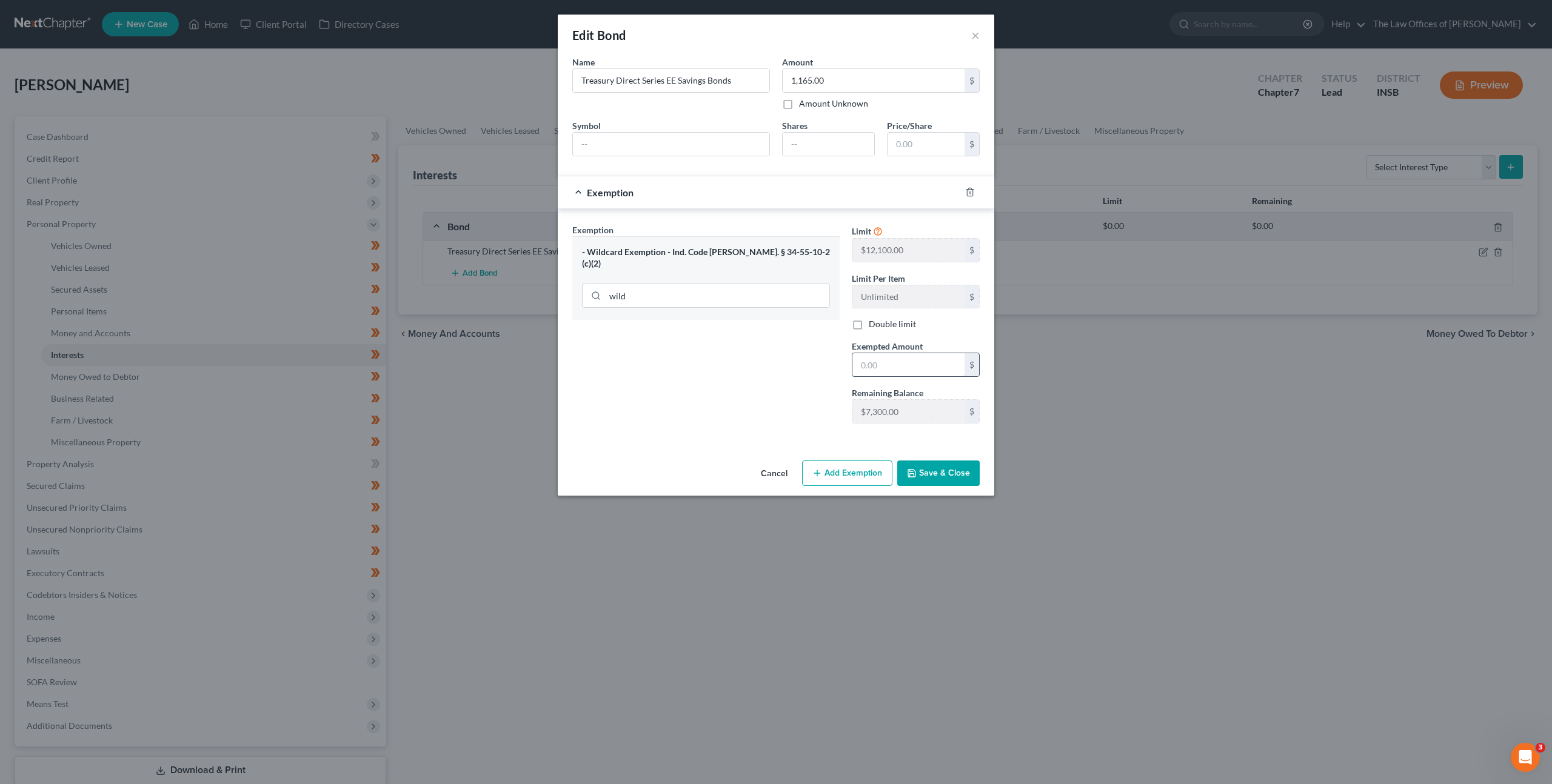
drag, startPoint x: 893, startPoint y: 355, endPoint x: 867, endPoint y: 358, distance: 26.2
click at [893, 355] on input "text" at bounding box center [909, 365] width 112 height 23
type input "1,165"
click at [779, 366] on div "Exemption Set must be selected for CA. Exemption * - Wildcard Exemption - Ind. …" at bounding box center [706, 328] width 279 height 210
click at [913, 470] on icon "button" at bounding box center [912, 473] width 10 height 10
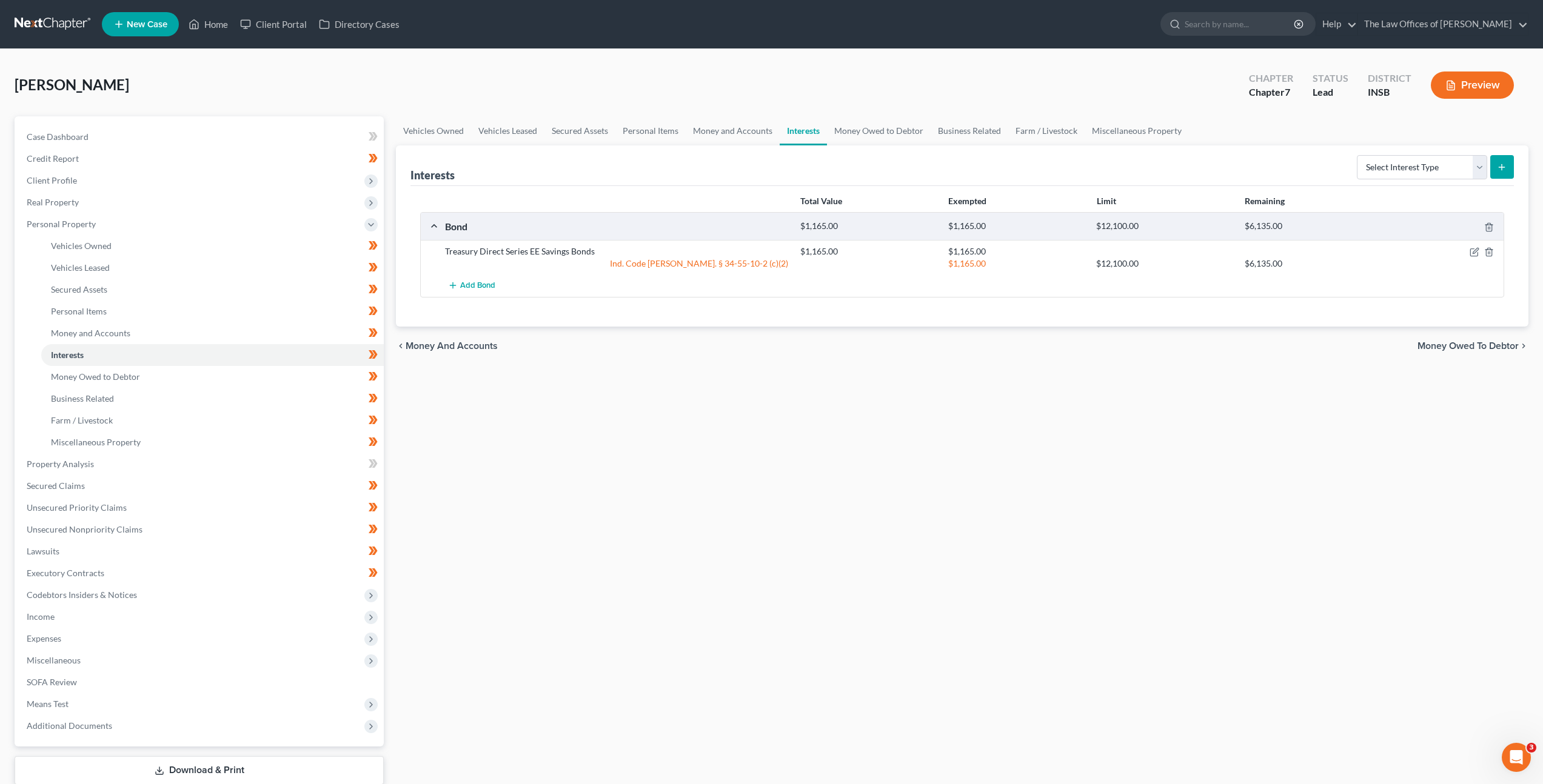
click at [840, 485] on div "Vehicles Owned Vehicles Leased Secured Assets Personal Items Money and Accounts…" at bounding box center [962, 466] width 1145 height 700
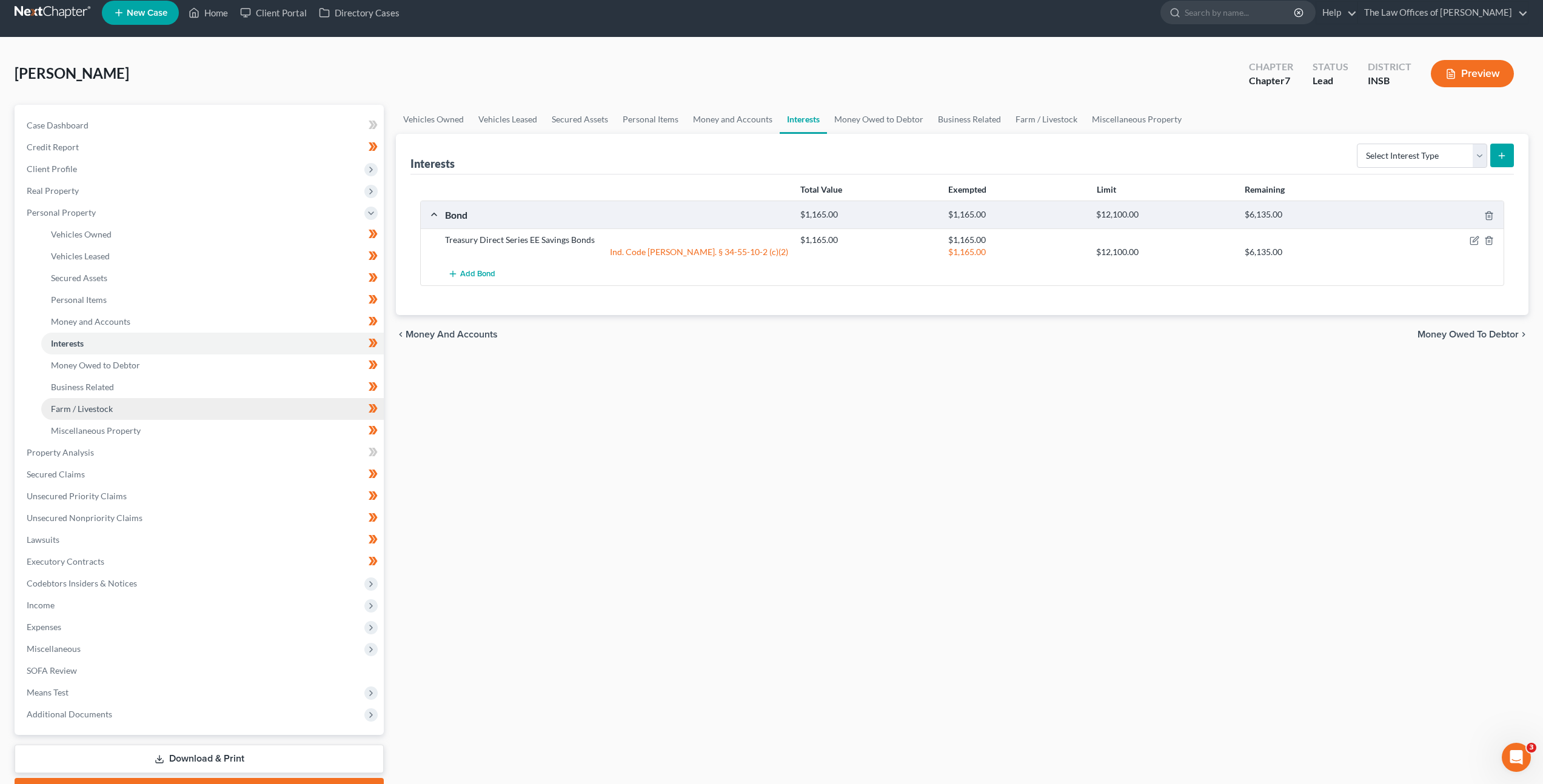
scroll to position [26, 0]
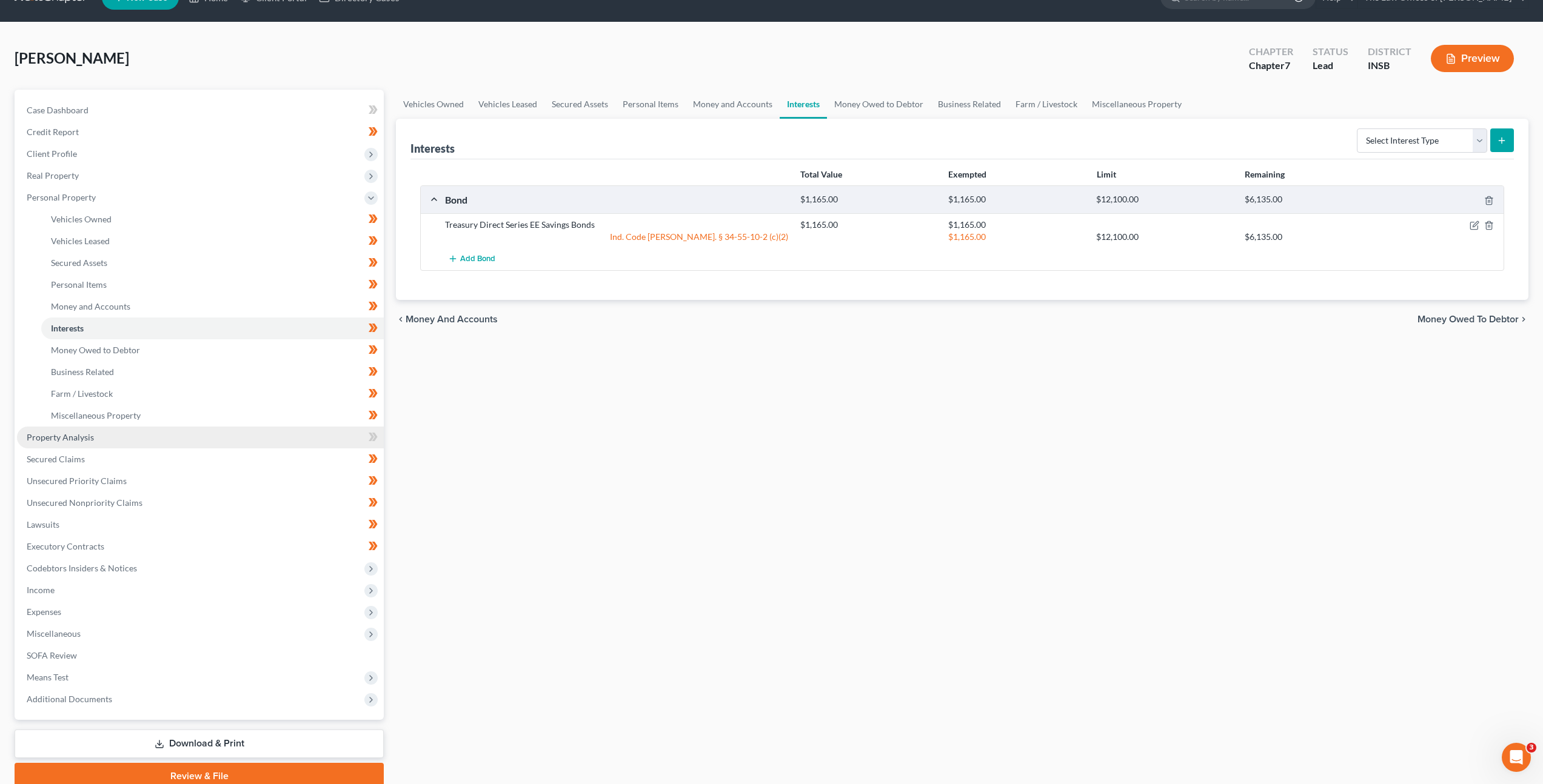
click at [298, 439] on link "Property Analysis" at bounding box center [201, 437] width 367 height 22
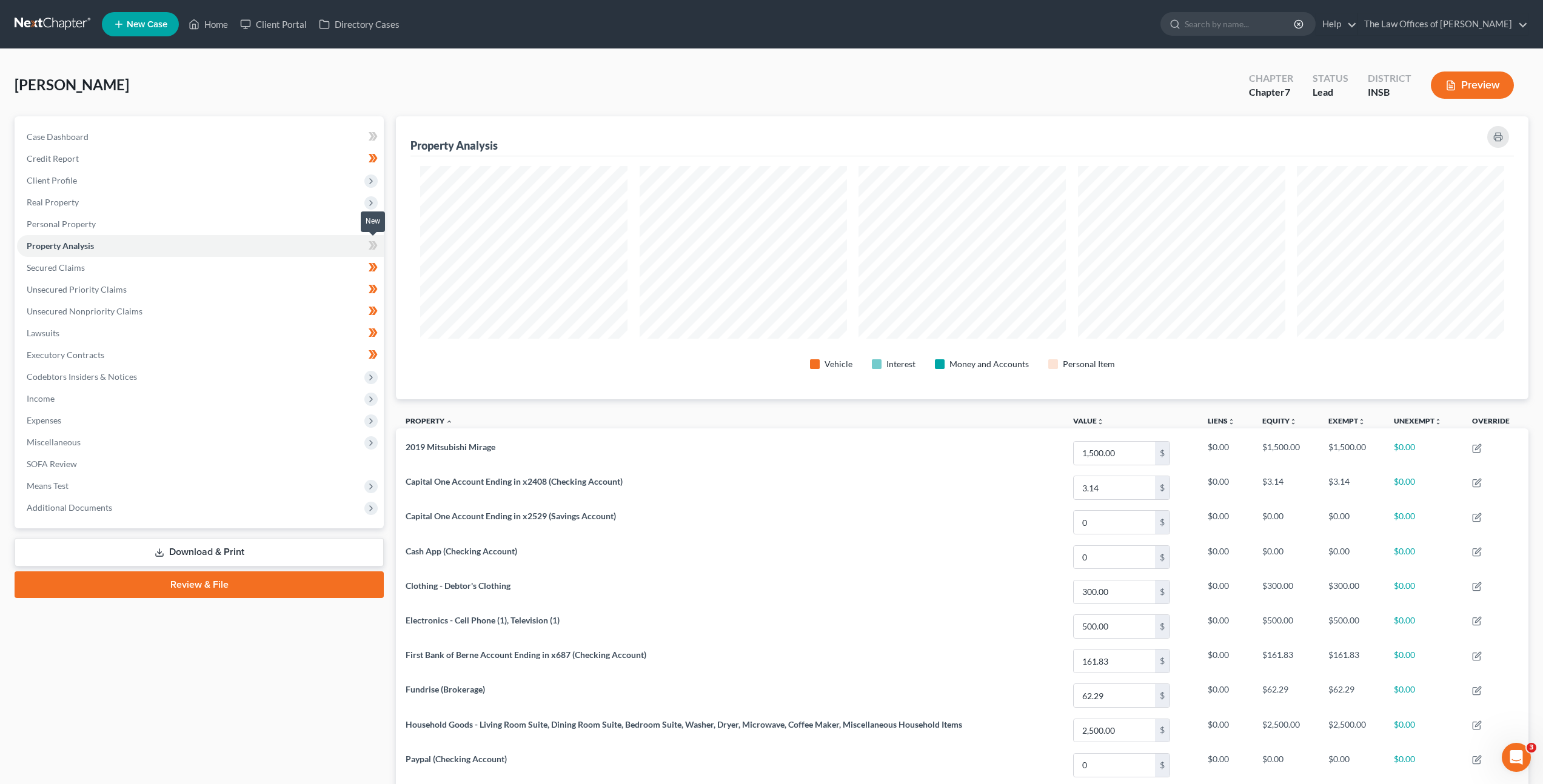
click at [373, 246] on icon at bounding box center [371, 245] width 6 height 9
click at [310, 368] on span "Codebtors Insiders & Notices" at bounding box center [201, 376] width 367 height 22
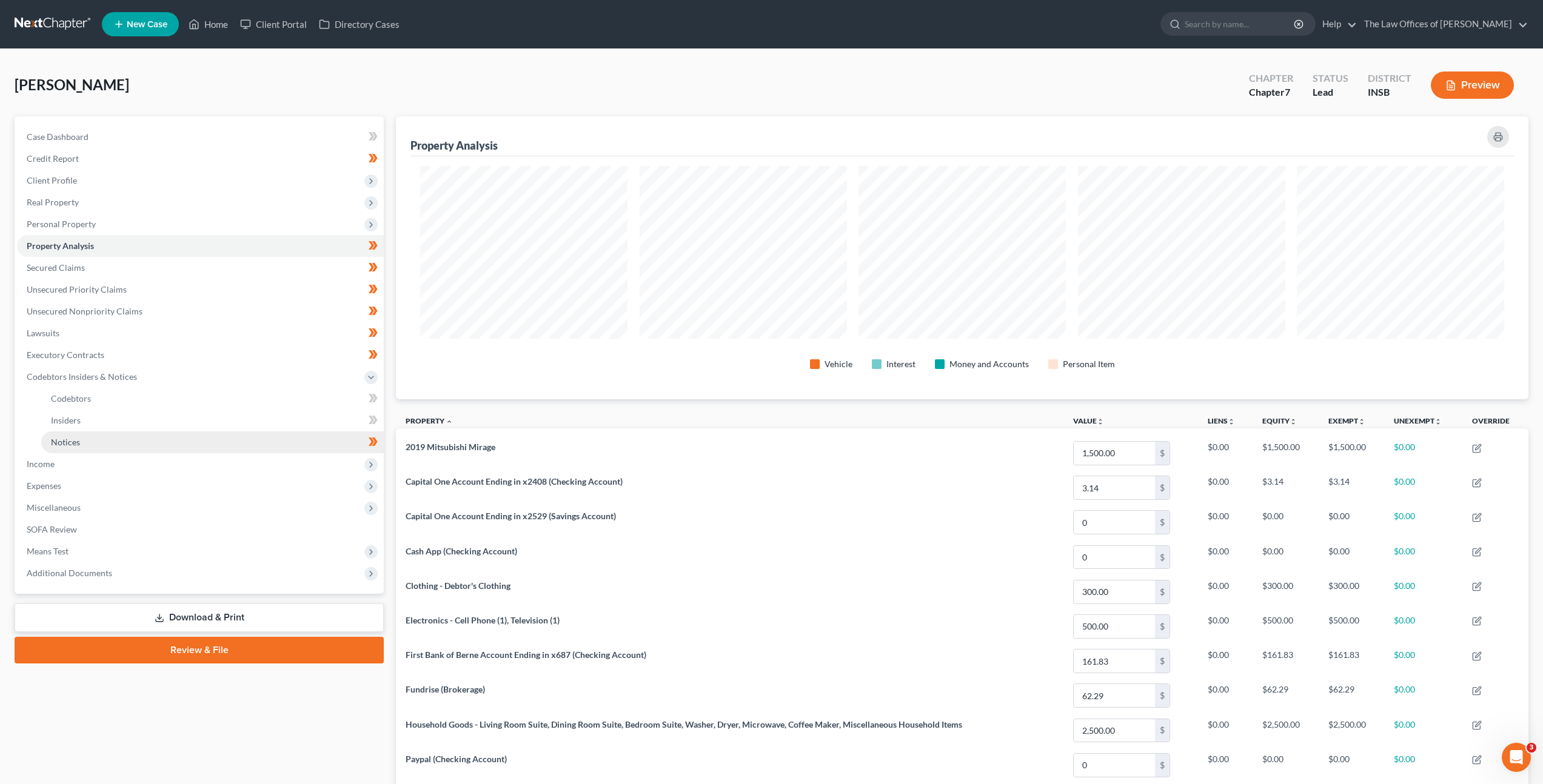
click at [270, 440] on link "Notices" at bounding box center [212, 442] width 343 height 22
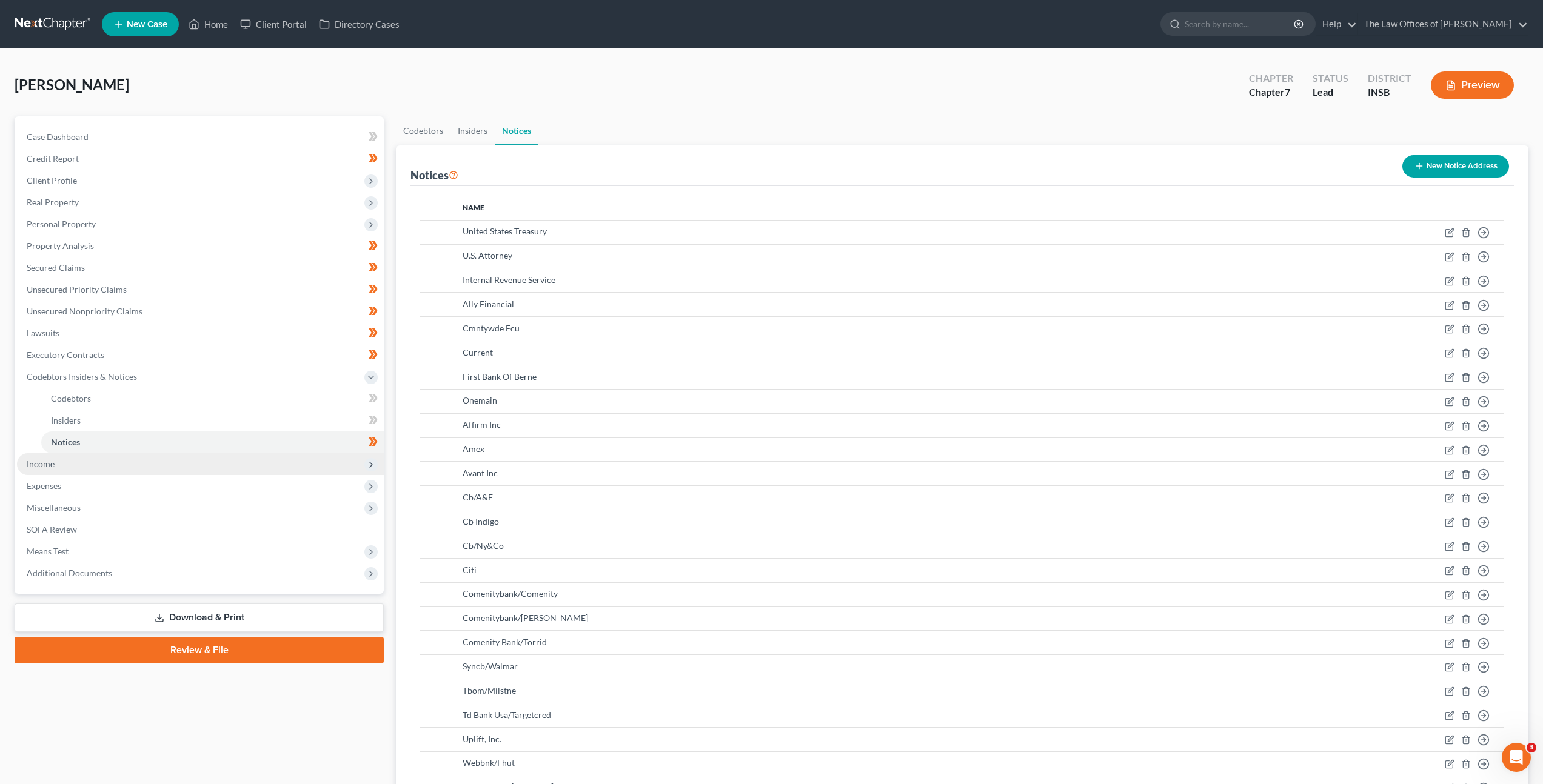
click at [244, 456] on span "Income" at bounding box center [201, 464] width 367 height 22
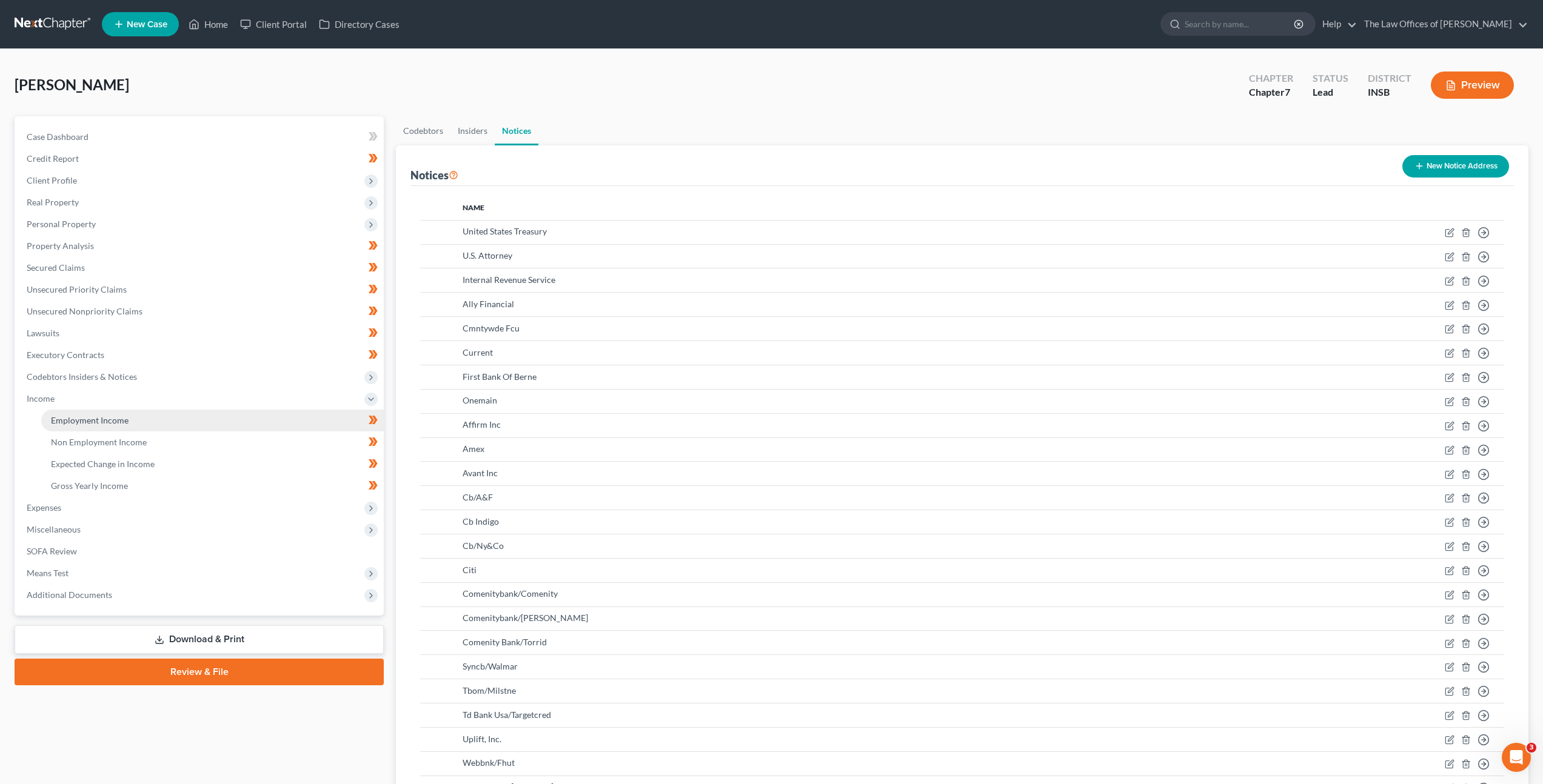
click at [248, 422] on link "Employment Income" at bounding box center [212, 420] width 343 height 22
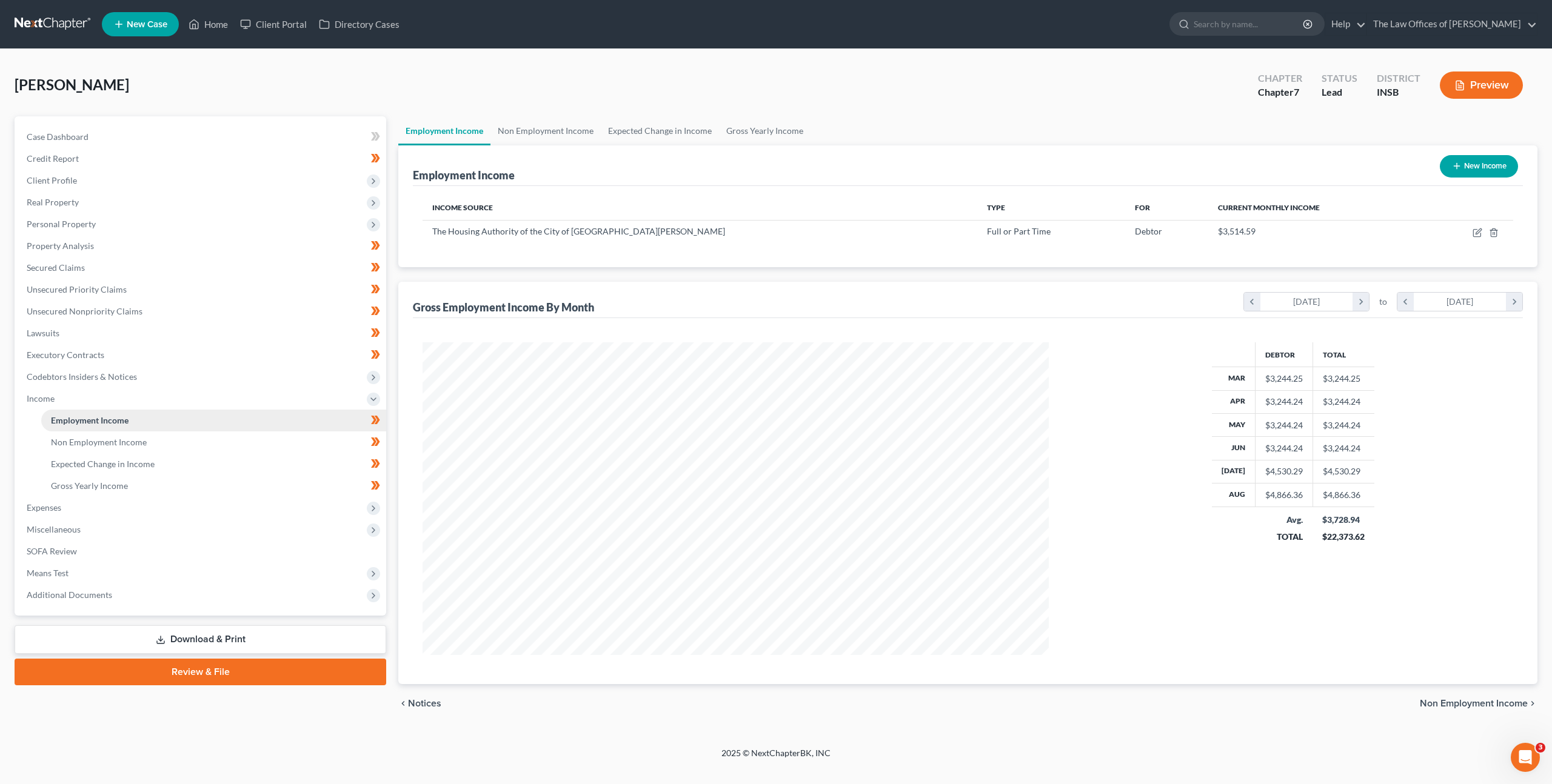
scroll to position [605675, 605572]
click at [215, 438] on link "Non Employment Income" at bounding box center [213, 442] width 345 height 22
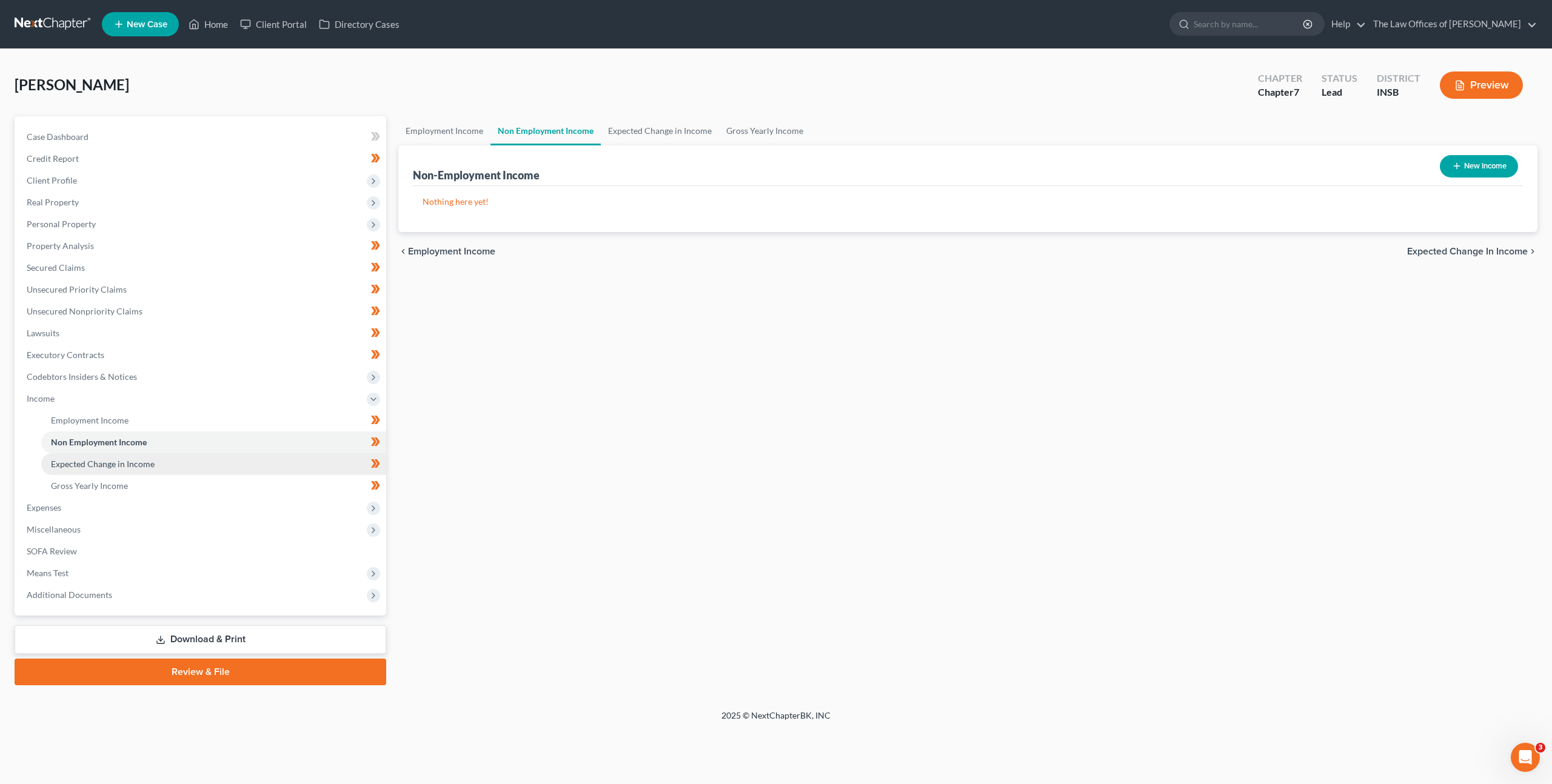
click at [212, 460] on link "Expected Change in Income" at bounding box center [213, 464] width 345 height 22
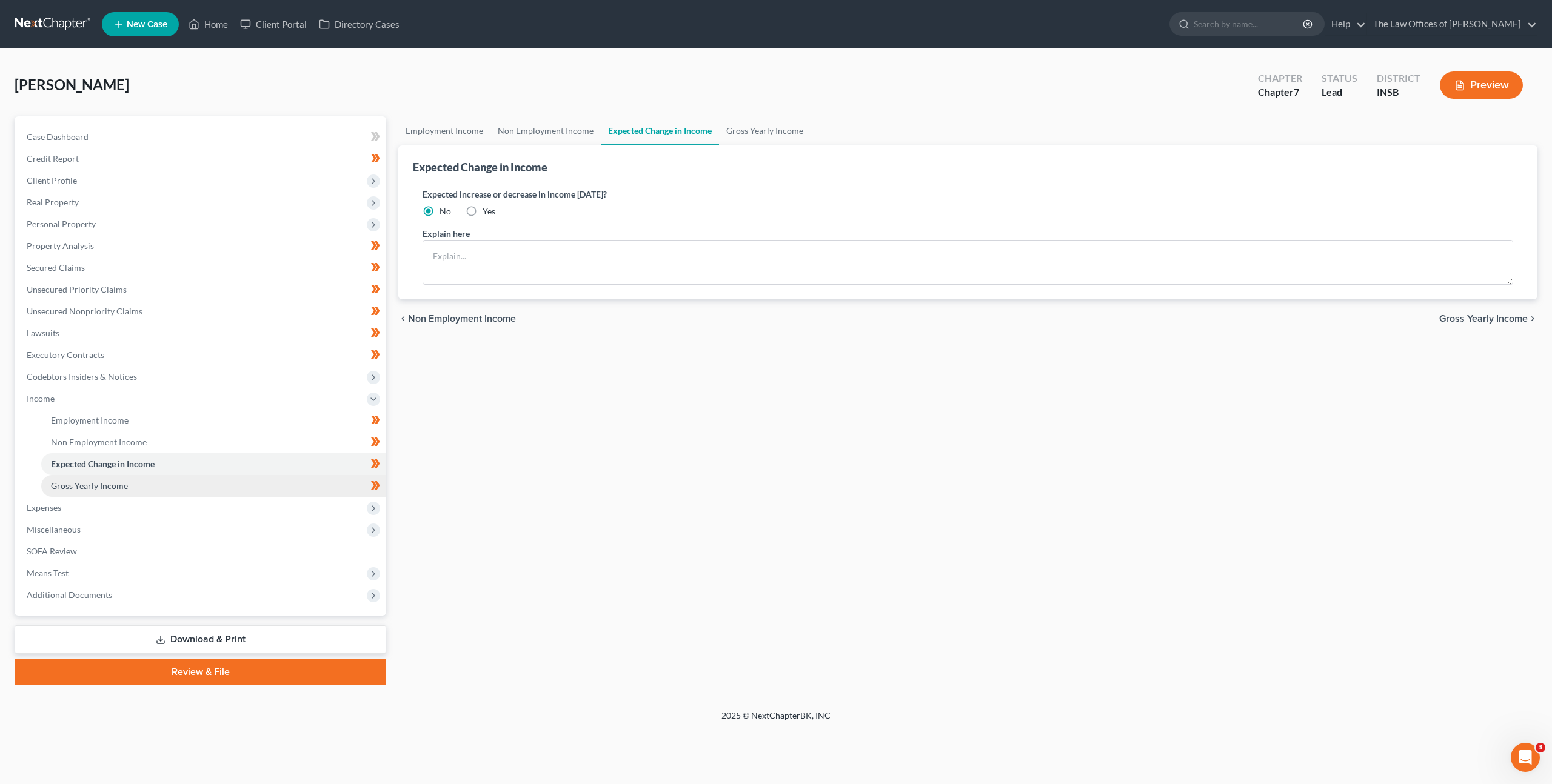
click at [205, 478] on link "Gross Yearly Income" at bounding box center [213, 486] width 345 height 22
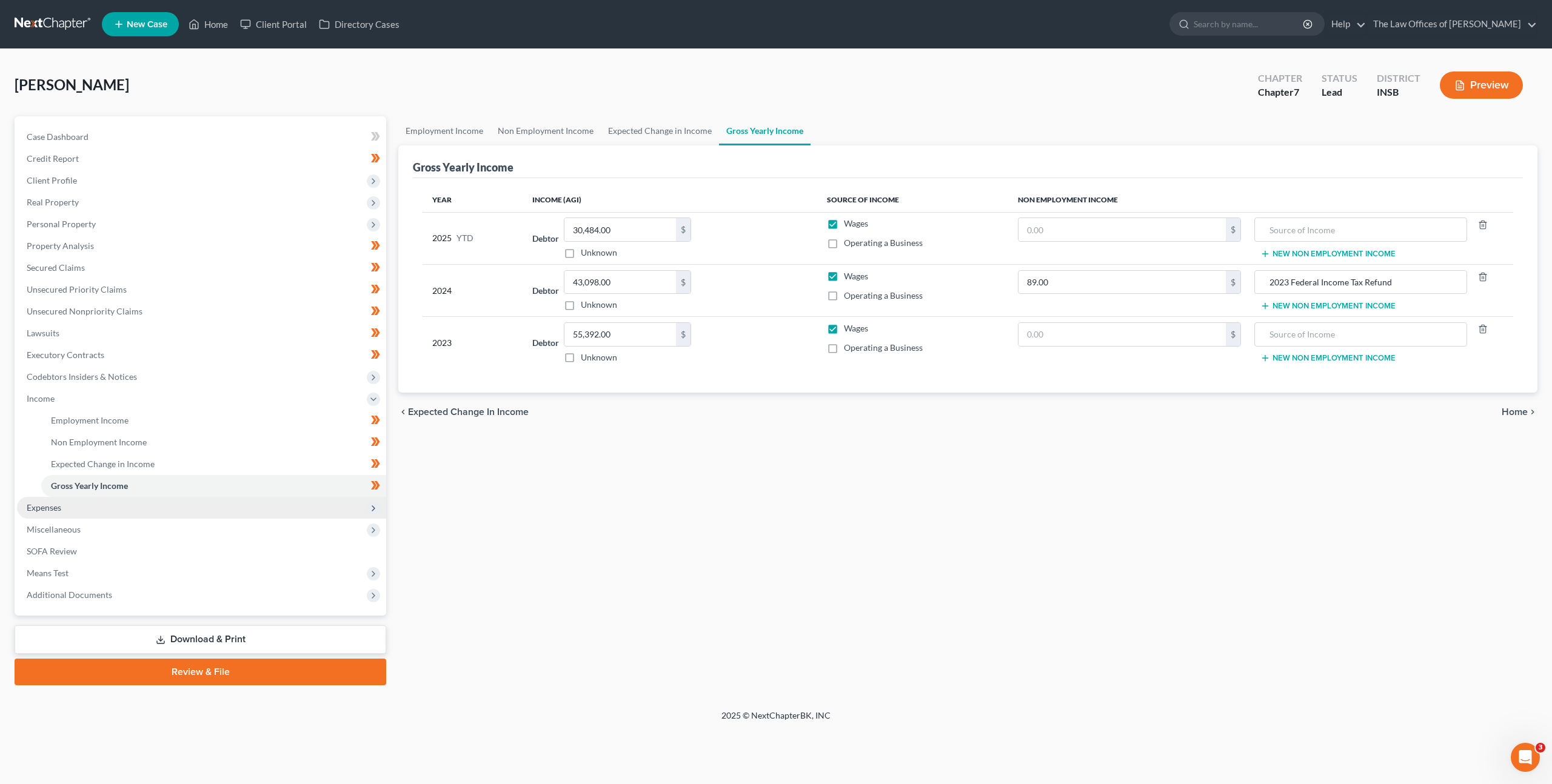
click at [181, 505] on span "Expenses" at bounding box center [202, 507] width 369 height 22
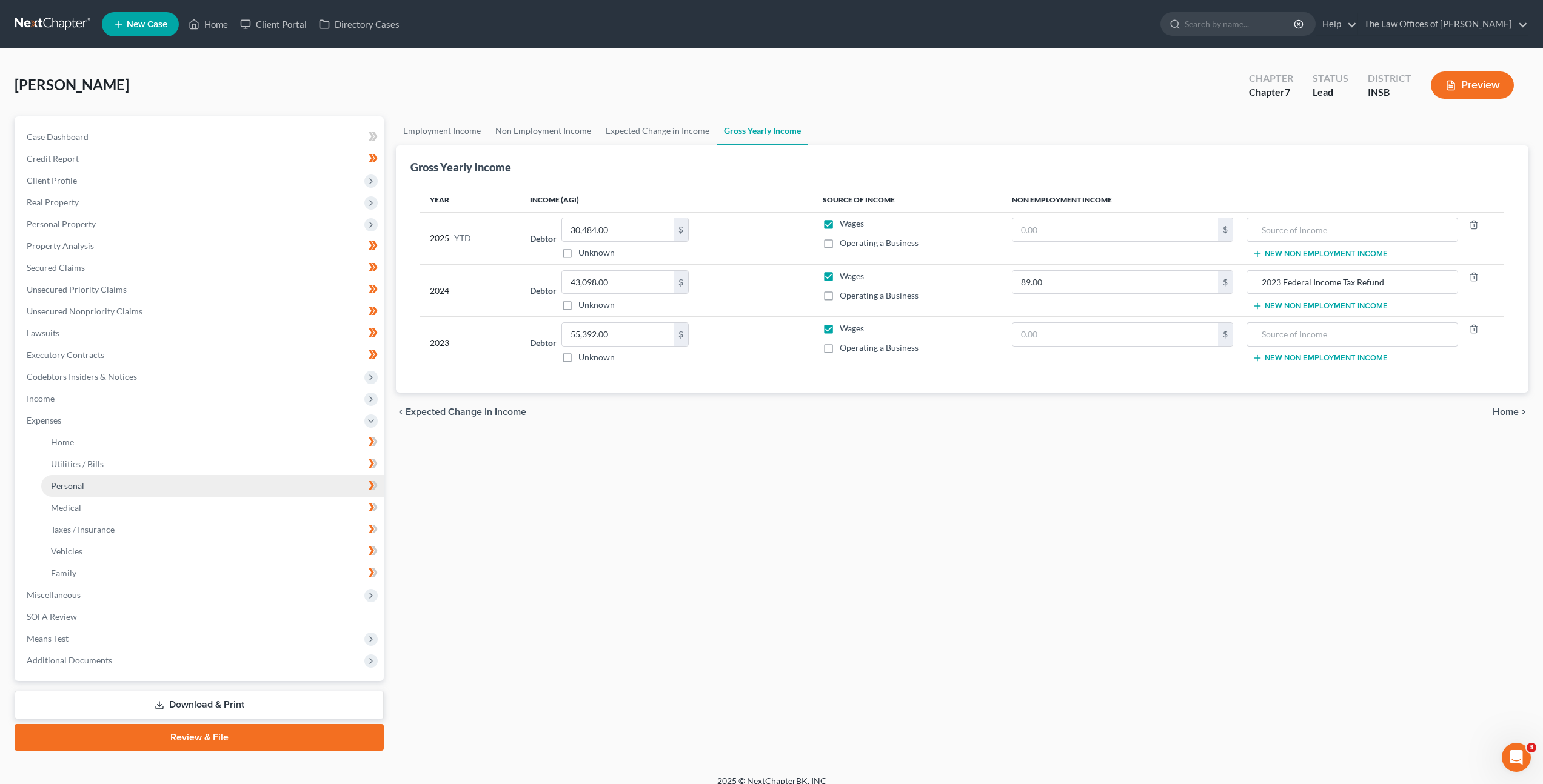
click at [212, 475] on link "Personal" at bounding box center [212, 486] width 343 height 22
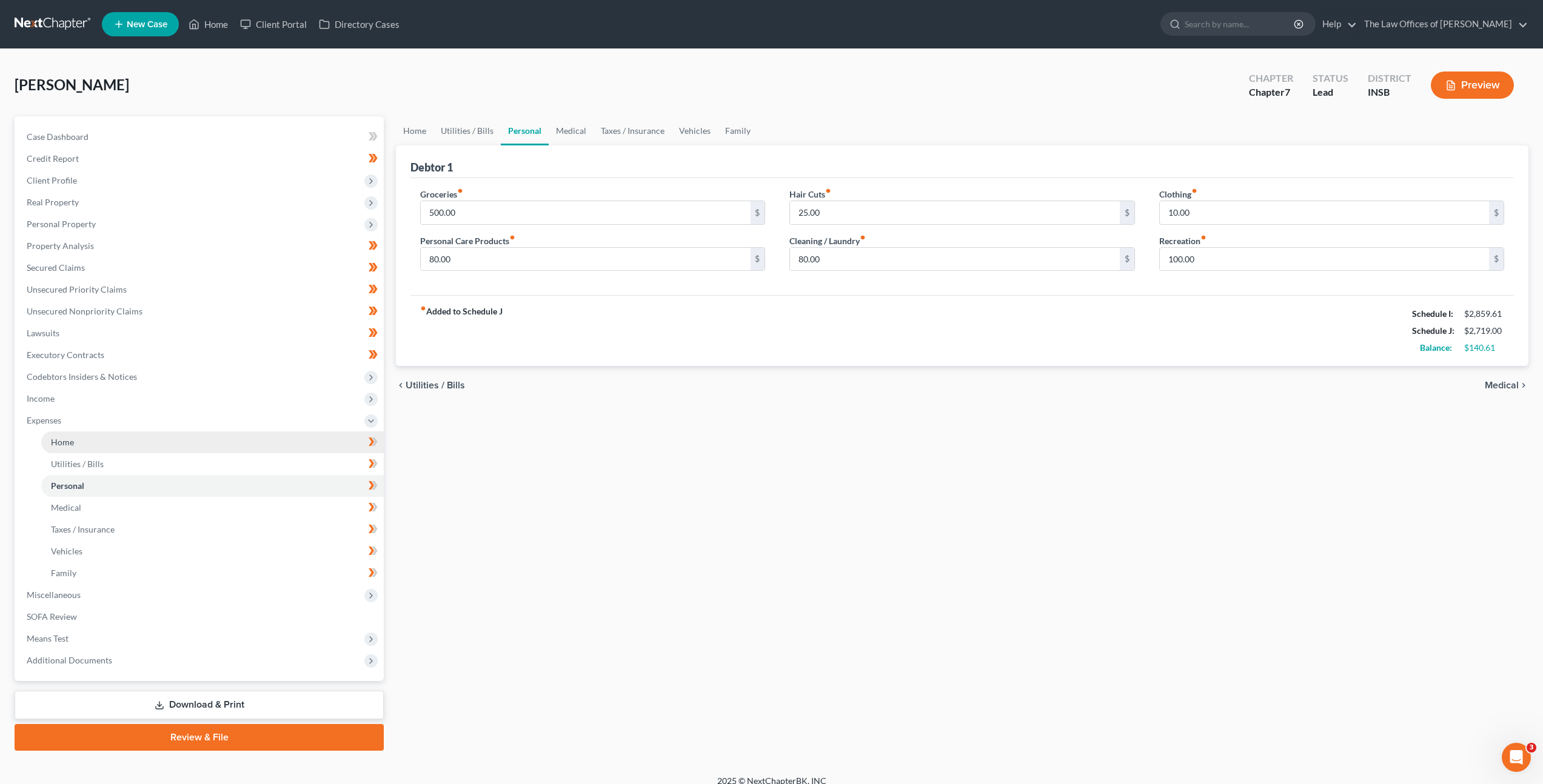
click at [247, 451] on link "Home" at bounding box center [212, 442] width 343 height 22
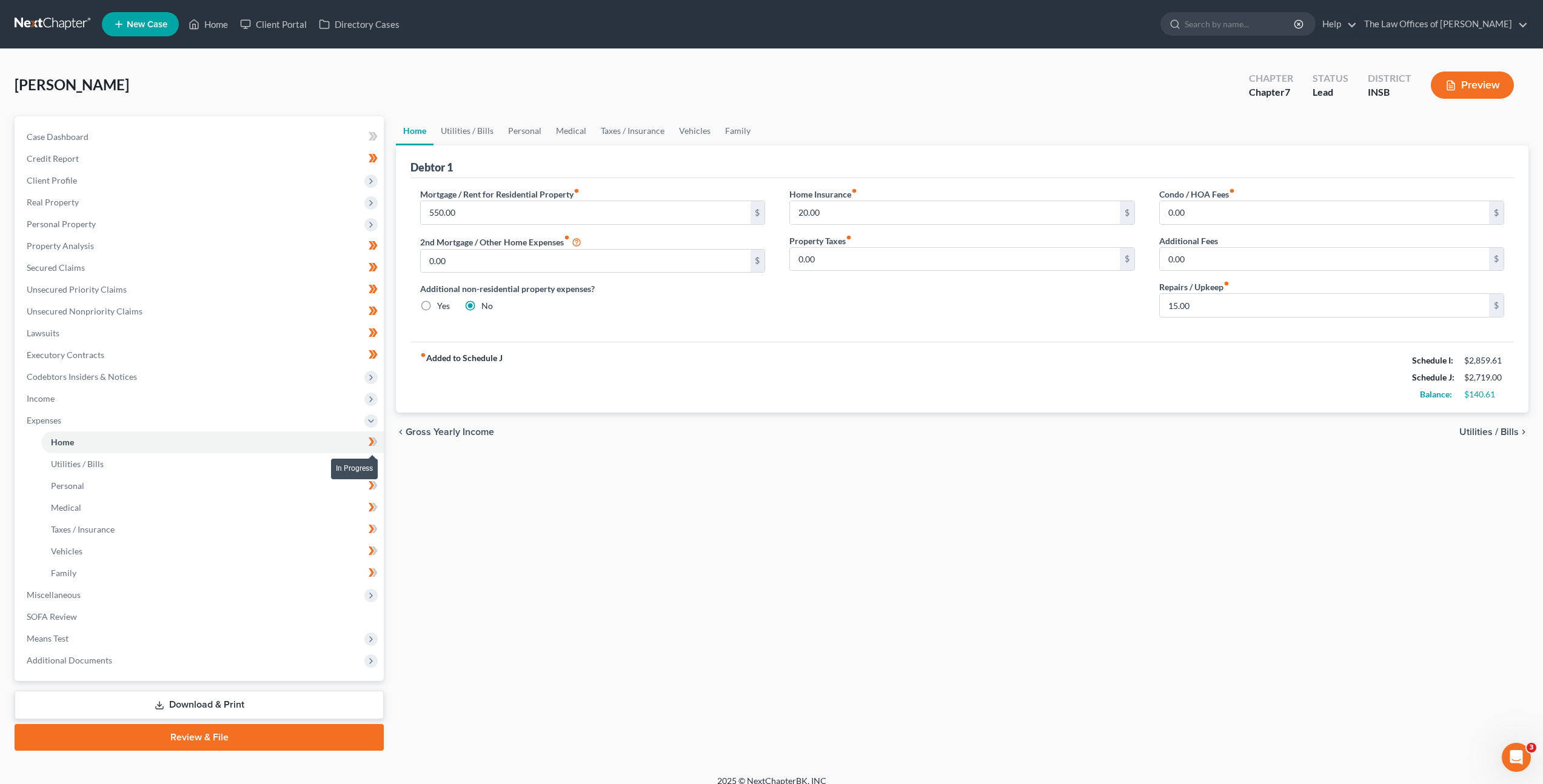
click at [370, 443] on icon at bounding box center [371, 442] width 6 height 9
click at [371, 464] on icon at bounding box center [371, 464] width 6 height 9
click at [370, 483] on icon at bounding box center [371, 485] width 6 height 9
click at [373, 510] on icon at bounding box center [375, 507] width 6 height 9
click at [377, 530] on icon at bounding box center [373, 529] width 9 height 15
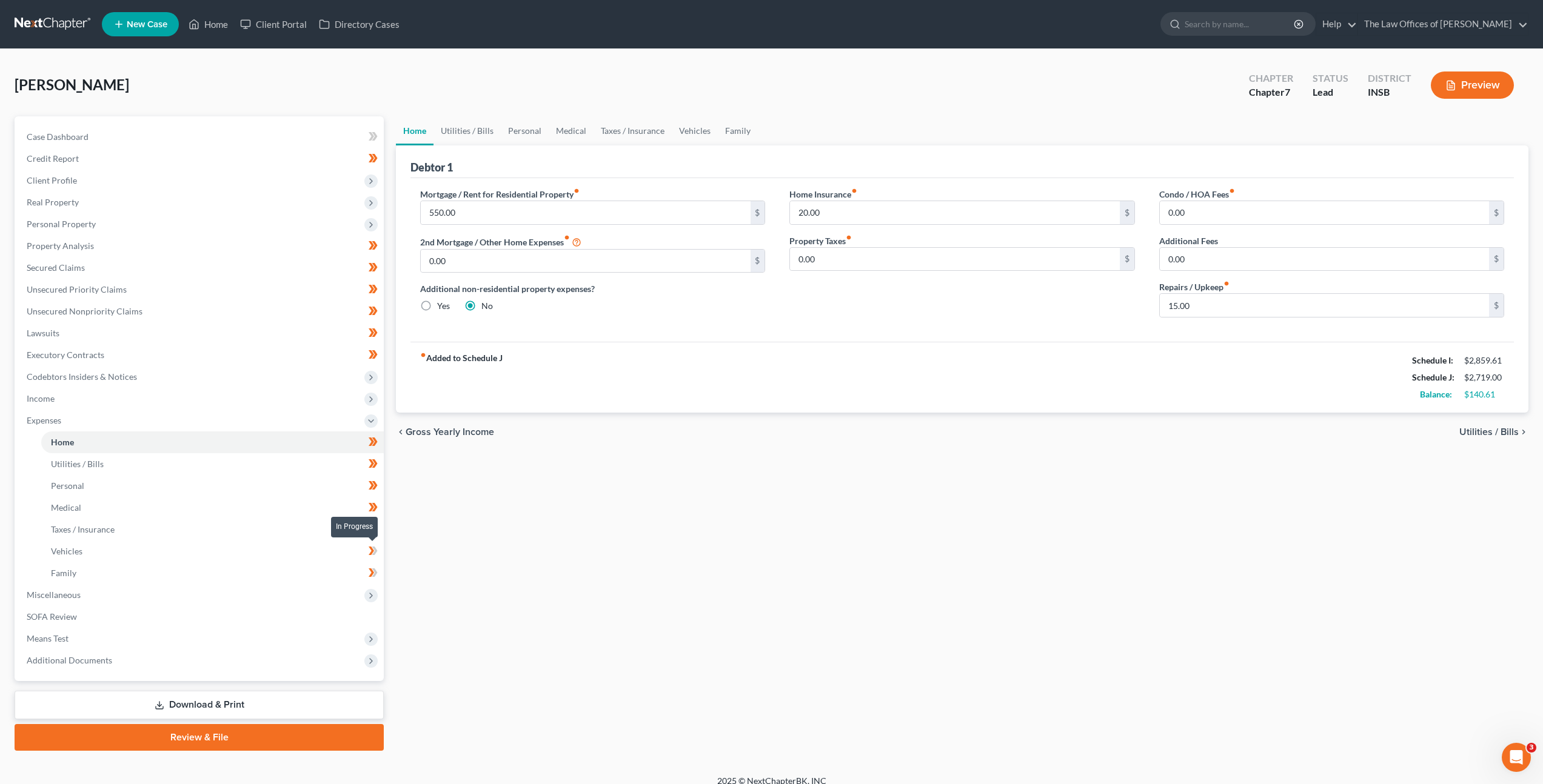
drag, startPoint x: 372, startPoint y: 548, endPoint x: 371, endPoint y: 555, distance: 7.1
click at [372, 548] on icon at bounding box center [373, 551] width 9 height 15
click at [317, 570] on link "Family" at bounding box center [212, 573] width 343 height 22
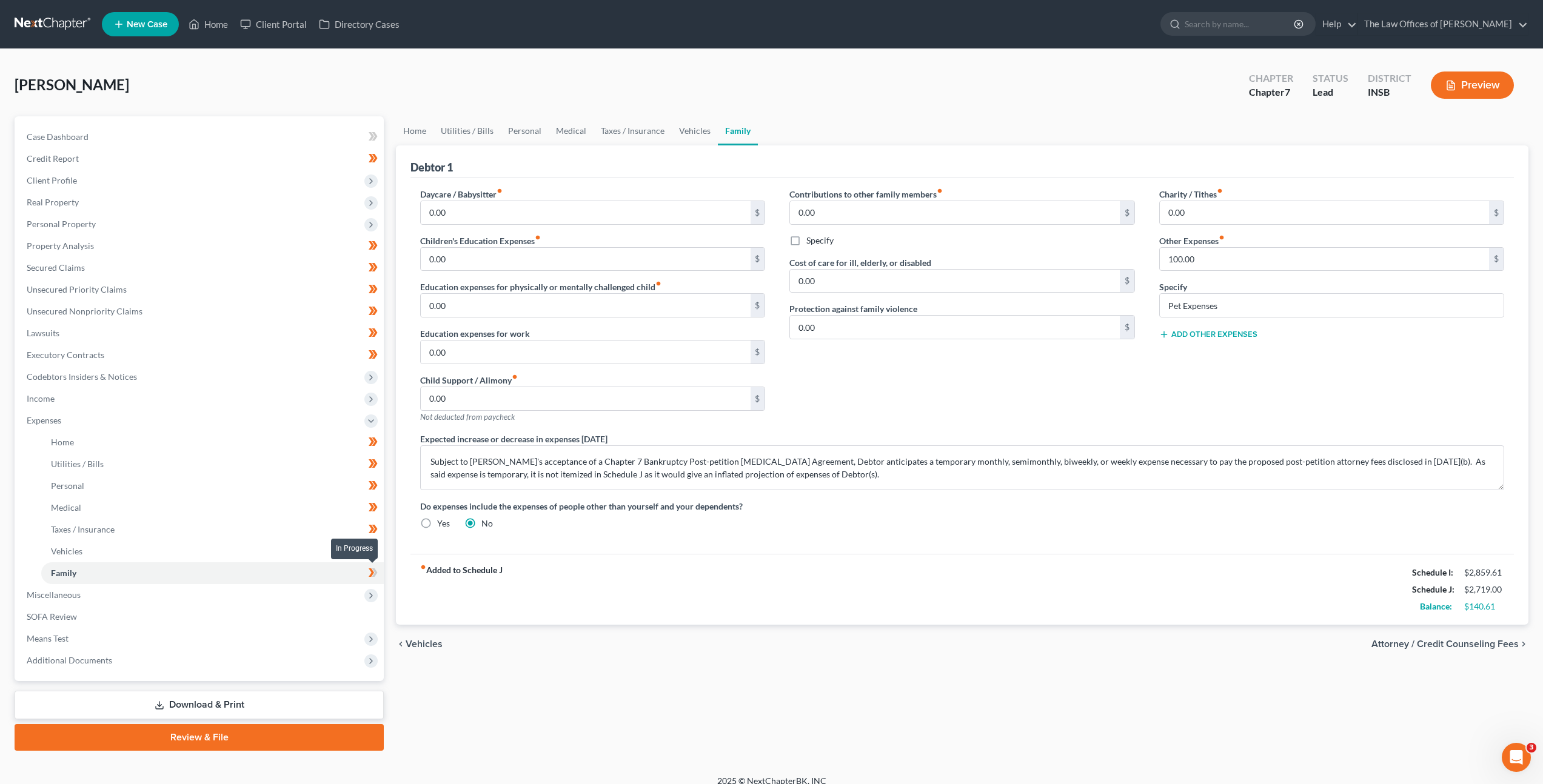
click at [366, 569] on span at bounding box center [373, 574] width 21 height 18
drag, startPoint x: 254, startPoint y: 593, endPoint x: 268, endPoint y: 584, distance: 16.6
click at [254, 594] on span "Miscellaneous" at bounding box center [201, 595] width 367 height 22
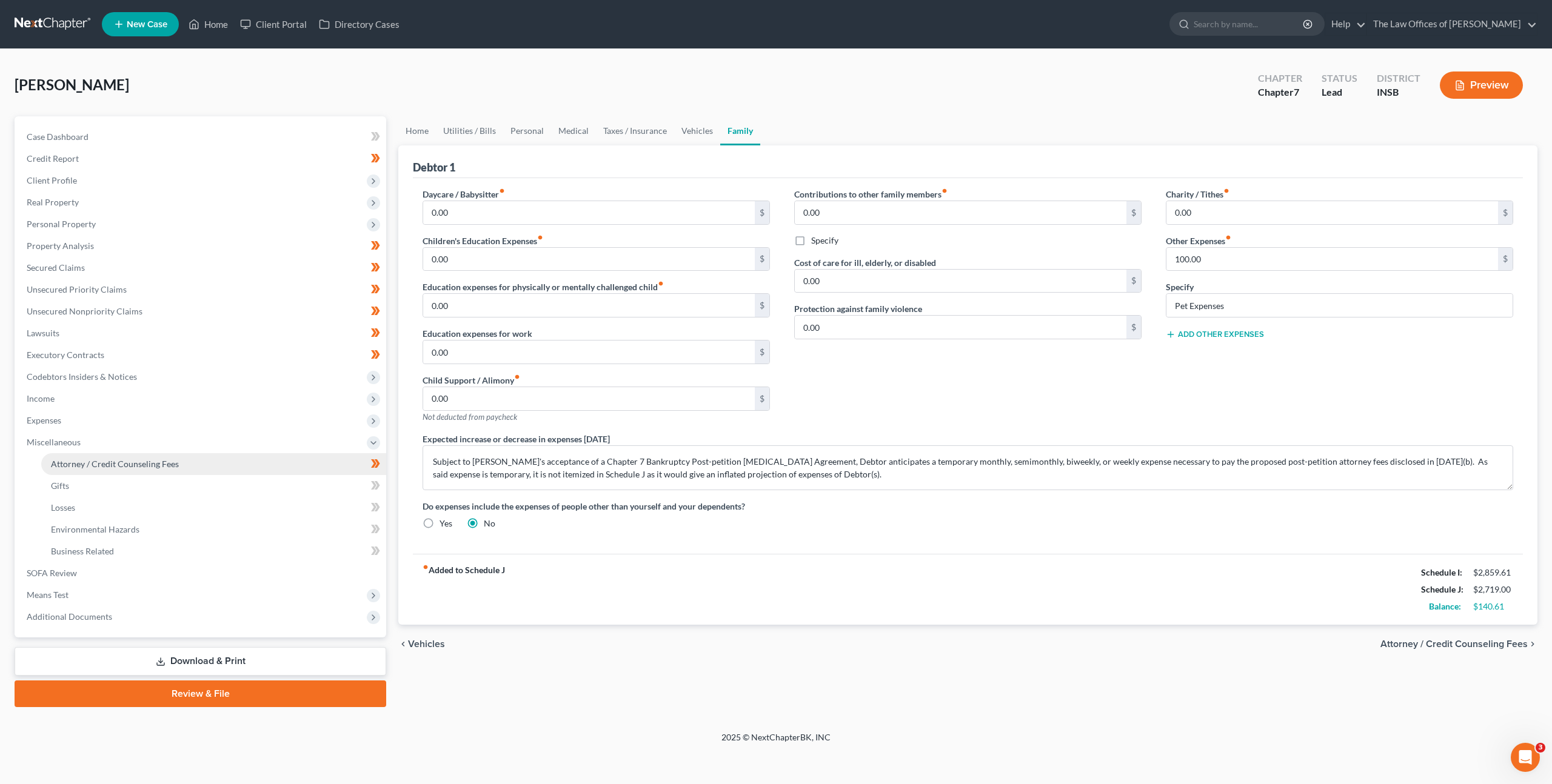
click at [278, 467] on link "Attorney / Credit Counseling Fees" at bounding box center [213, 464] width 345 height 22
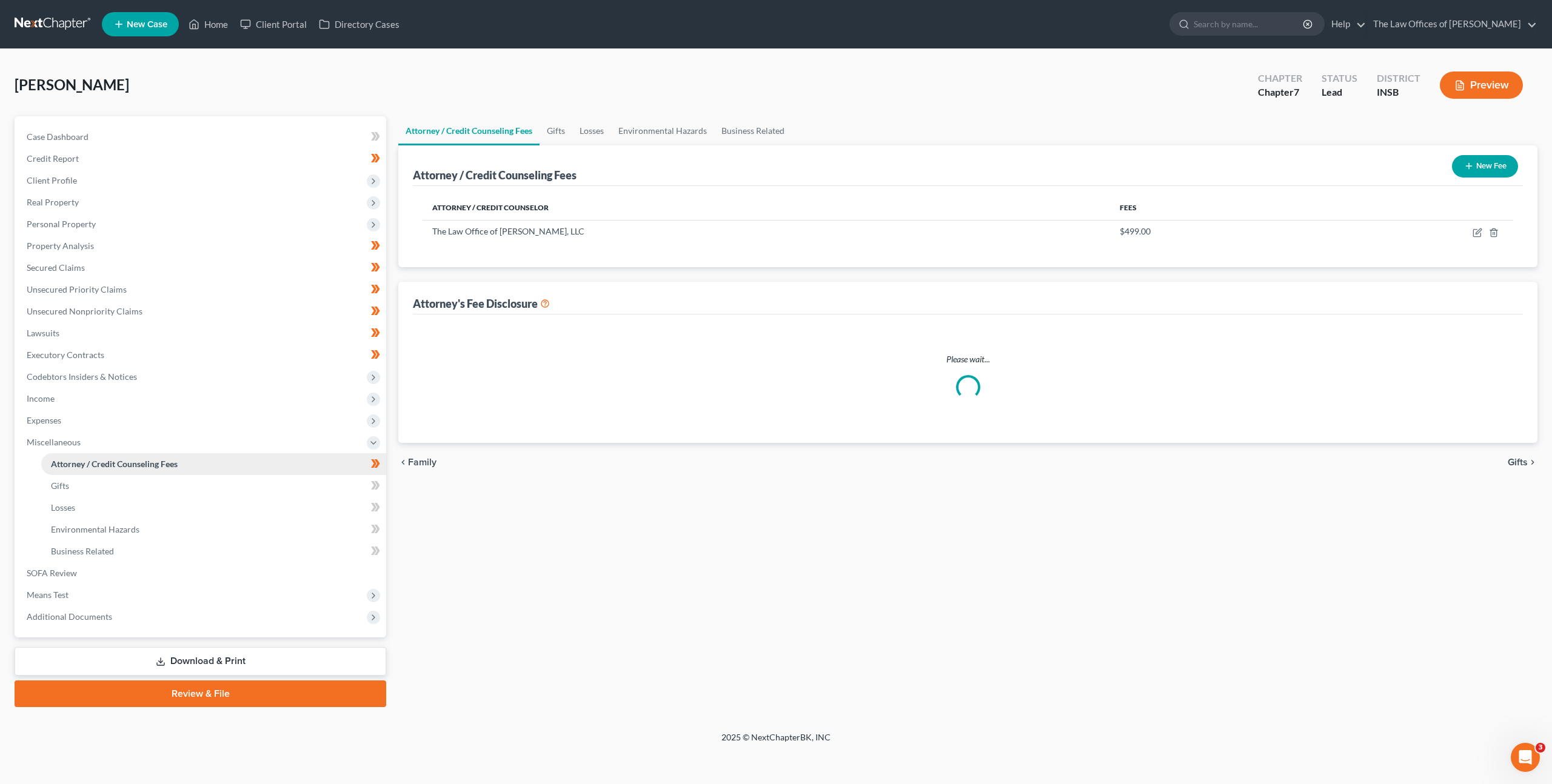
select select "18"
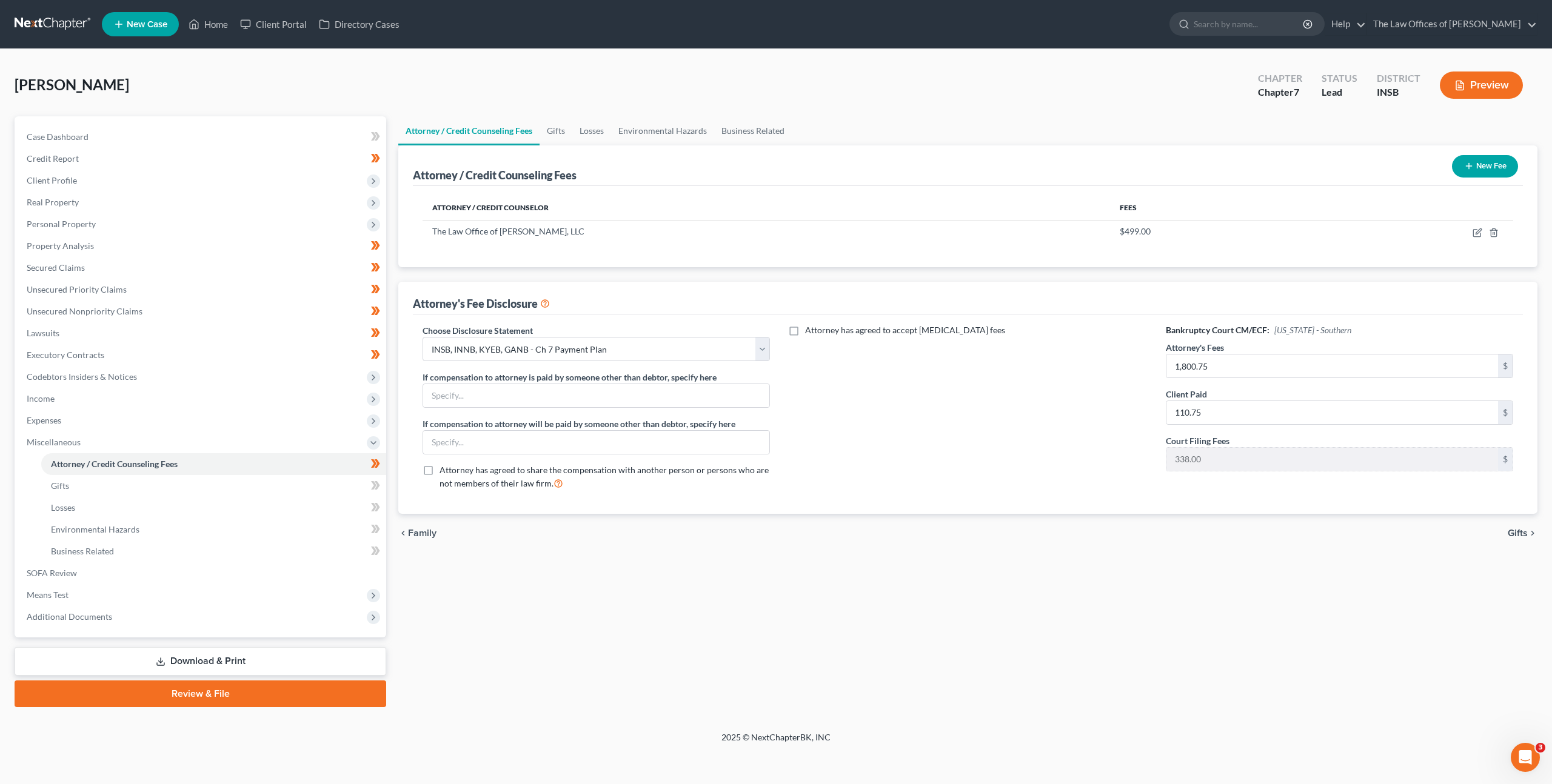
click at [193, 658] on link "Download & Print" at bounding box center [201, 662] width 372 height 28
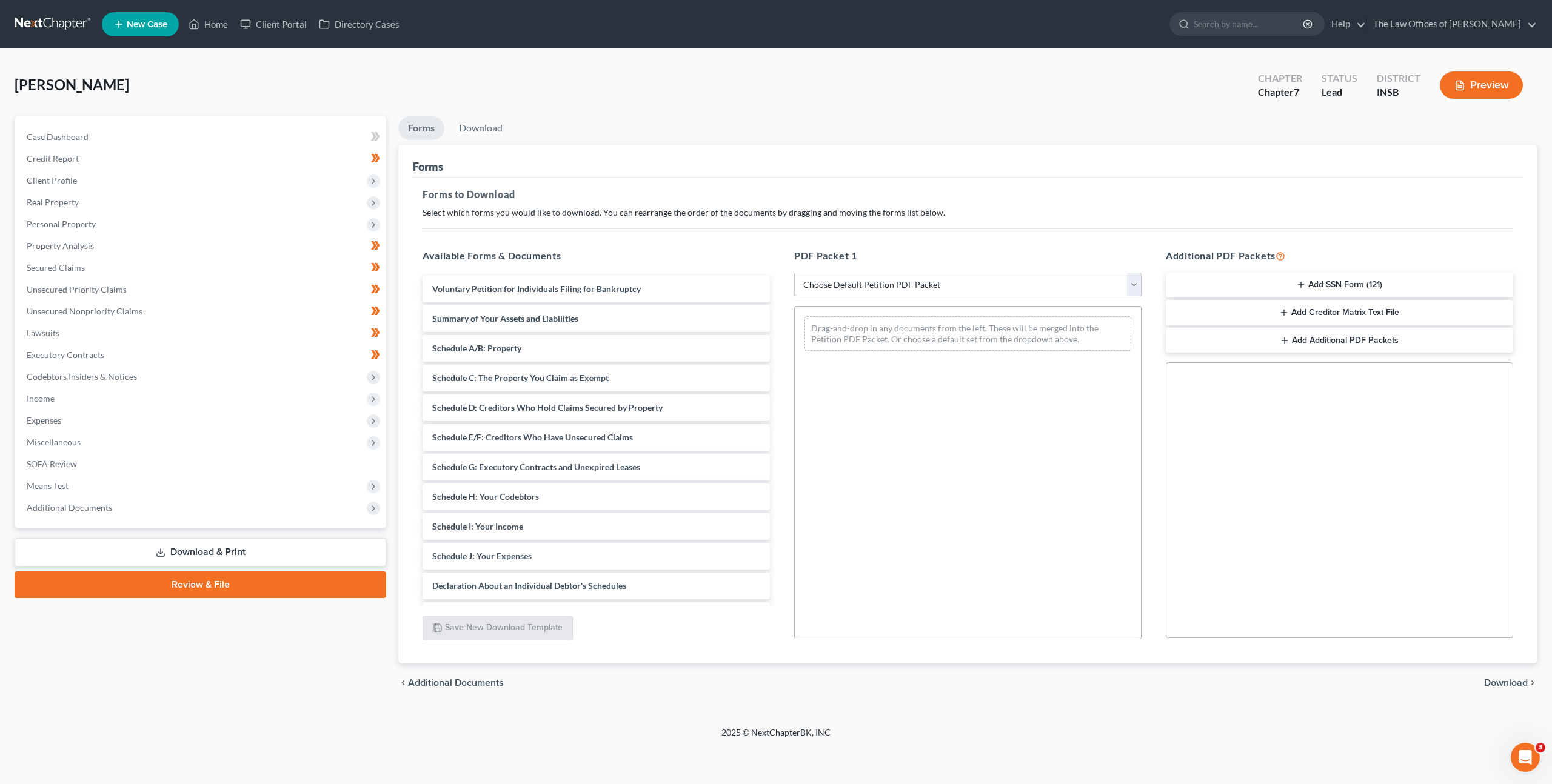
click at [848, 280] on select "Choose Default Petition PDF Packet Complete Bankruptcy Petition (all forms and …" at bounding box center [968, 284] width 348 height 24
select select "3"
click at [794, 272] on select "Choose Default Petition PDF Packet Complete Bankruptcy Petition (all forms and …" at bounding box center [968, 284] width 348 height 24
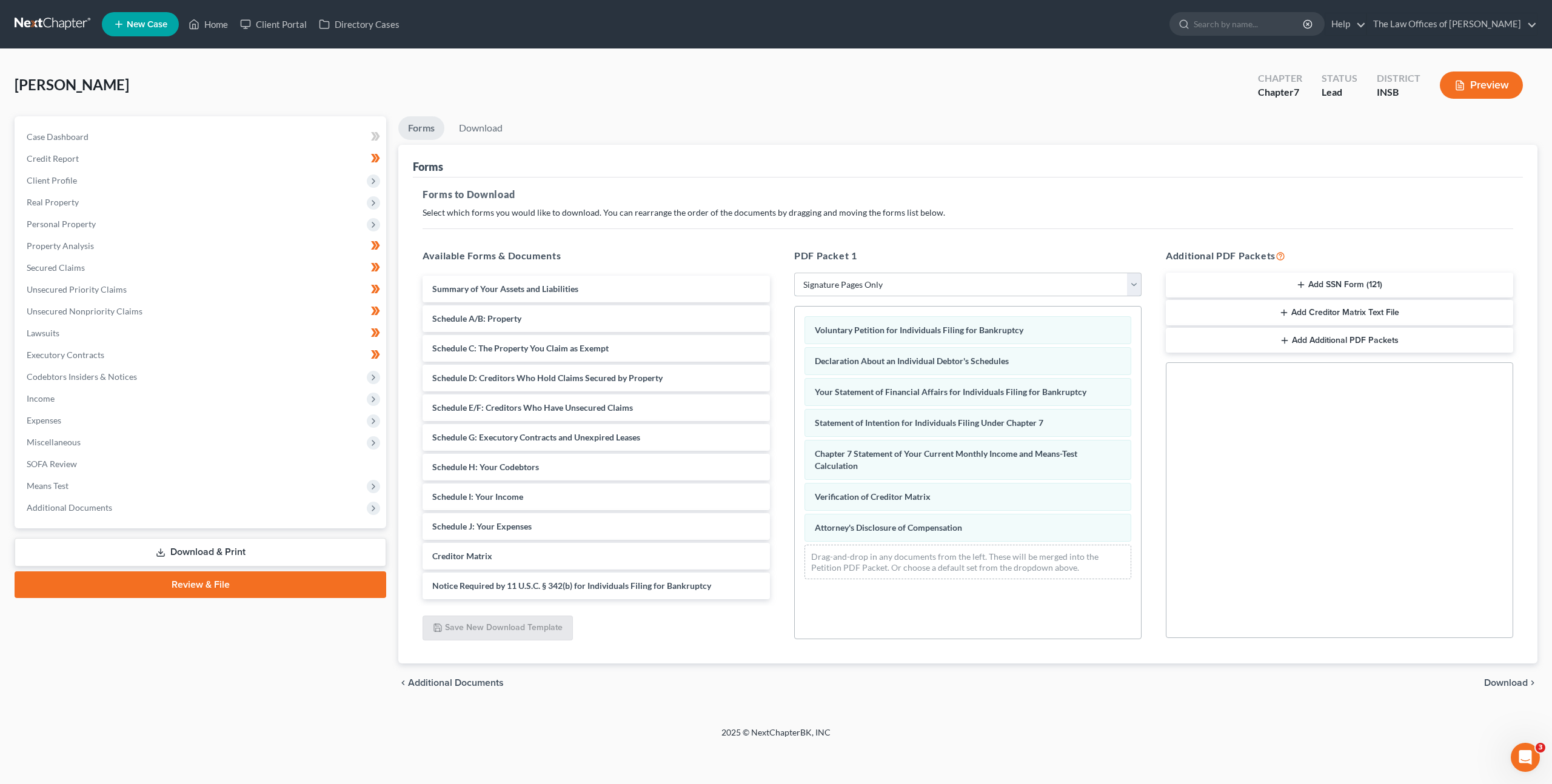
click at [929, 281] on select "Choose Default Petition PDF Packet Complete Bankruptcy Petition (all forms and …" at bounding box center [968, 284] width 348 height 24
click at [794, 272] on select "Choose Default Petition PDF Packet Complete Bankruptcy Petition (all forms and …" at bounding box center [968, 284] width 348 height 24
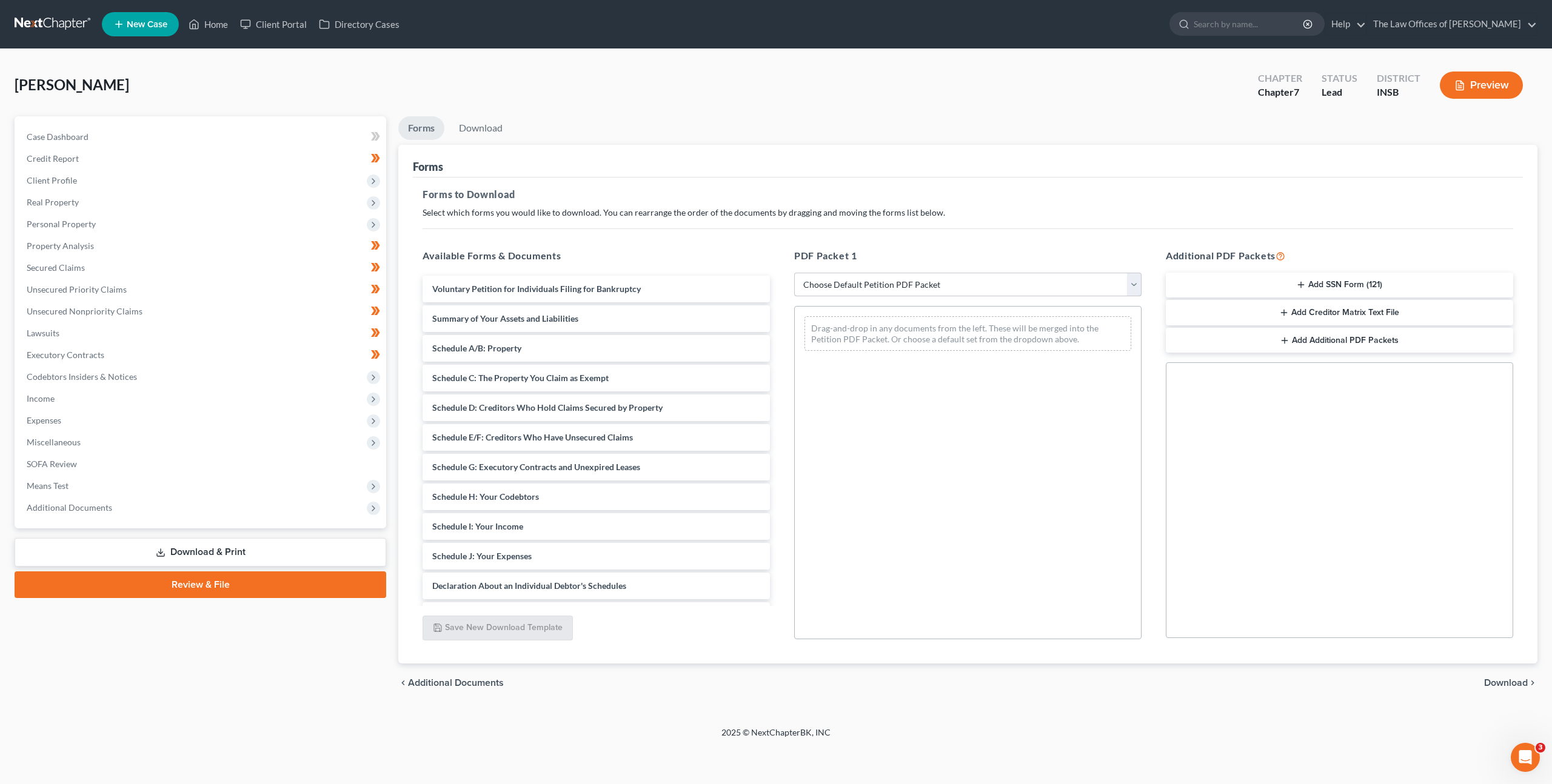
click at [958, 278] on select "Choose Default Petition PDF Packet Complete Bankruptcy Petition (all forms and …" at bounding box center [968, 284] width 348 height 24
select select "0"
click at [794, 272] on select "Choose Default Petition PDF Packet Complete Bankruptcy Petition (all forms and …" at bounding box center [968, 284] width 348 height 24
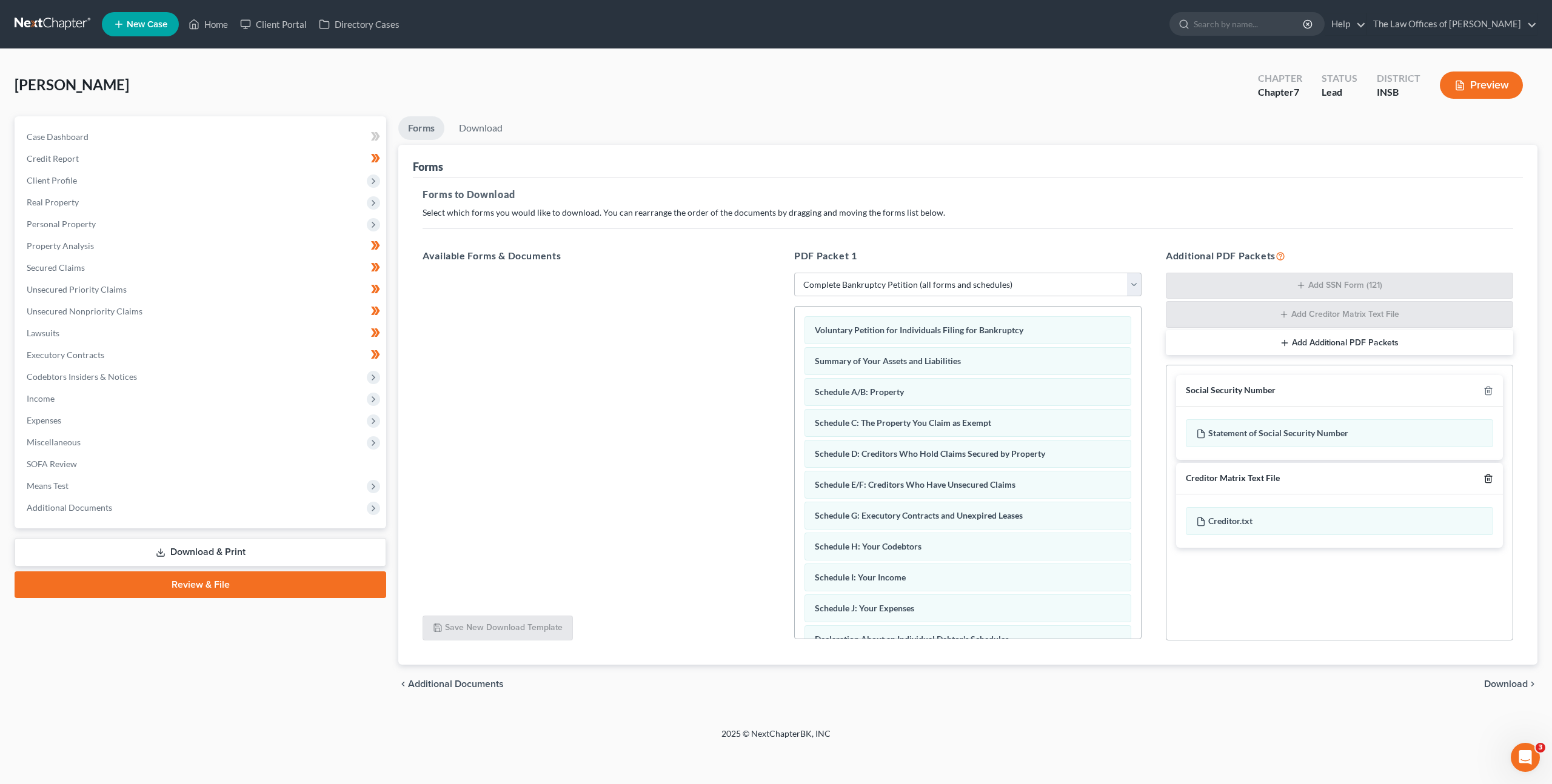
click at [1490, 478] on icon "button" at bounding box center [1487, 478] width 6 height 8
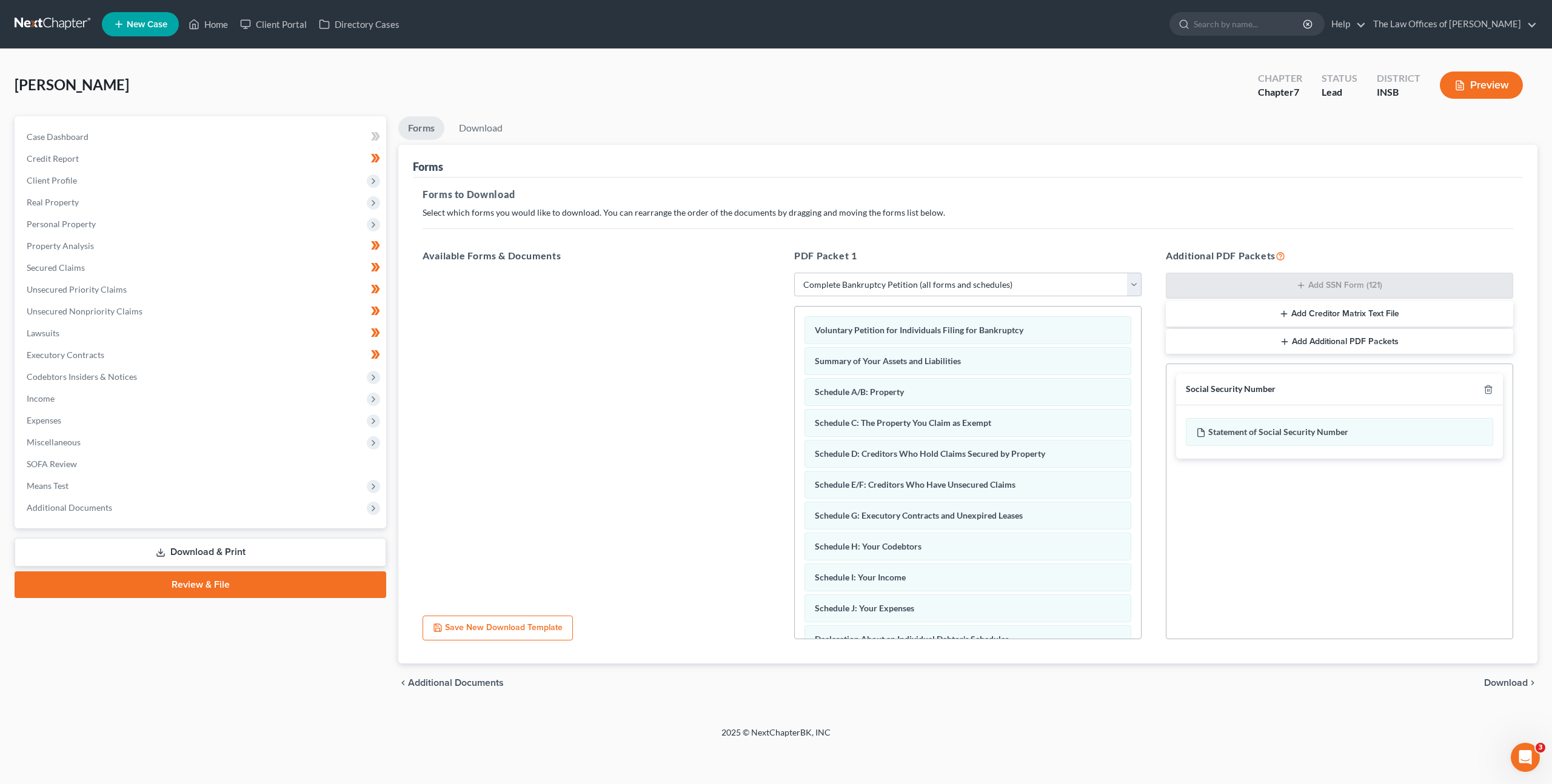
click at [1510, 686] on span "Download" at bounding box center [1506, 683] width 44 height 10
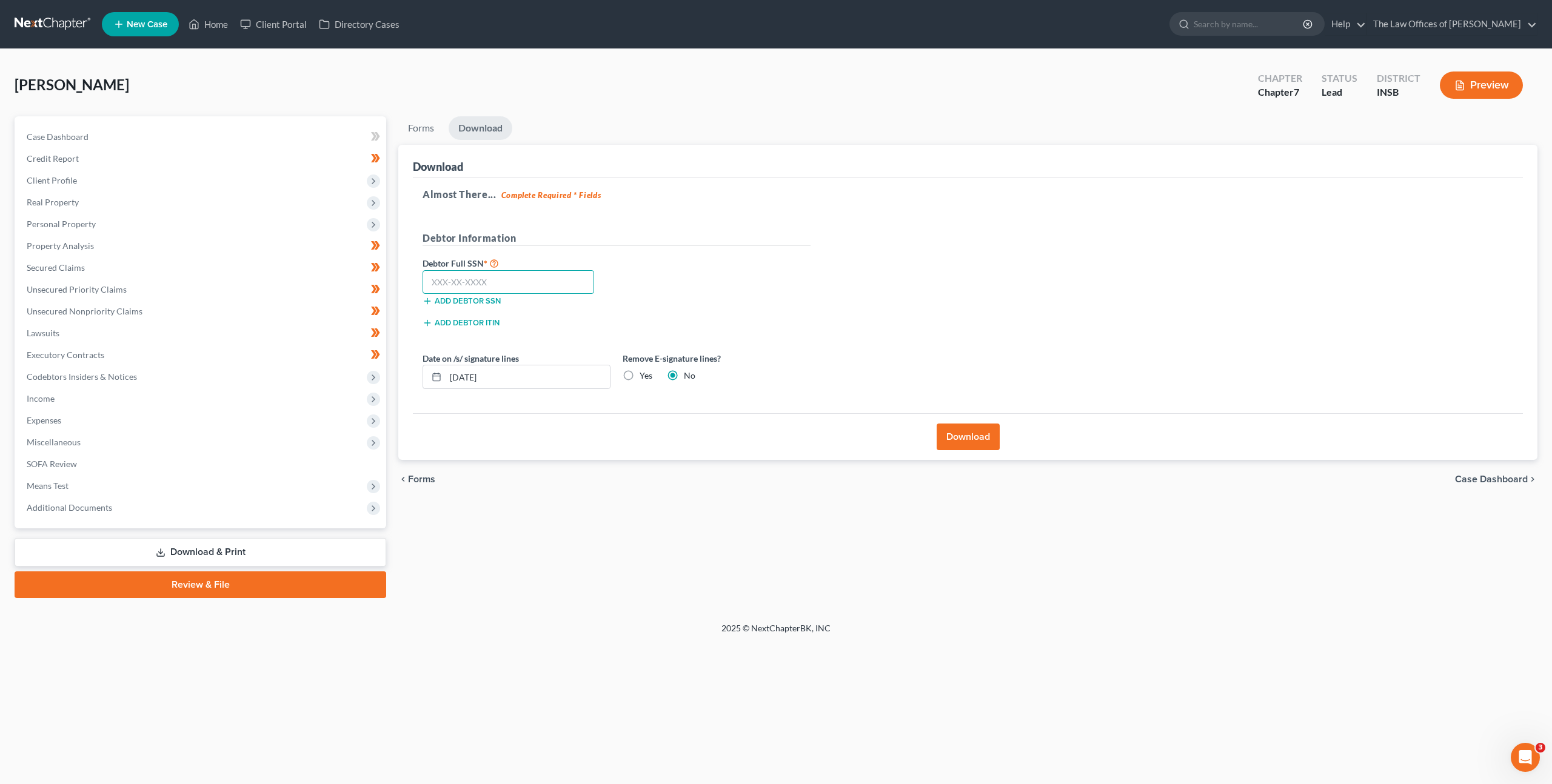
drag, startPoint x: 548, startPoint y: 285, endPoint x: 610, endPoint y: 274, distance: 63.0
click at [548, 285] on input "text" at bounding box center [508, 282] width 172 height 24
paste input "305-82-3904"
type input "305-82-3904"
click at [764, 250] on div "Debtor Information" at bounding box center [616, 243] width 400 height 25
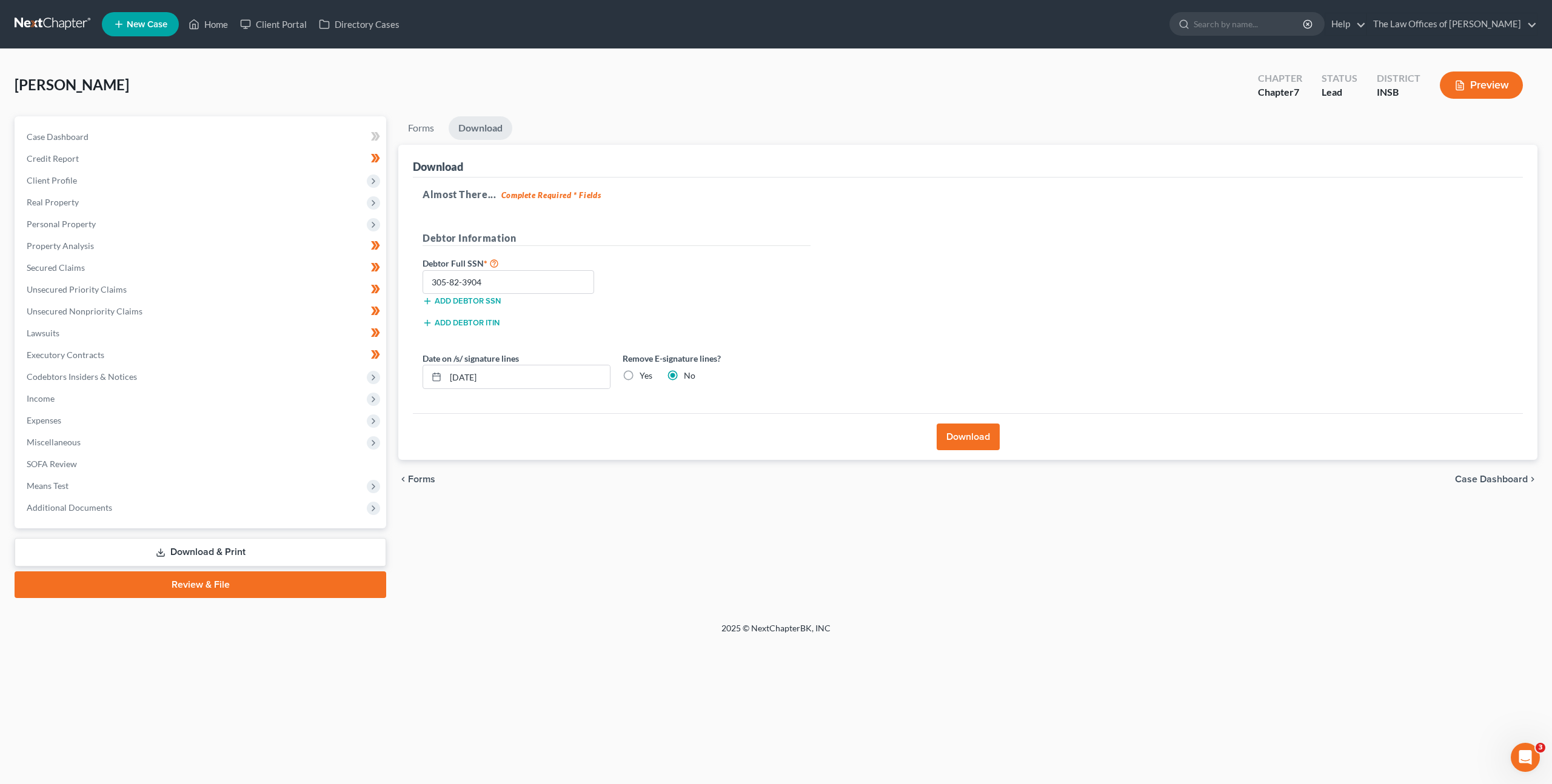
click at [958, 437] on button "Download" at bounding box center [968, 437] width 63 height 26
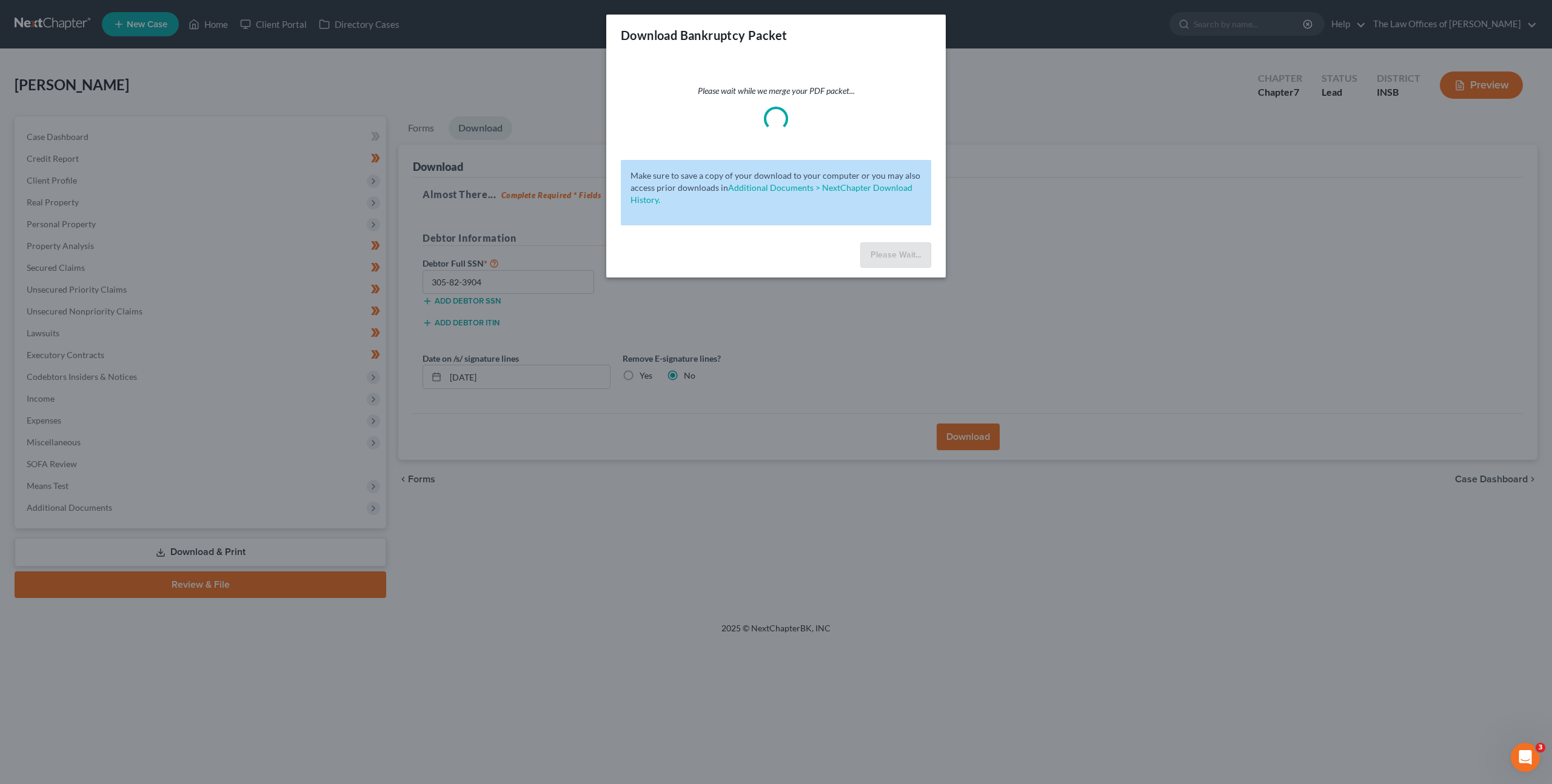
click at [955, 363] on div "Download Bankruptcy Packet Please wait while we merge your PDF packet... Make s…" at bounding box center [776, 392] width 1552 height 784
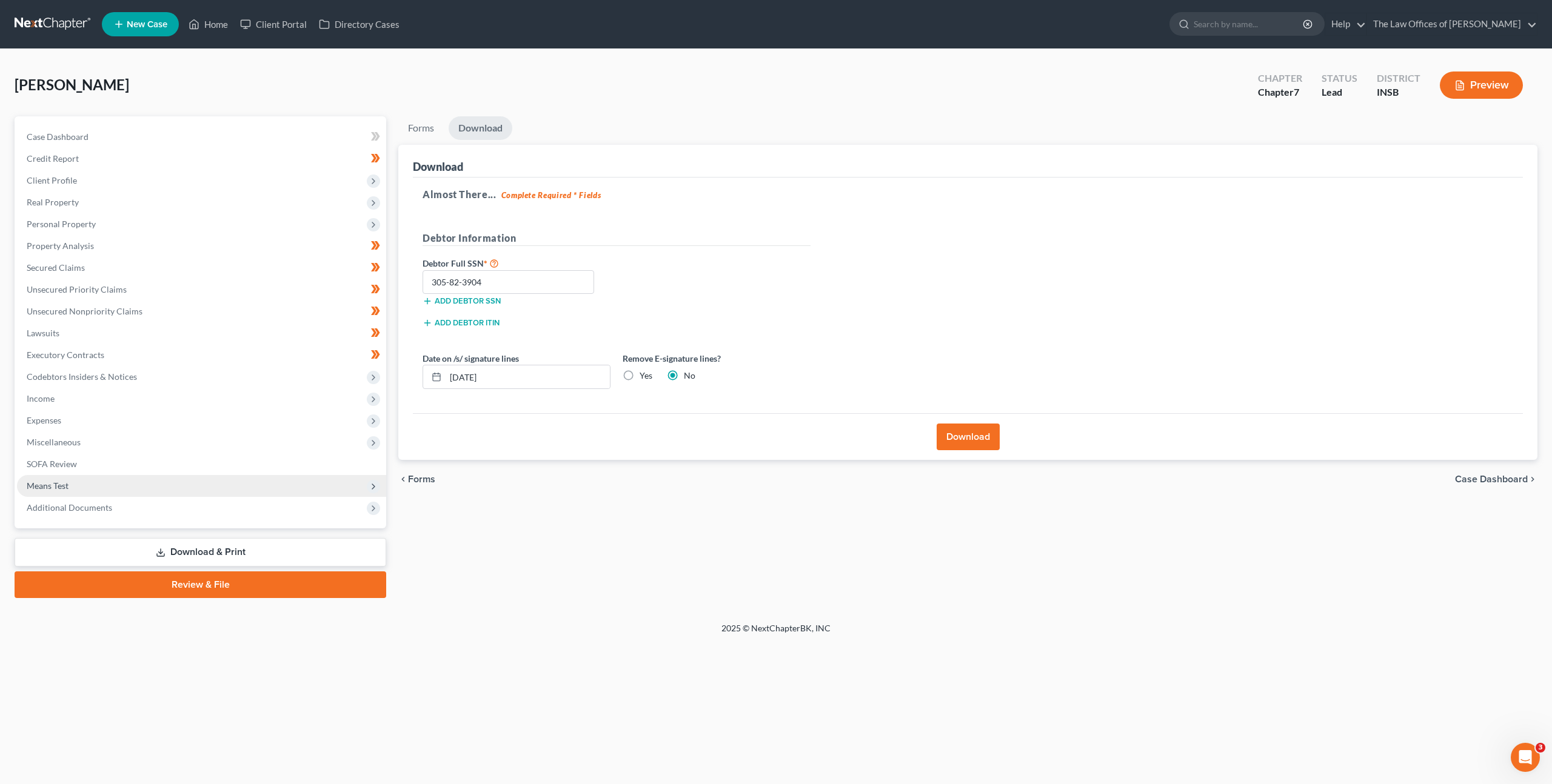
click at [251, 489] on span "Means Test" at bounding box center [202, 486] width 369 height 22
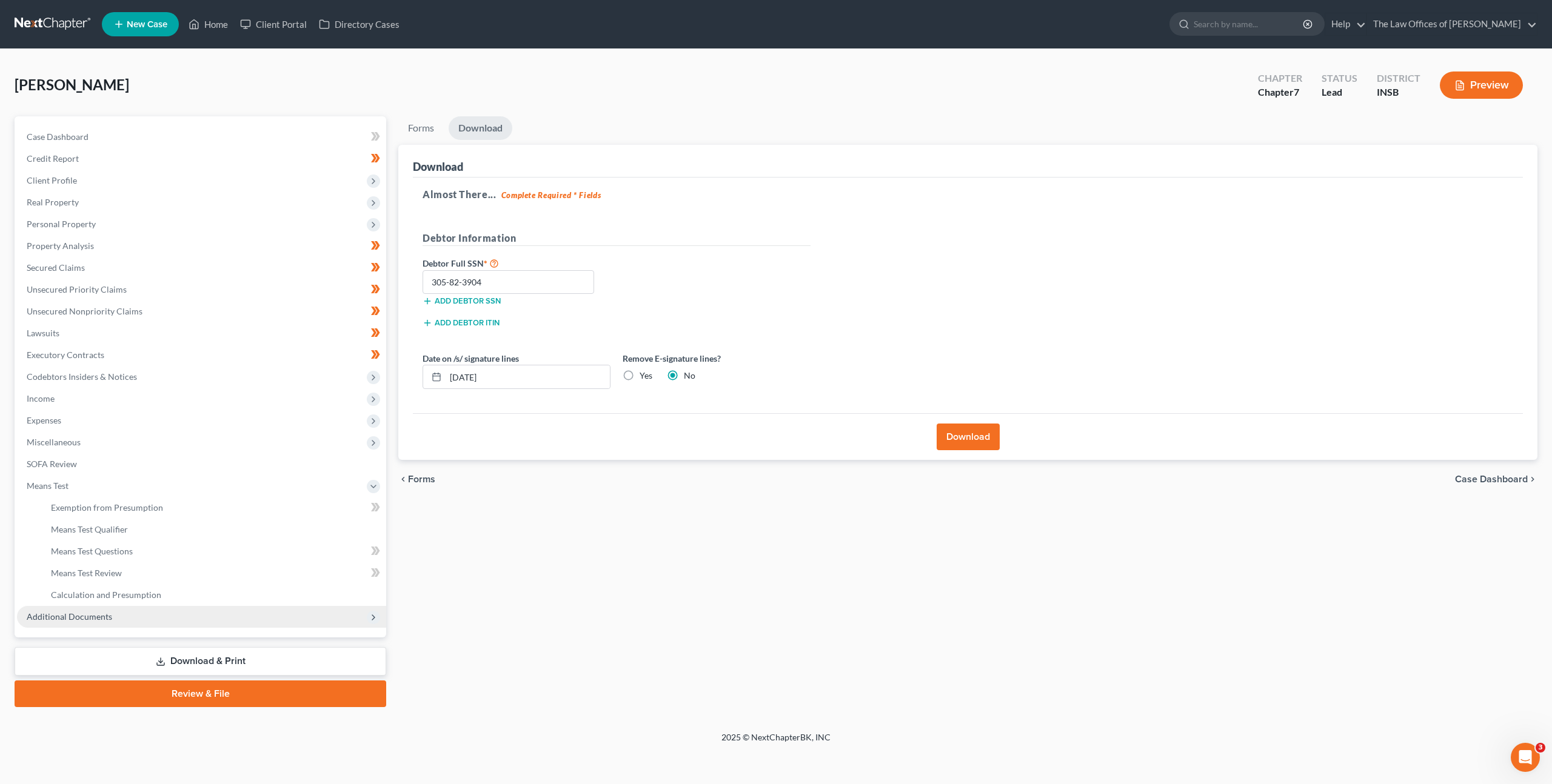
click at [210, 620] on span "Additional Documents" at bounding box center [202, 617] width 369 height 22
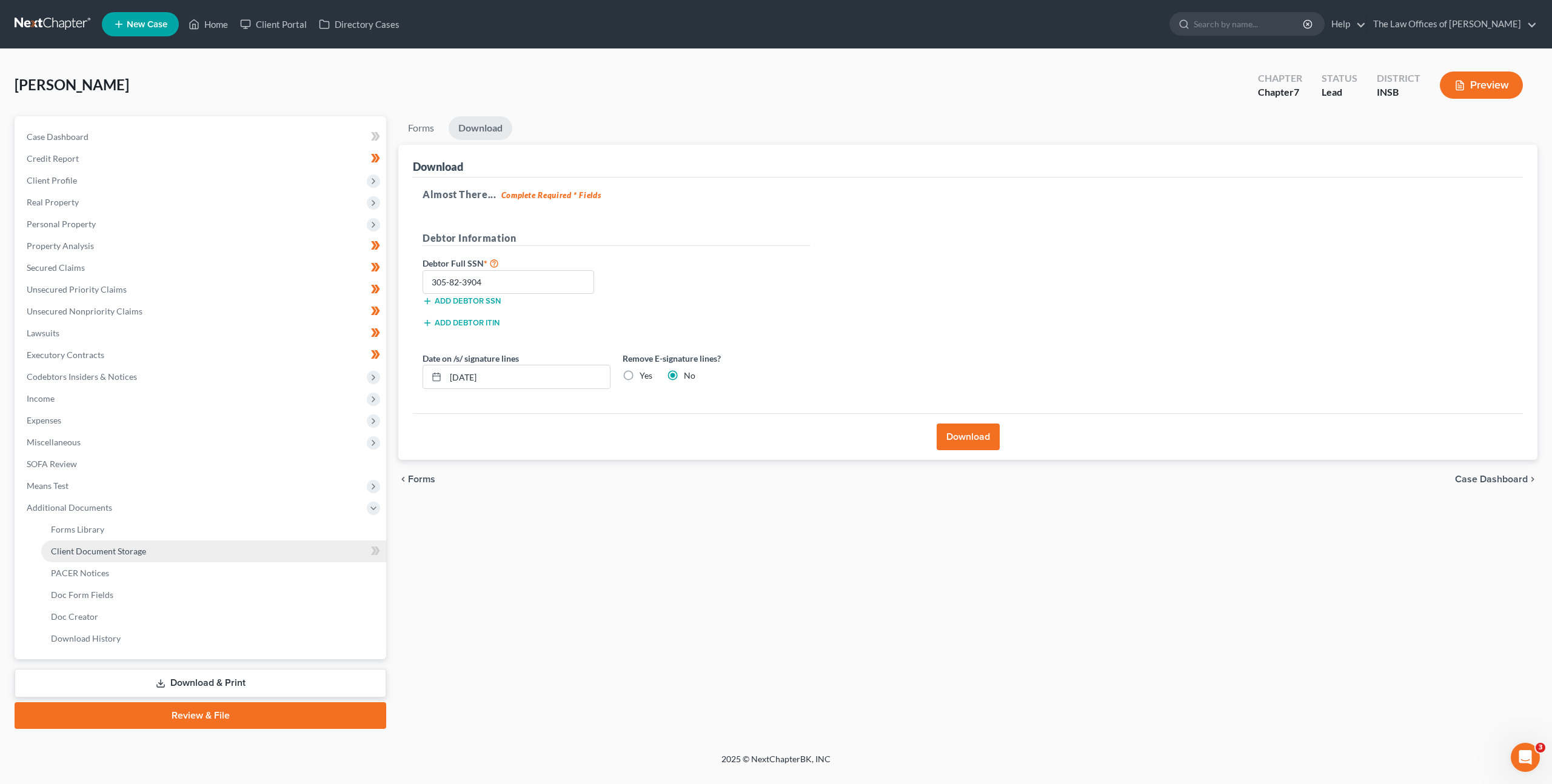
click at [253, 547] on link "Client Document Storage" at bounding box center [213, 551] width 345 height 22
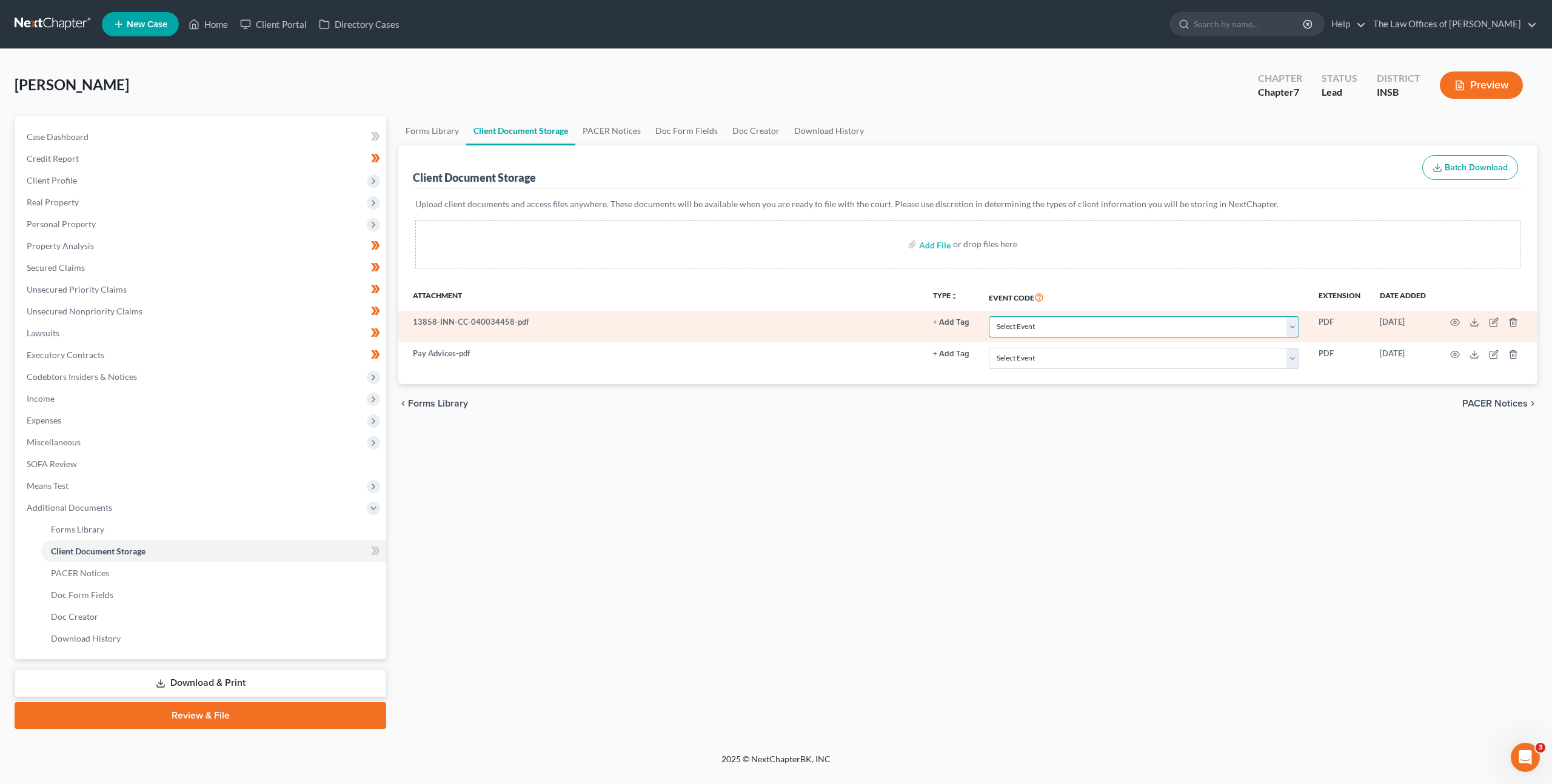
click at [1065, 325] on select "Select Event 20 Largest Unsecured Creditors Amended/Corrected Petition Ch 7 Mea…" at bounding box center [1144, 327] width 311 height 21
select select "9"
click at [990, 316] on select "Select Event 20 Largest Unsecured Creditors Amended/Corrected Petition Ch 7 Mea…" at bounding box center [1144, 327] width 311 height 21
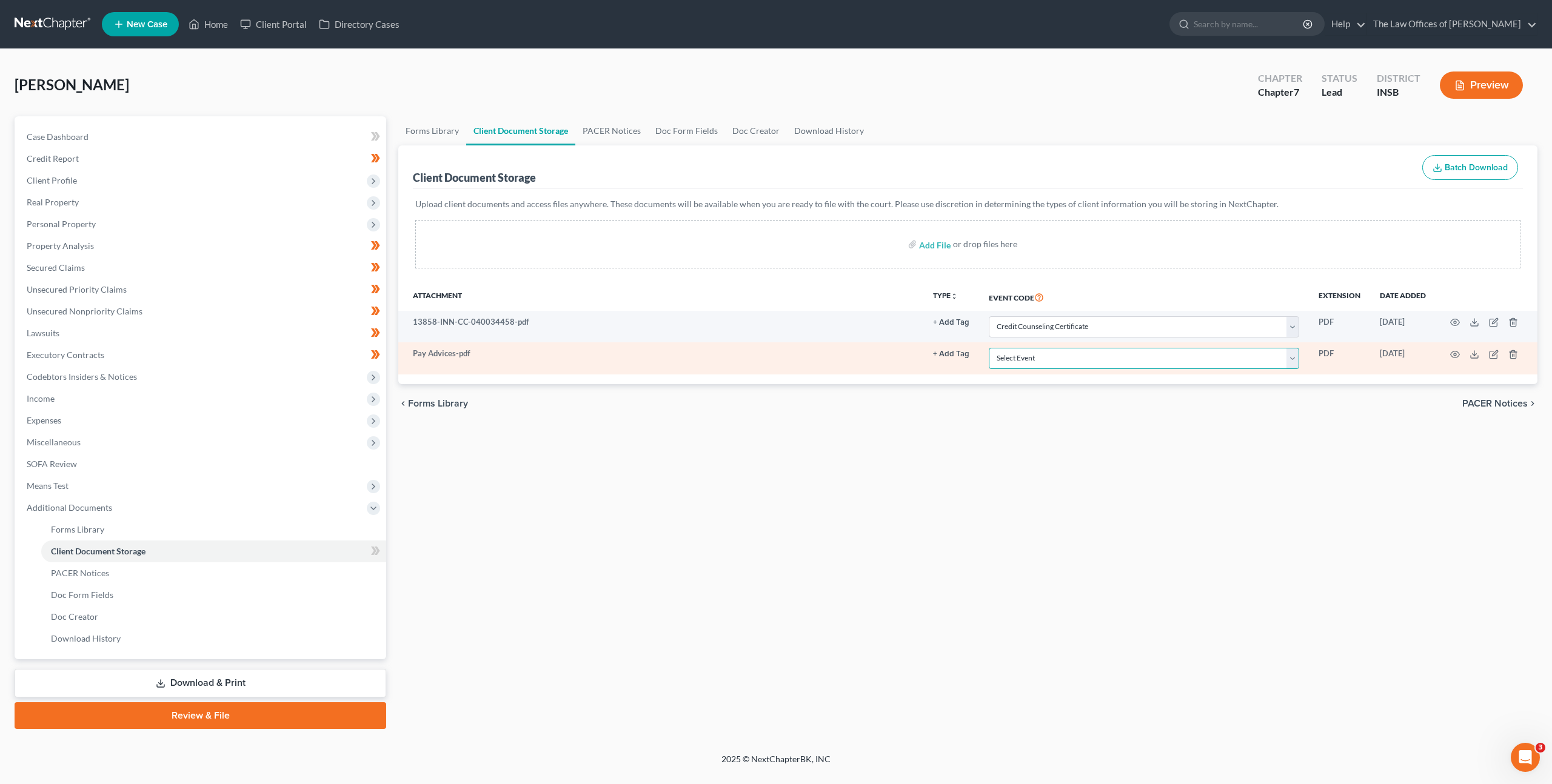
click at [1080, 360] on select "Select Event 20 Largest Unsecured Creditors Amended/Corrected Petition Ch 7 Mea…" at bounding box center [1144, 358] width 311 height 21
select select "15"
click at [990, 348] on select "Select Event 20 Largest Unsecured Creditors Amended/Corrected Petition Ch 7 Mea…" at bounding box center [1144, 358] width 311 height 21
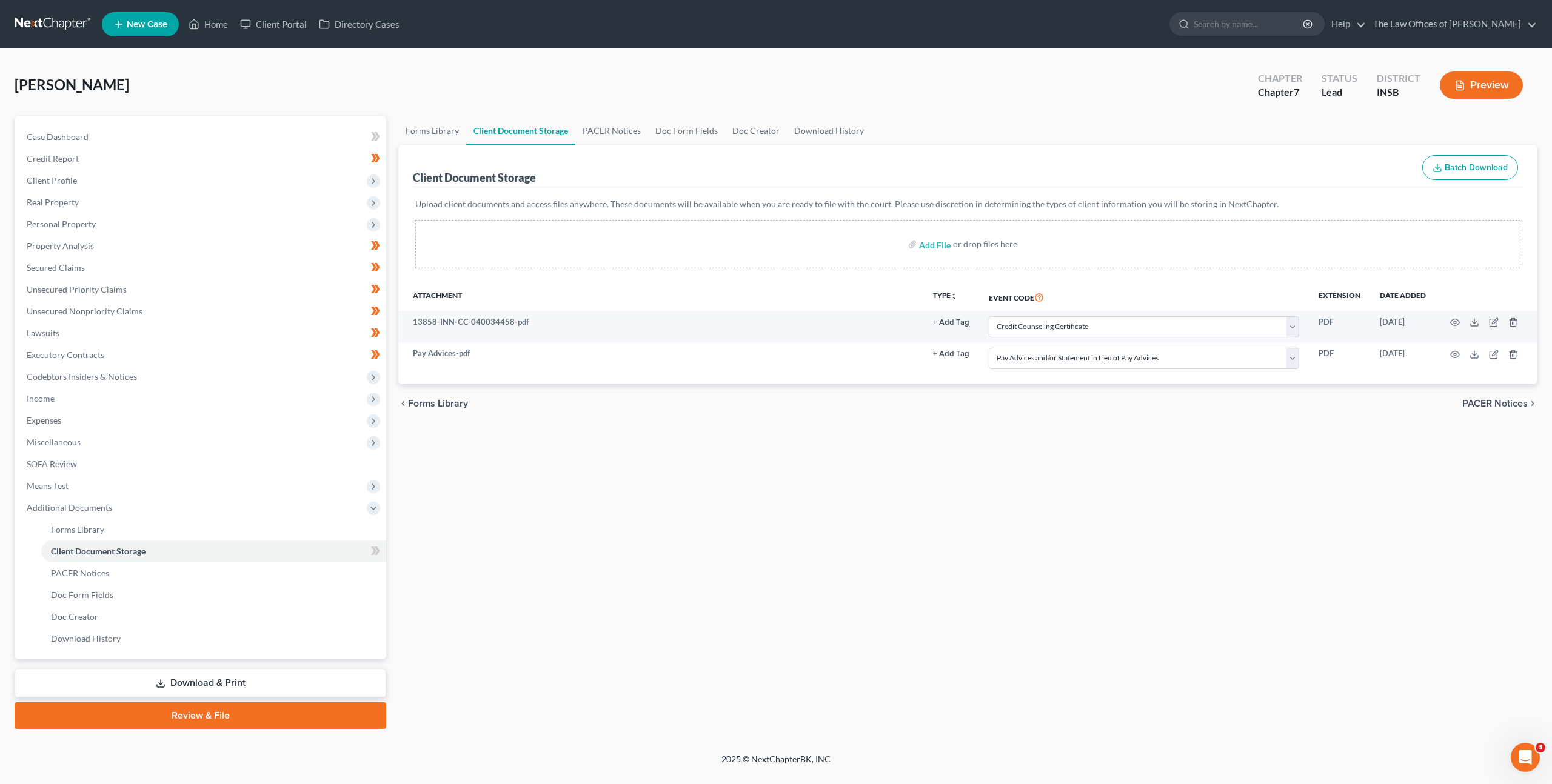
click at [870, 488] on div "Forms Library Client Document Storage PACER Notices Doc Form Fields Doc Creator…" at bounding box center [968, 422] width 1151 height 612
click at [379, 552] on icon at bounding box center [375, 551] width 9 height 15
click at [379, 552] on icon at bounding box center [377, 551] width 6 height 9
click at [333, 672] on link "Download & Print" at bounding box center [201, 683] width 372 height 28
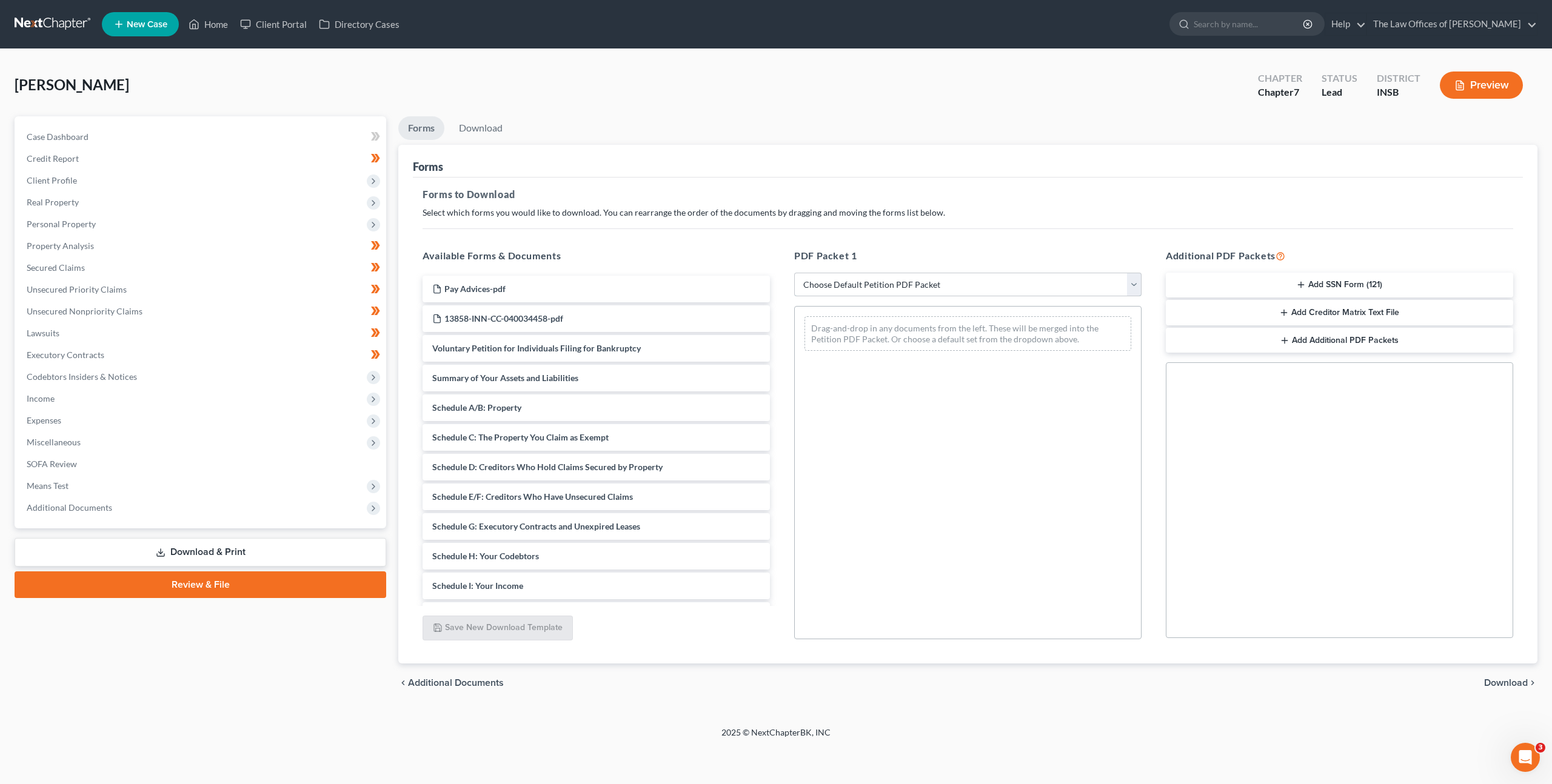
click at [909, 278] on select "Choose Default Petition PDF Packet Complete Bankruptcy Petition (all forms and …" at bounding box center [968, 284] width 348 height 24
select select "0"
click at [794, 272] on select "Choose Default Petition PDF Packet Complete Bankruptcy Petition (all forms and …" at bounding box center [968, 284] width 348 height 24
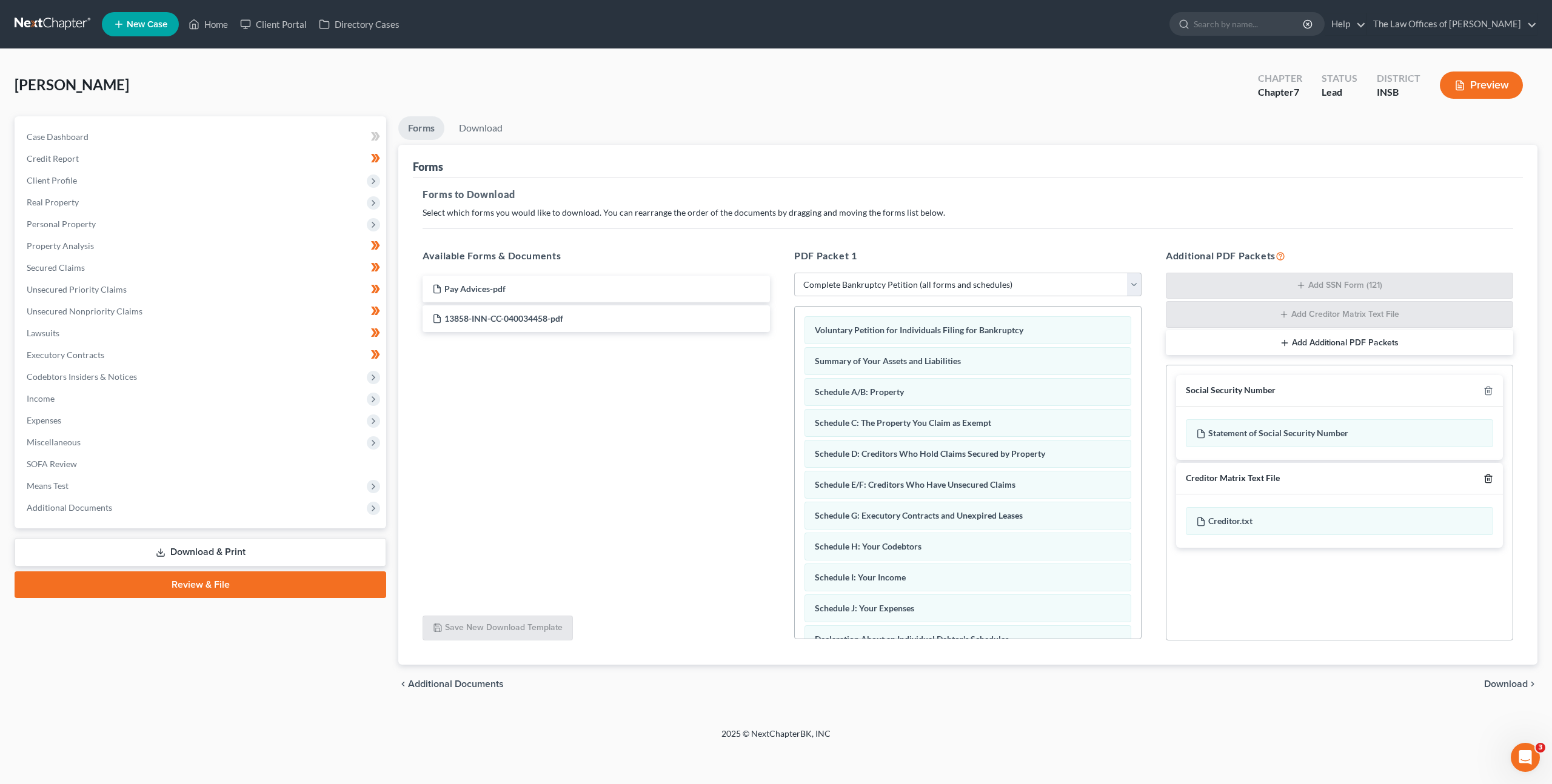
click at [1486, 481] on icon "button" at bounding box center [1489, 479] width 10 height 10
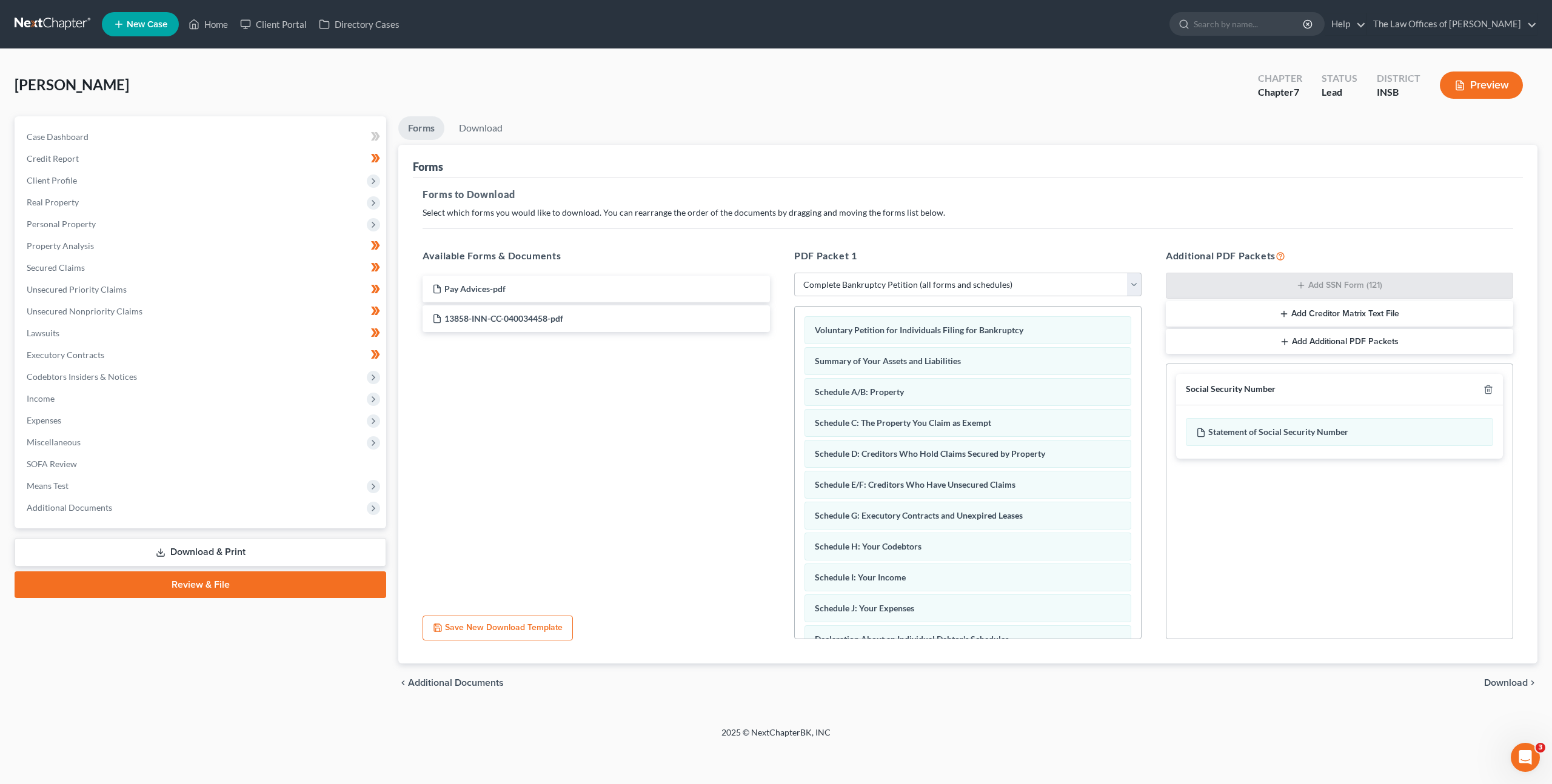
click at [1493, 685] on span "Download" at bounding box center [1506, 683] width 44 height 10
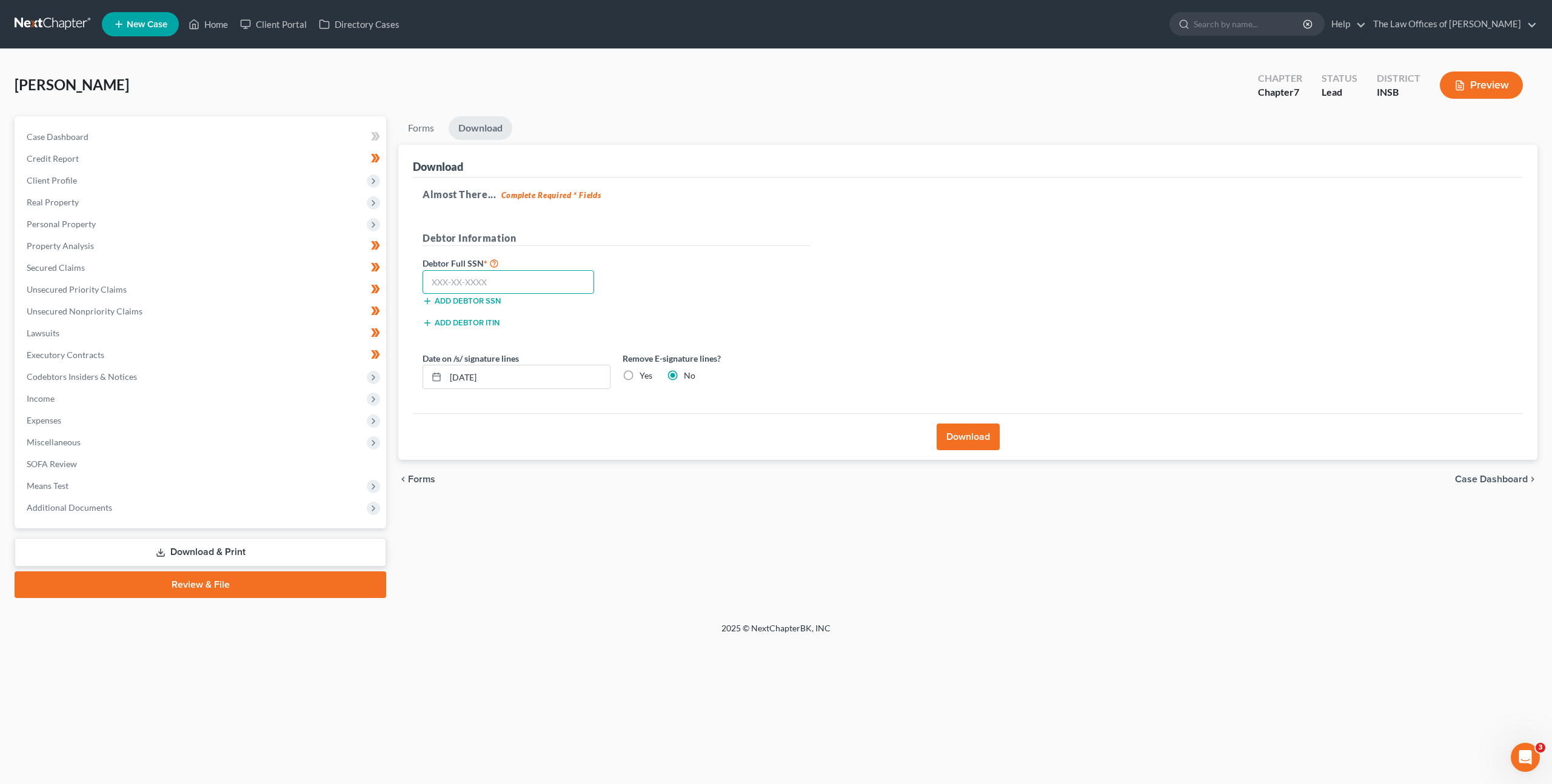
click at [523, 281] on input "text" at bounding box center [508, 282] width 172 height 24
paste input "305-82-3904"
type input "305-82-3904"
click at [753, 256] on div "Debtor Full SSN * 305-82-3904 Add debtor SSN" at bounding box center [616, 286] width 400 height 61
click at [957, 429] on button "Download" at bounding box center [968, 437] width 63 height 26
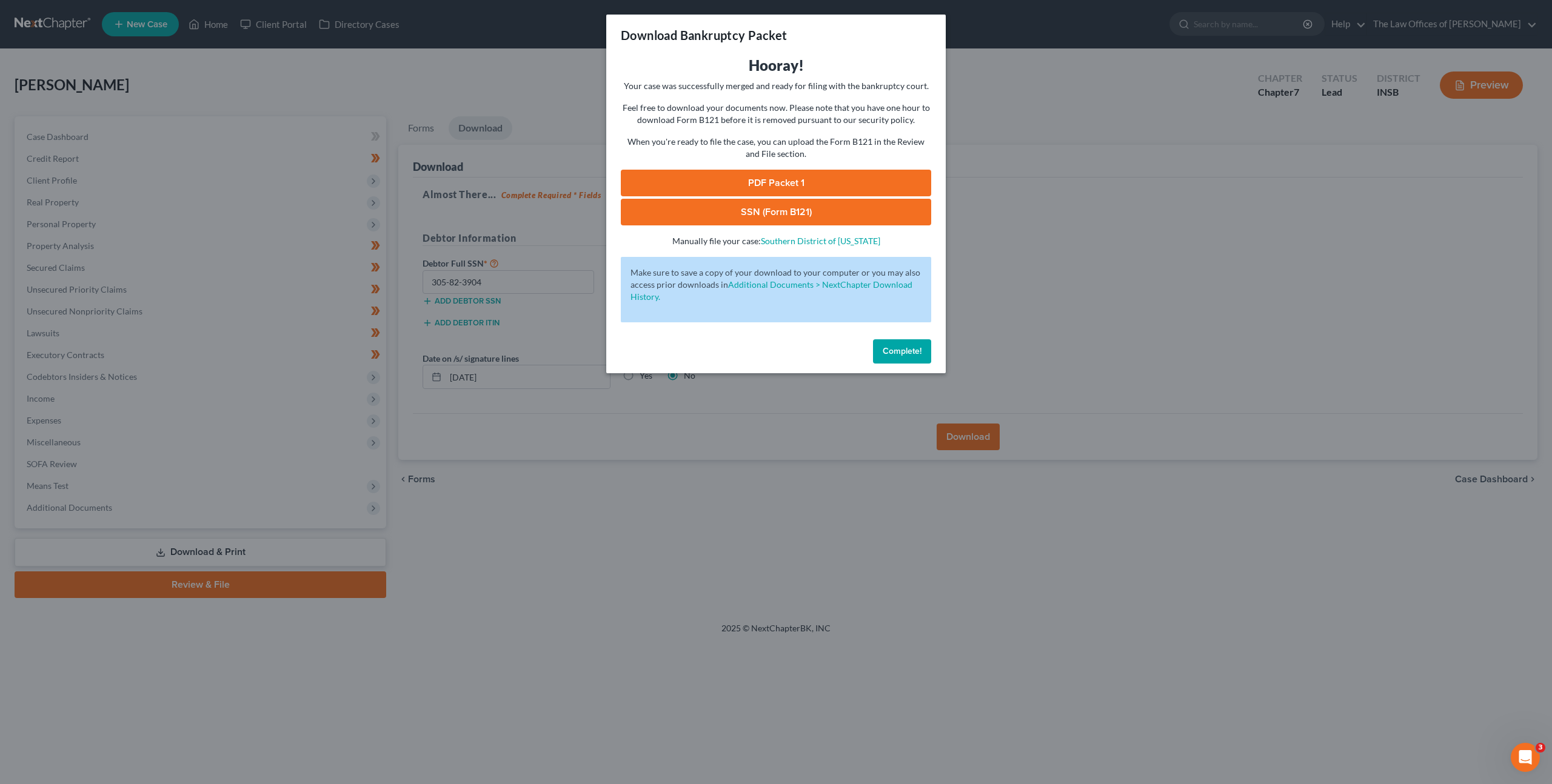
click at [752, 177] on link "PDF Packet 1" at bounding box center [776, 183] width 311 height 26
click at [683, 201] on link "SSN (Form B121)" at bounding box center [776, 212] width 311 height 26
click at [923, 356] on button "Complete!" at bounding box center [902, 351] width 58 height 24
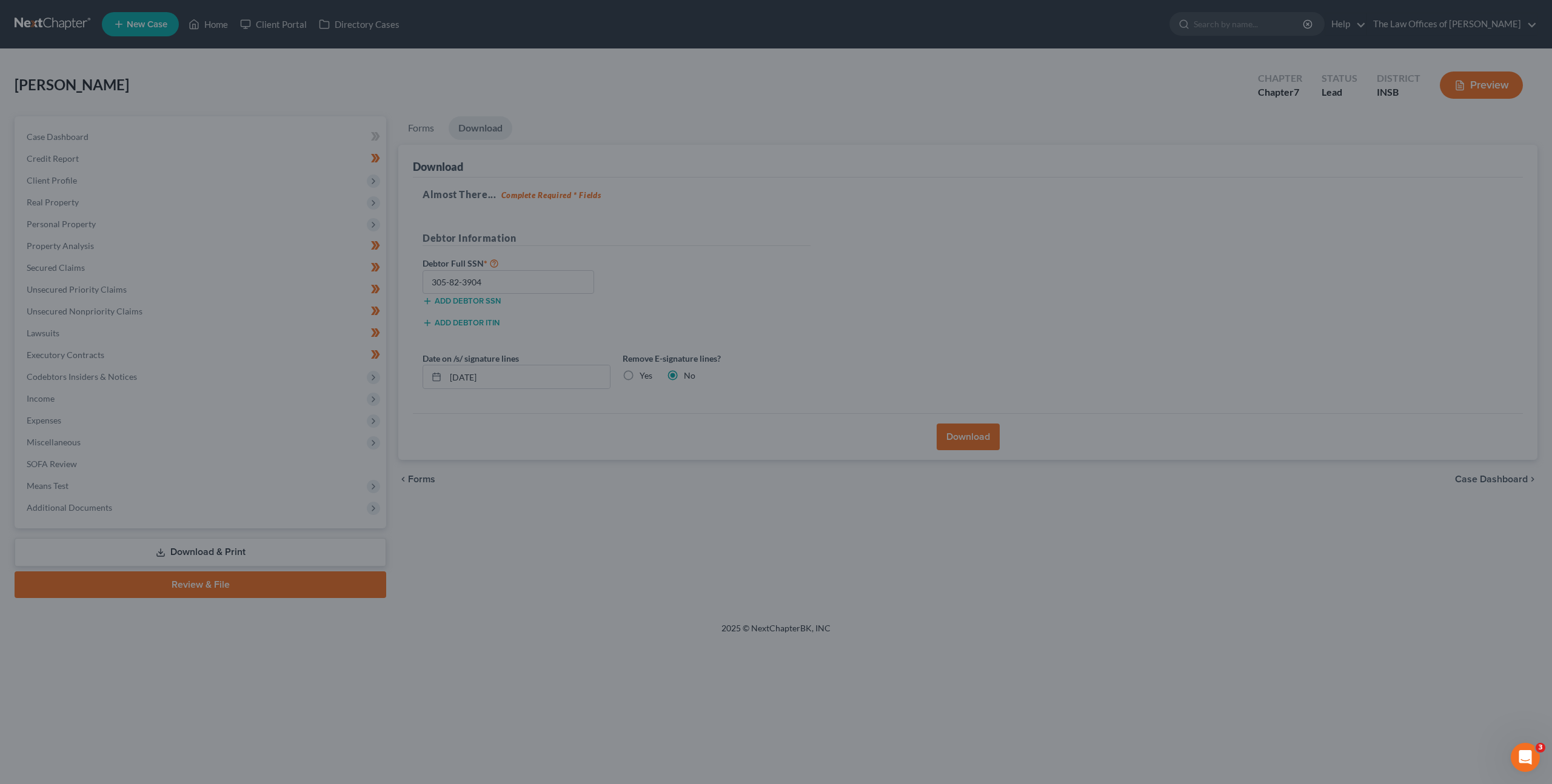
click at [1039, 299] on div at bounding box center [776, 392] width 1552 height 784
